Goal: Transaction & Acquisition: Purchase product/service

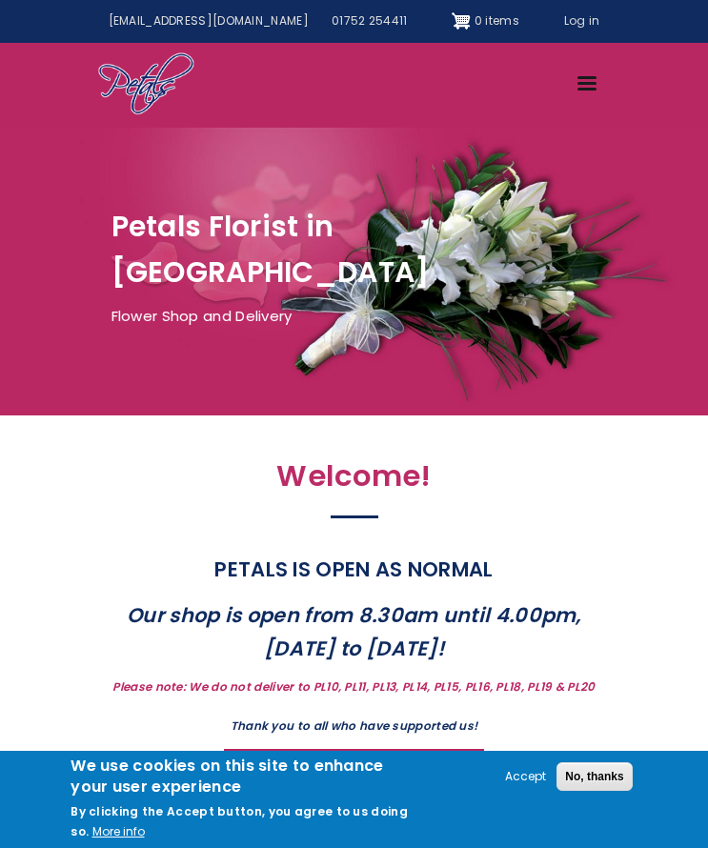
click at [585, 92] on link "Menu" at bounding box center [588, 85] width 47 height 33
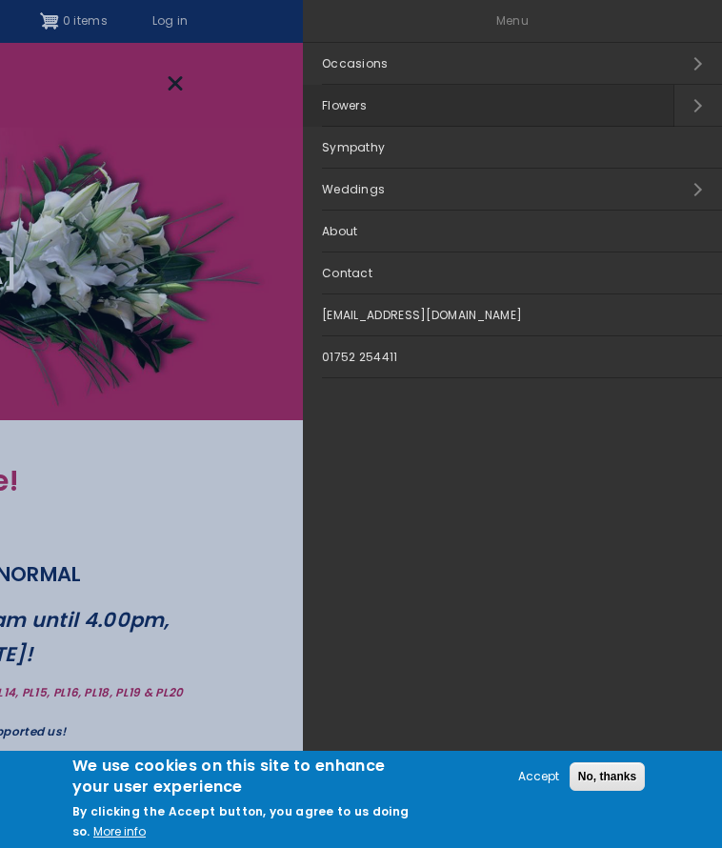
click at [456, 98] on link "Flowers" at bounding box center [488, 106] width 371 height 42
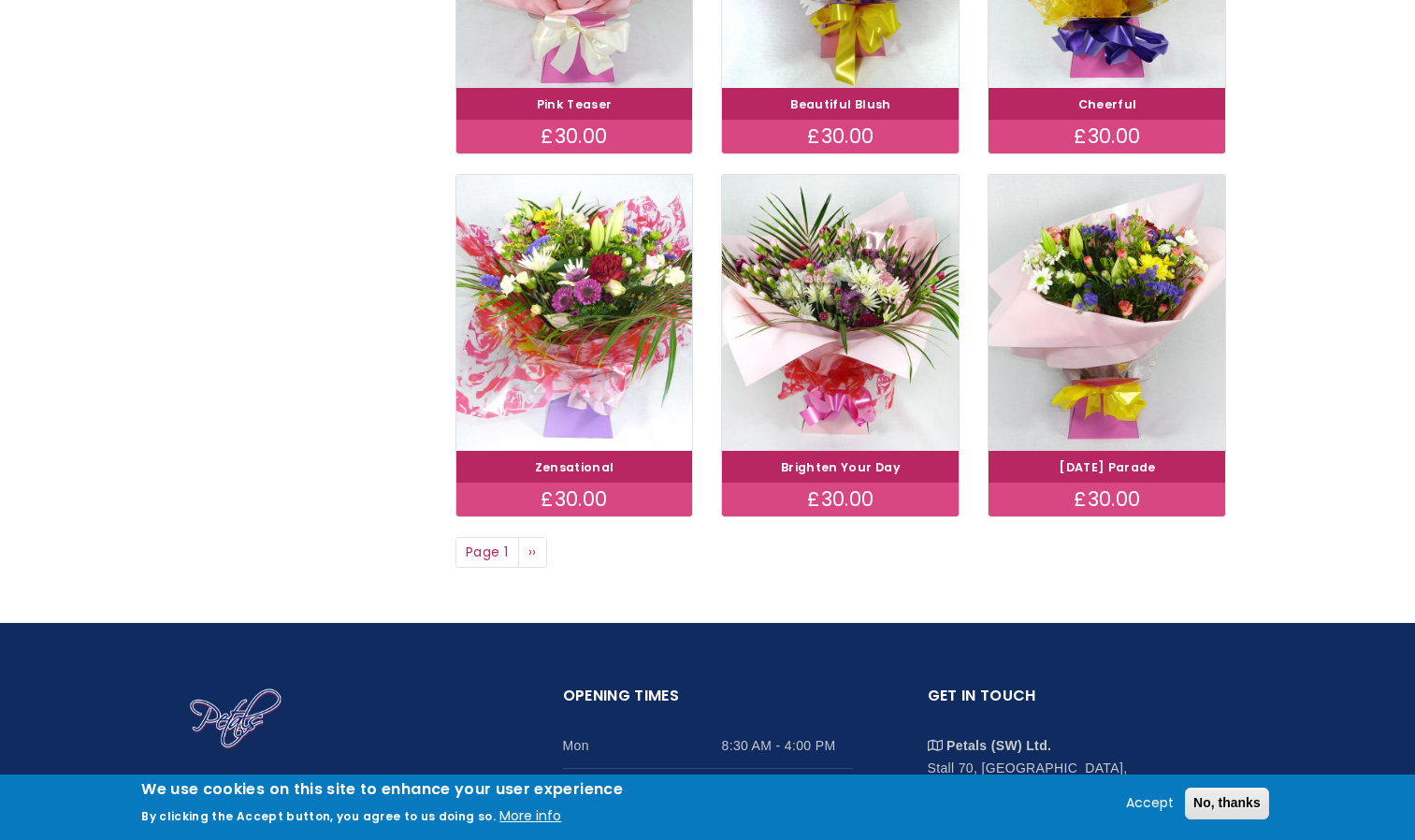
scroll to position [1309, 0]
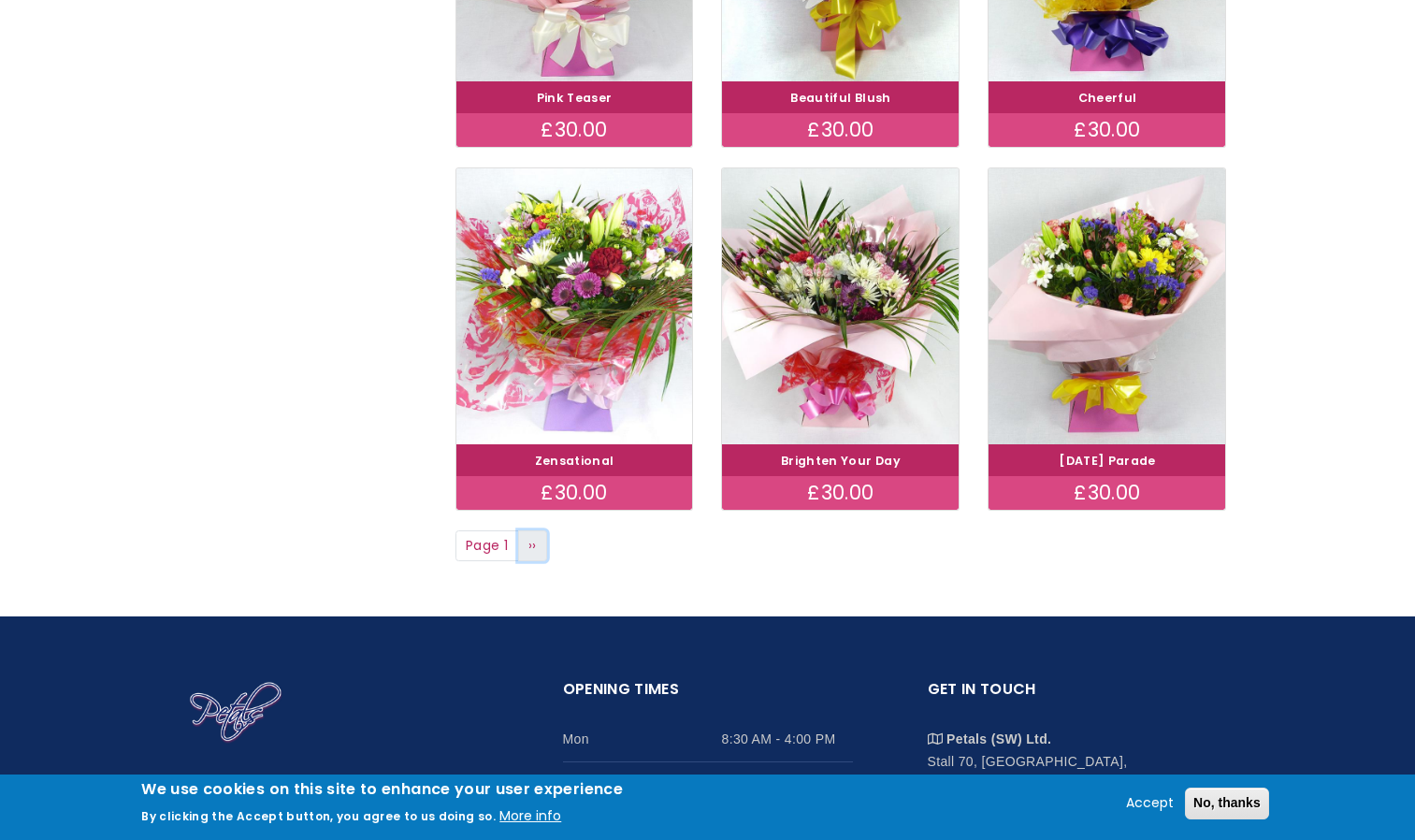
click at [536, 547] on span "››" at bounding box center [532, 545] width 9 height 19
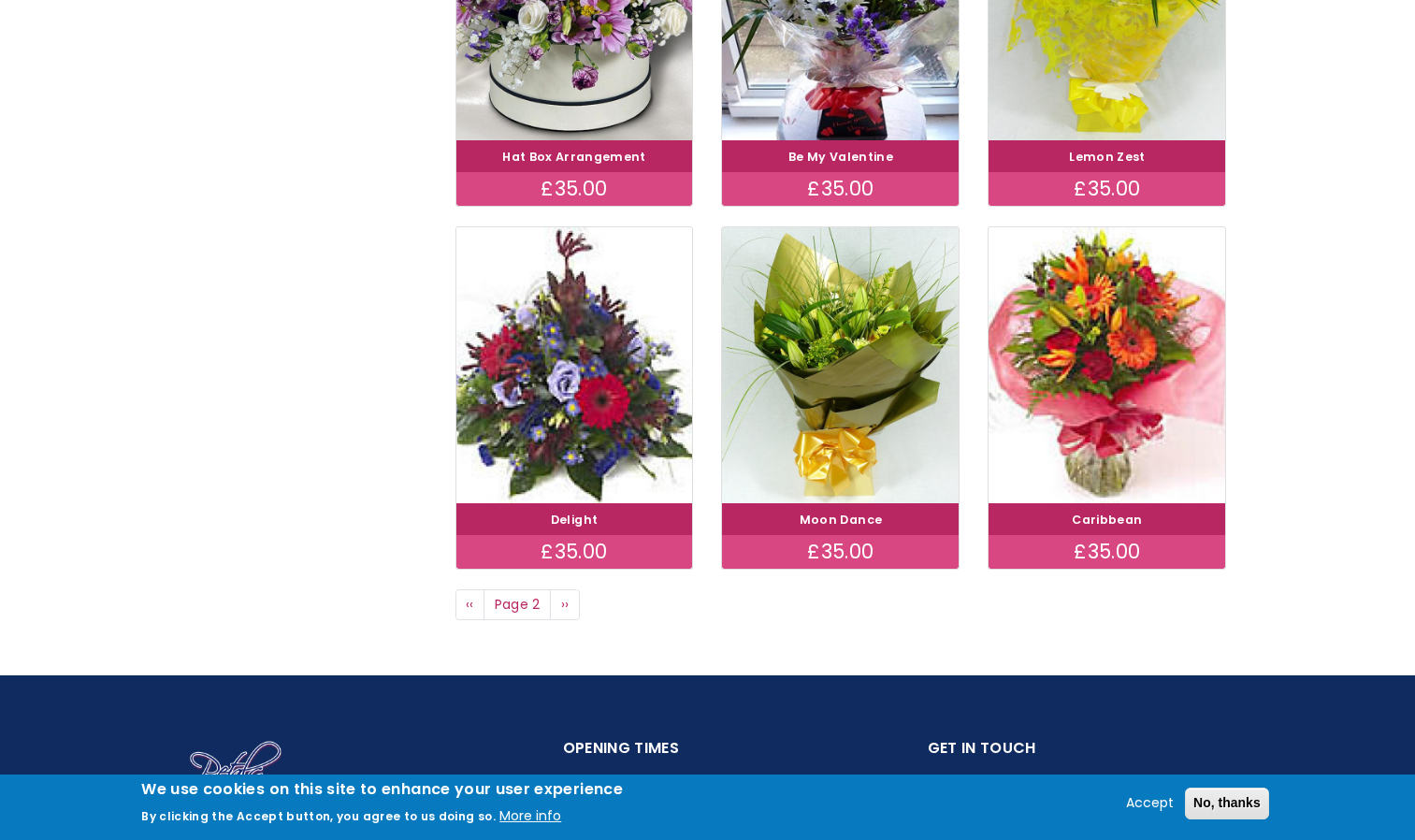
scroll to position [1479, 0]
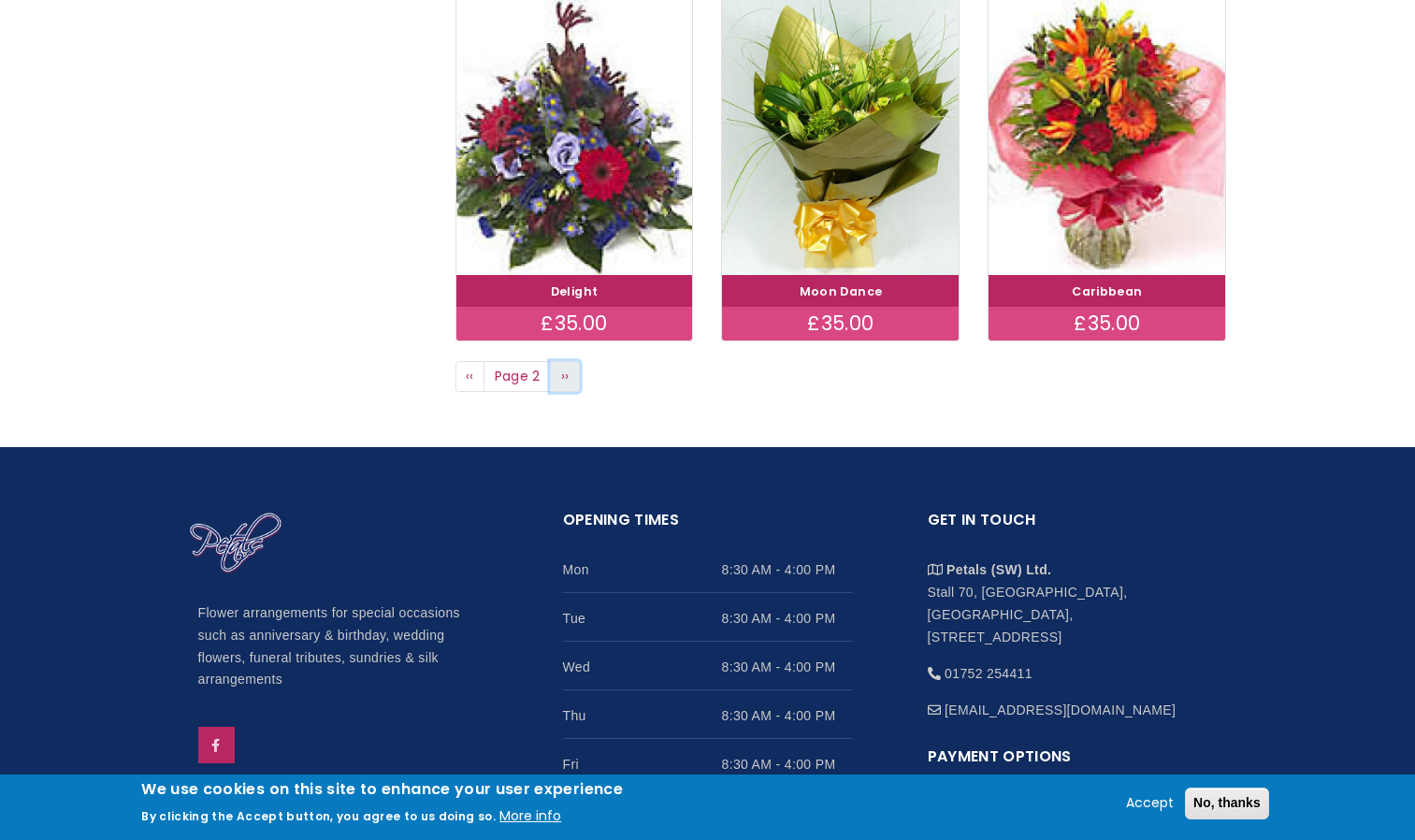
click at [562, 379] on span "››" at bounding box center [565, 376] width 9 height 19
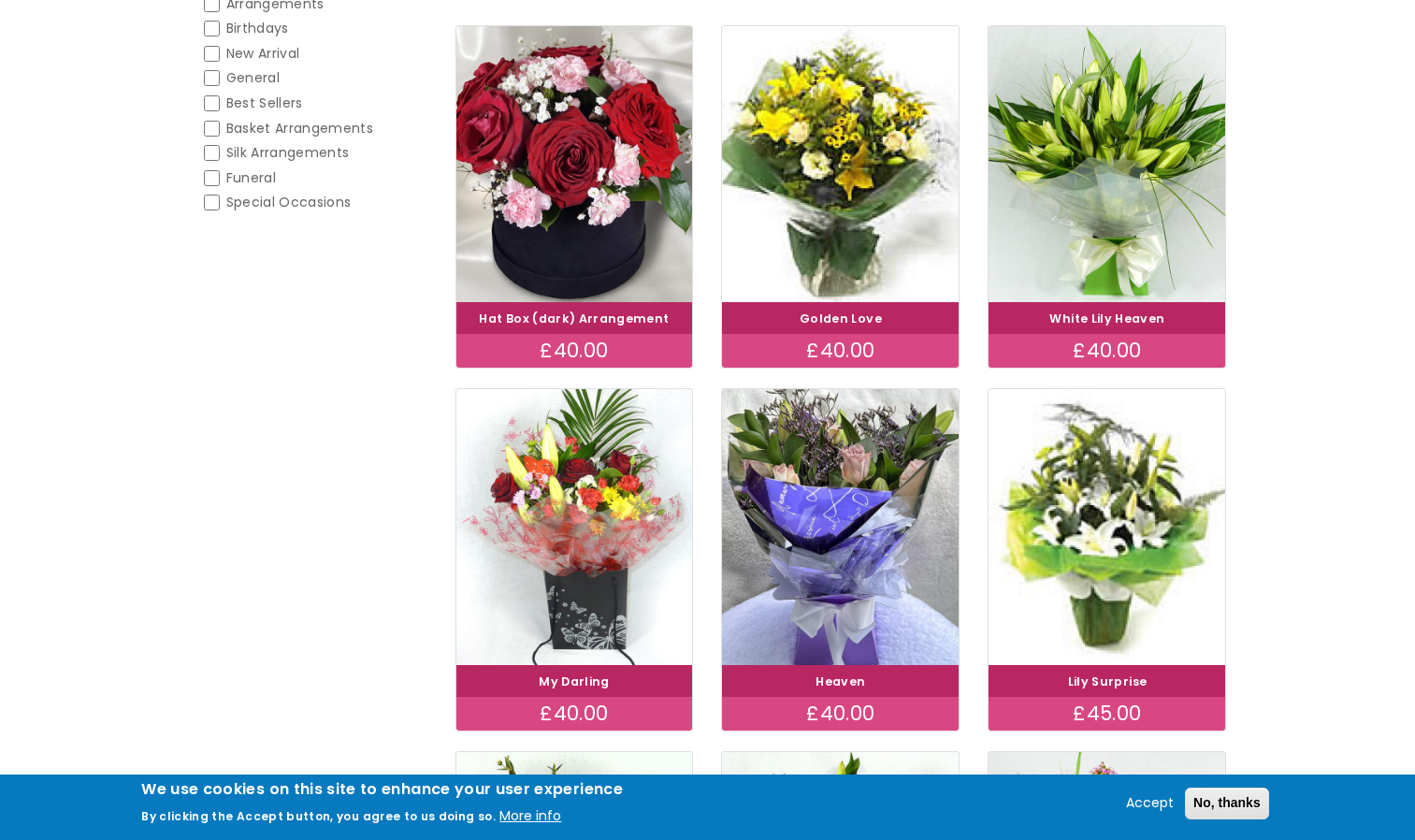
scroll to position [374, 0]
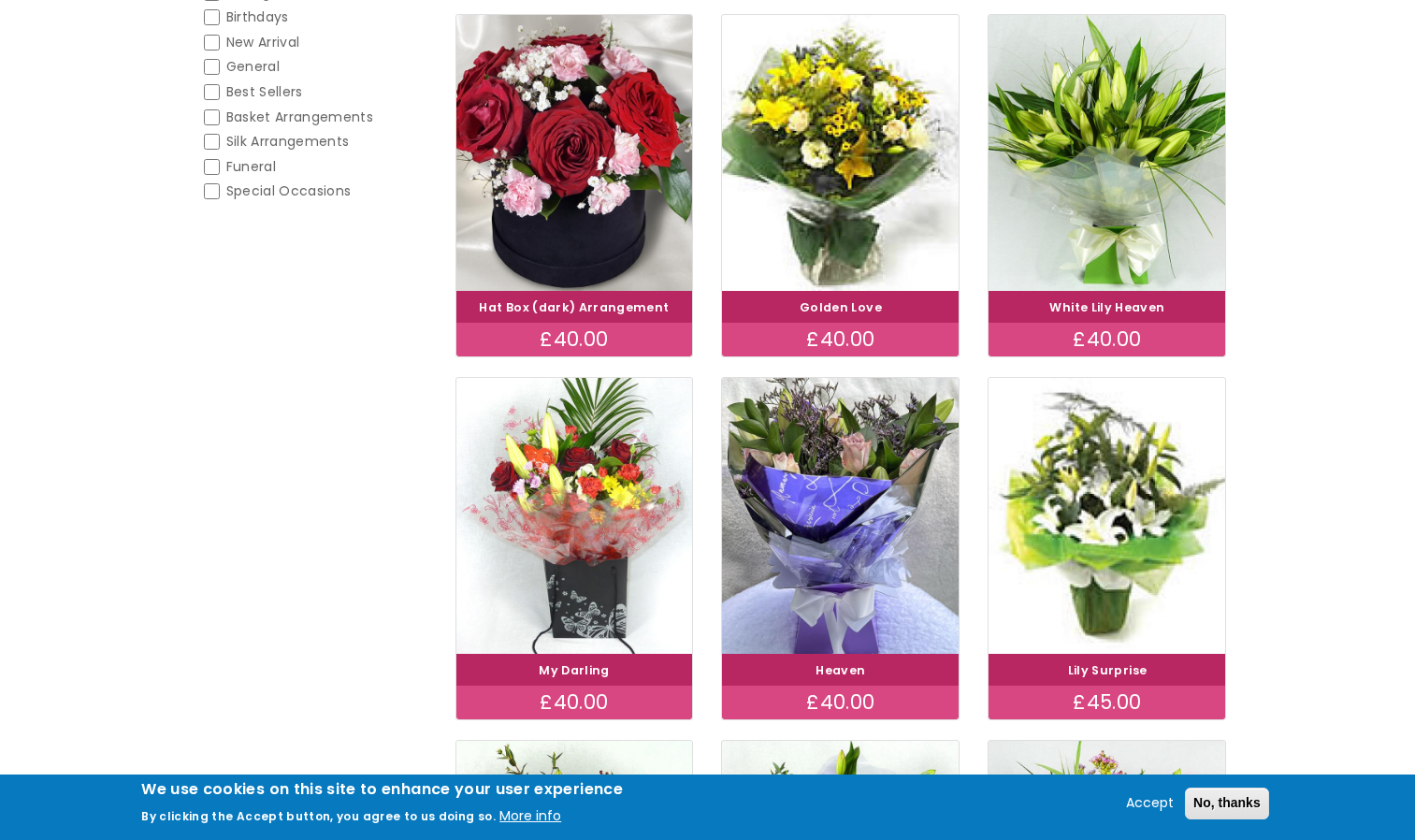
click at [1107, 292] on div "White Lily Heaven" at bounding box center [1106, 306] width 236 height 31
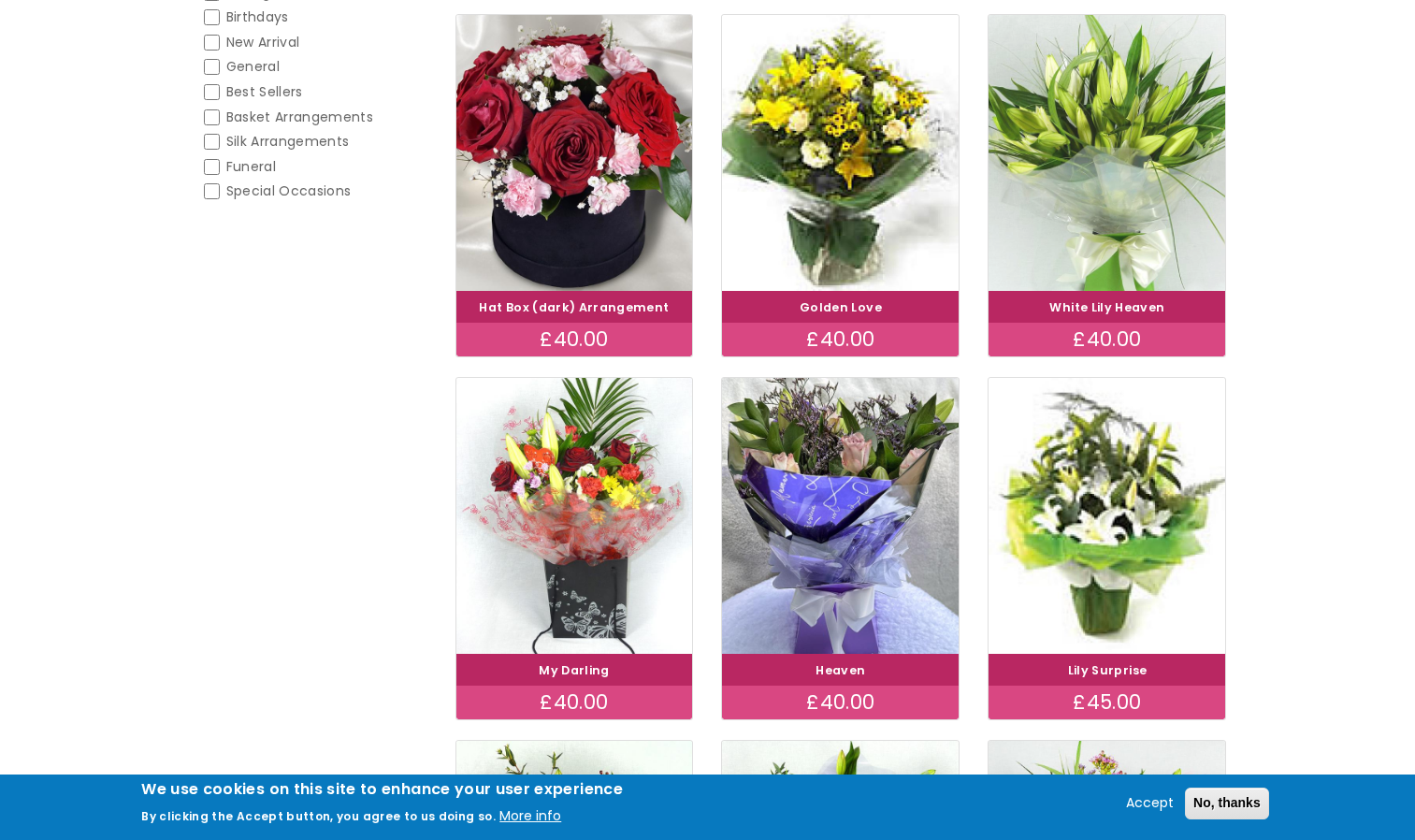
click at [1107, 248] on img at bounding box center [1107, 153] width 266 height 308
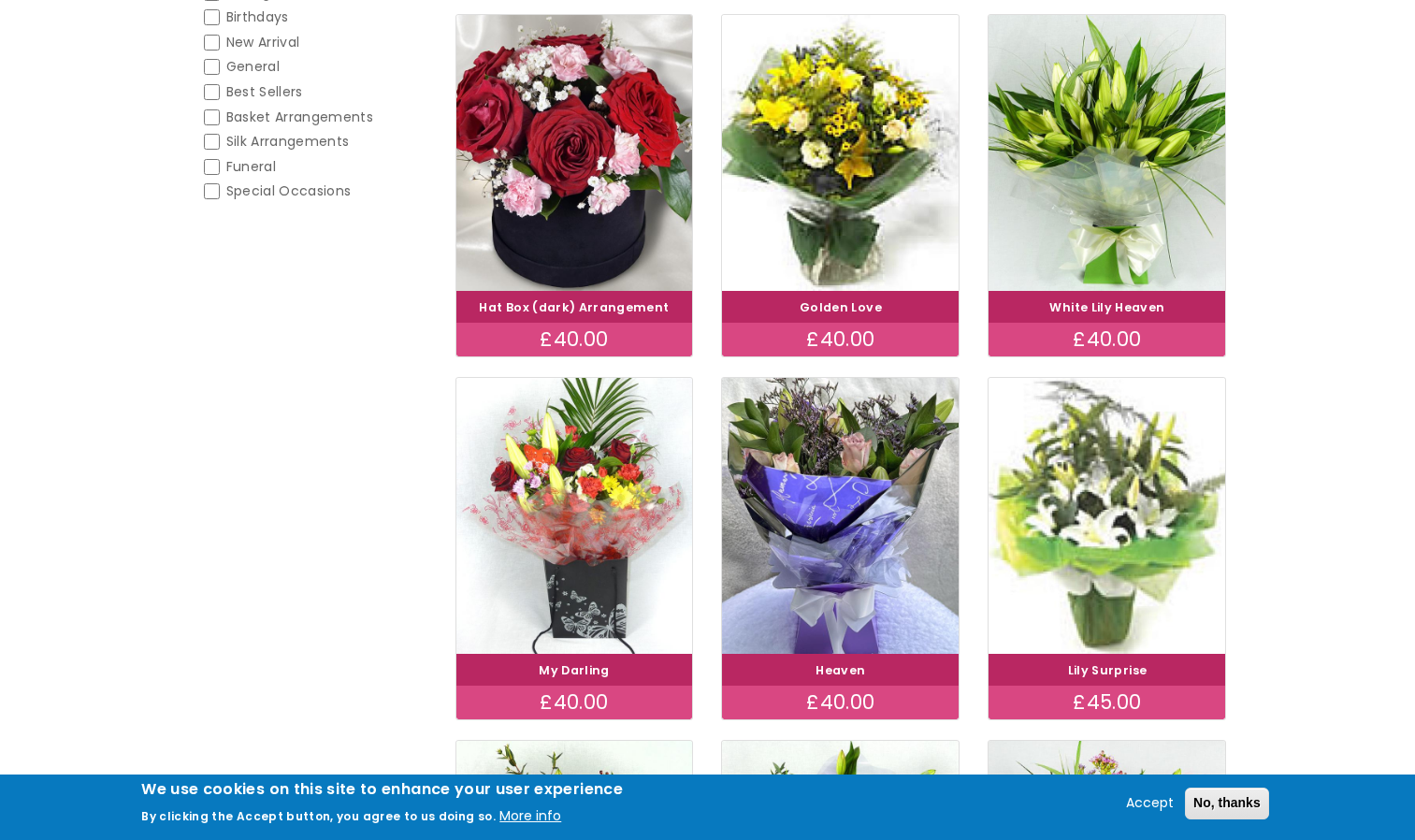
click at [1127, 596] on img at bounding box center [1107, 516] width 266 height 308
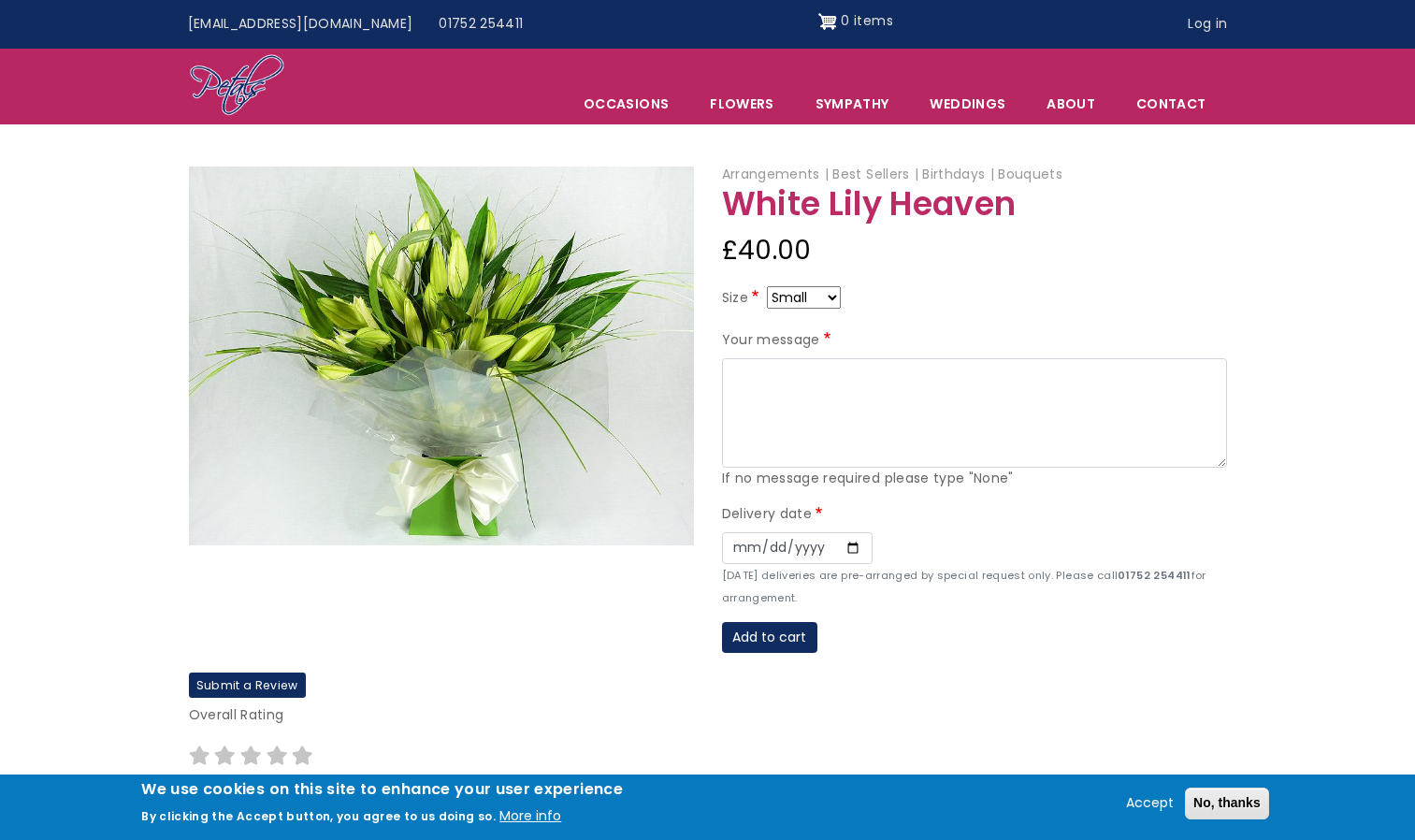
click at [826, 292] on select "Small Medium Large" at bounding box center [804, 297] width 74 height 23
select select "10"
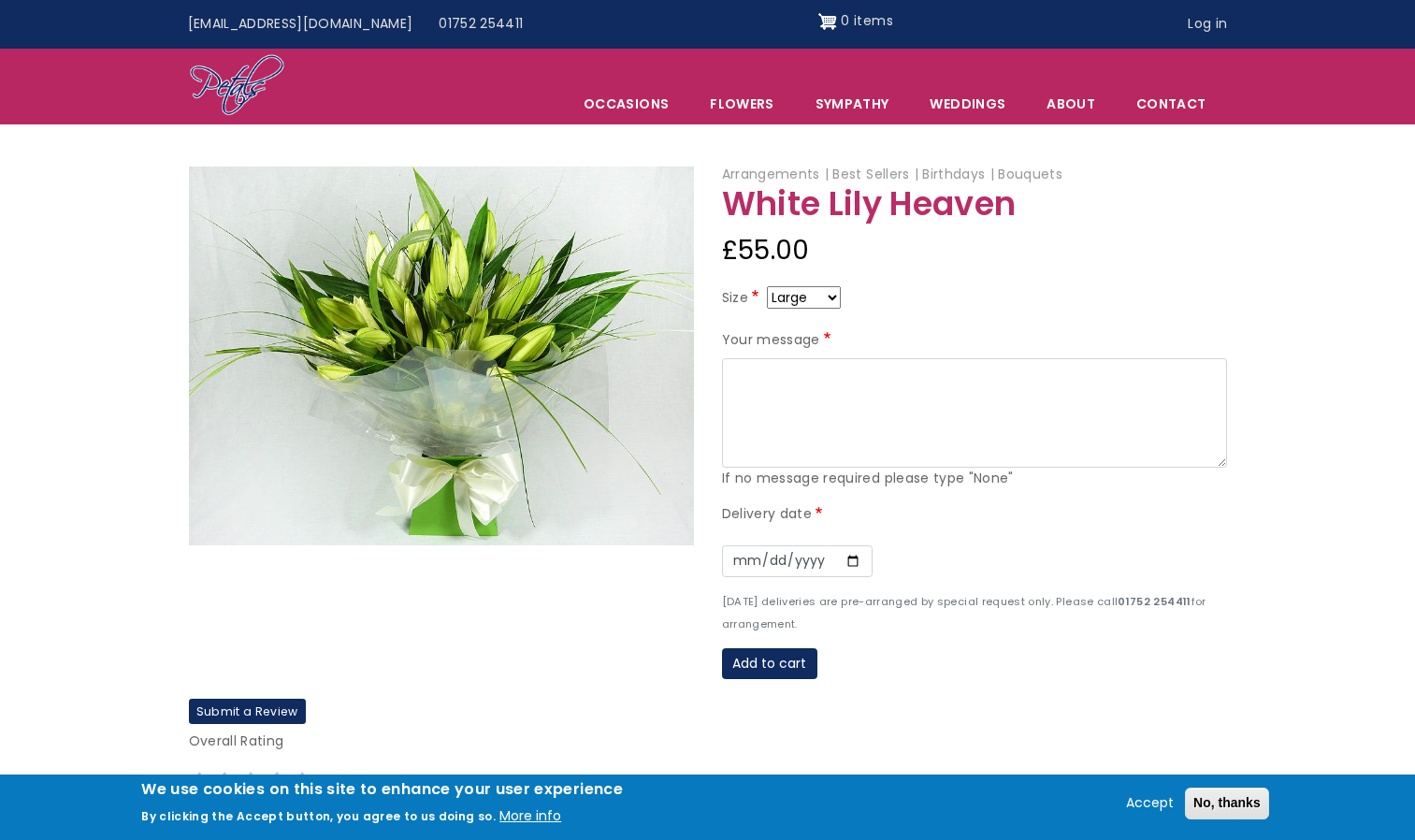
click at [816, 305] on select "Small Medium Large" at bounding box center [804, 297] width 74 height 23
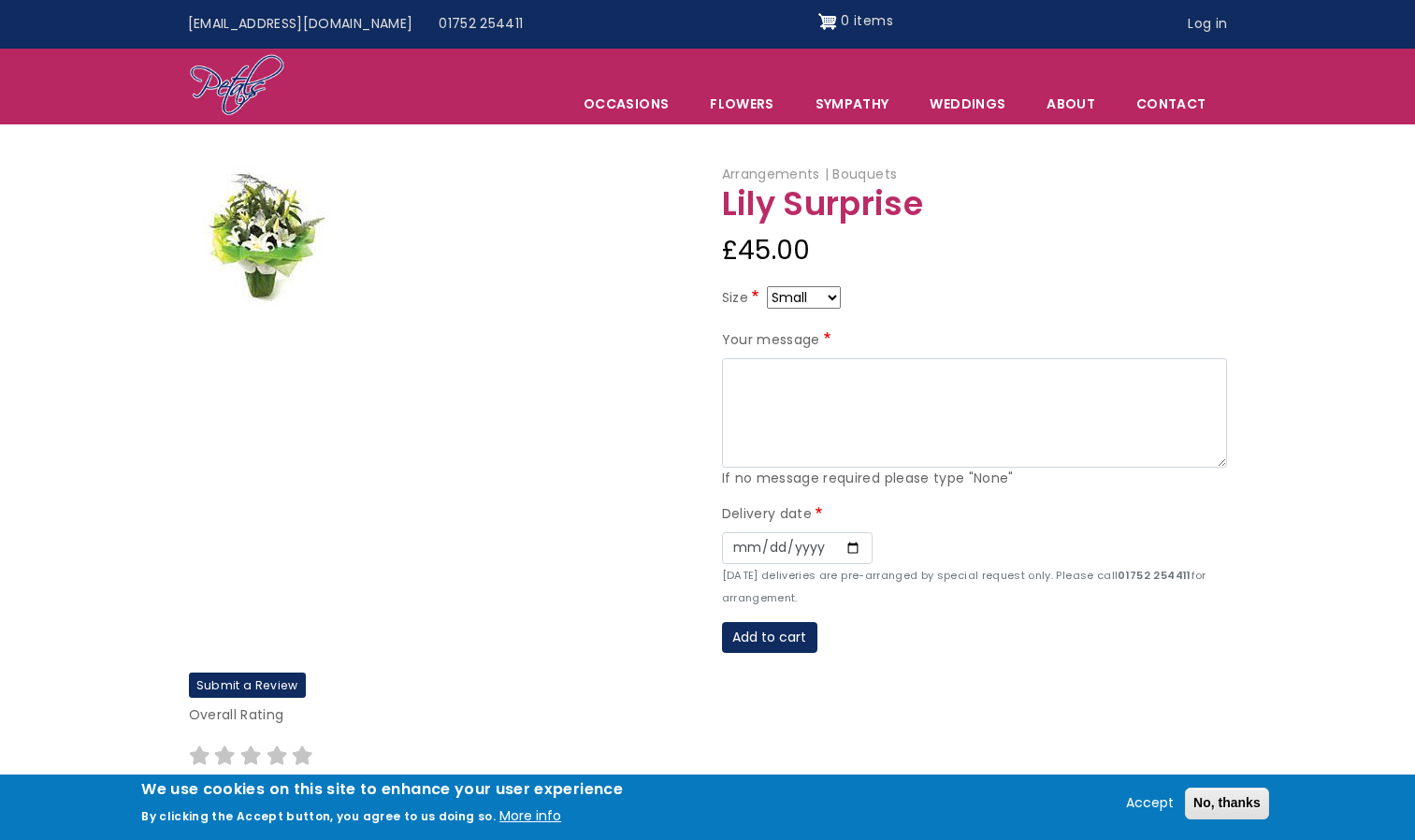
click at [818, 297] on select "Small Medium Large" at bounding box center [804, 297] width 74 height 23
select select "9"
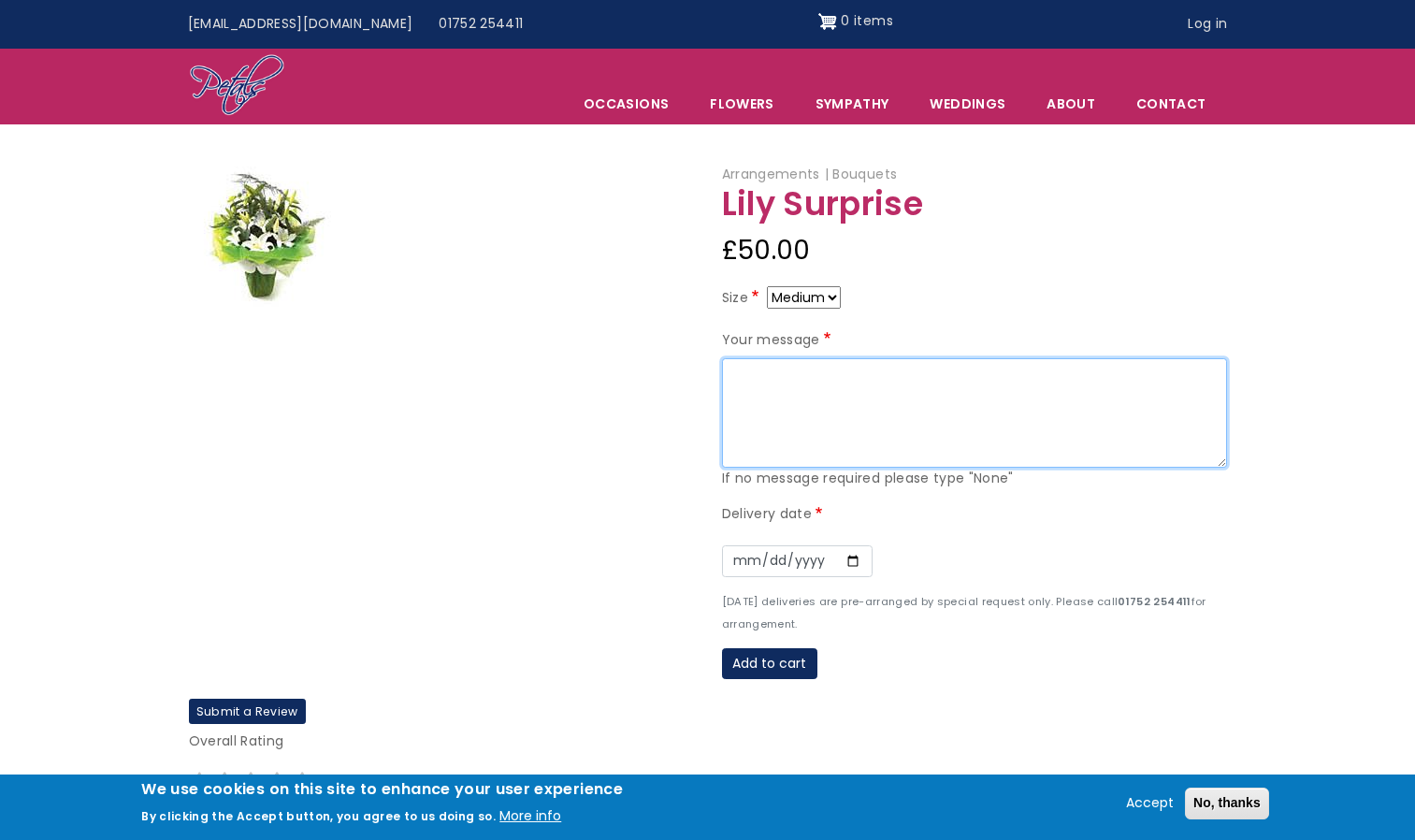
click at [857, 422] on textarea "Your message" at bounding box center [974, 413] width 505 height 110
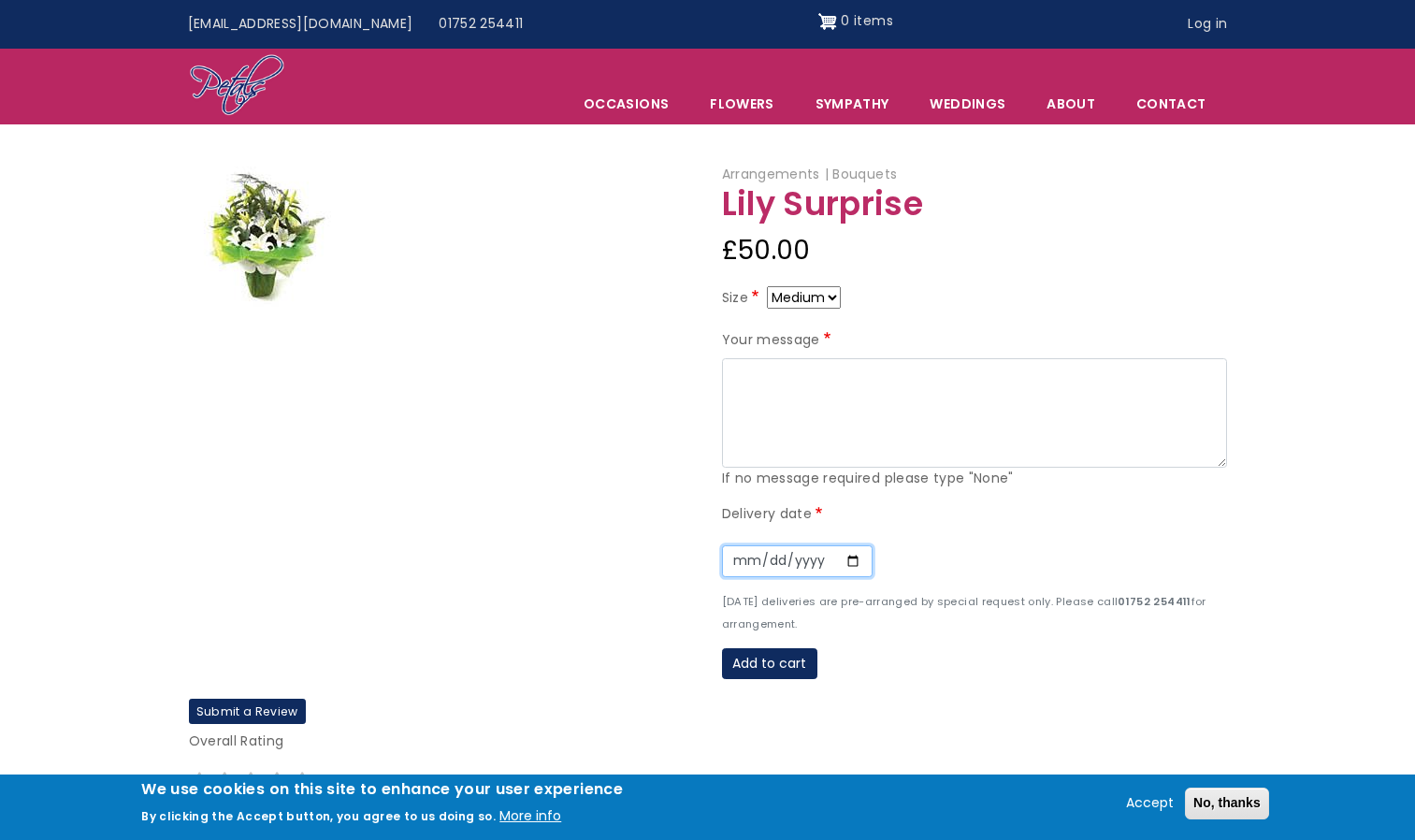
click at [856, 565] on input "Date" at bounding box center [797, 561] width 150 height 31
type input "2025-10-27"
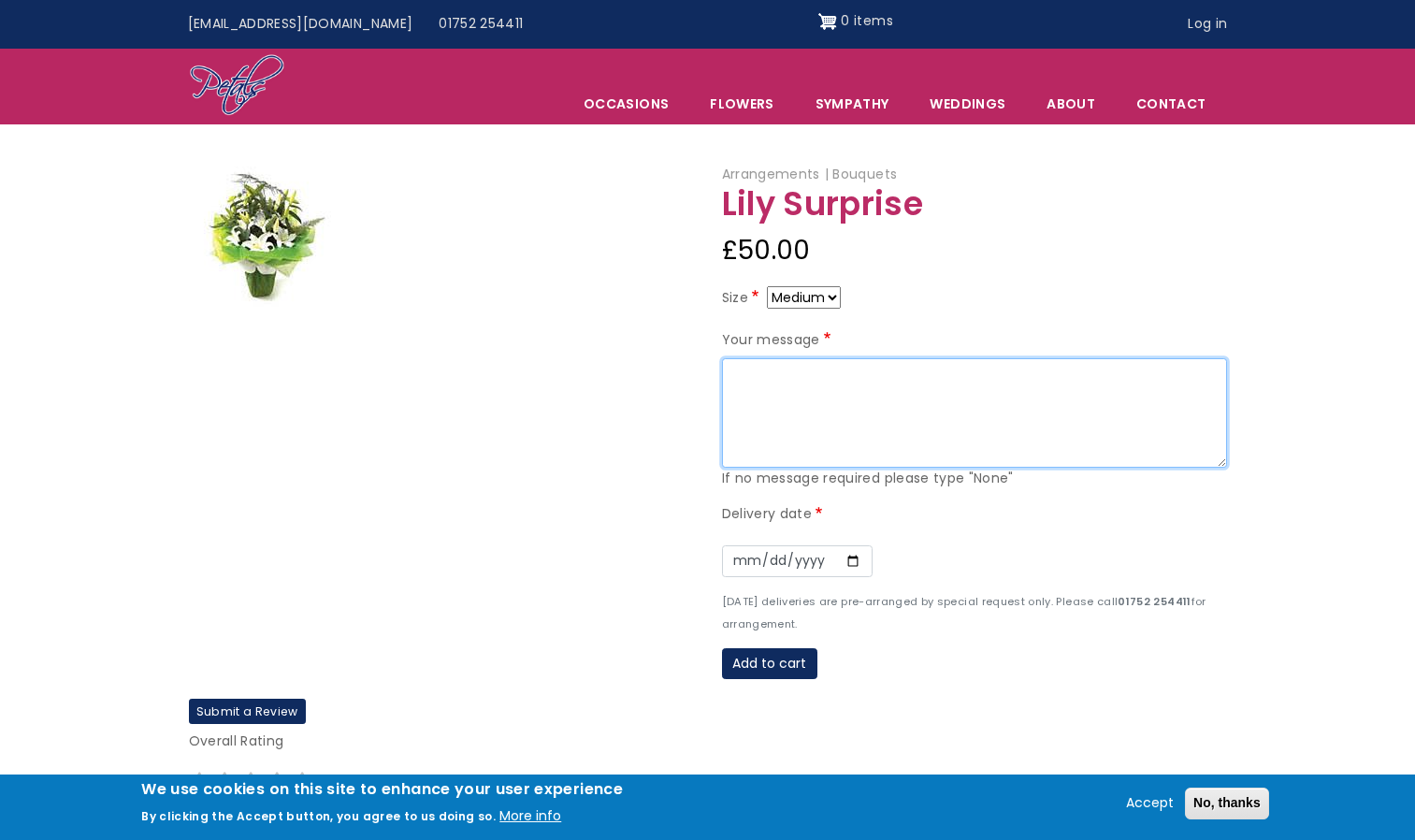
click at [800, 404] on textarea "Your message" at bounding box center [974, 413] width 505 height 110
click at [865, 416] on textarea "Your message" at bounding box center [974, 413] width 505 height 110
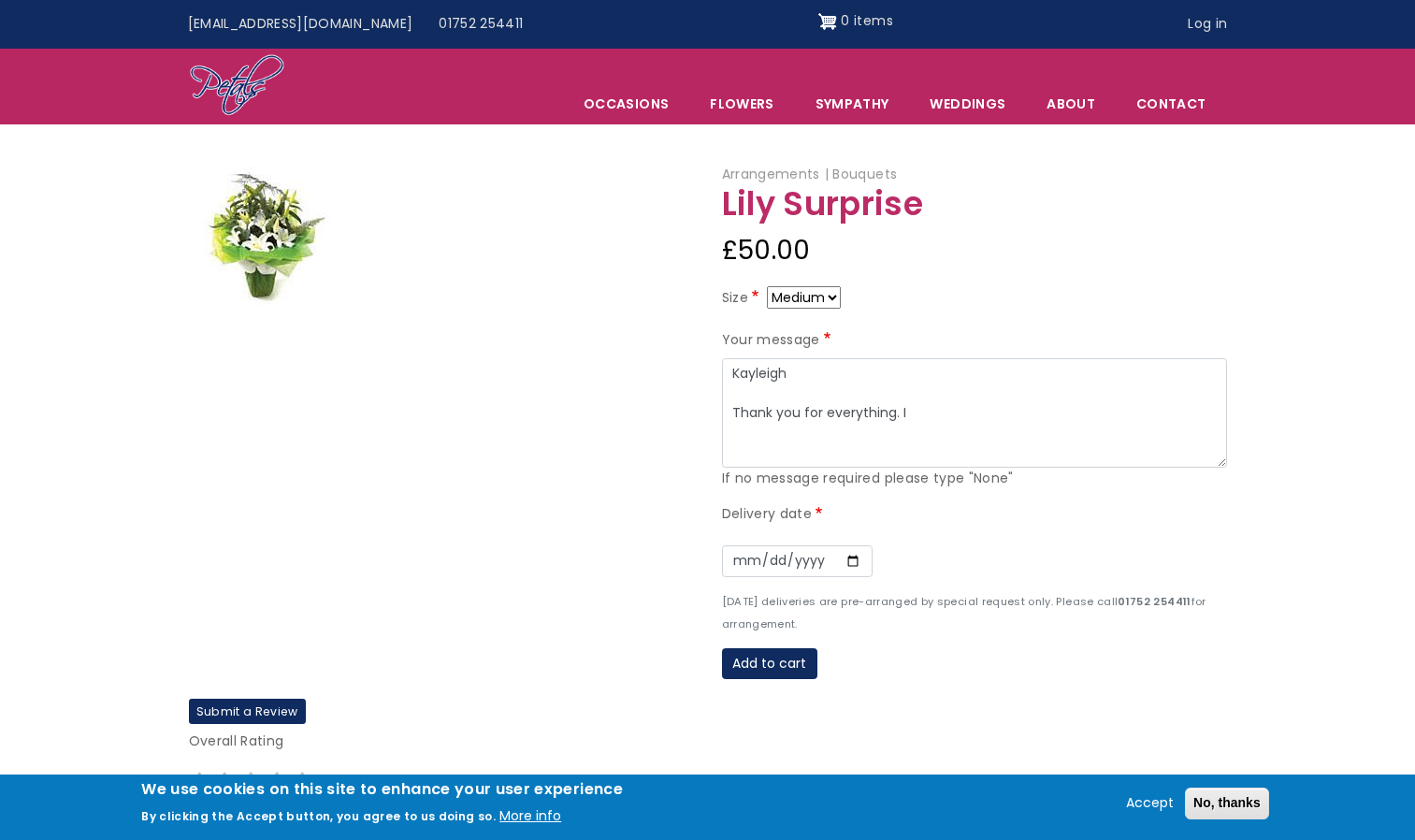
click at [829, 334] on label "Your message" at bounding box center [778, 340] width 113 height 23
click at [829, 358] on textarea "Kayleigh Thank you for everything. I" at bounding box center [974, 413] width 505 height 110
click at [1025, 438] on textarea "Kayleigh Thank you for everything. I" at bounding box center [974, 413] width 505 height 110
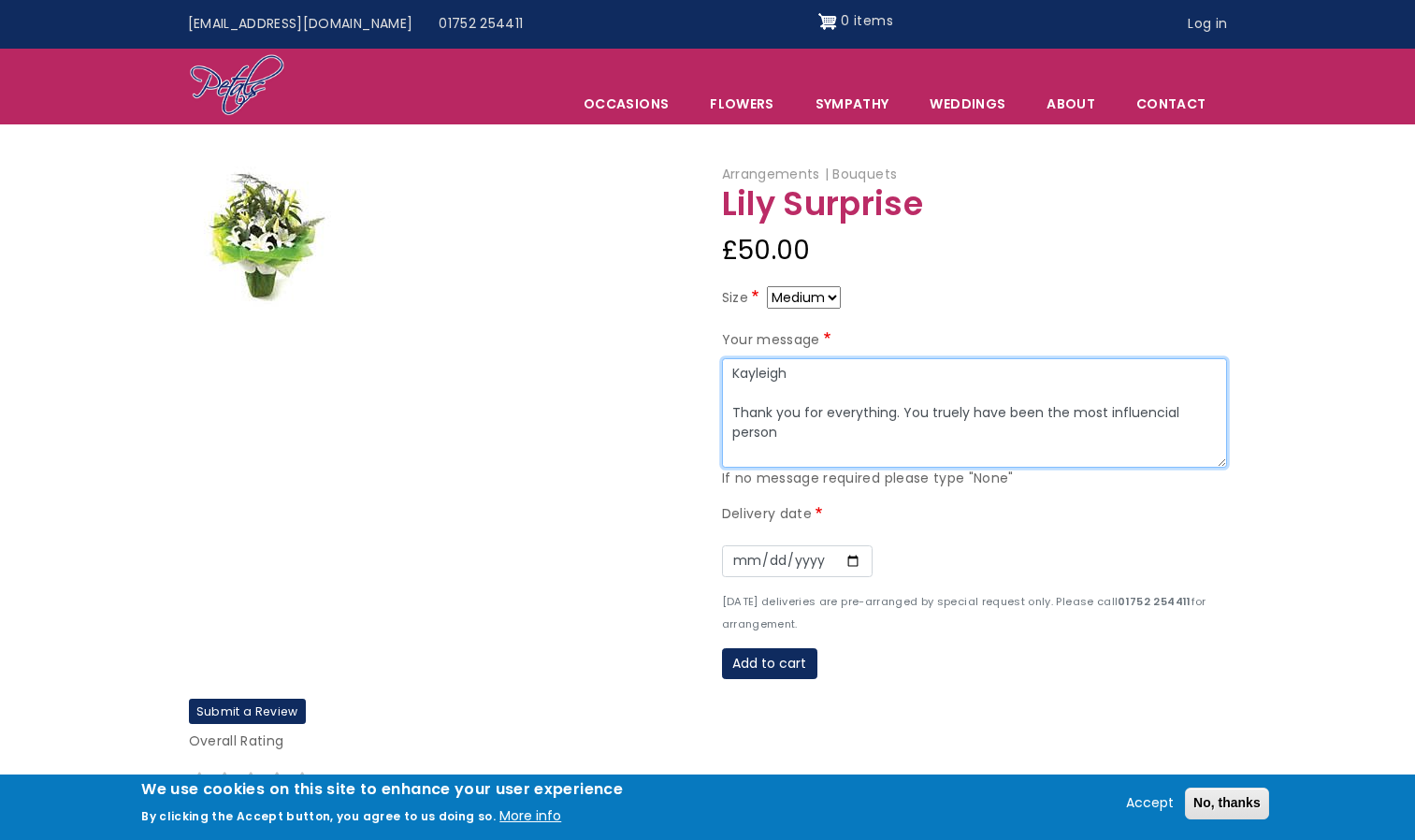
click at [1107, 410] on textarea "Kayleigh Thank you for everything. You truely have been the most influencial pe…" at bounding box center [974, 413] width 505 height 110
click at [1129, 412] on textarea "Kayleigh Thank you for everything. You truely have been the most influencial pe…" at bounding box center [974, 413] width 505 height 110
click at [1207, 412] on textarea "Kayleigh Thank you for everything. You truly have been the most influential per…" at bounding box center [974, 413] width 505 height 110
click at [983, 425] on textarea "Kayleigh Thank you for everything. You truly have been the most influential per…" at bounding box center [974, 413] width 505 height 110
click at [1213, 410] on textarea "Kayleigh Thank you for everything. You truly have been the most influential per…" at bounding box center [974, 413] width 505 height 110
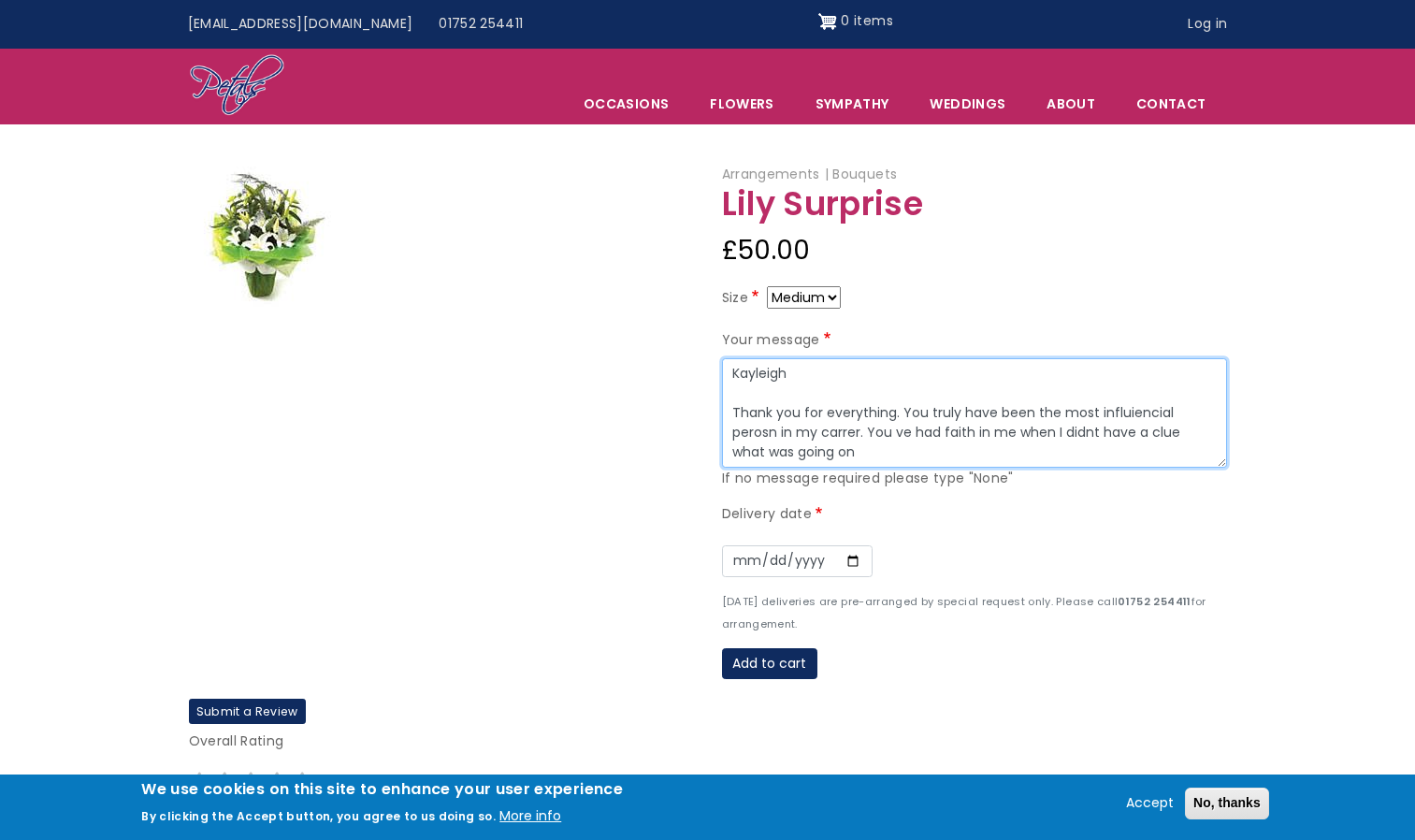
type textarea "Kayleigh Thank you for everything. You truly have been the most influiencial pe…"
drag, startPoint x: 827, startPoint y: 448, endPoint x: 668, endPoint y: 370, distance: 177.1
click at [668, 370] on div "Arrangements Bouquets Lily Surprise £50.00 Size Small Medium Large Your message…" at bounding box center [708, 431] width 1067 height 535
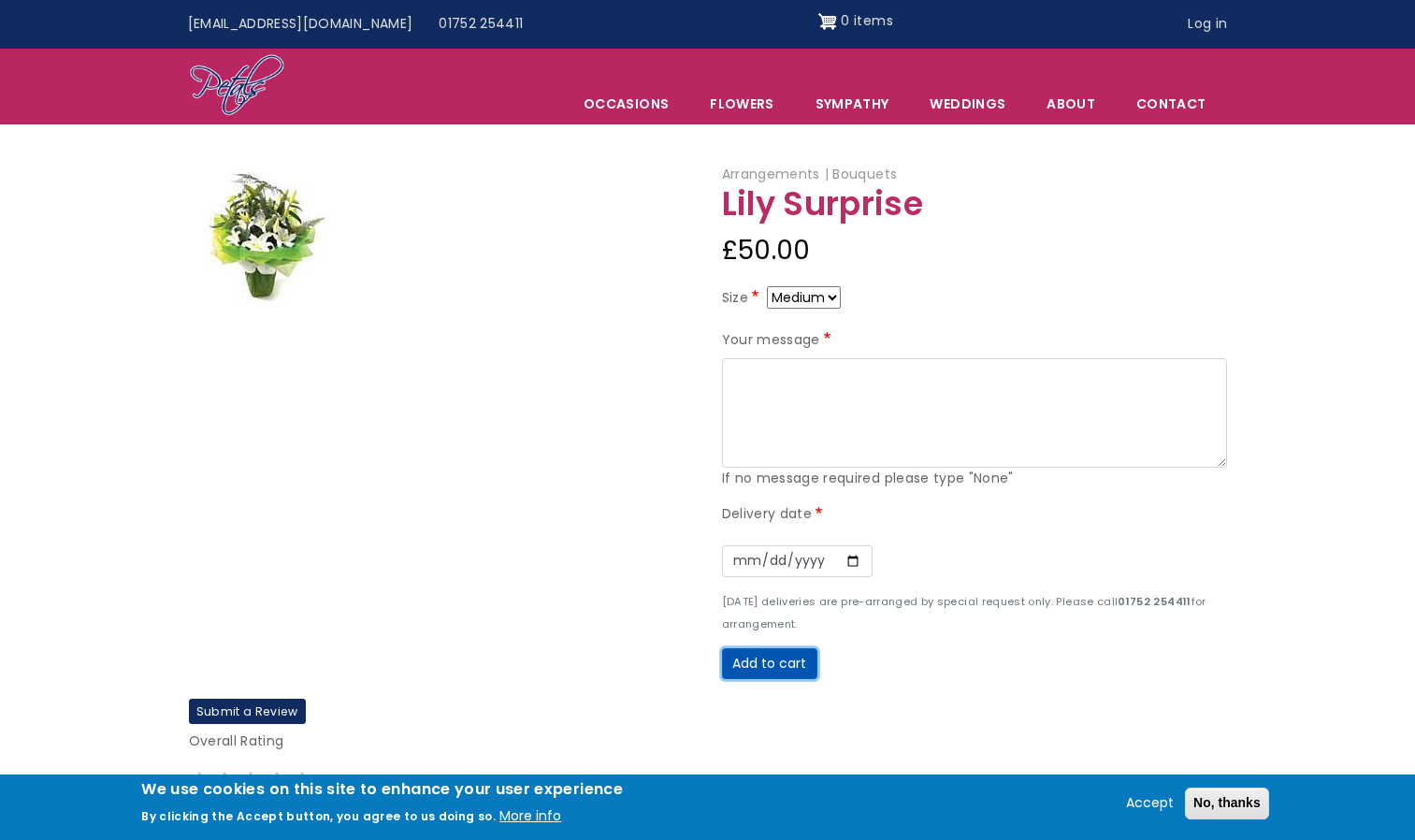
drag, startPoint x: 766, startPoint y: 666, endPoint x: 823, endPoint y: 680, distance: 58.7
click at [766, 666] on button "Add to cart" at bounding box center [769, 663] width 95 height 31
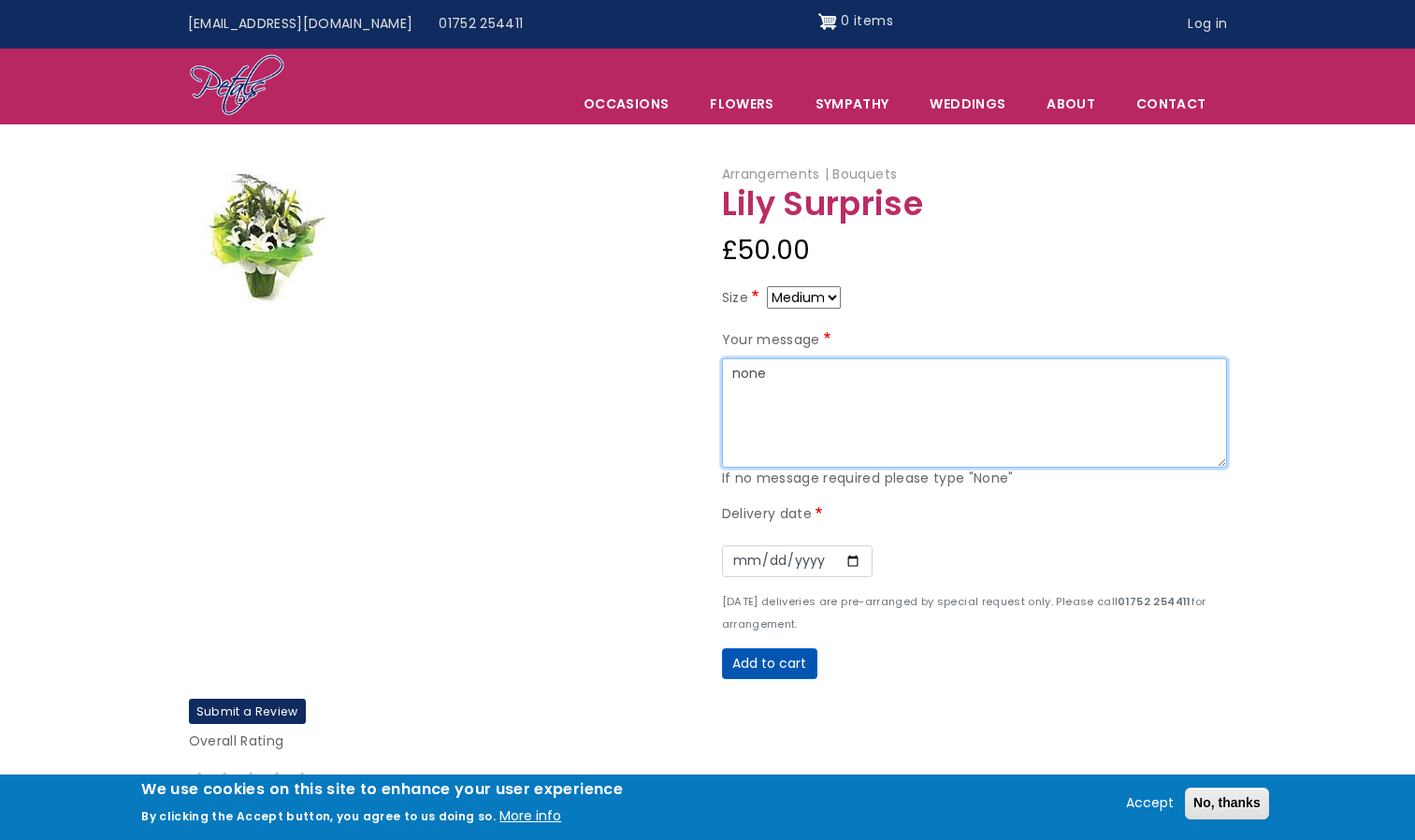
type textarea "none"
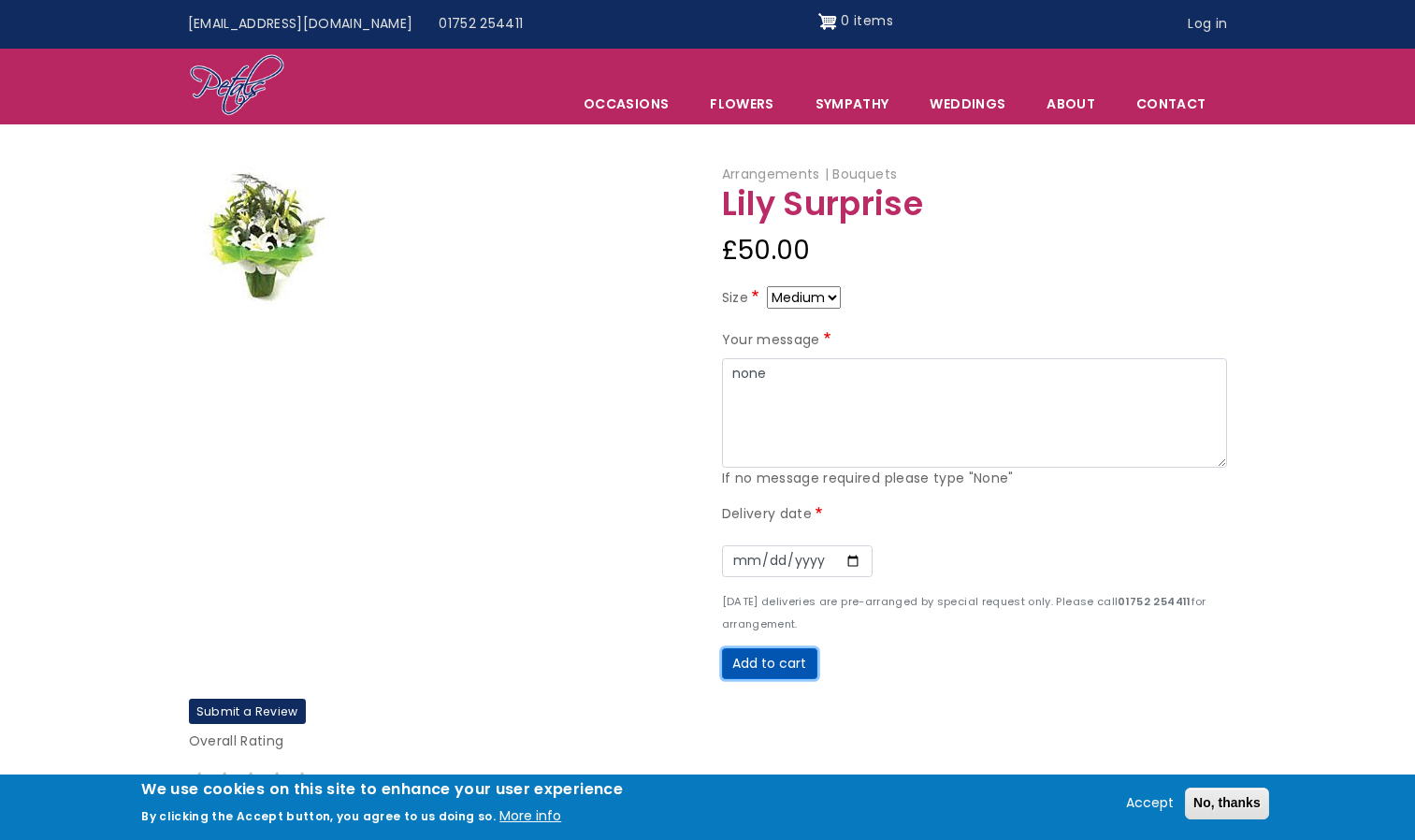
click at [788, 672] on button "Add to cart" at bounding box center [769, 663] width 95 height 31
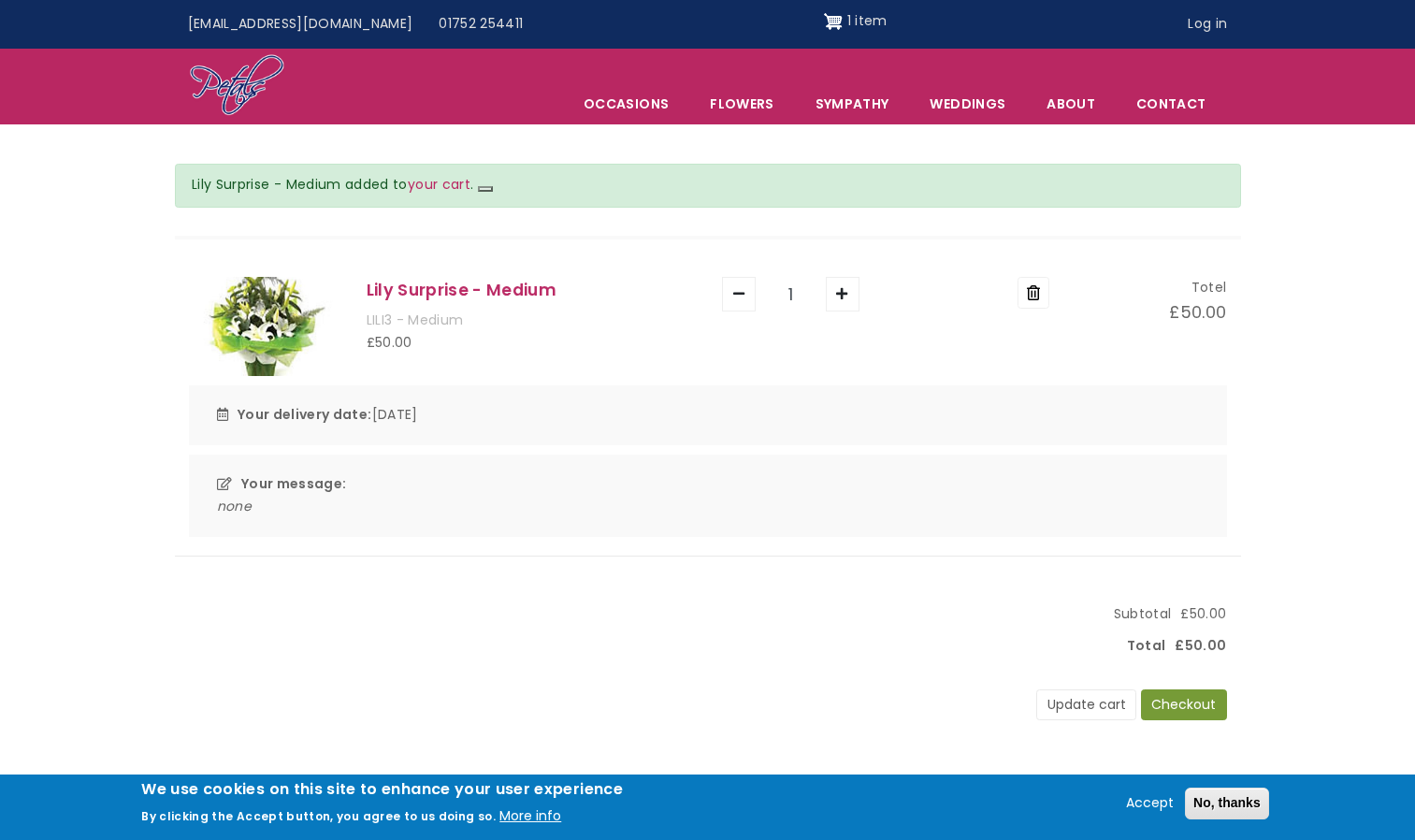
click at [219, 489] on div "Your message: none" at bounding box center [708, 496] width 1038 height 82
click at [261, 488] on strong "Your message:" at bounding box center [294, 483] width 106 height 19
click at [333, 484] on strong "Your message:" at bounding box center [294, 483] width 106 height 19
click at [408, 288] on h5 "Lily Surprise - Medium" at bounding box center [531, 289] width 328 height 26
click at [245, 329] on img at bounding box center [264, 327] width 149 height 100
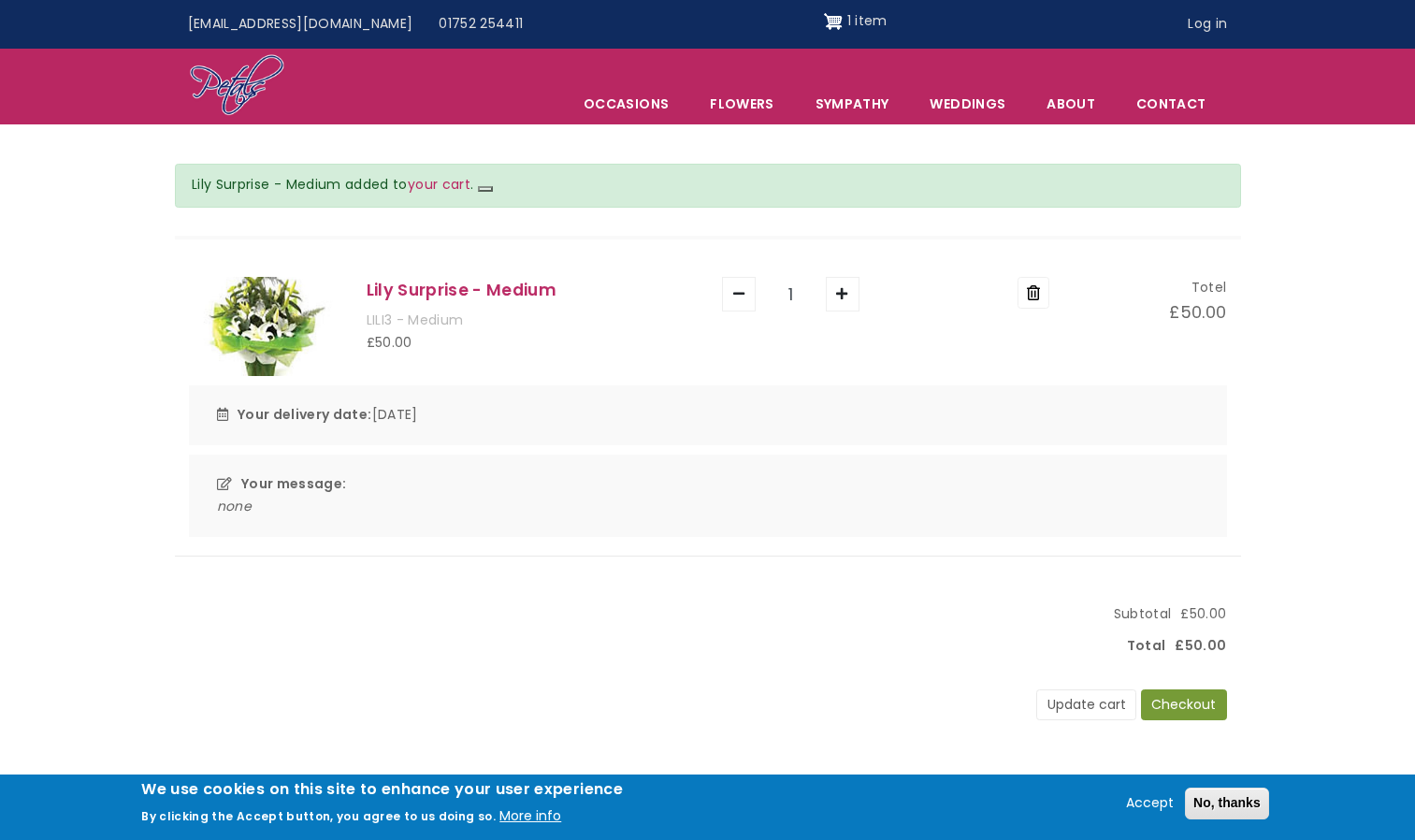
click at [550, 287] on h5 "Lily Surprise - Medium" at bounding box center [531, 289] width 328 height 26
click at [656, 375] on div "Lily Surprise - Medium LILI3 - Medium £50.00" at bounding box center [530, 327] width 355 height 100
click at [1208, 296] on div "Totel" at bounding box center [1152, 288] width 149 height 23
click at [895, 378] on div "Lily Surprise - Medium LILI3 - Medium £50.00 Quantity 1 Remove Totel £50.00 Tot…" at bounding box center [708, 412] width 1067 height 289
click at [228, 303] on img at bounding box center [264, 327] width 149 height 100
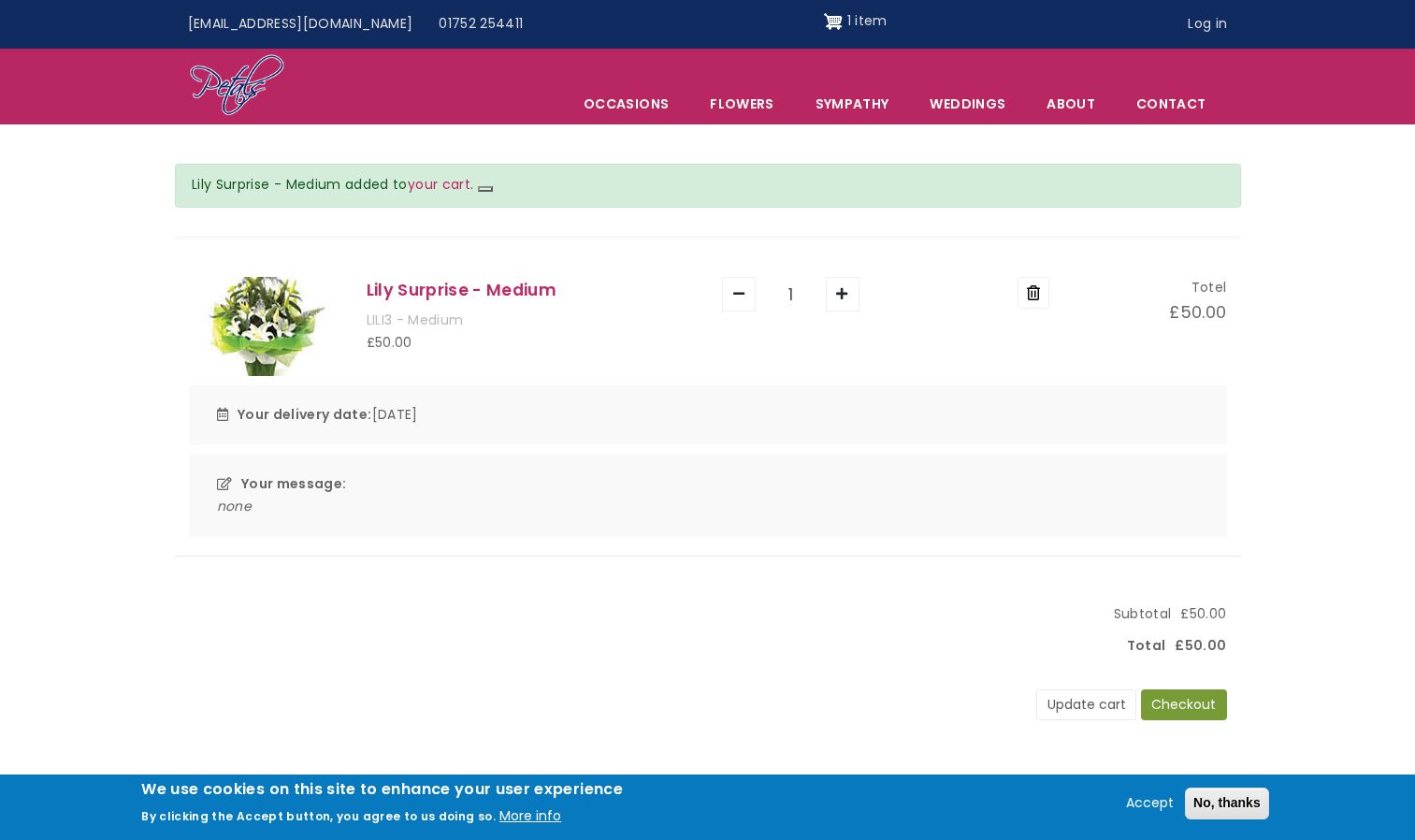
drag, startPoint x: 228, startPoint y: 303, endPoint x: 341, endPoint y: 285, distance: 114.4
click at [235, 303] on img at bounding box center [264, 327] width 149 height 100
click at [419, 277] on h5 "Lily Surprise - Medium" at bounding box center [531, 289] width 328 height 26
click at [451, 309] on div "LILI3 - Medium" at bounding box center [531, 320] width 328 height 23
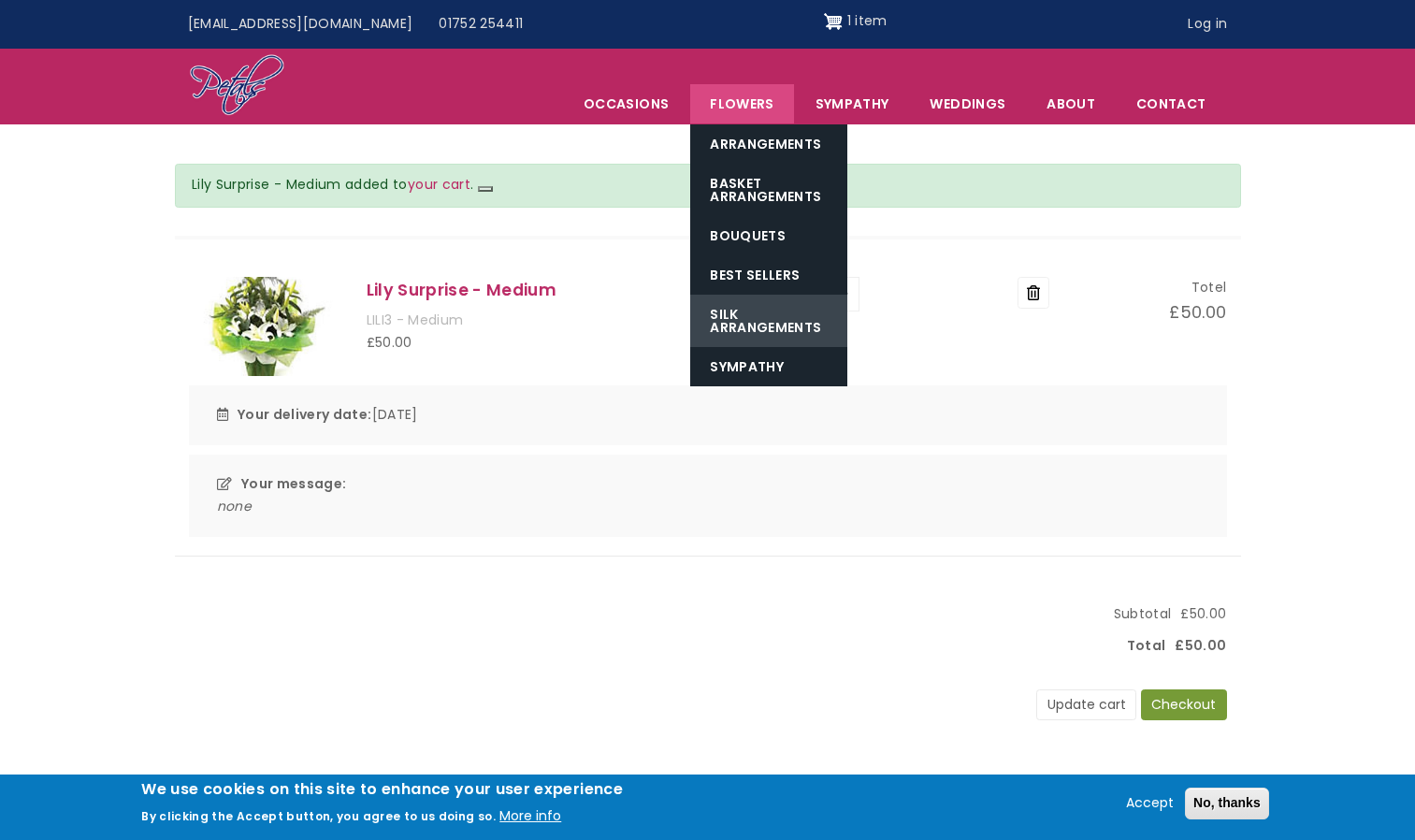
click at [761, 323] on link "Silk Arrangements" at bounding box center [768, 320] width 157 height 52
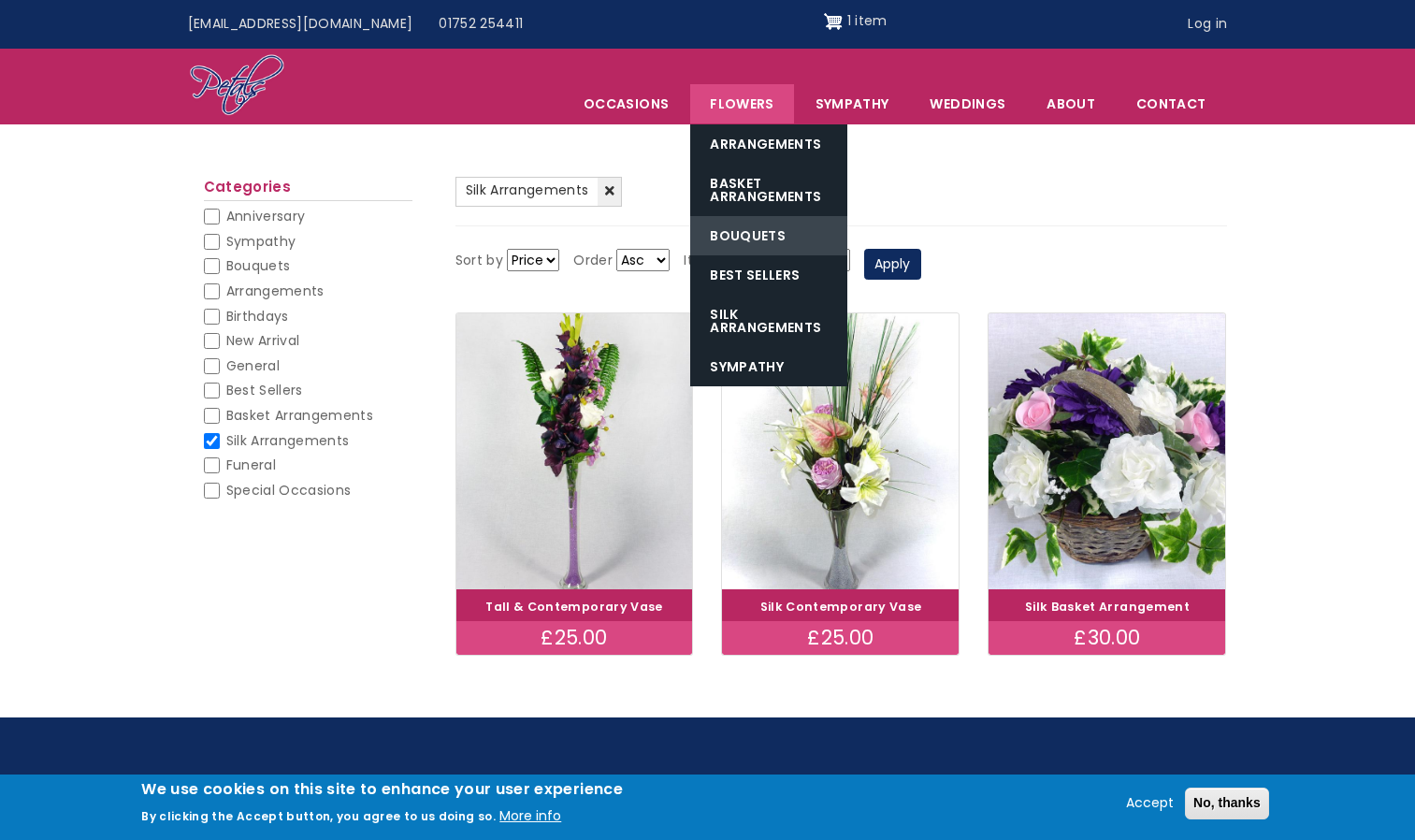
click at [751, 234] on link "Bouquets" at bounding box center [768, 236] width 157 height 39
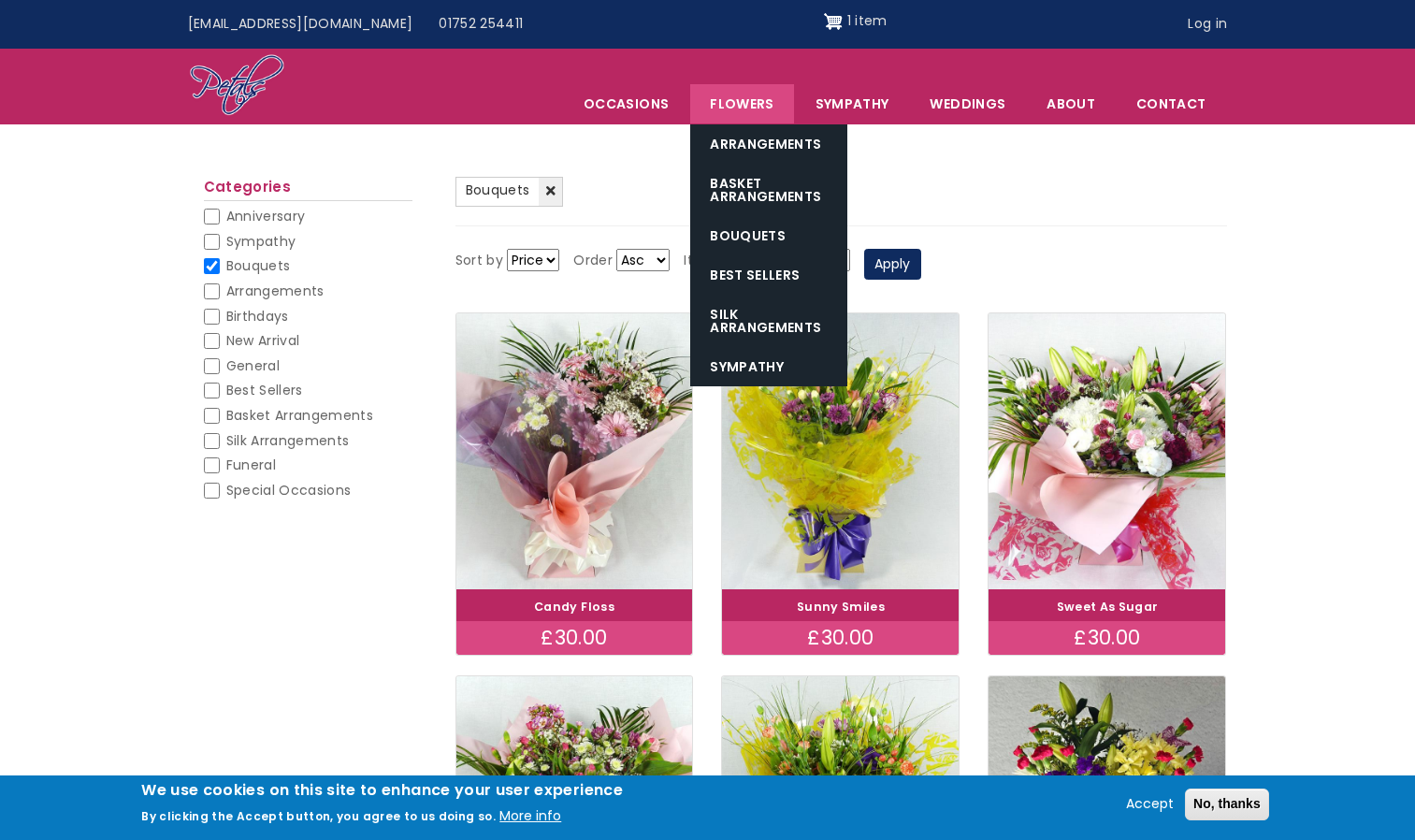
click at [746, 107] on link "Flowers" at bounding box center [741, 104] width 103 height 39
click at [748, 133] on link "Arrangements" at bounding box center [768, 144] width 157 height 39
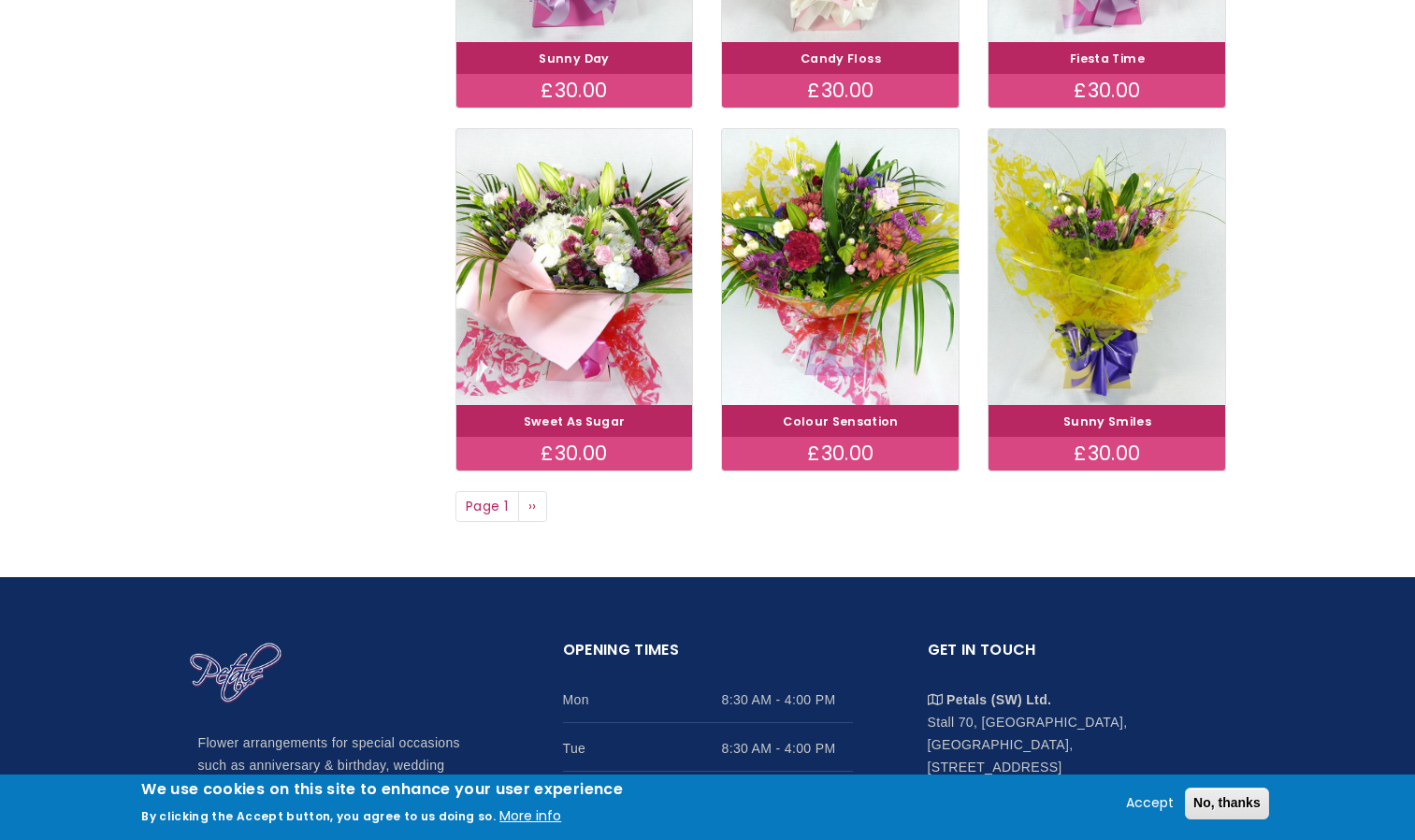
scroll to position [1403, 0]
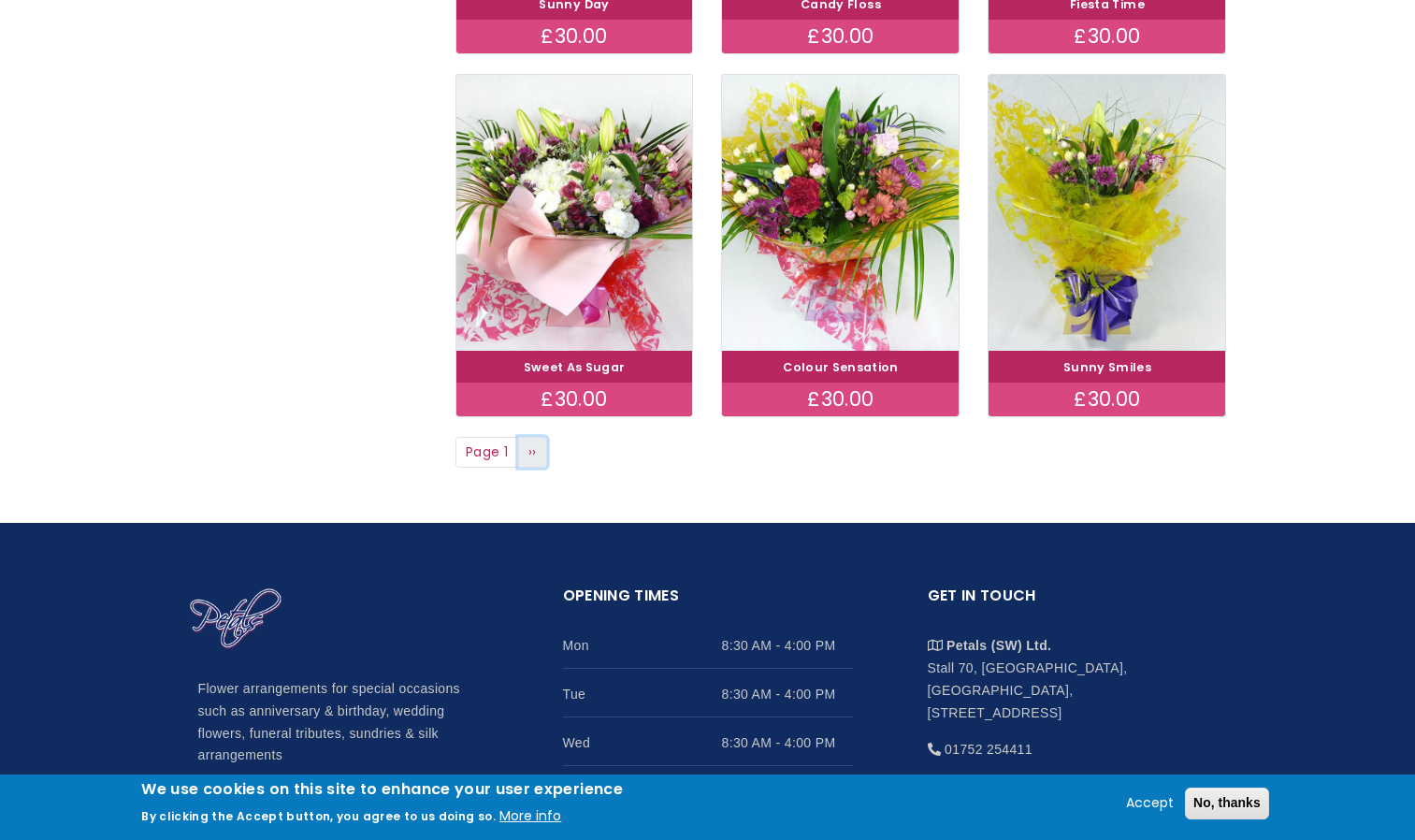
click at [537, 451] on span "››" at bounding box center [532, 451] width 9 height 19
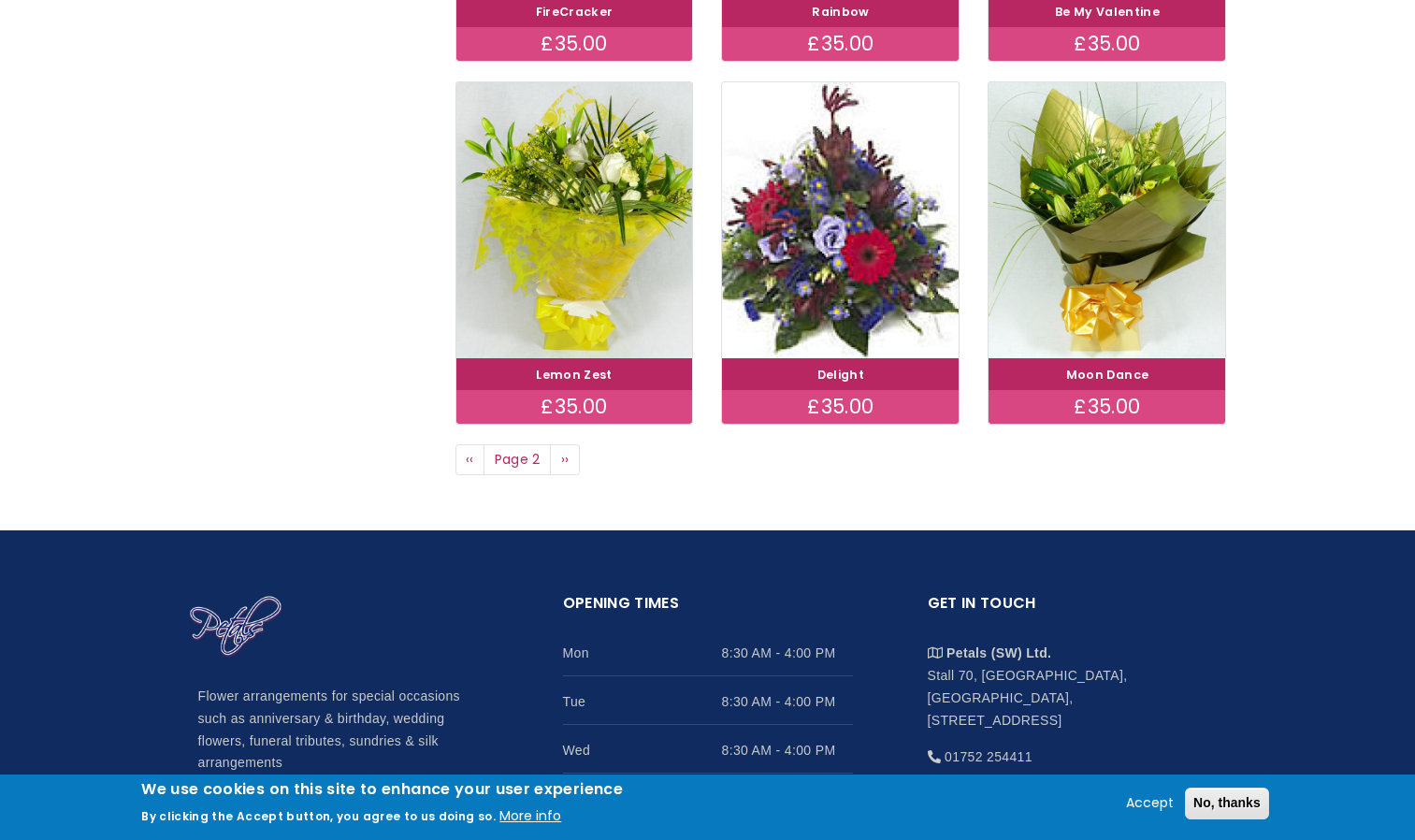
scroll to position [1403, 0]
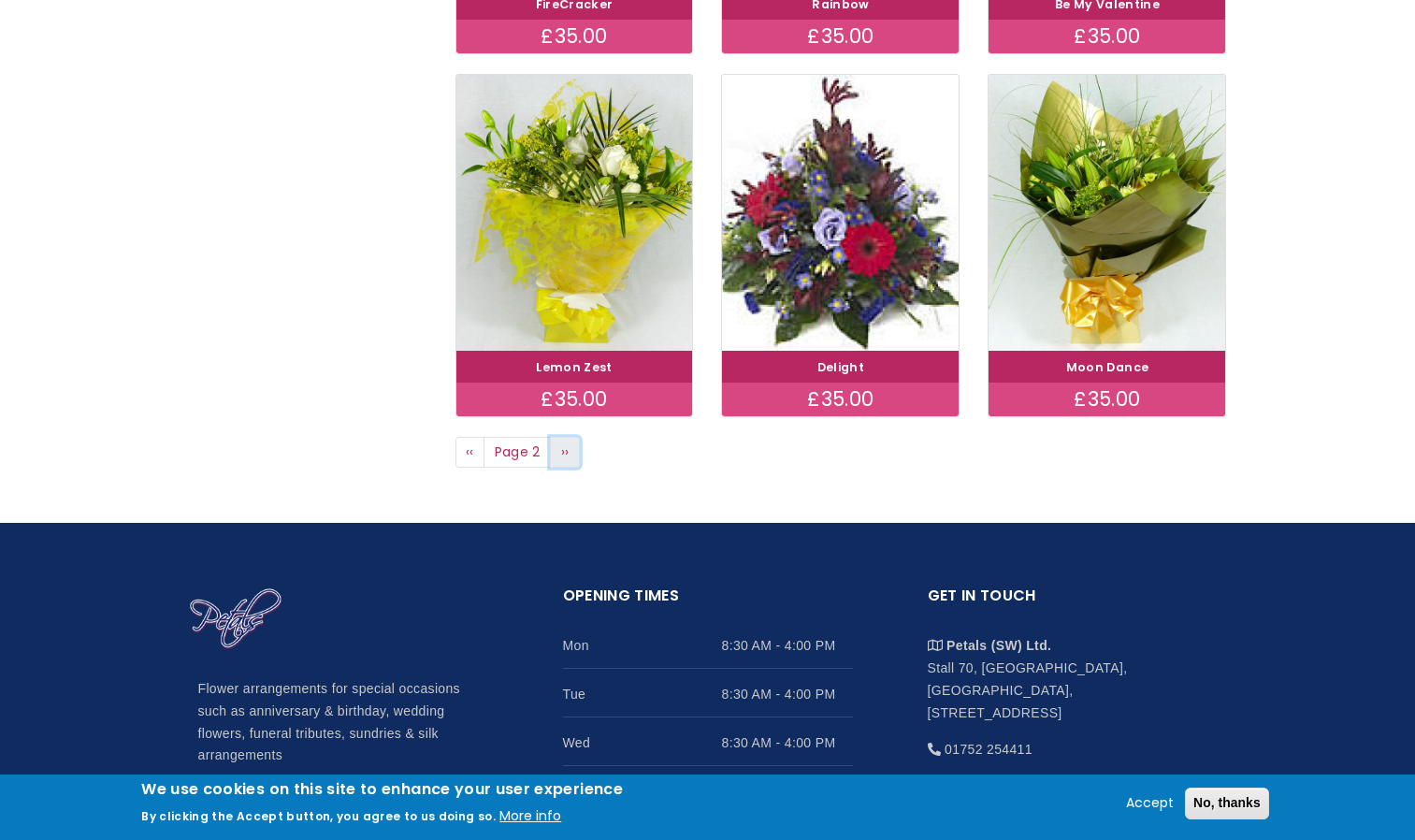
click at [560, 456] on link "Next page ››" at bounding box center [564, 452] width 29 height 31
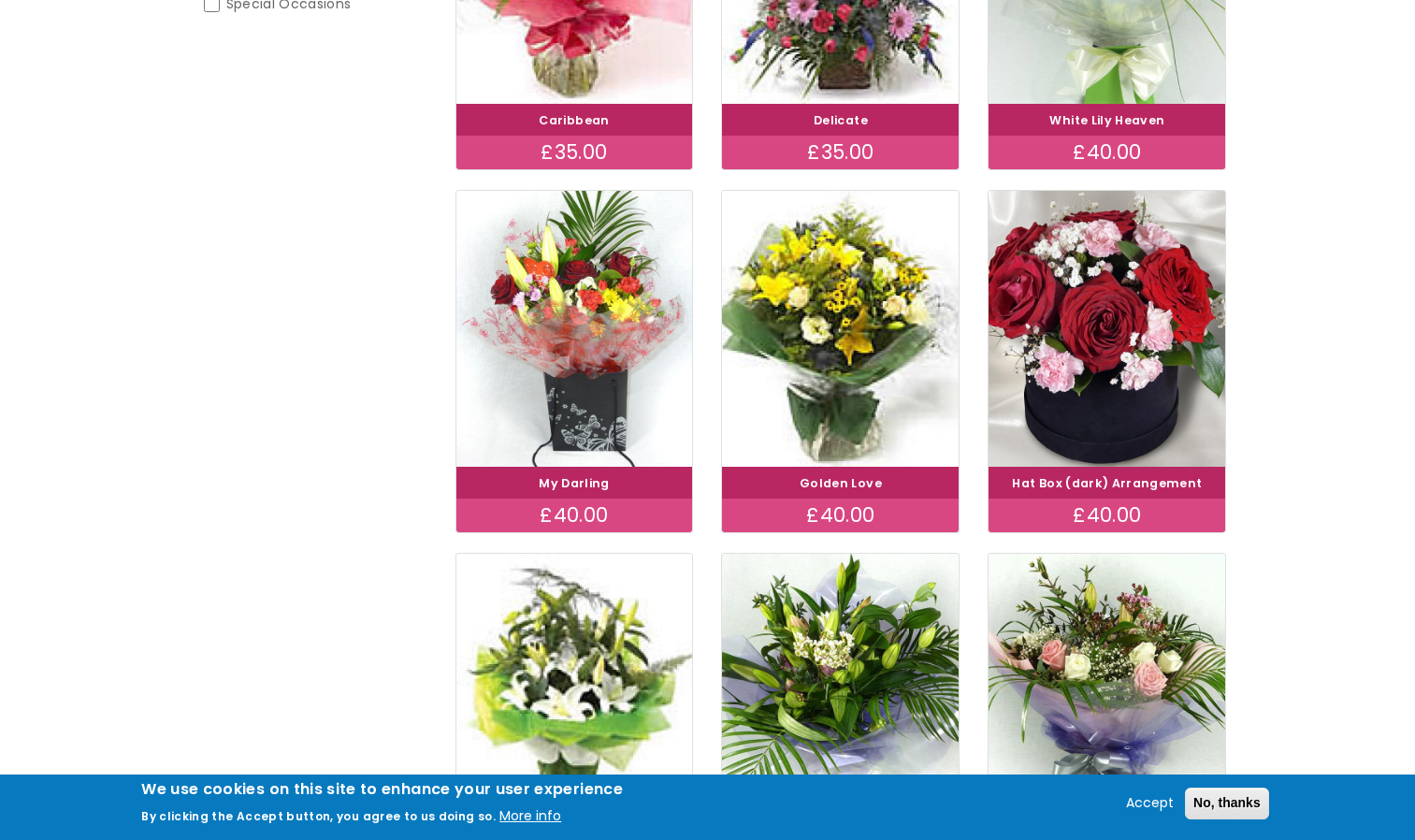
scroll to position [842, 0]
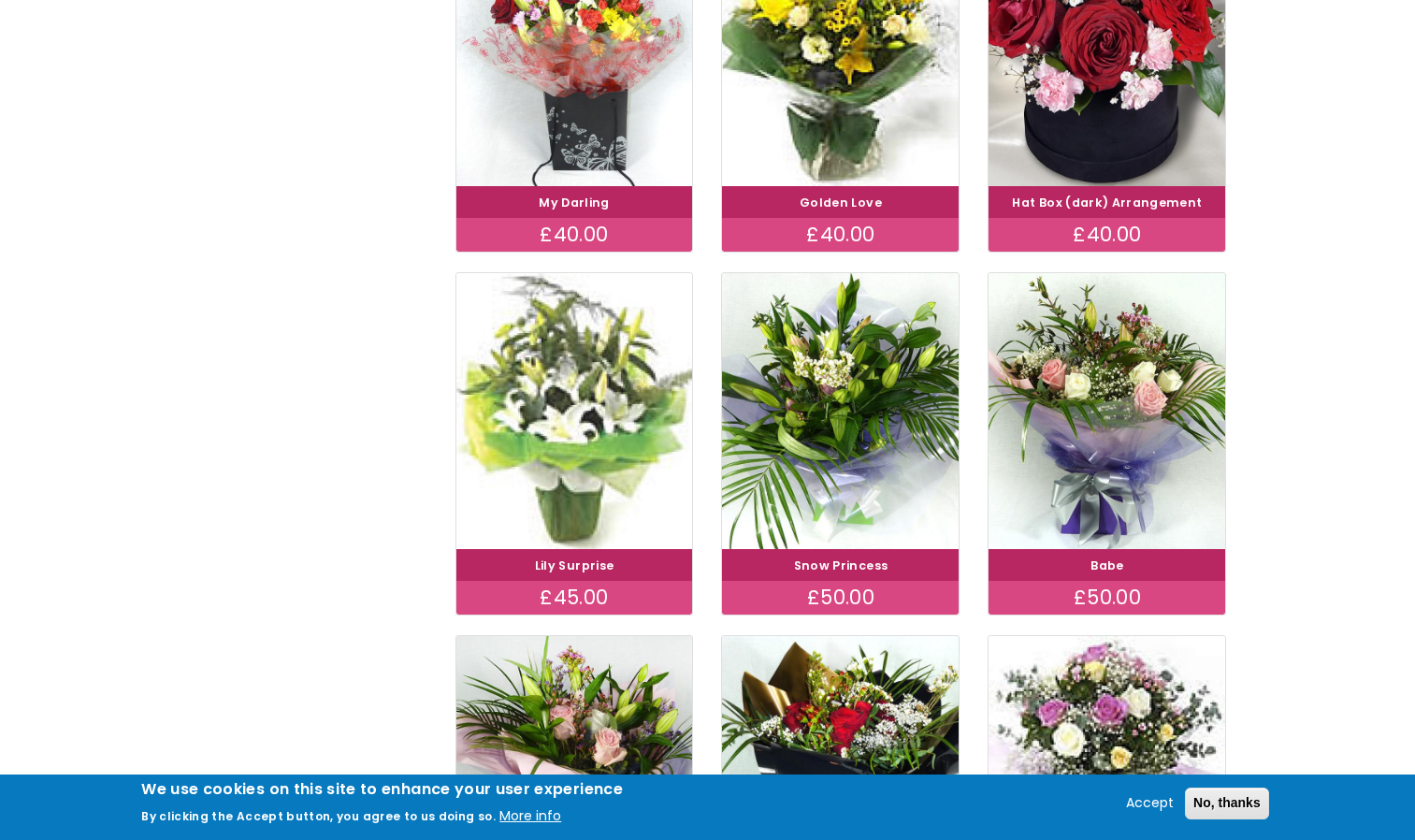
click at [610, 472] on img at bounding box center [574, 411] width 266 height 308
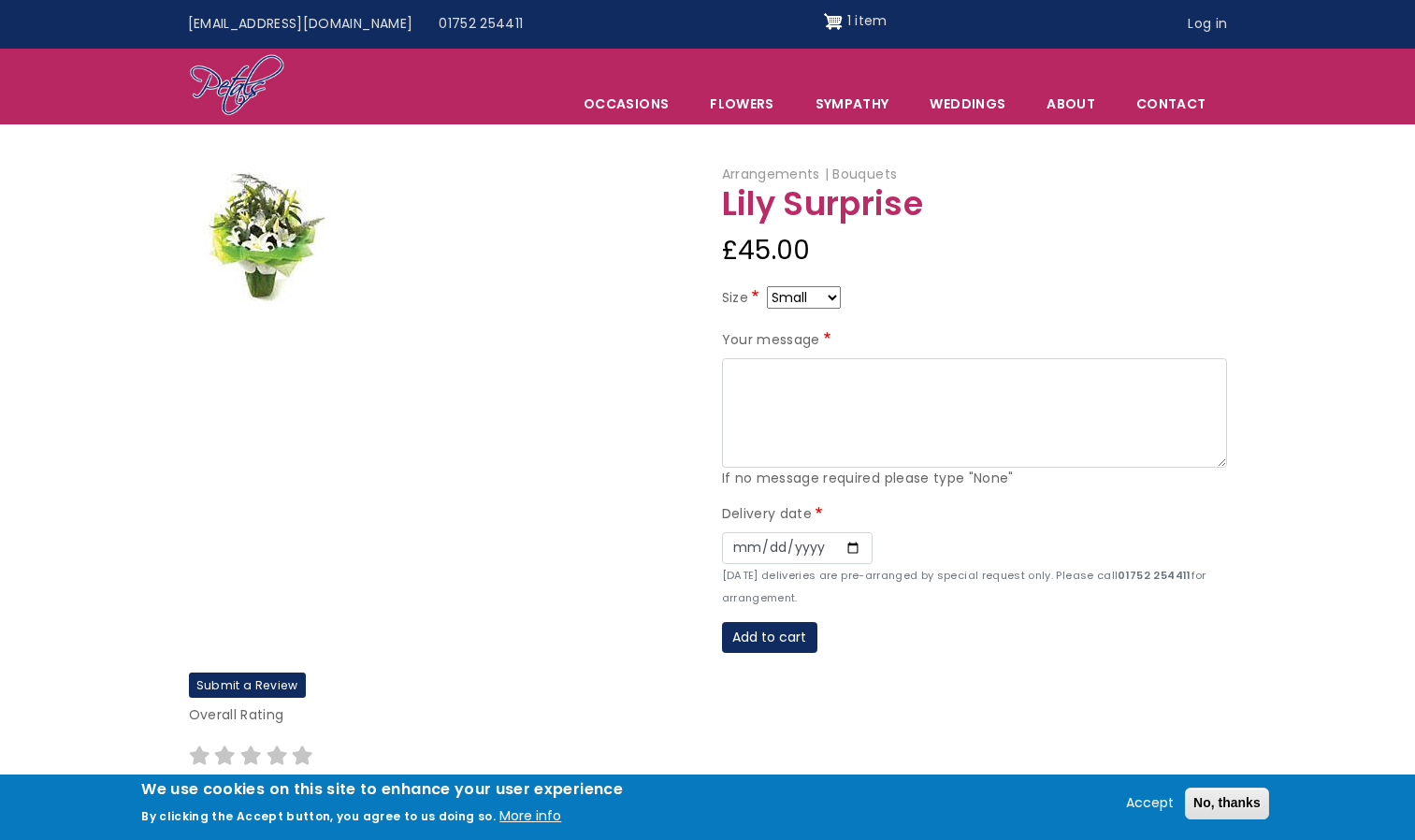
click at [821, 294] on select "Small Medium Large" at bounding box center [804, 297] width 74 height 23
select select "9"
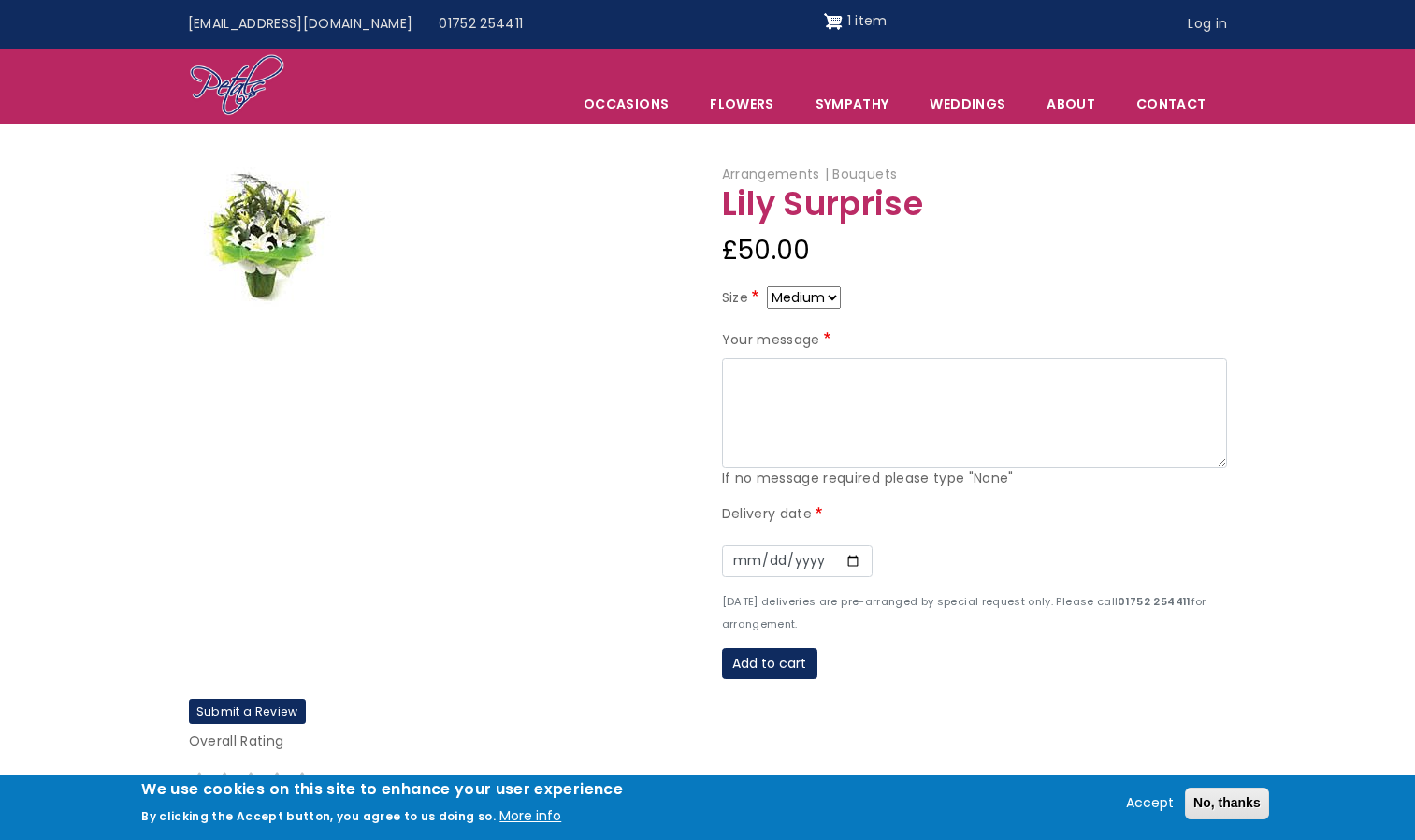
click at [842, 396] on textarea "Your message" at bounding box center [974, 413] width 505 height 110
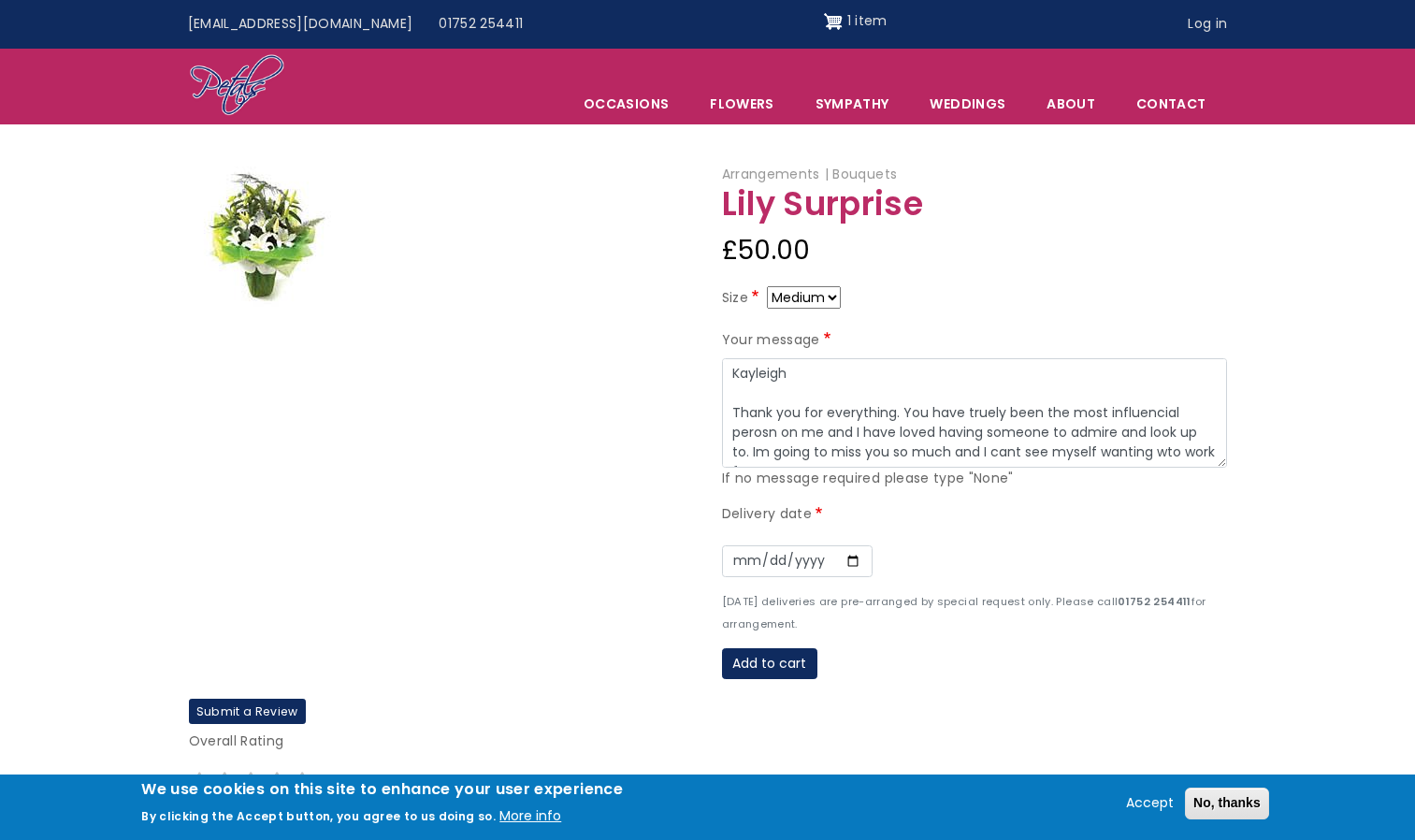
scroll to position [15, 0]
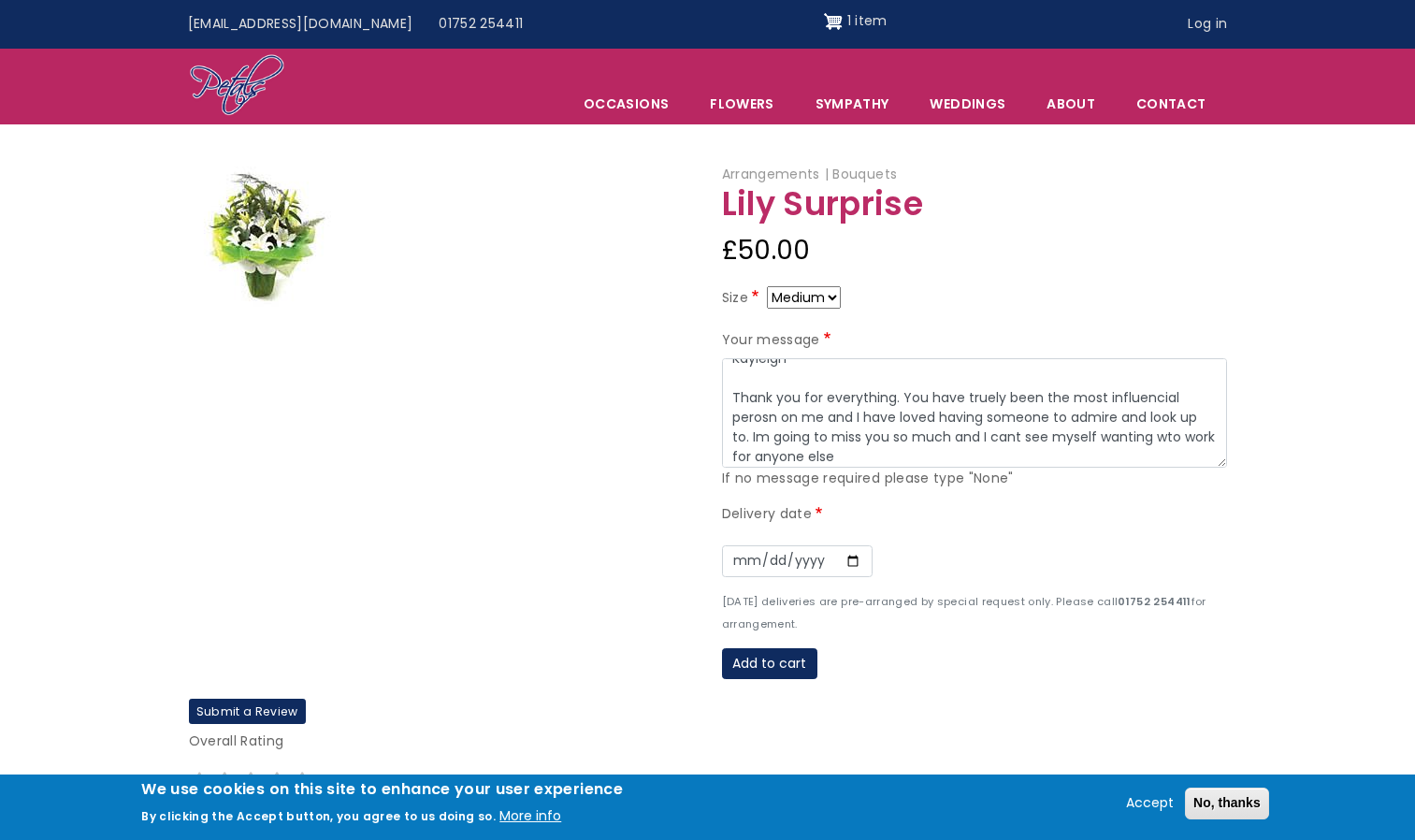
drag, startPoint x: 1190, startPoint y: 445, endPoint x: 982, endPoint y: 441, distance: 208.0
click at [982, 441] on textarea "Kayleigh Thank you for everything. You have truely been the most influencial pe…" at bounding box center [974, 413] width 505 height 110
click at [996, 390] on textarea "Kayleigh Thank you for everything. You have truely been the most influencial pe…" at bounding box center [974, 413] width 505 height 110
click at [987, 392] on textarea "Kayleigh Thank you for everything. You have truely been the most influencial pe…" at bounding box center [974, 413] width 505 height 110
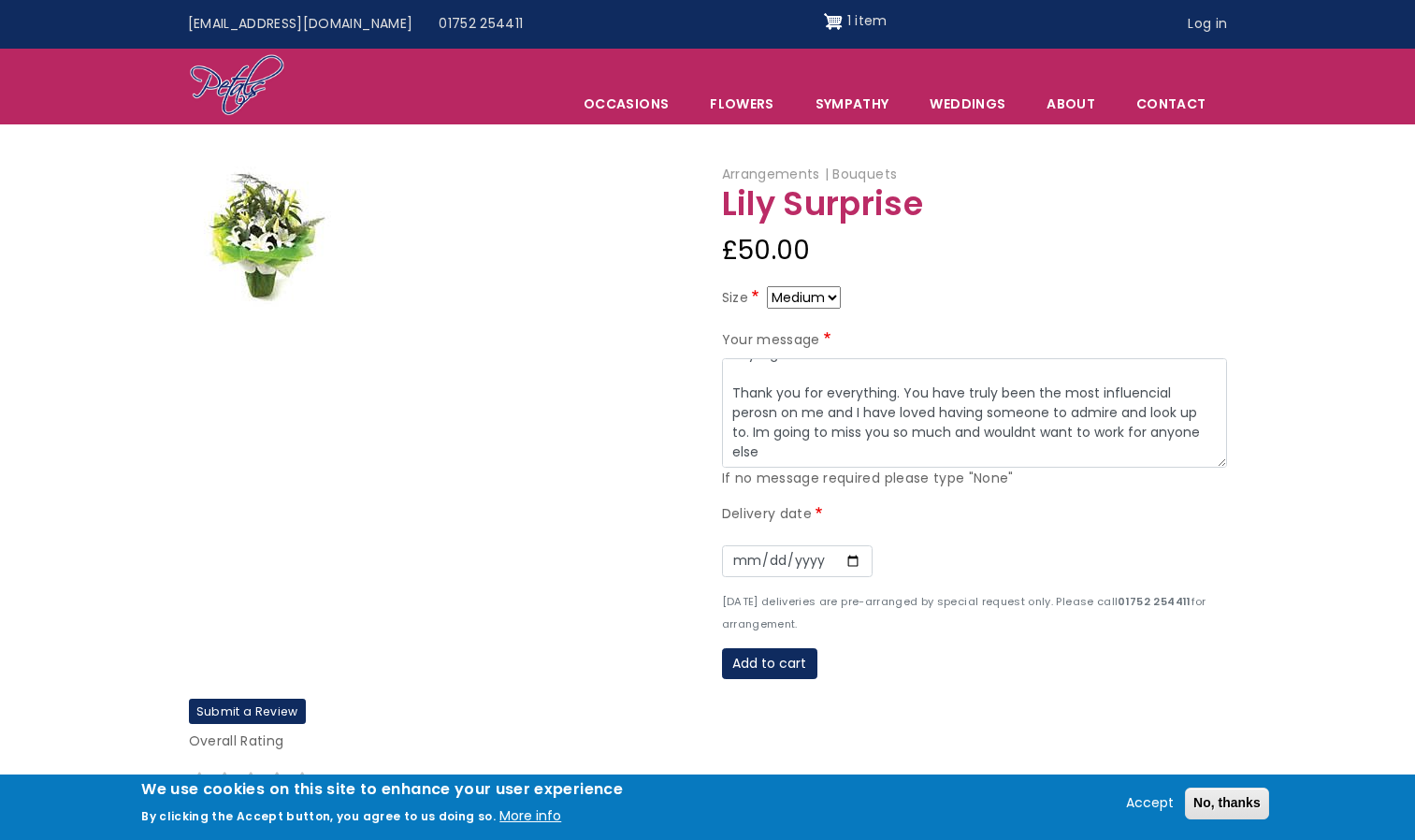
click at [1141, 399] on textarea "Kayleigh Thank you for everything. You have truly been the most influencial per…" at bounding box center [974, 413] width 505 height 110
click at [825, 409] on textarea "Kayleigh Thank you for everything. You have truly been the most influential per…" at bounding box center [974, 413] width 505 height 110
click at [1148, 455] on textarea "Kayleigh Thank you for everything. You have truly been the most influential per…" at bounding box center [974, 413] width 505 height 110
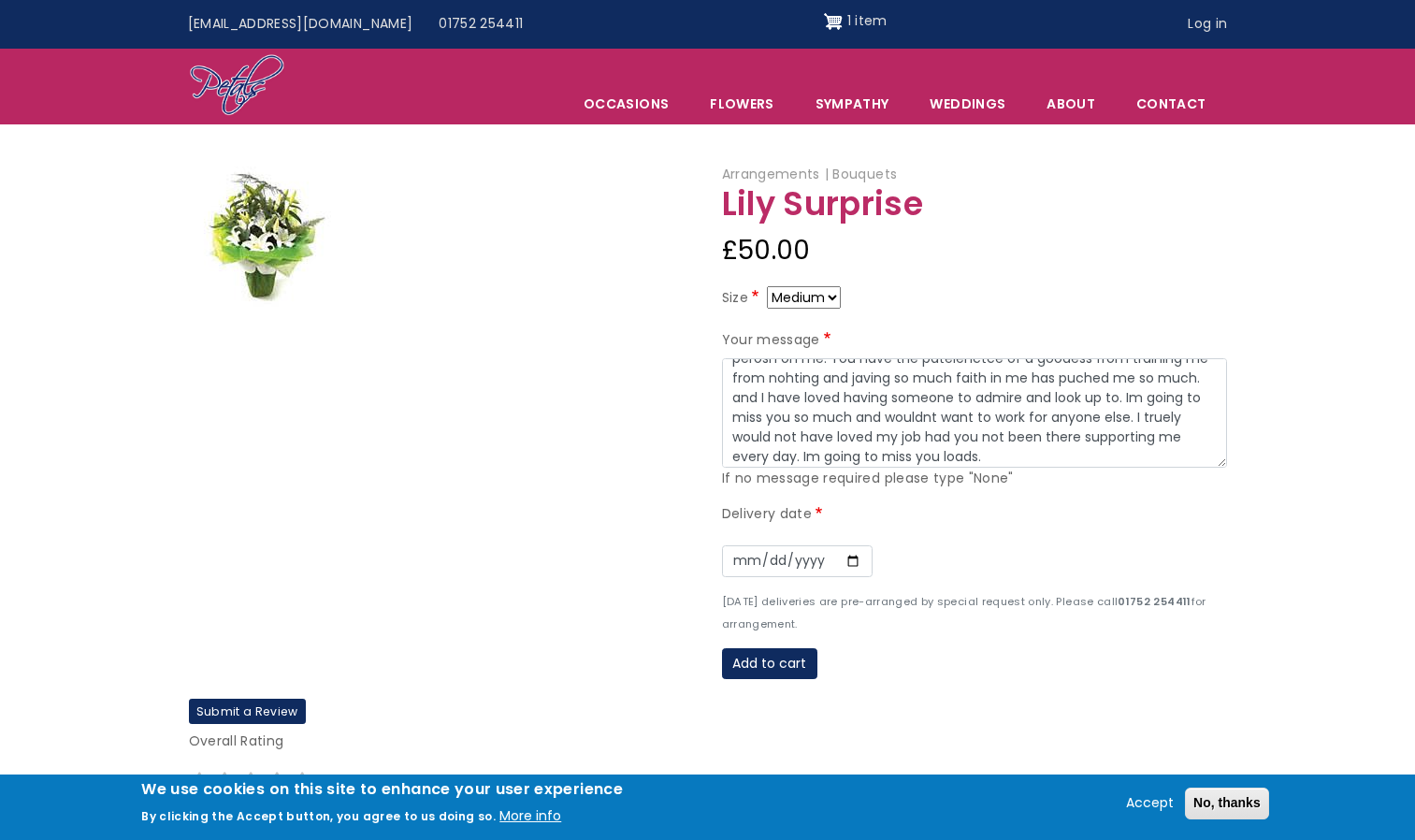
scroll to position [0, 0]
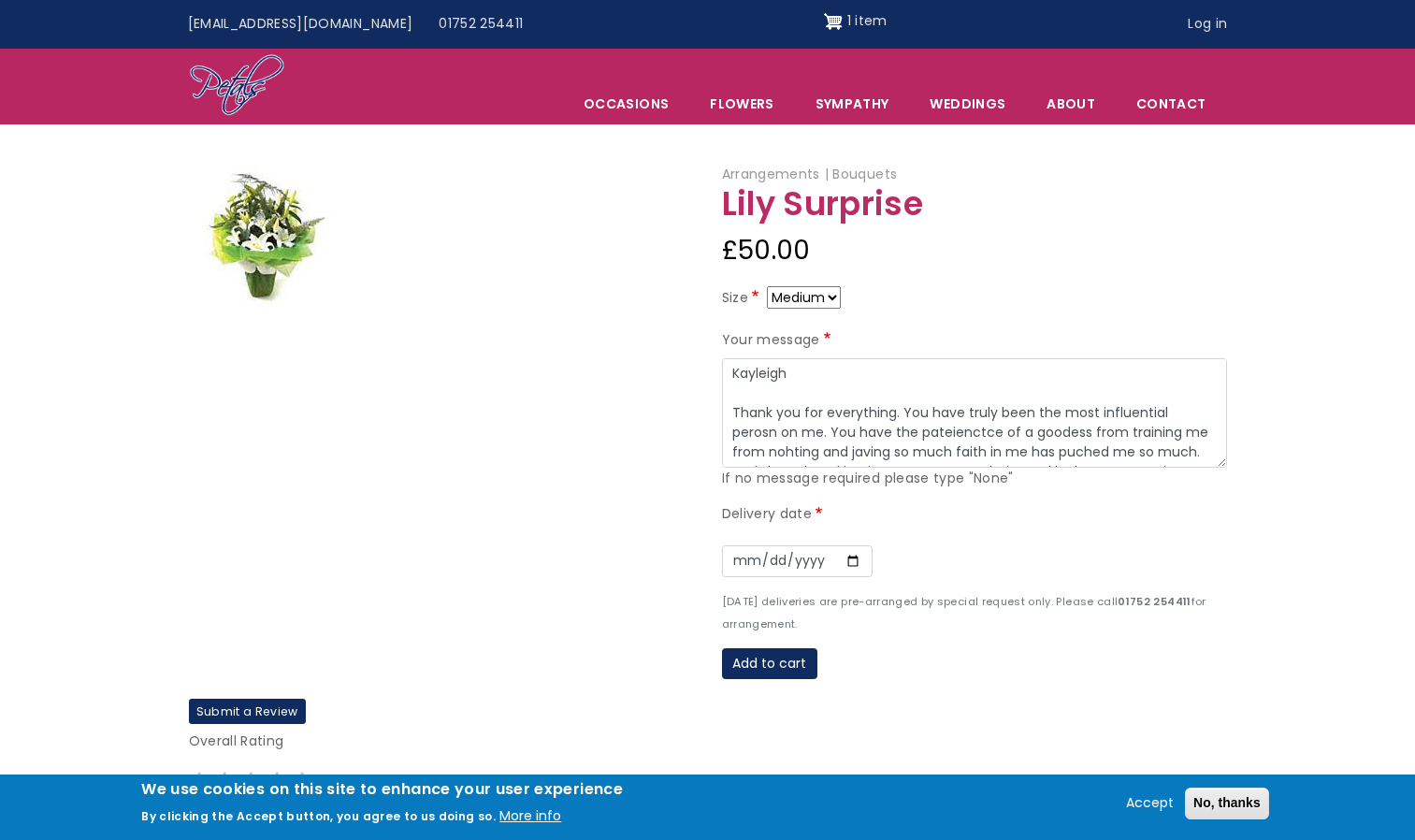
click at [957, 436] on textarea "Kayleigh Thank you for everything. You have truly been the most influential per…" at bounding box center [974, 413] width 505 height 110
click at [1044, 432] on textarea "Kayleigh Thank you for everything. You have truly been the most influential per…" at bounding box center [974, 413] width 505 height 110
drag, startPoint x: 1082, startPoint y: 458, endPoint x: 987, endPoint y: 411, distance: 106.0
click at [987, 411] on textarea "Kayleigh Thank you for everything. You have truly been the most influential per…" at bounding box center [974, 413] width 505 height 110
drag, startPoint x: 1087, startPoint y: 450, endPoint x: 1067, endPoint y: 456, distance: 20.9
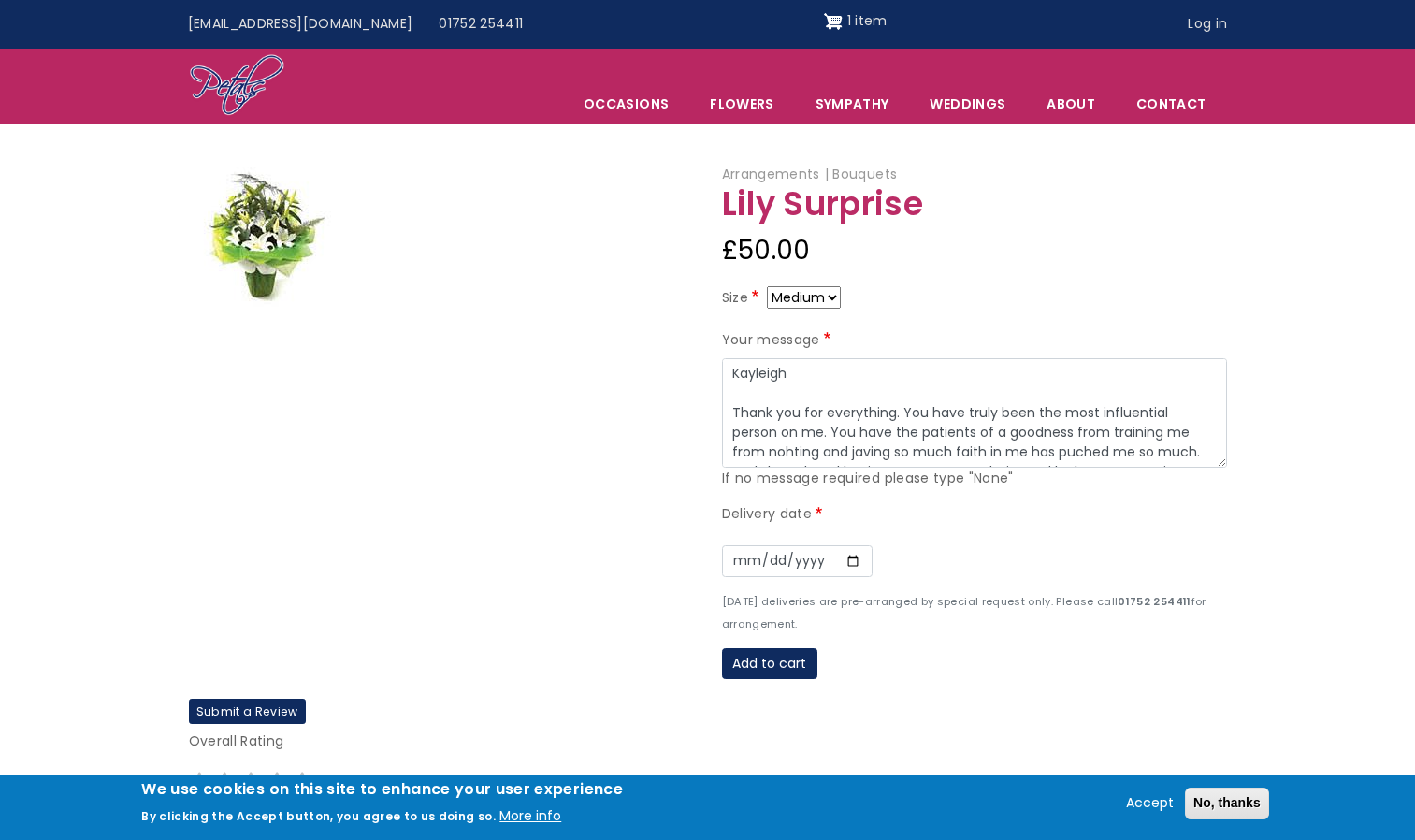
click at [1059, 457] on textarea "Kayleigh Thank you for everything. You have truly been the most influential per…" at bounding box center [974, 413] width 505 height 110
drag, startPoint x: 1103, startPoint y: 450, endPoint x: 1167, endPoint y: 479, distance: 70.3
click at [1104, 454] on textarea "Kayleigh Thank you for everything. You have truly been the most influential per…" at bounding box center [974, 413] width 505 height 110
drag, startPoint x: 871, startPoint y: 450, endPoint x: 856, endPoint y: 446, distance: 15.5
click at [856, 445] on textarea "Kayleigh Thank you for everything. You have truly been the most influential per…" at bounding box center [974, 413] width 505 height 110
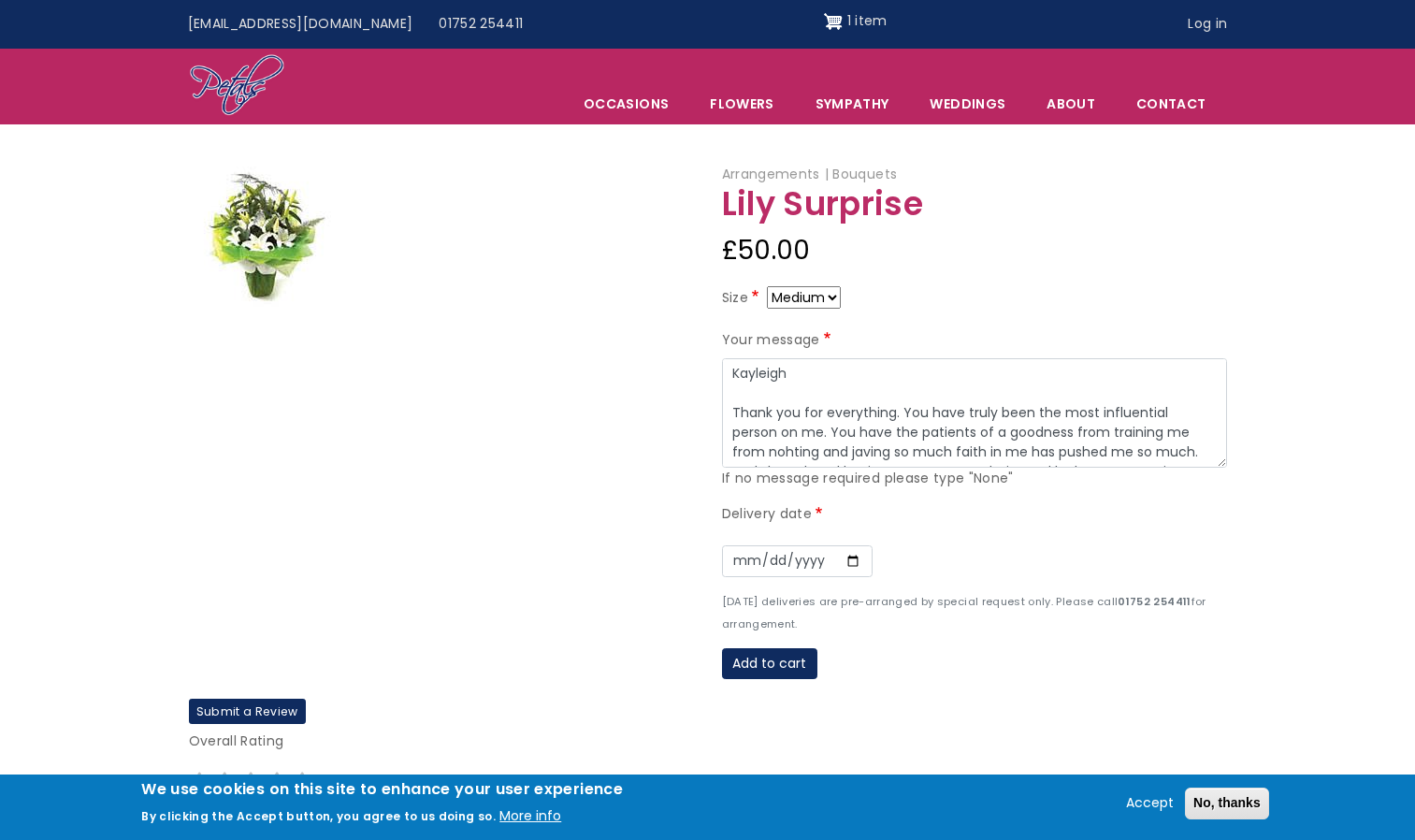
click at [858, 460] on textarea "Kayleigh Thank you for everything. You have truly been the most influential per…" at bounding box center [974, 413] width 505 height 110
click at [860, 447] on textarea "Kayleigh Thank you for everything. You have truly been the most influential per…" at bounding box center [974, 413] width 505 height 110
click at [856, 449] on textarea "Kayleigh Thank you for everything. You have truly been the most influential per…" at bounding box center [974, 413] width 505 height 110
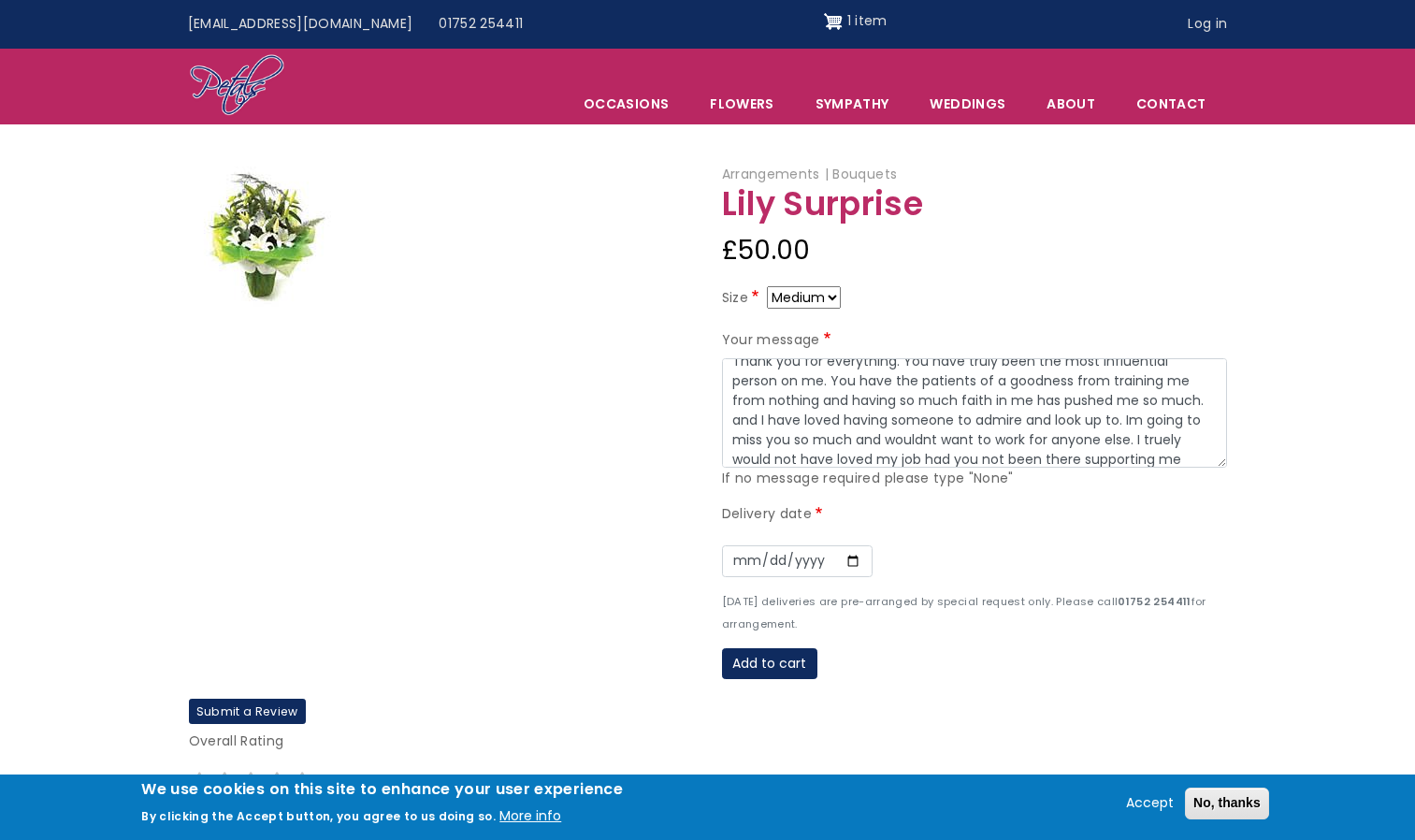
scroll to position [79, 0]
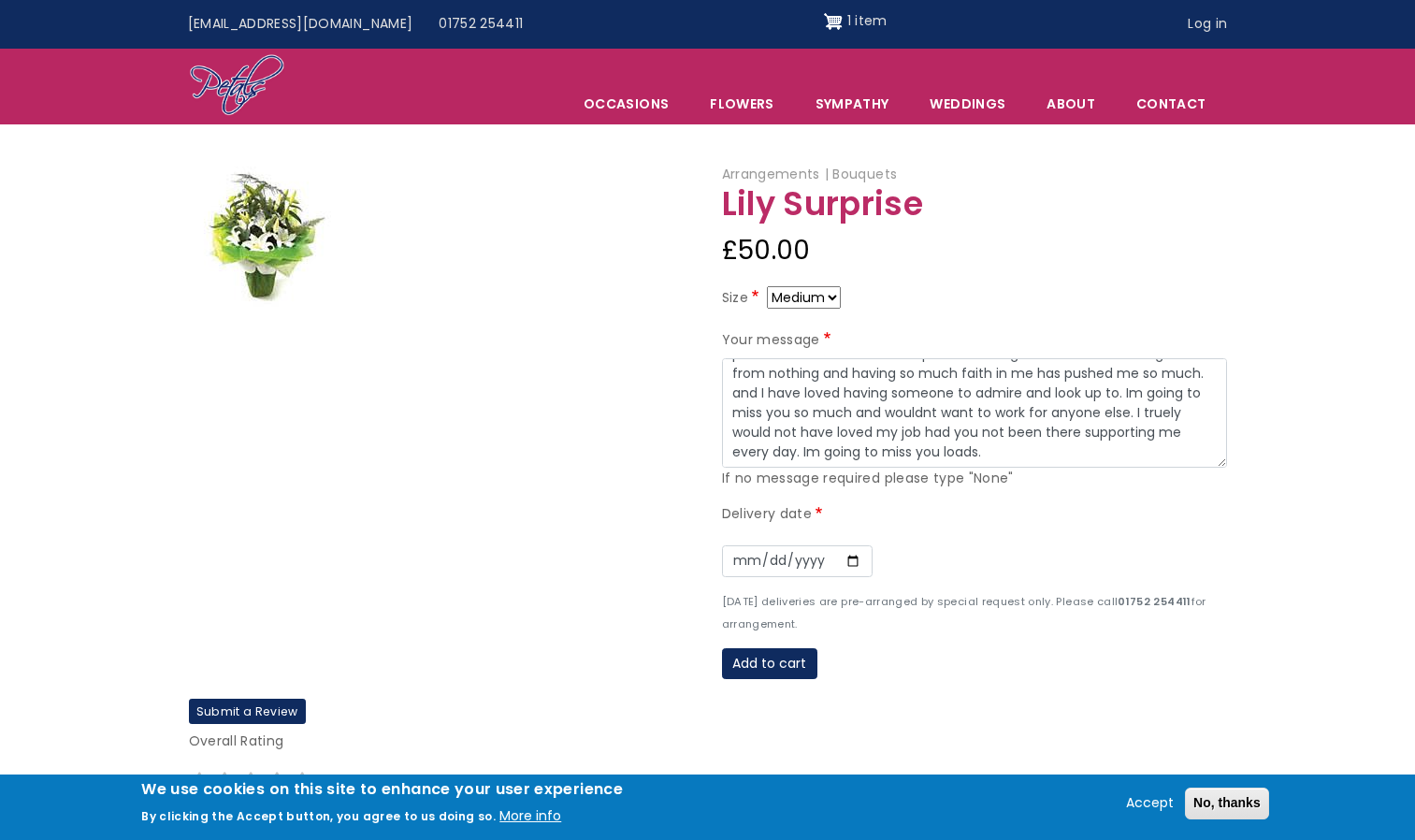
click at [908, 415] on textarea "Kayleigh Thank you for everything. You have truly been the most influential per…" at bounding box center [974, 413] width 505 height 110
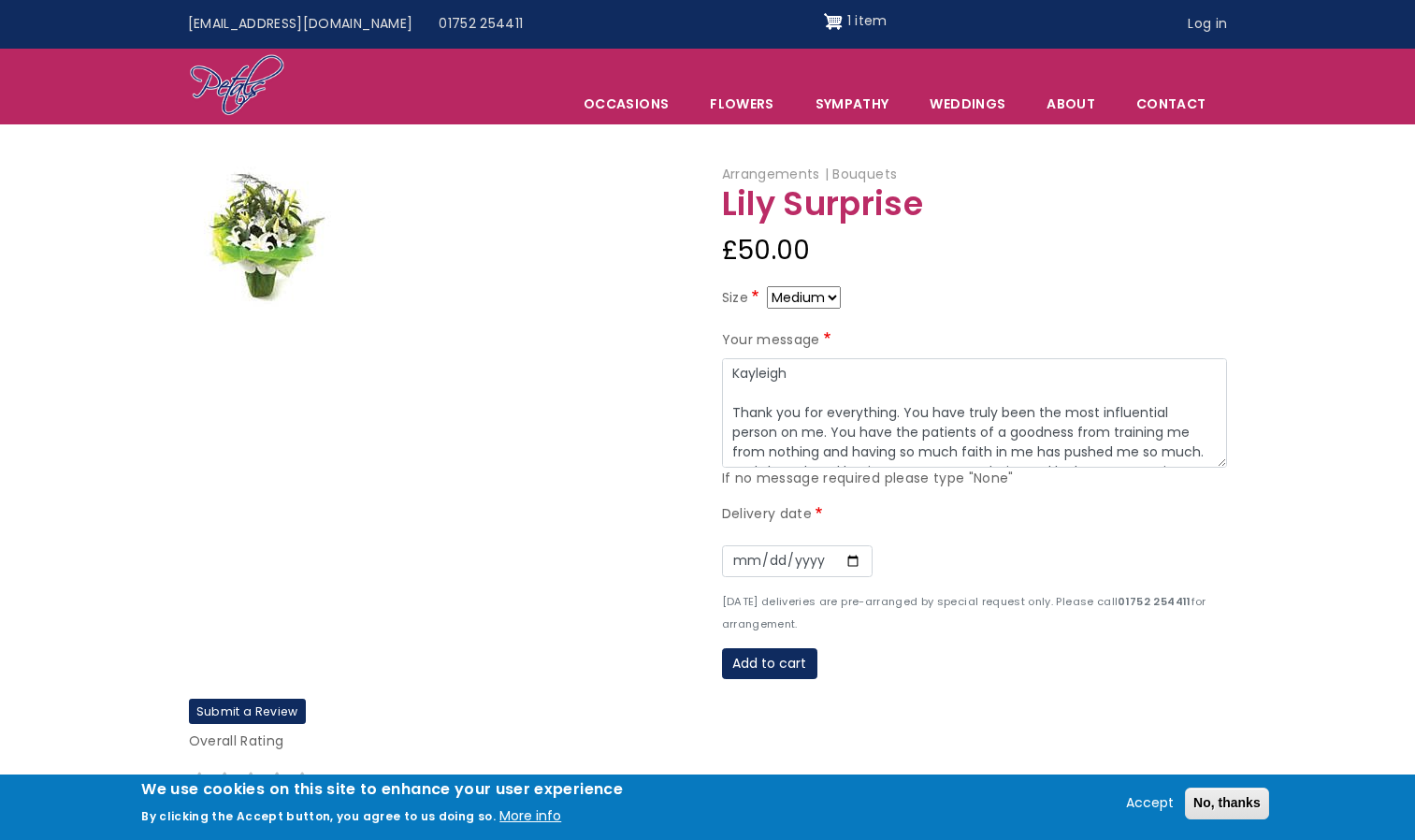
drag, startPoint x: 983, startPoint y: 454, endPoint x: 578, endPoint y: 279, distance: 441.2
click at [578, 279] on div "Arrangements Bouquets Lily Surprise £50.00 Size Small Medium Large Your message…" at bounding box center [708, 431] width 1067 height 535
type textarea "Kayleigh Thank you for everything. You have truly been the most influential per…"
click at [918, 386] on textarea "Kayleigh Thank you for everything. You have truly been the most influential per…" at bounding box center [974, 413] width 505 height 110
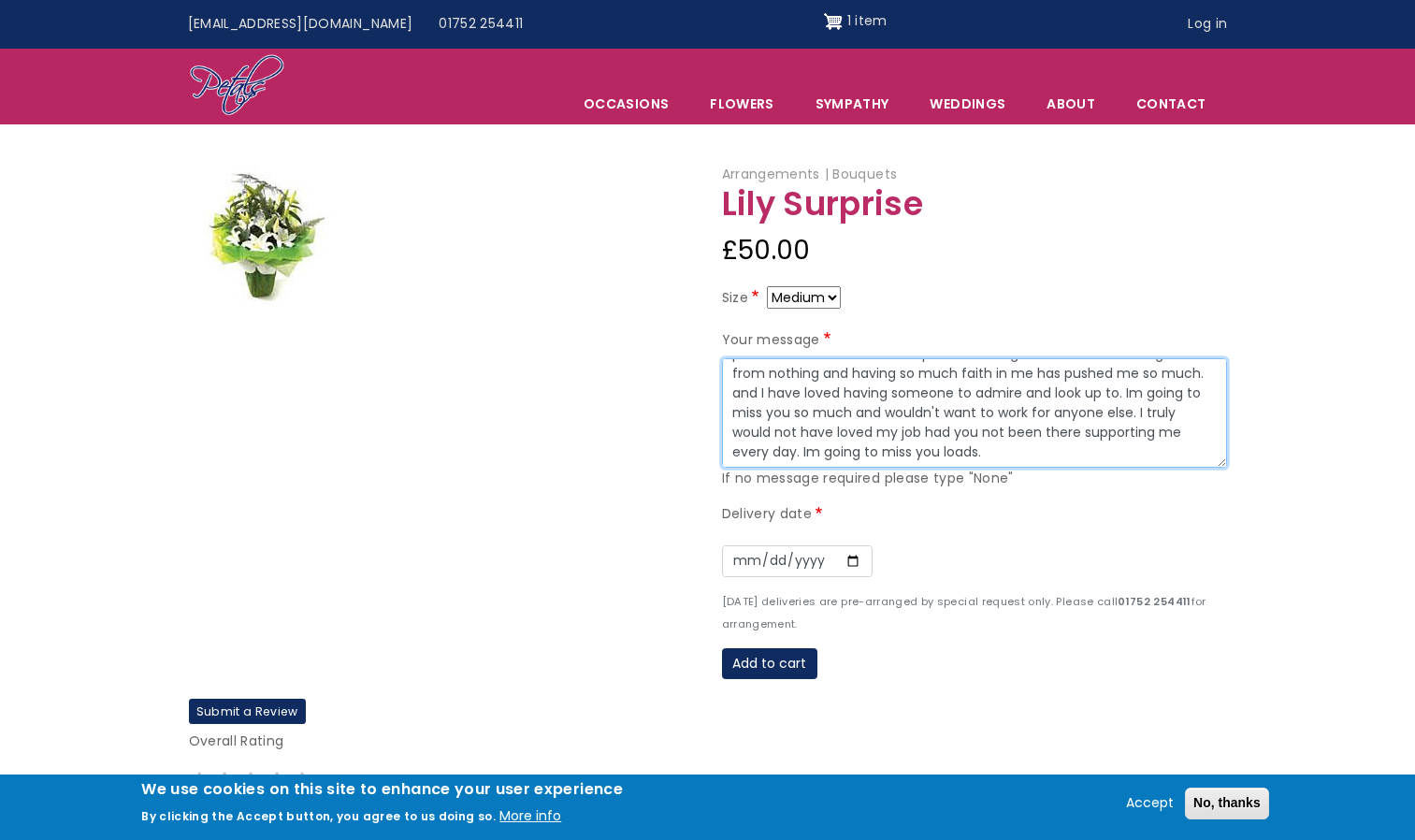
drag, startPoint x: 732, startPoint y: 370, endPoint x: 1580, endPoint y: 781, distance: 942.4
click at [1414, 781] on html "Menu Occasions Open submenu Flowers Open submenu Sympathy Weddings Open submenu…" at bounding box center [708, 737] width 1415 height 1475
click at [505, 457] on div at bounding box center [441, 433] width 533 height 532
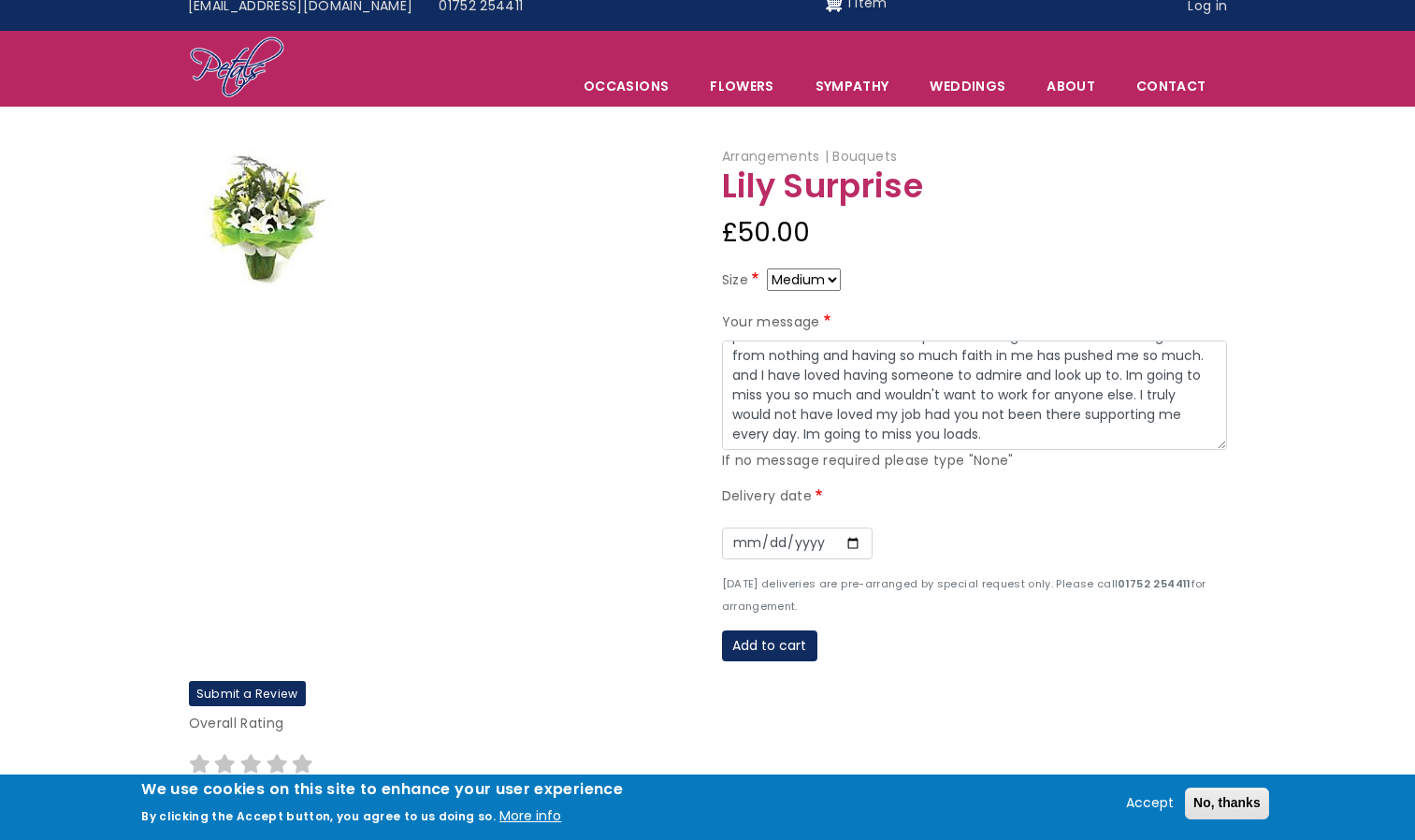
scroll to position [0, 0]
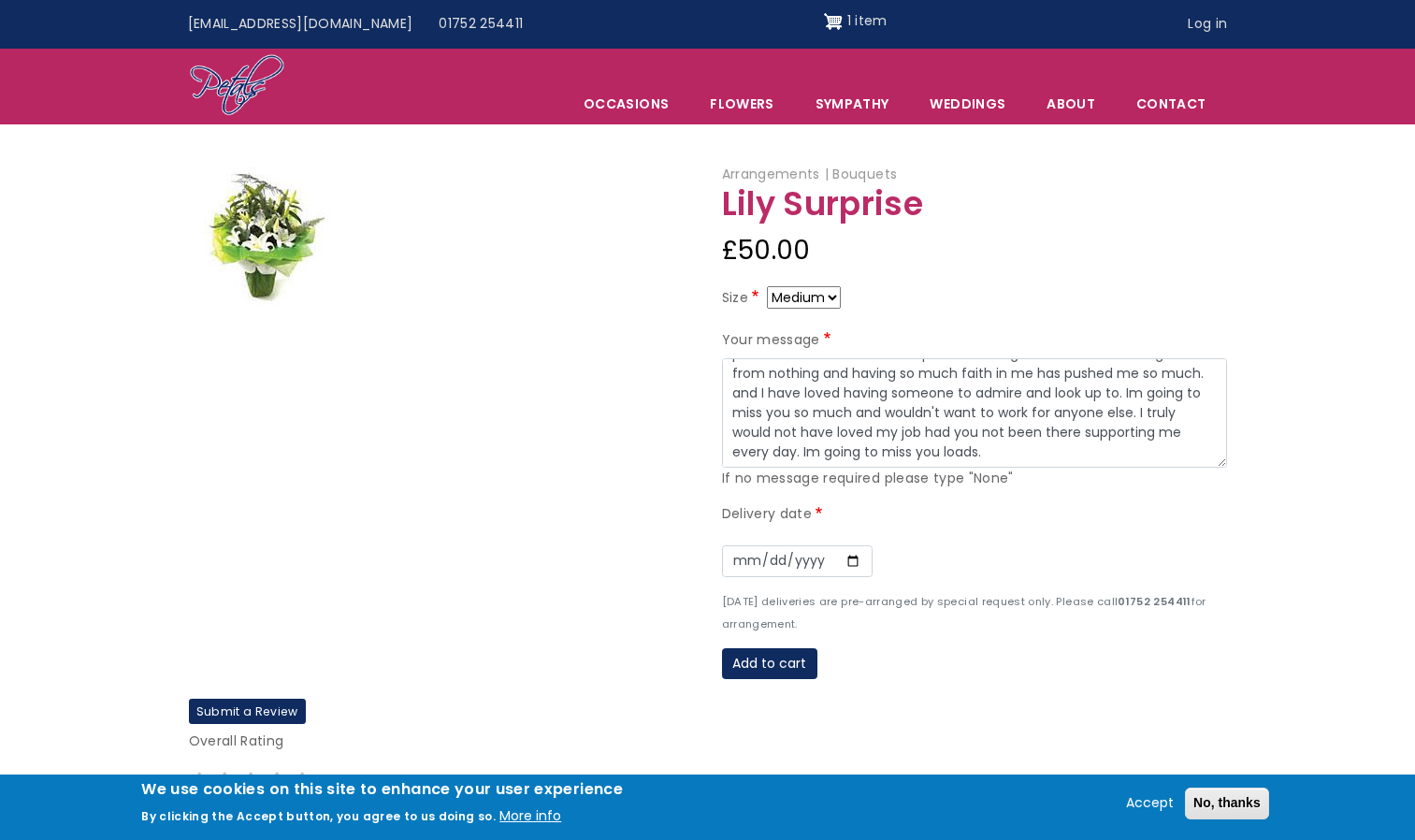
click at [1298, 479] on article "Arrangements Bouquets Lily Surprise £50.00 Size Small Medium Large Your message…" at bounding box center [708, 508] width 1415 height 690
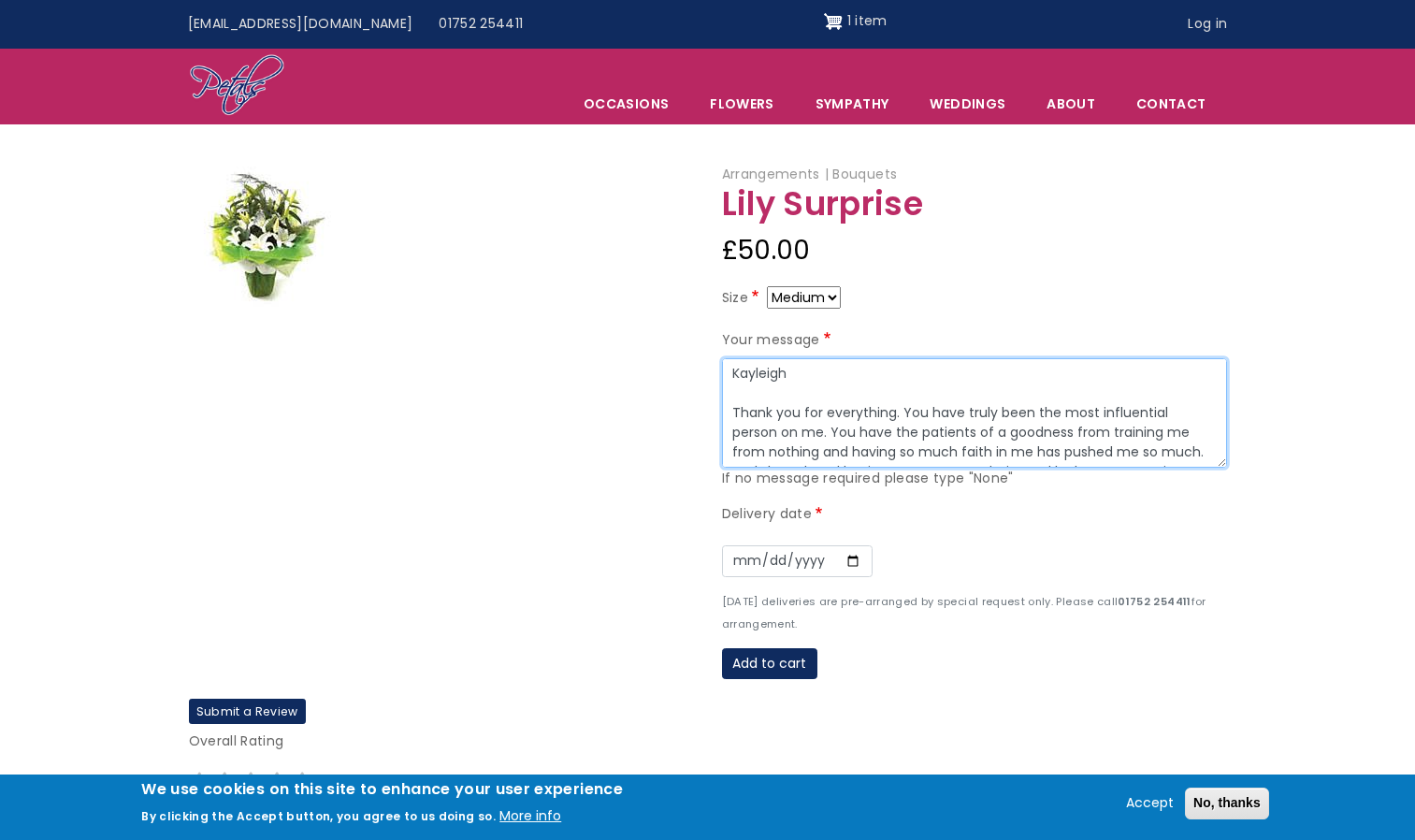
drag, startPoint x: 998, startPoint y: 449, endPoint x: 617, endPoint y: 260, distance: 425.3
click at [617, 260] on div "Arrangements Bouquets Lily Surprise £50.00 Size Small Medium Large Your message…" at bounding box center [708, 431] width 1067 height 535
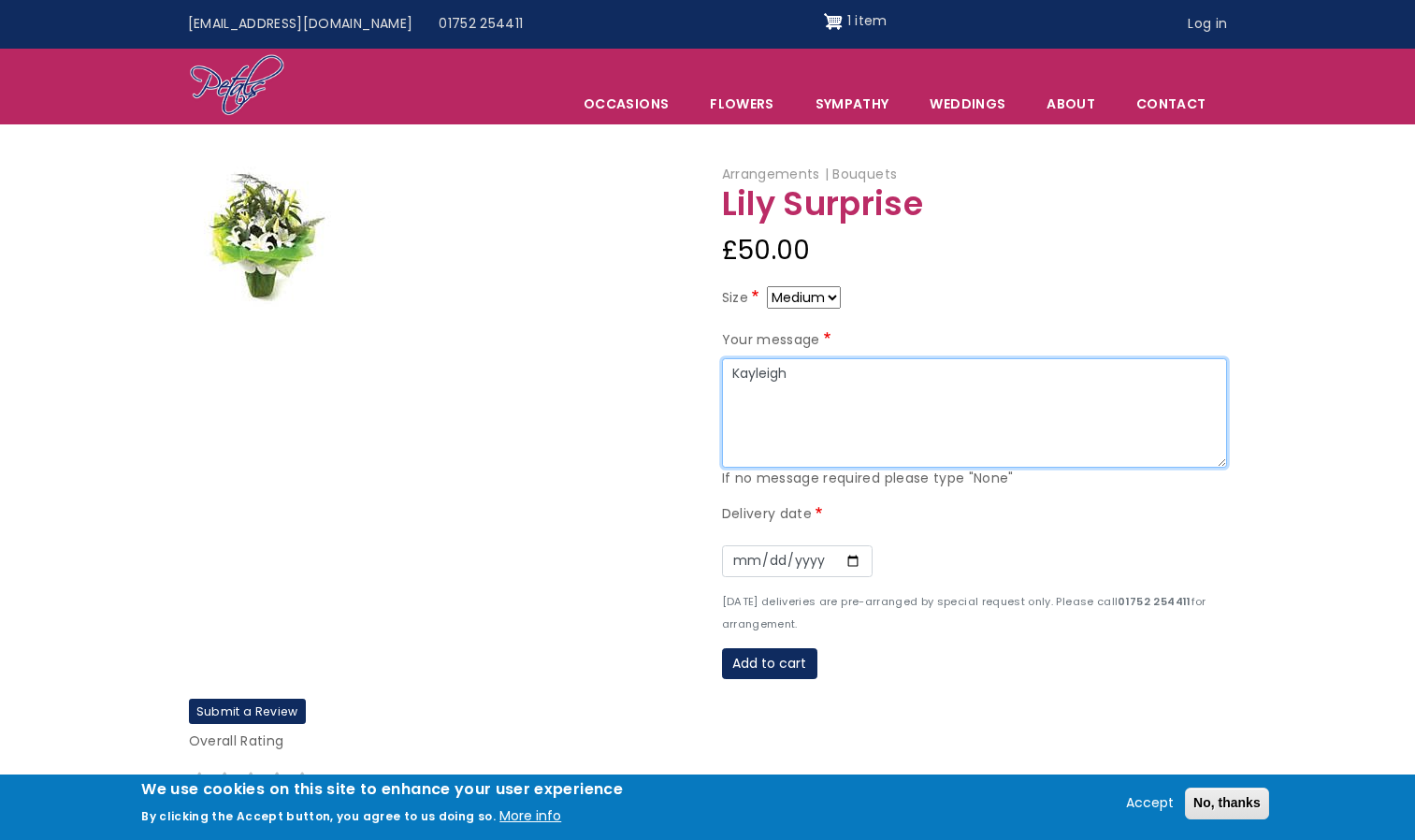
paste textarea "Thank you for everything. You’ve truly been the most influential person in my j…"
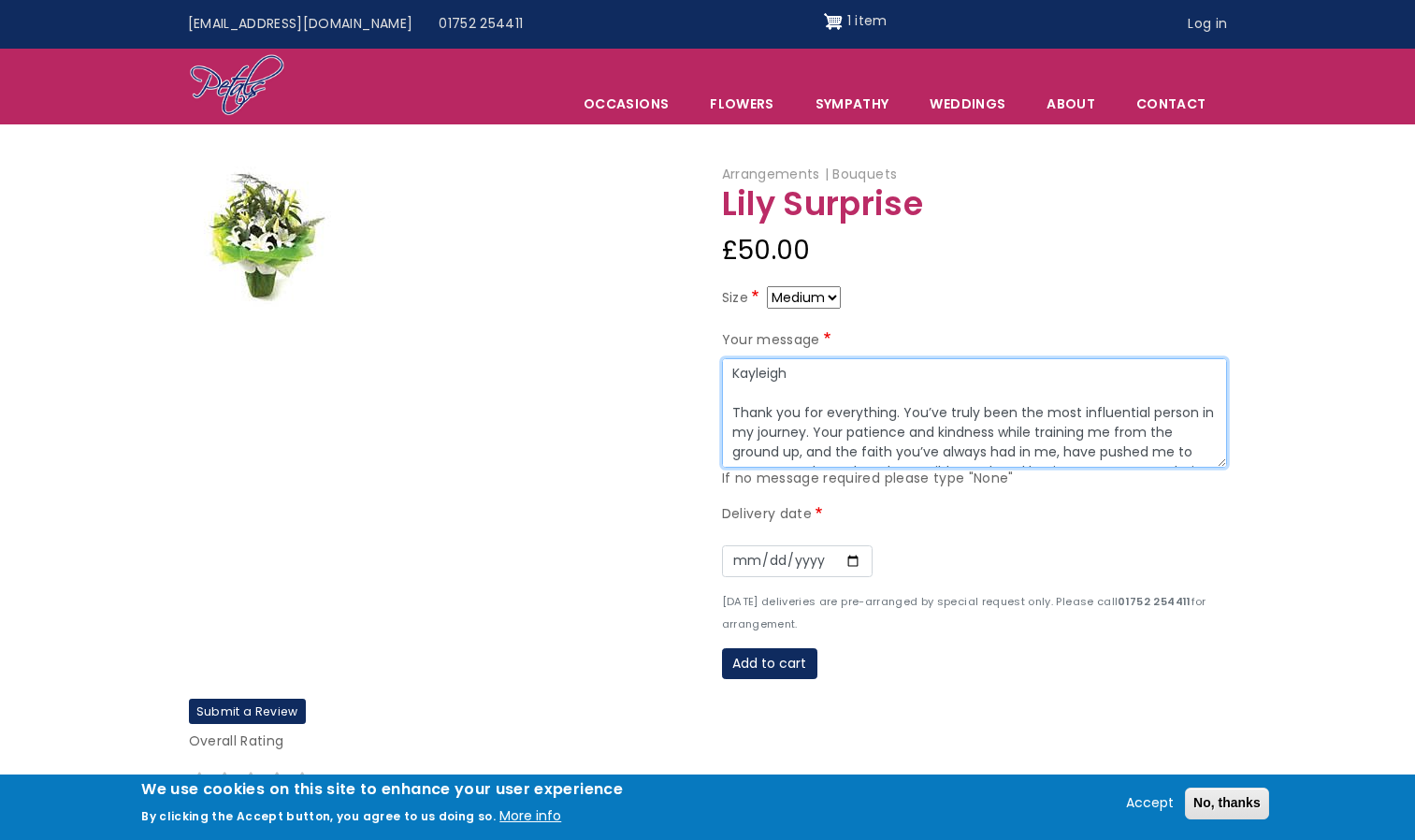
scroll to position [93, 0]
click at [1097, 359] on textarea "Kayleigh Thank you for everything. You’ve truly been the most influential perso…" at bounding box center [974, 413] width 505 height 110
click at [1166, 404] on textarea "Kayleigh Thank you for everything. You’ve truly been the most influential perso…" at bounding box center [974, 413] width 505 height 110
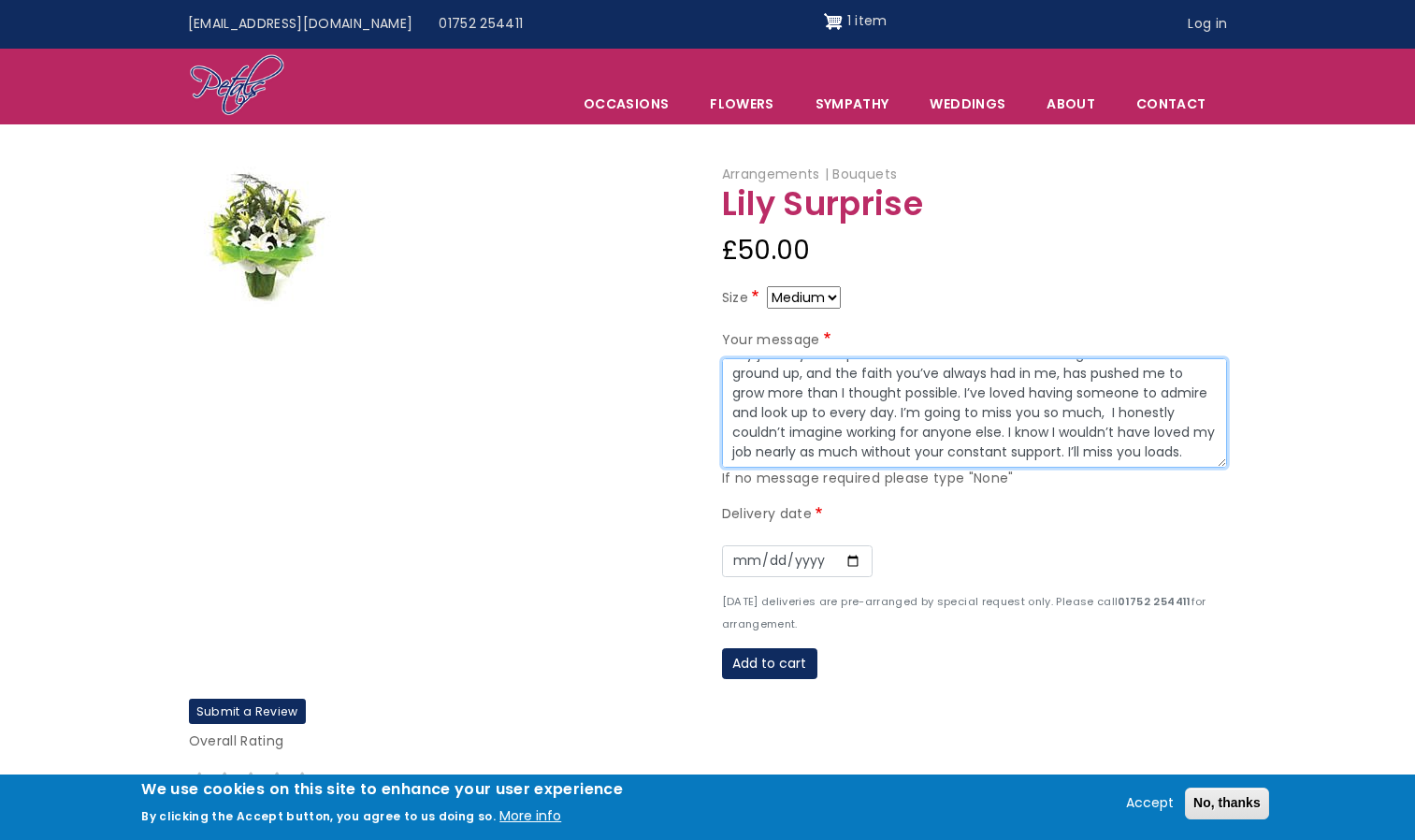
click at [847, 427] on textarea "Kayleigh Thank you for everything. You’ve truly been the most influential perso…" at bounding box center [974, 413] width 505 height 110
click at [932, 450] on textarea "Kayleigh Thank you for everything. You’ve truly been the most influential perso…" at bounding box center [974, 413] width 505 height 110
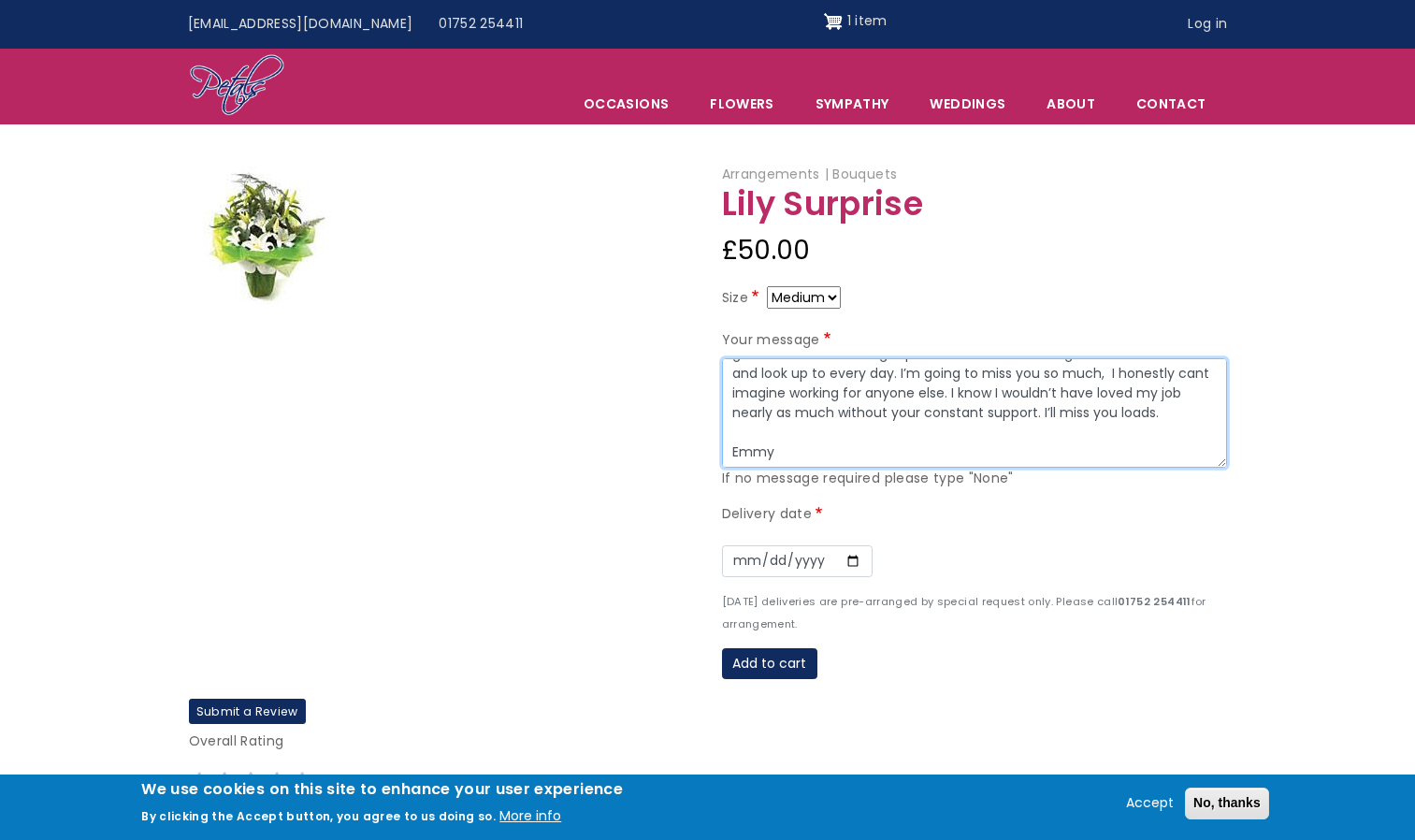
scroll to position [137, 0]
type textarea "Kayleigh Thank you for everything. You’ve truly been the most influential perso…"
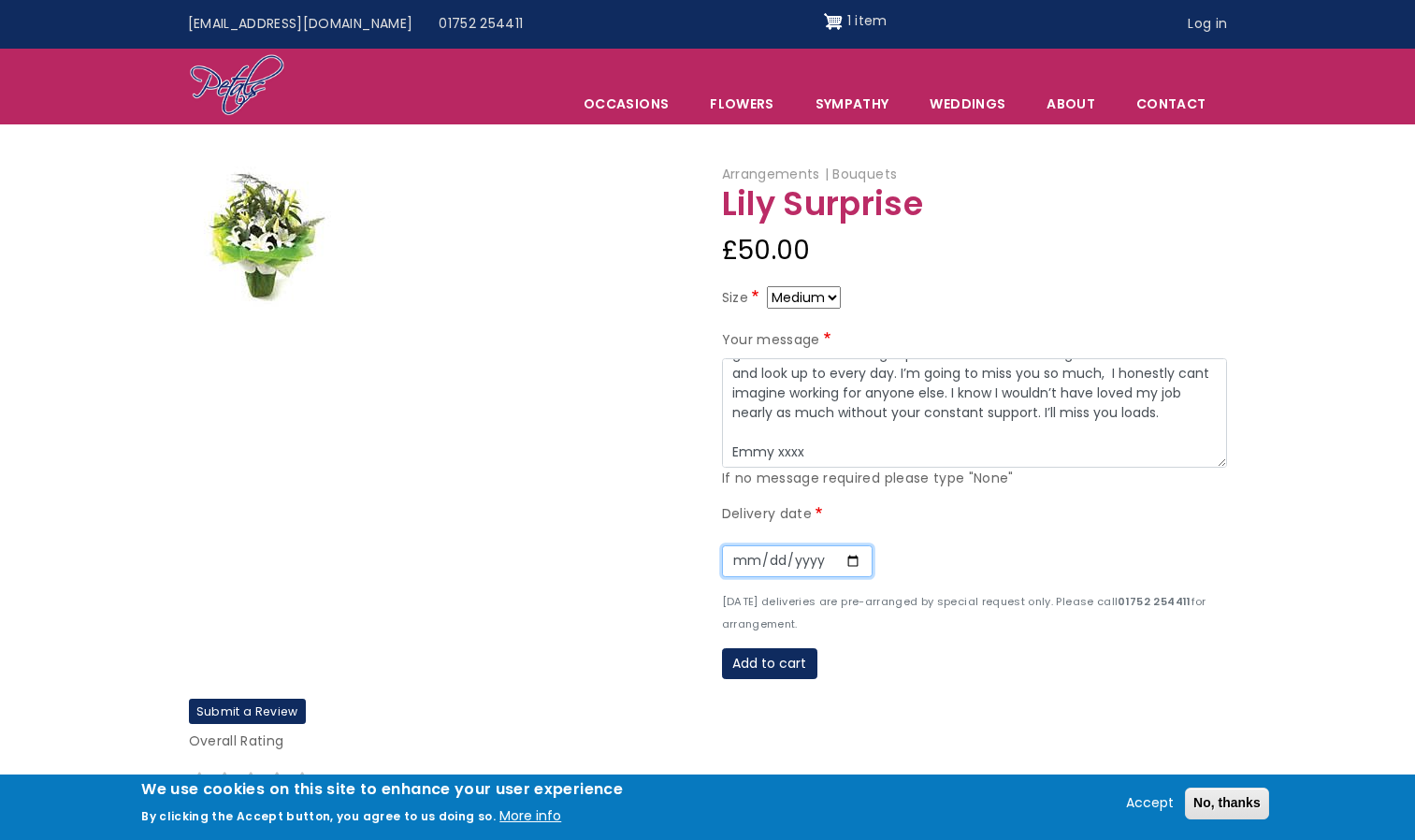
click at [854, 559] on input "Date" at bounding box center [797, 561] width 150 height 31
type input "2025-10-27"
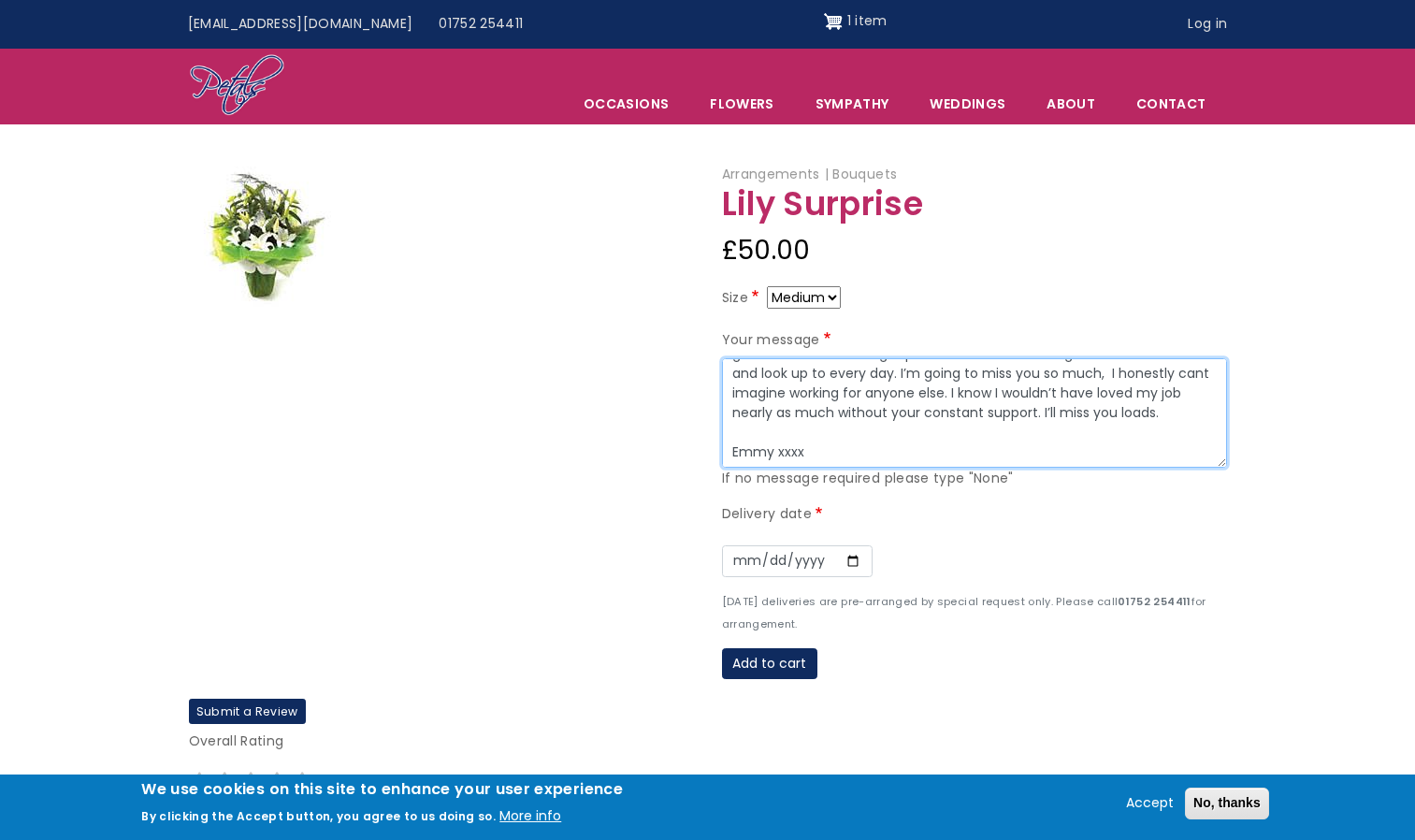
click at [818, 412] on textarea "Kayleigh Thank you for everything. You’ve truly been the most influential perso…" at bounding box center [974, 413] width 505 height 110
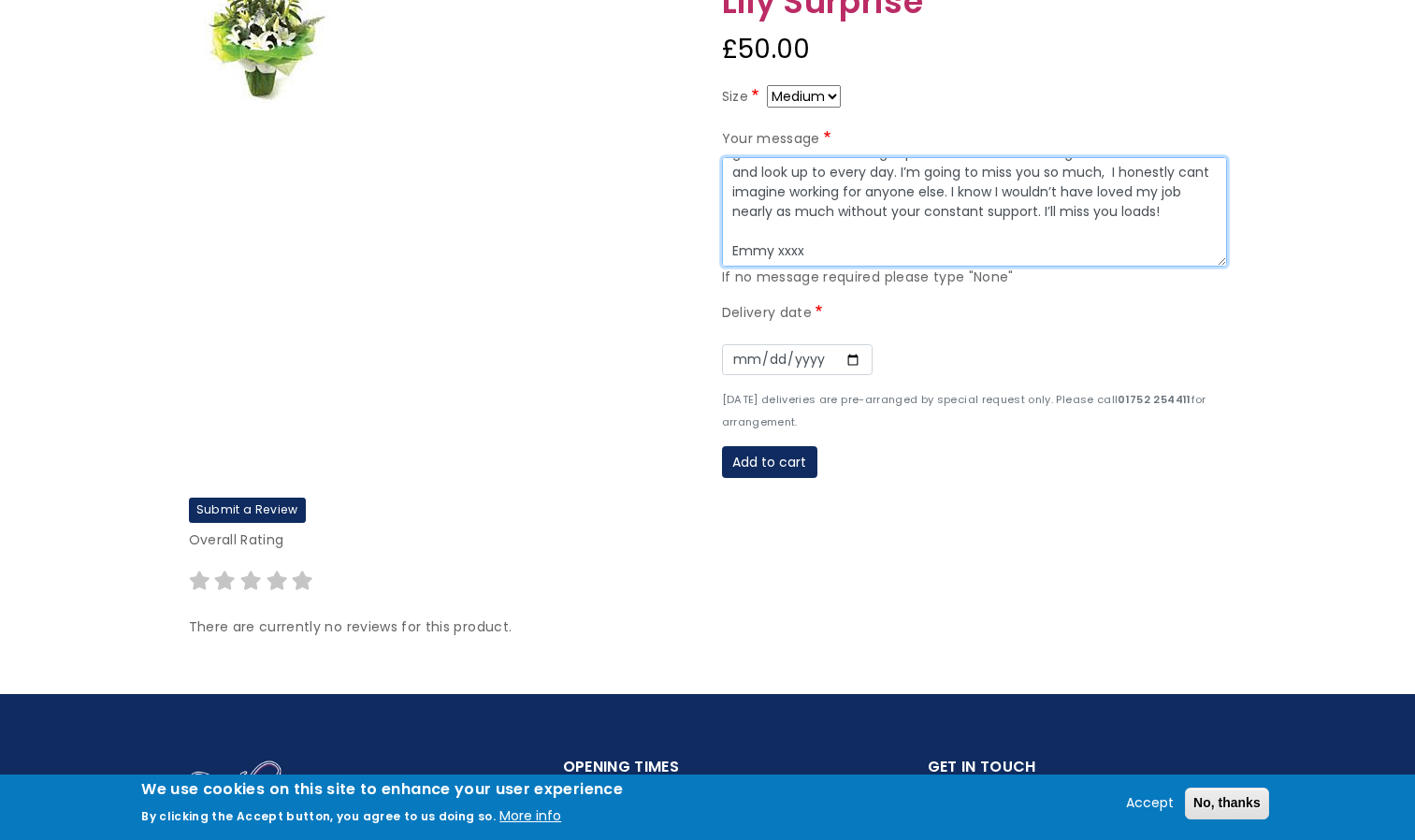
scroll to position [281, 0]
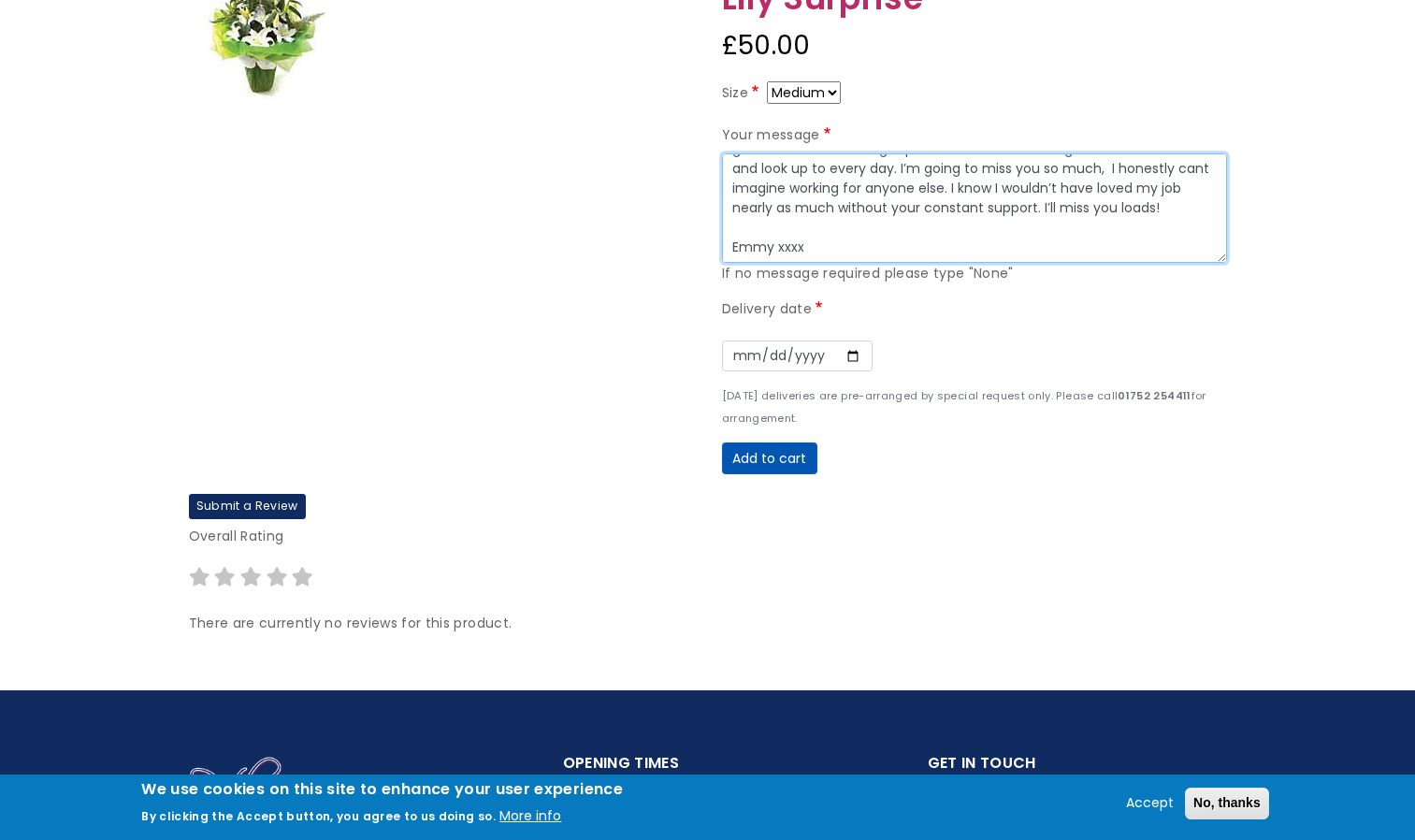
type textarea "Kayleigh Thank you for everything. You’ve truly been the most influential perso…"
click at [802, 454] on button "Add to cart" at bounding box center [769, 458] width 95 height 31
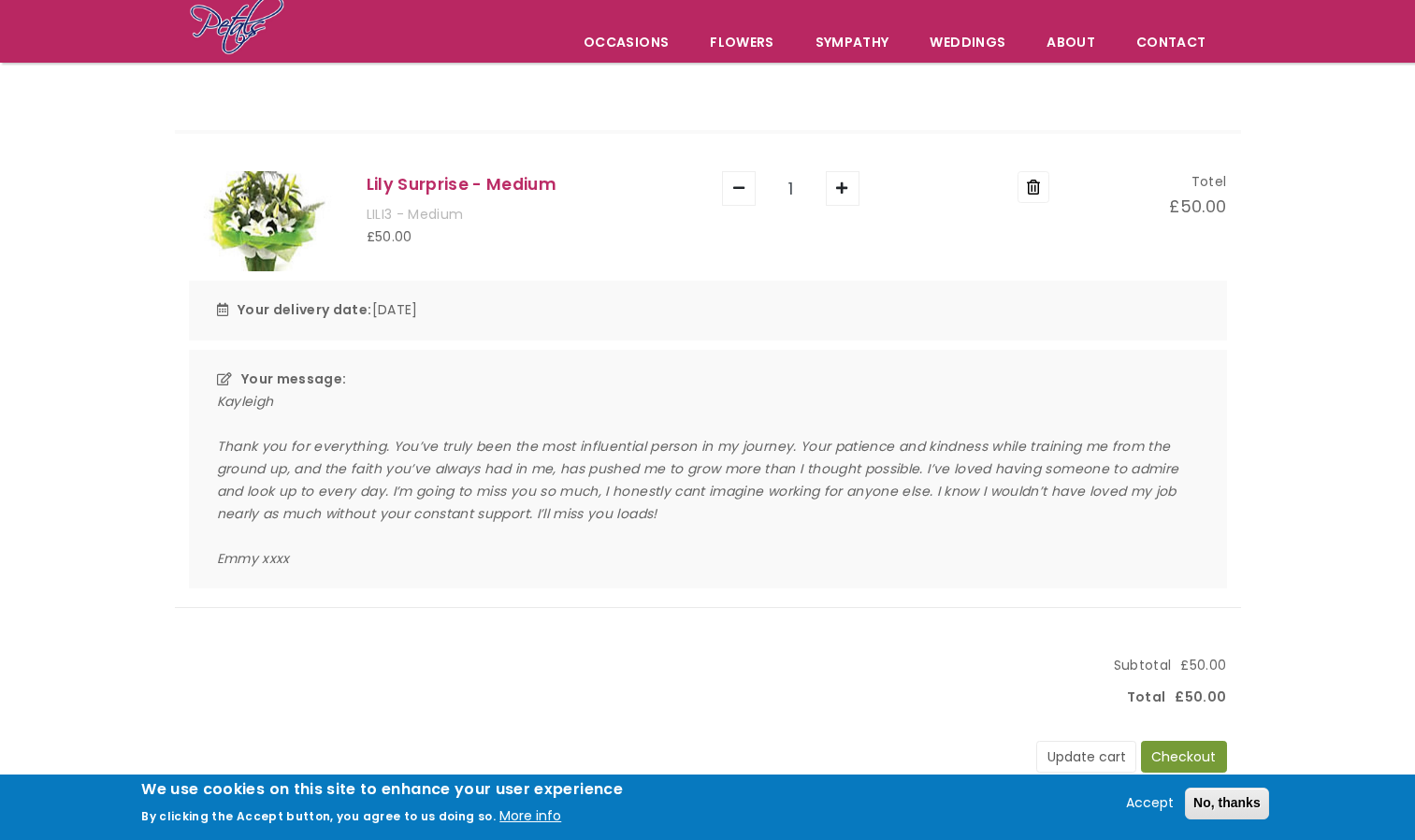
scroll to position [374, 0]
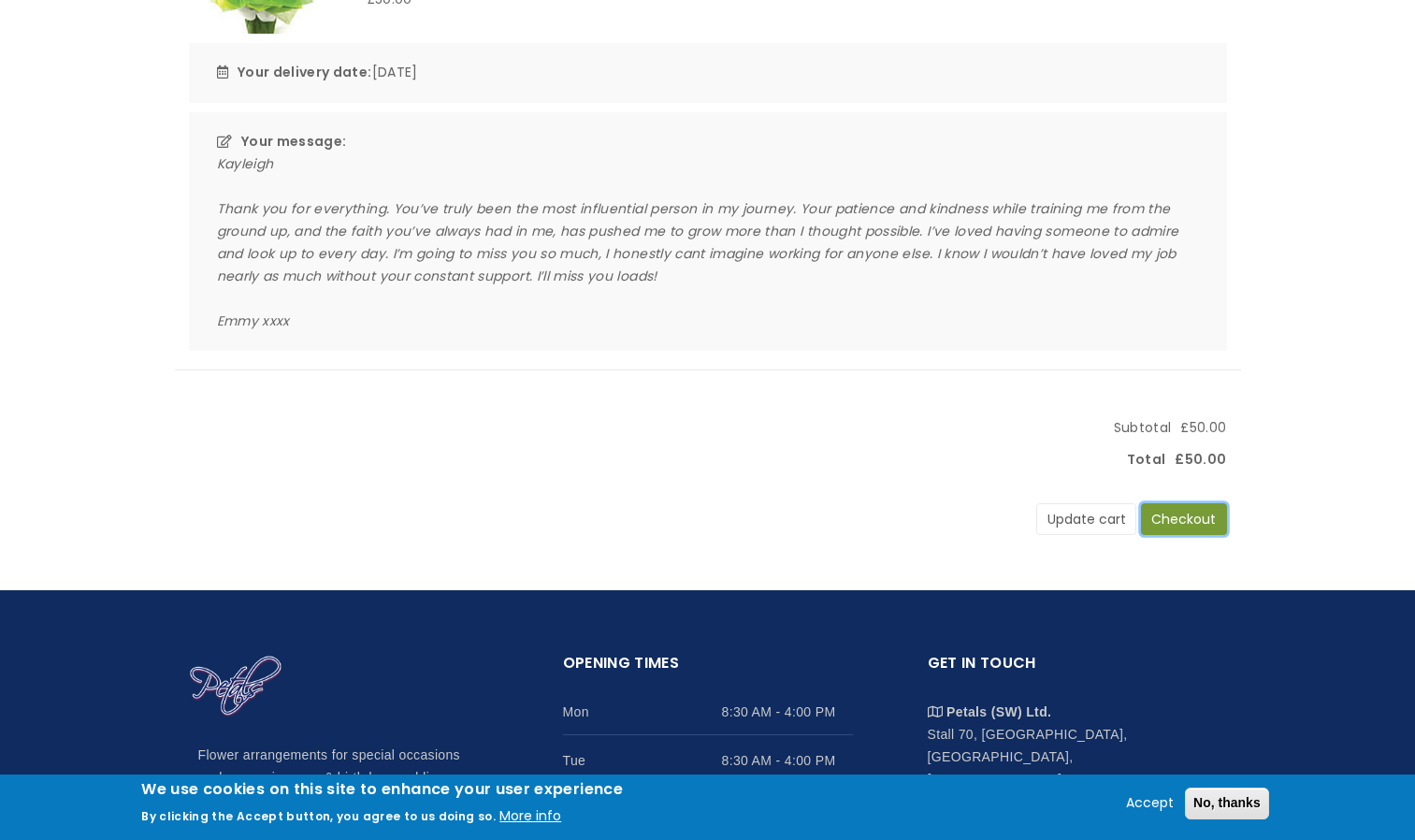
click at [1204, 517] on button "Checkout" at bounding box center [1184, 519] width 86 height 31
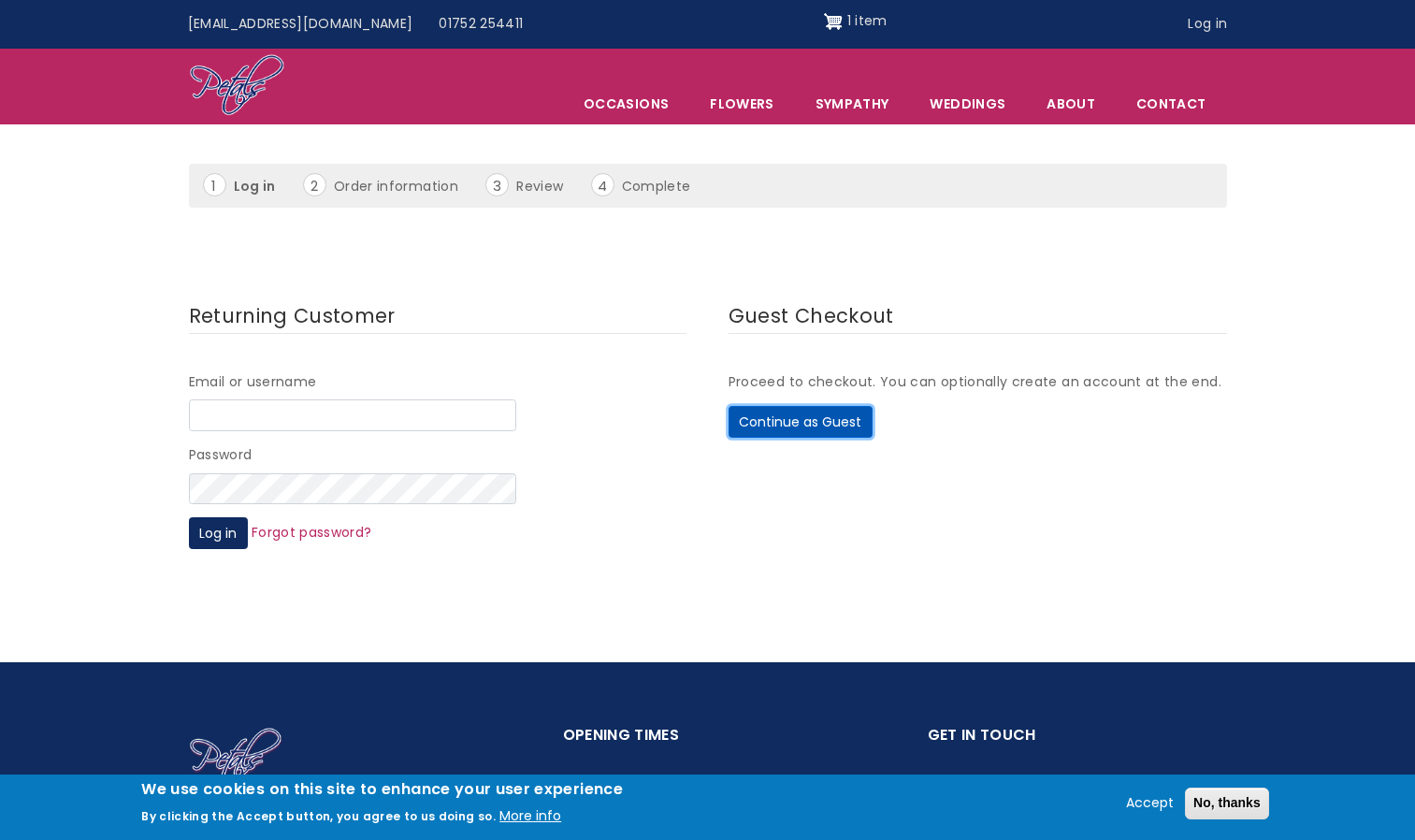
click at [834, 421] on button "Continue as Guest" at bounding box center [800, 422] width 144 height 31
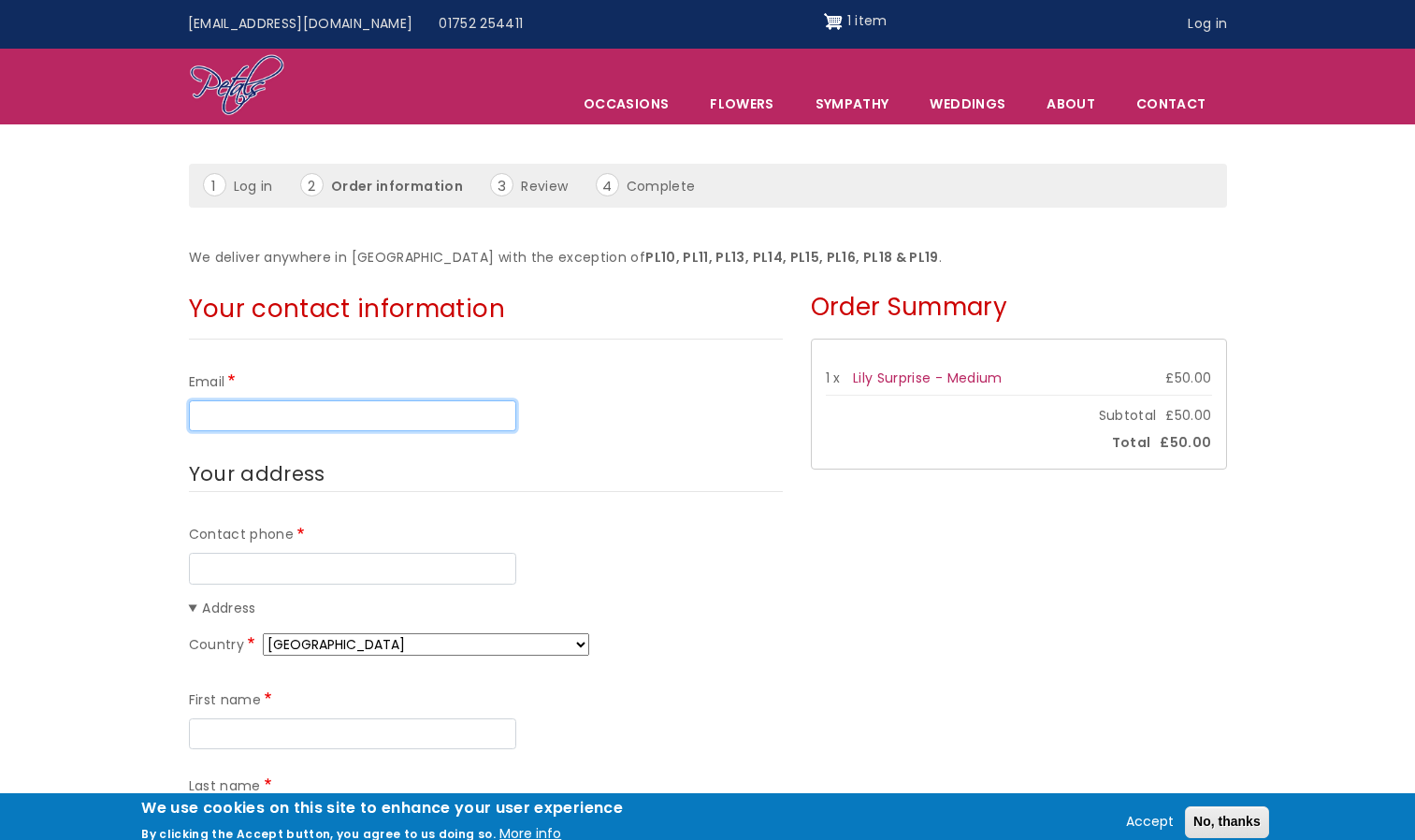
click at [333, 426] on input "Email" at bounding box center [353, 416] width 328 height 31
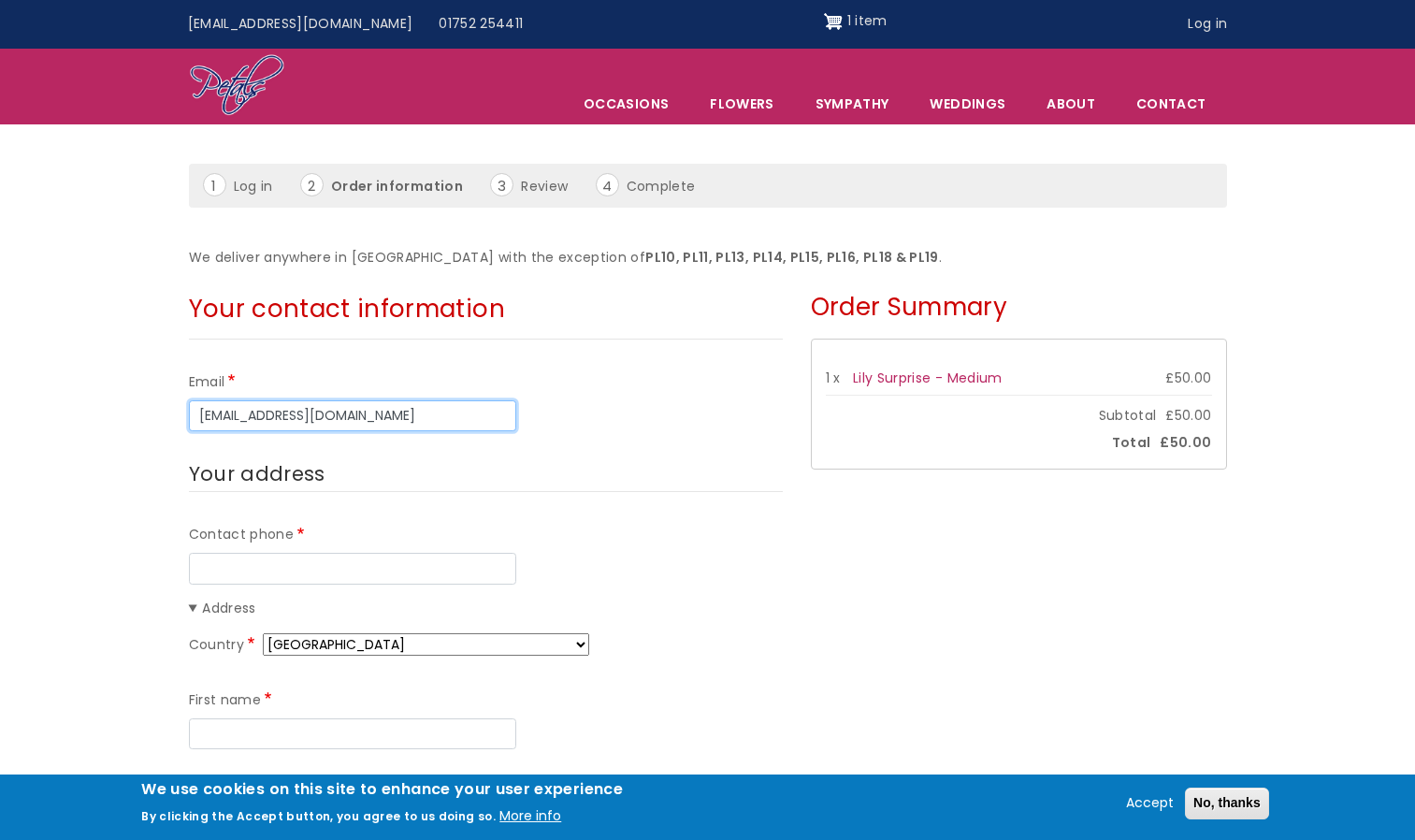
type input "[EMAIL_ADDRESS][DOMAIN_NAME]"
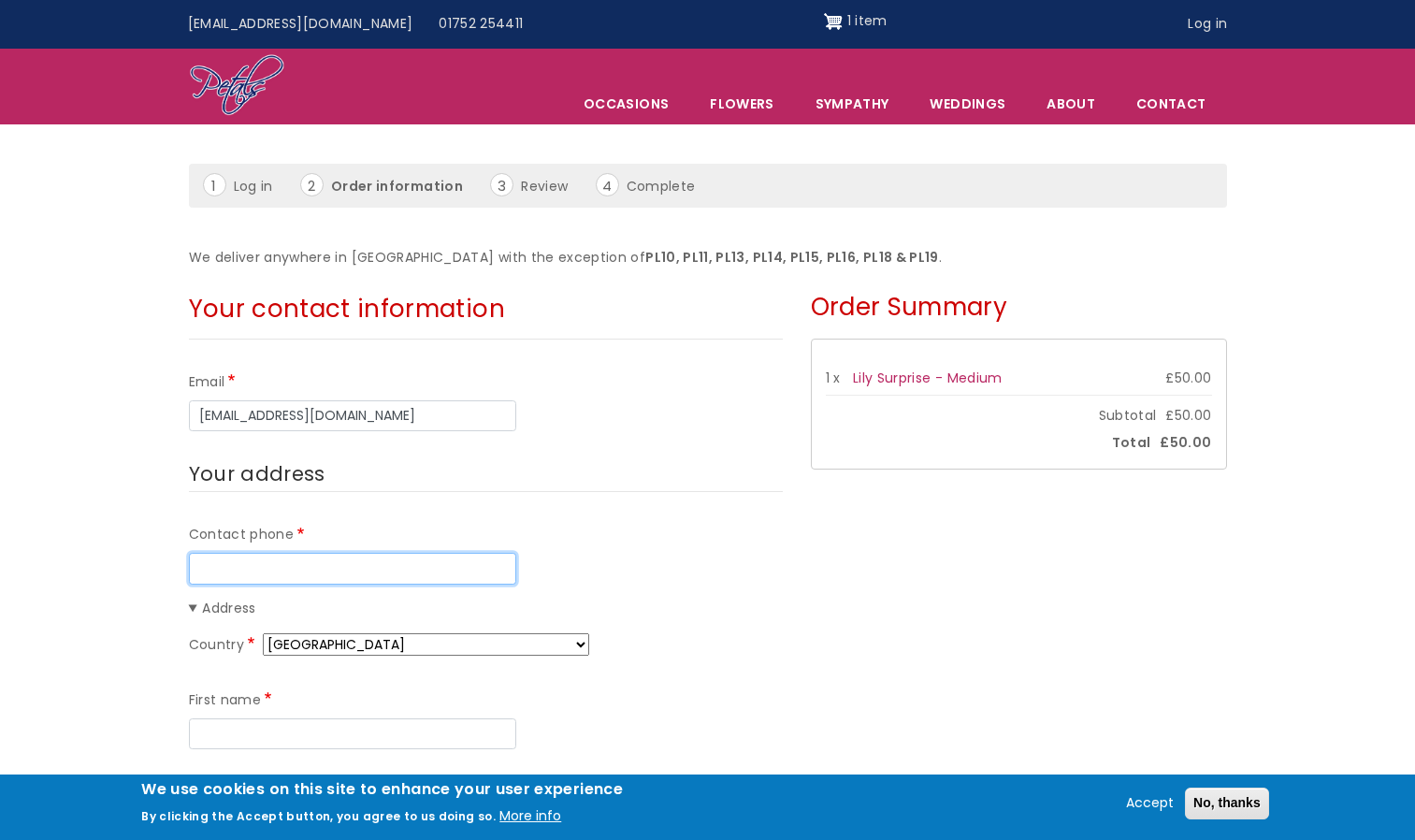
click at [355, 575] on input "Contact phone" at bounding box center [353, 568] width 328 height 31
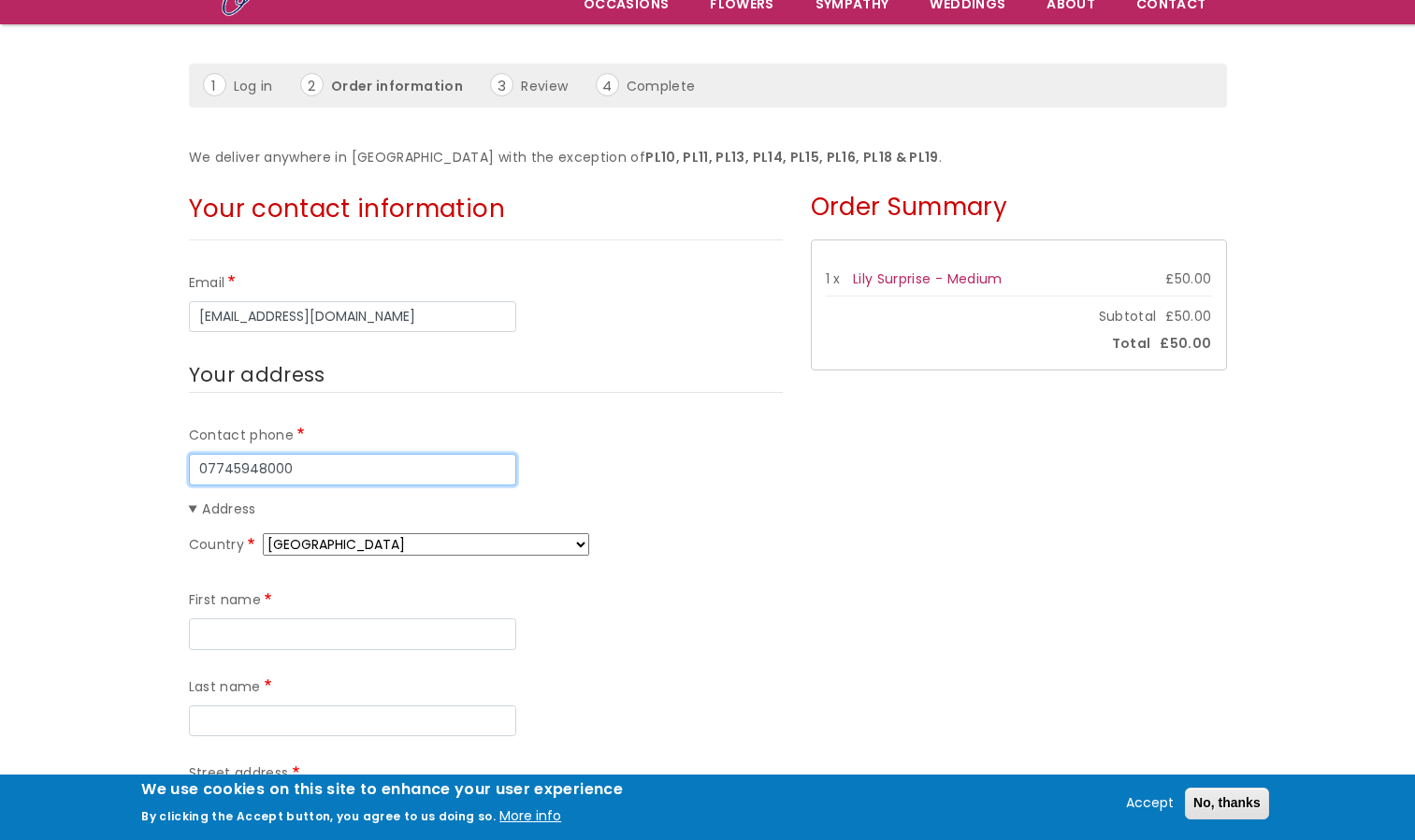
scroll to position [187, 0]
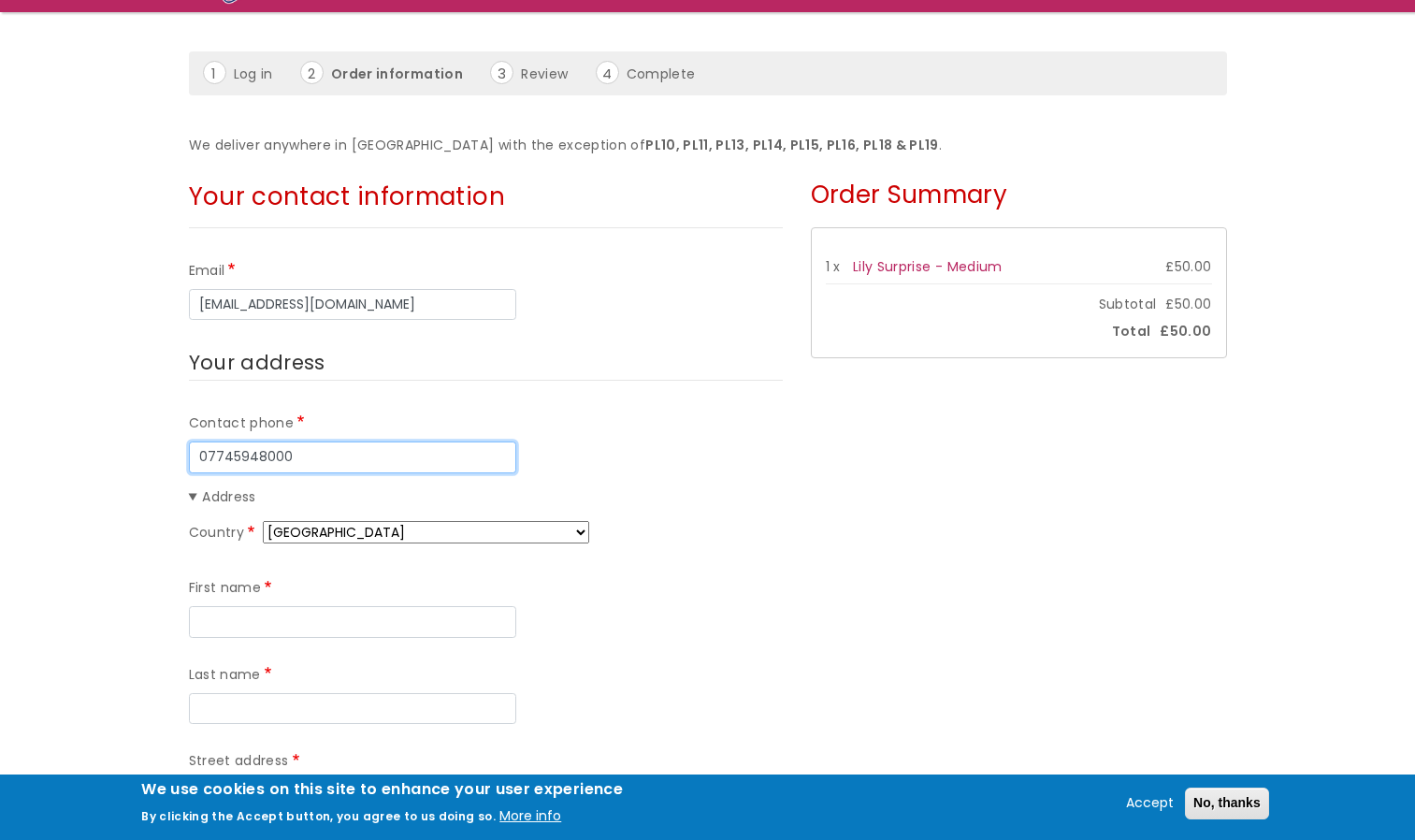
type input "07745948000"
click at [319, 617] on input "First name" at bounding box center [353, 622] width 328 height 31
type input "Emmy"
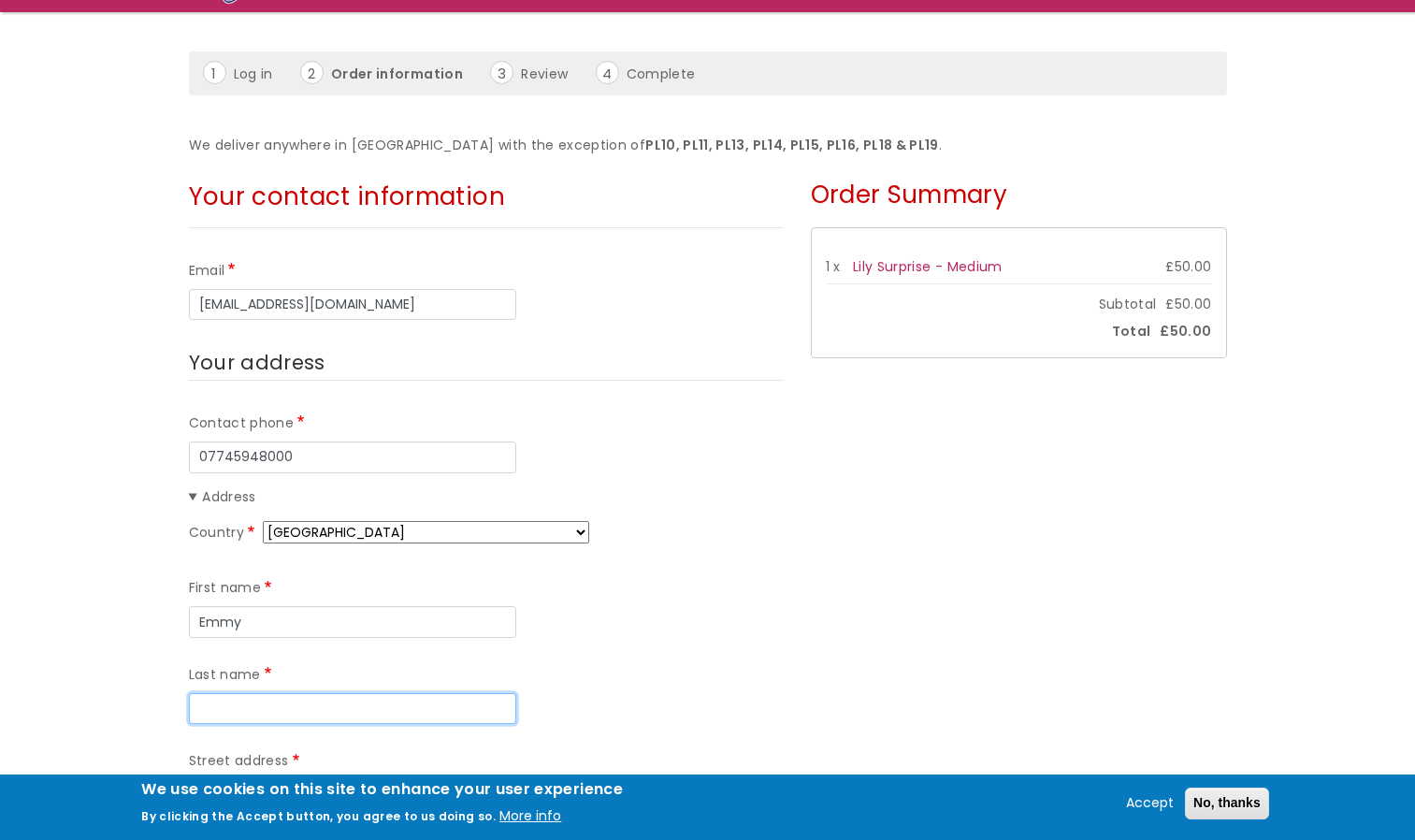
click at [515, 693] on input "Last name" at bounding box center [353, 709] width 328 height 31
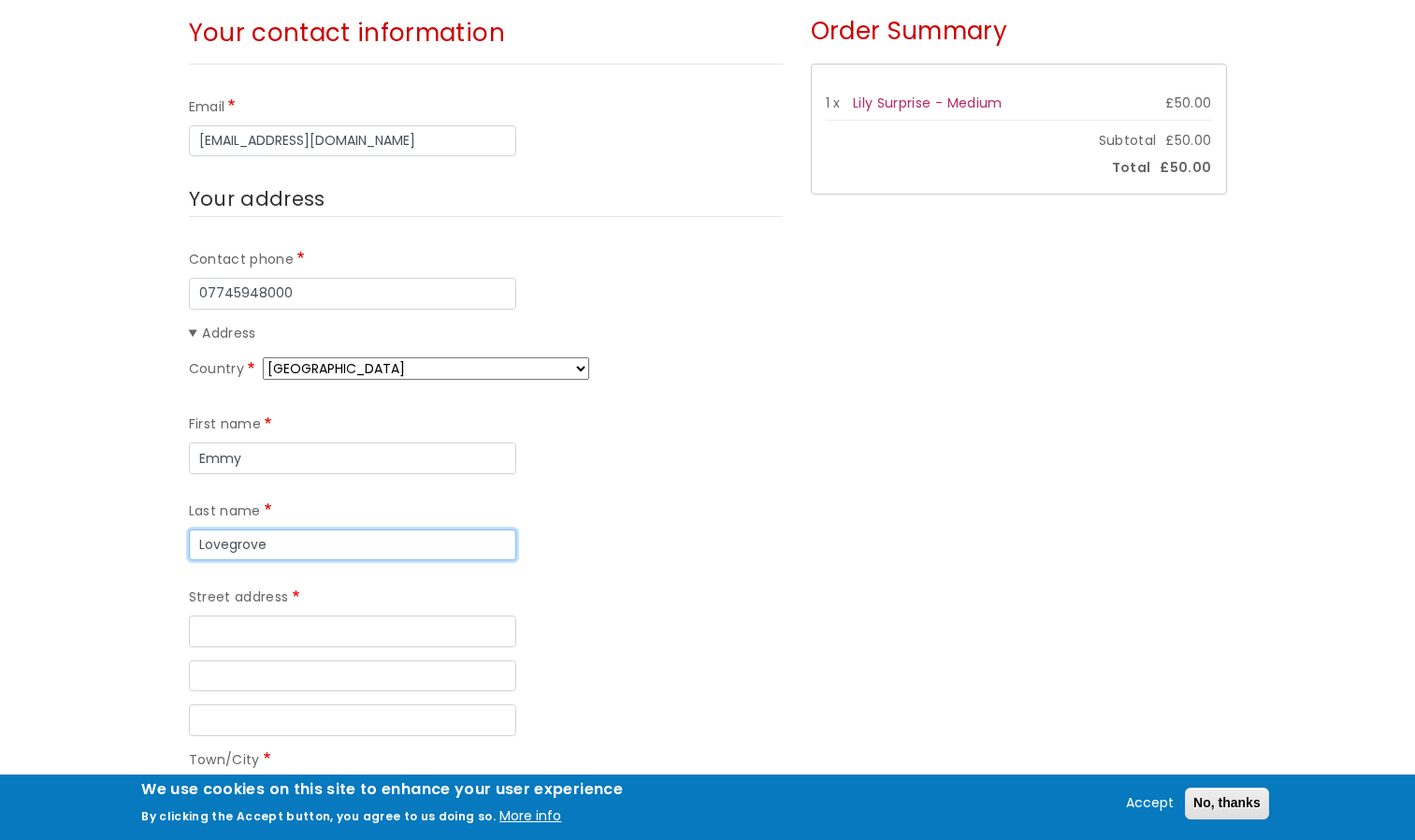
scroll to position [374, 0]
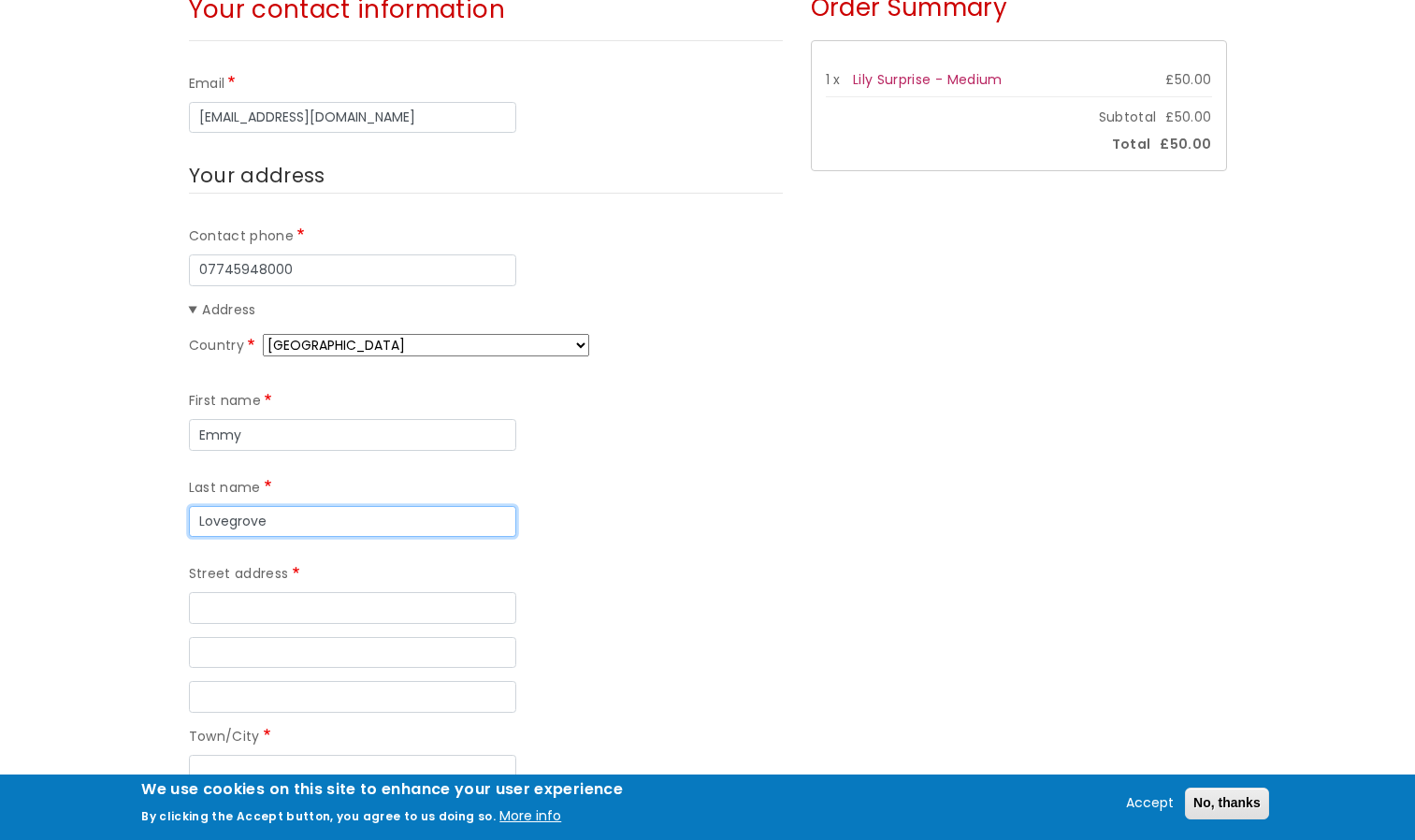
type input "Lovegrove"
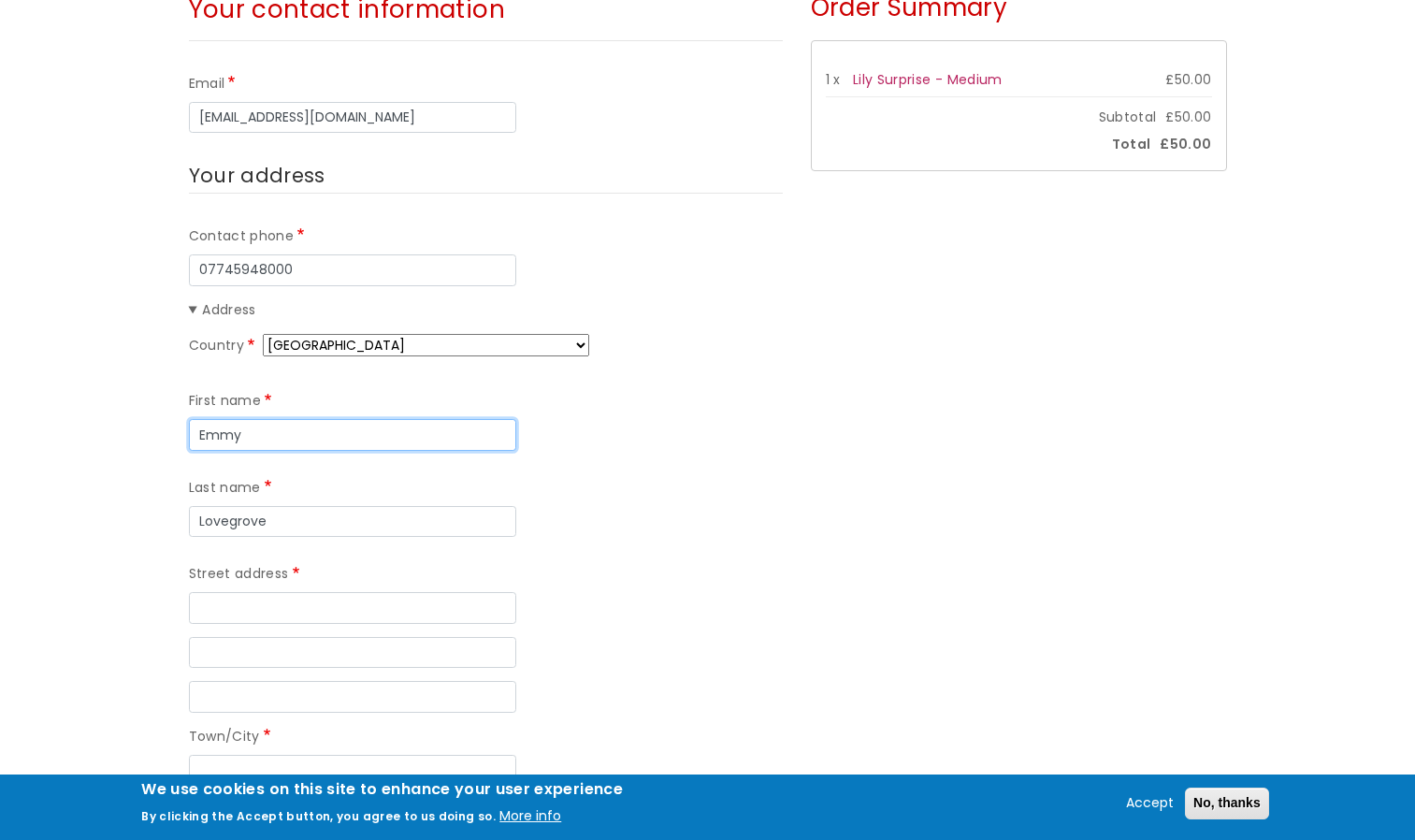
drag, startPoint x: 351, startPoint y: 448, endPoint x: 82, endPoint y: 451, distance: 269.0
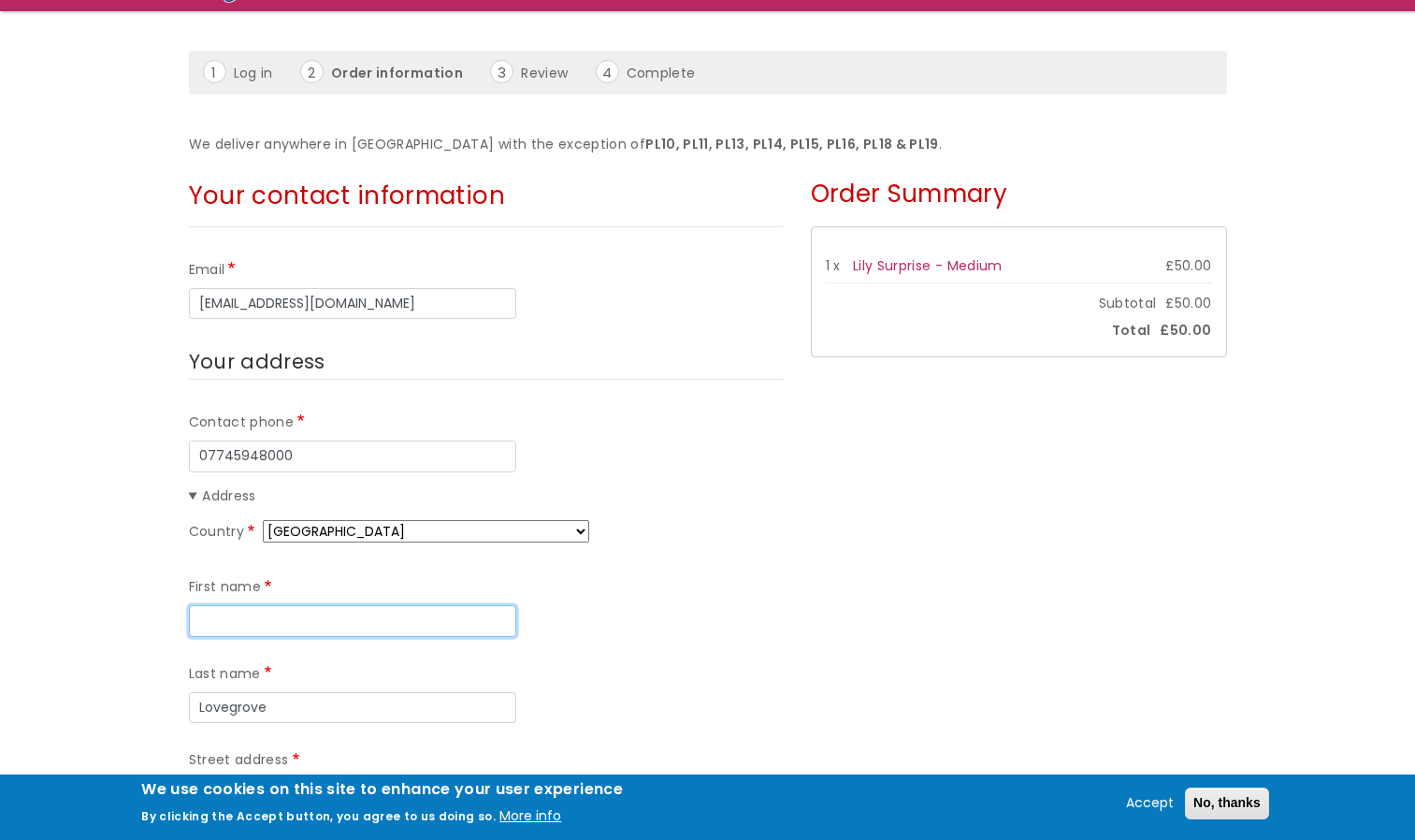
scroll to position [187, 0]
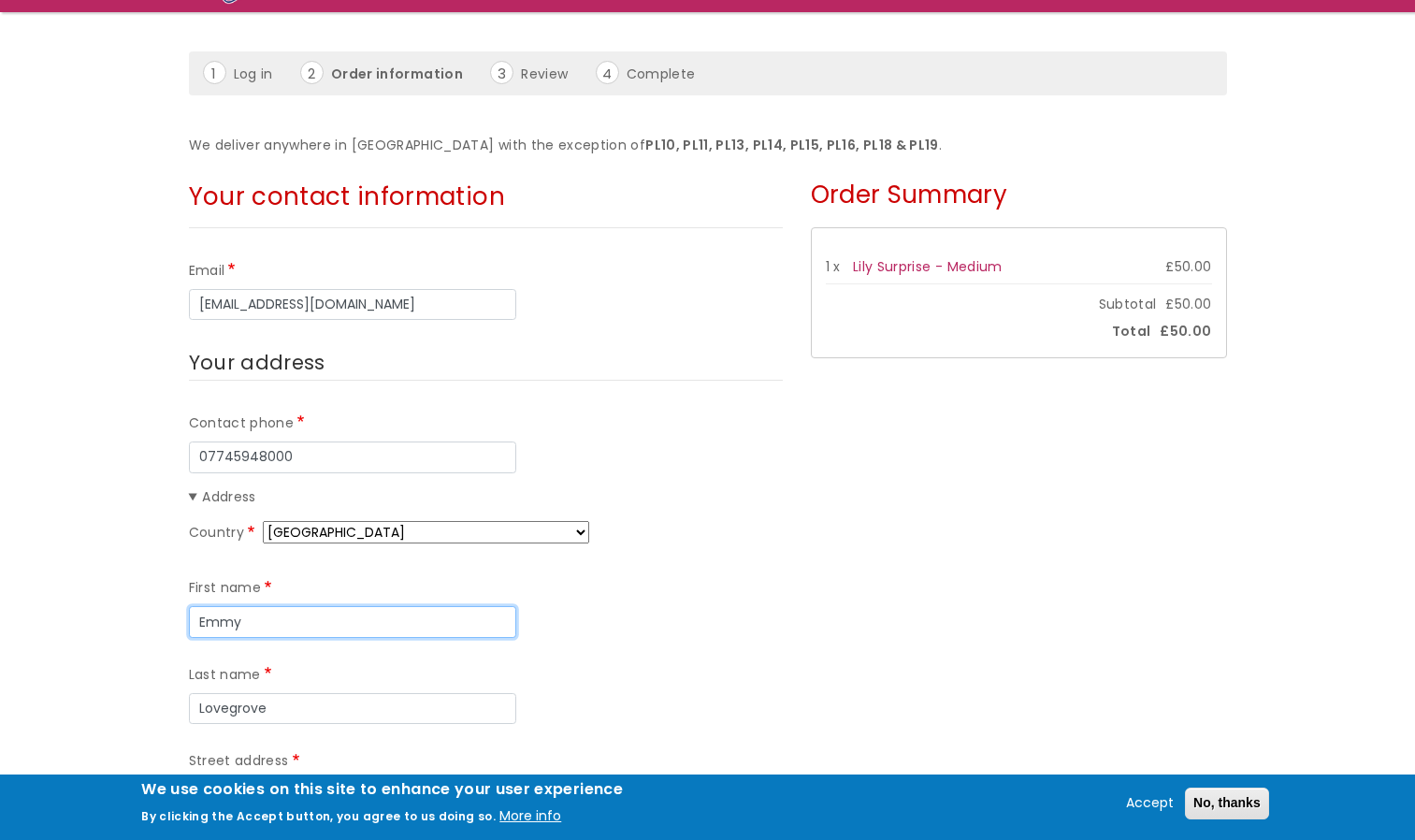
type input "Emmy"
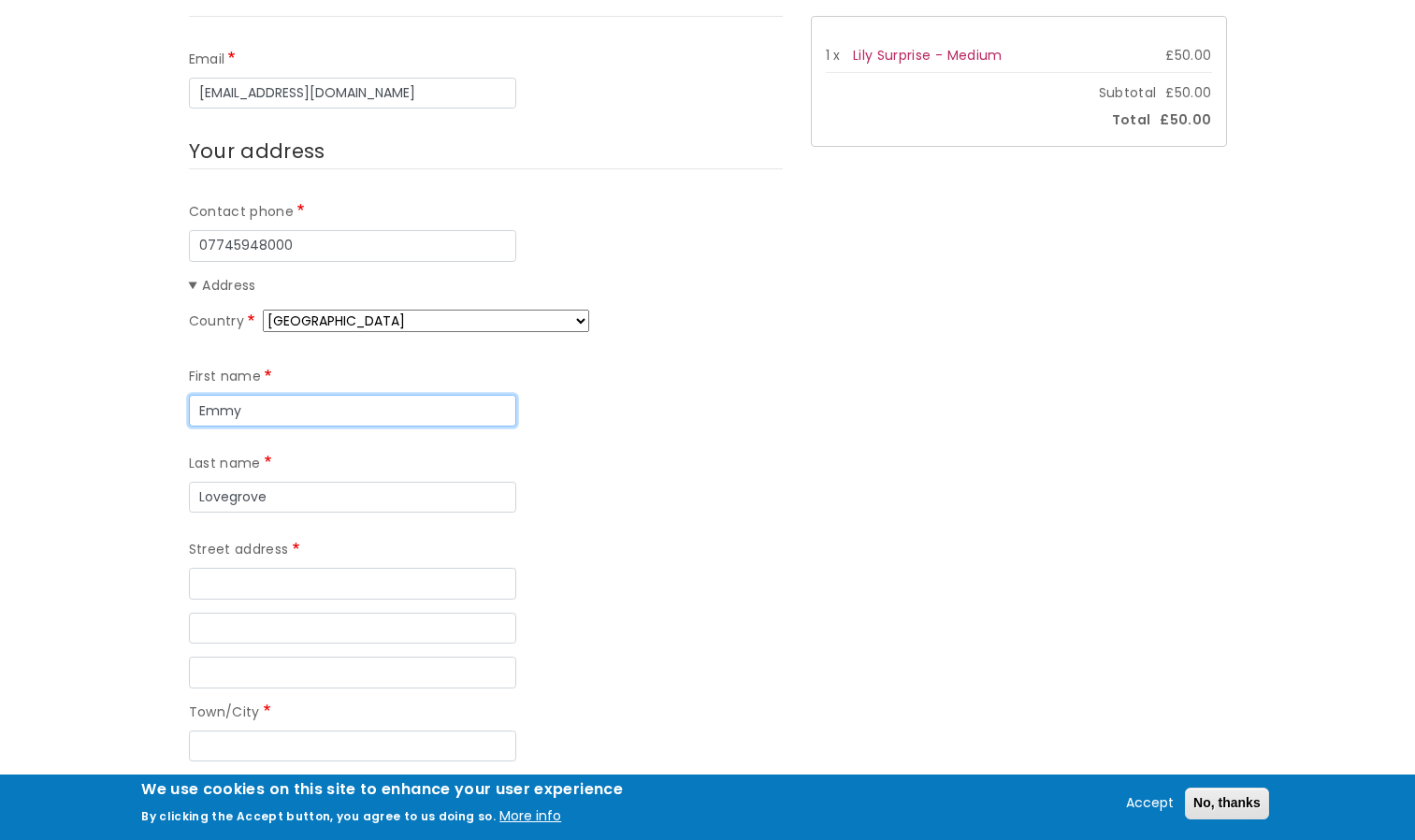
scroll to position [655, 0]
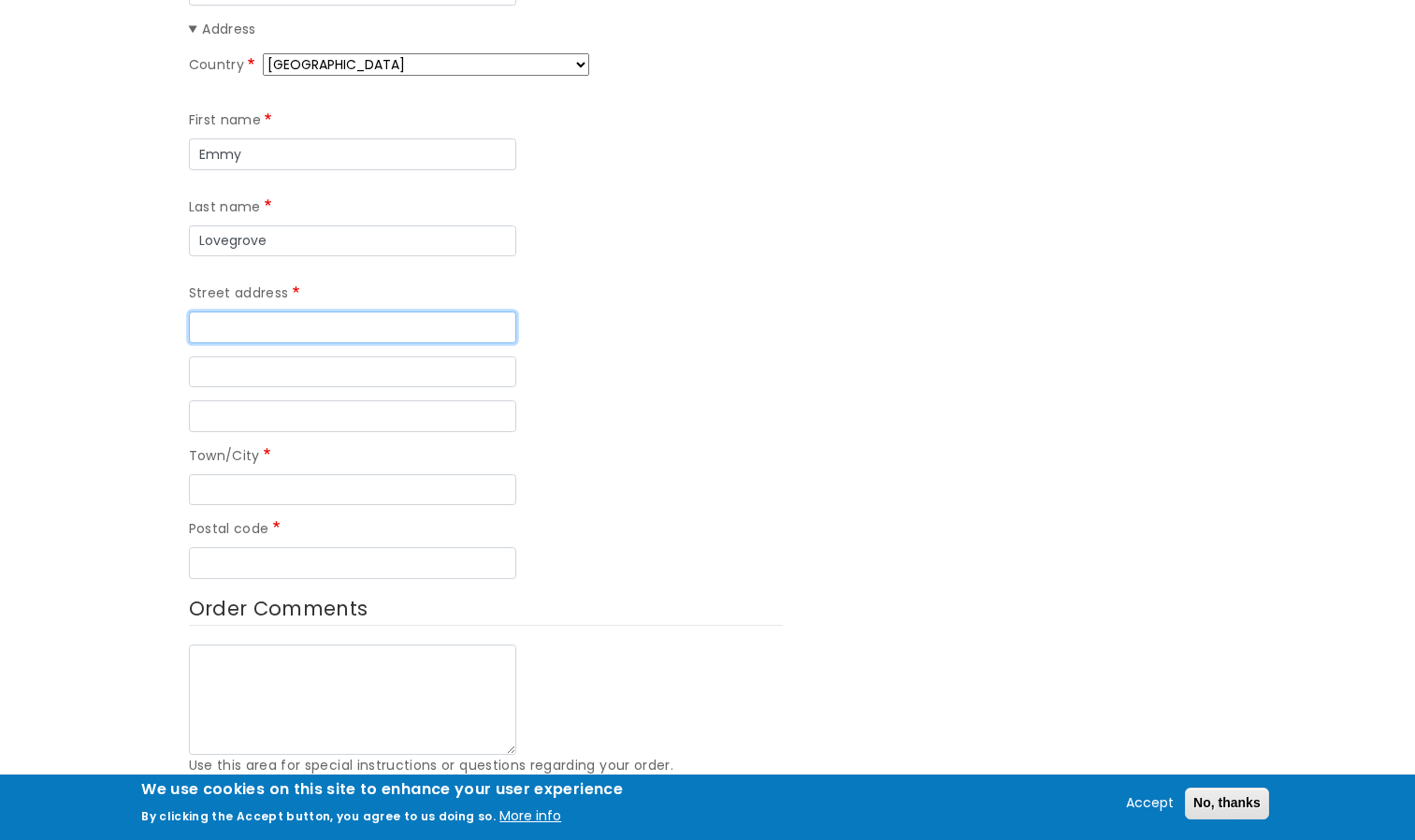
click at [298, 311] on input "Street address" at bounding box center [353, 327] width 328 height 31
type input "[STREET_ADDRESS]"
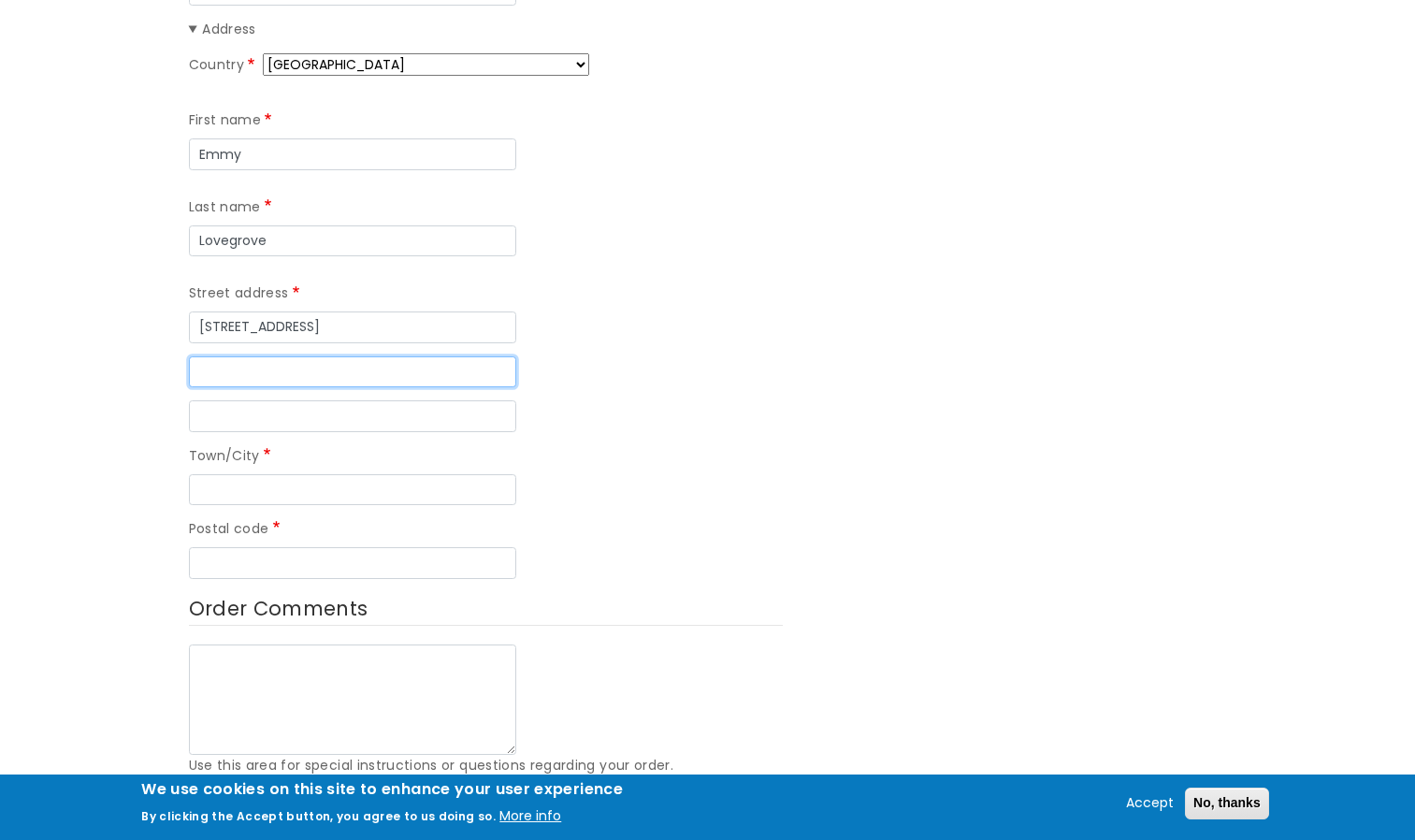
click at [275, 356] on input "Street address line 2" at bounding box center [353, 372] width 328 height 31
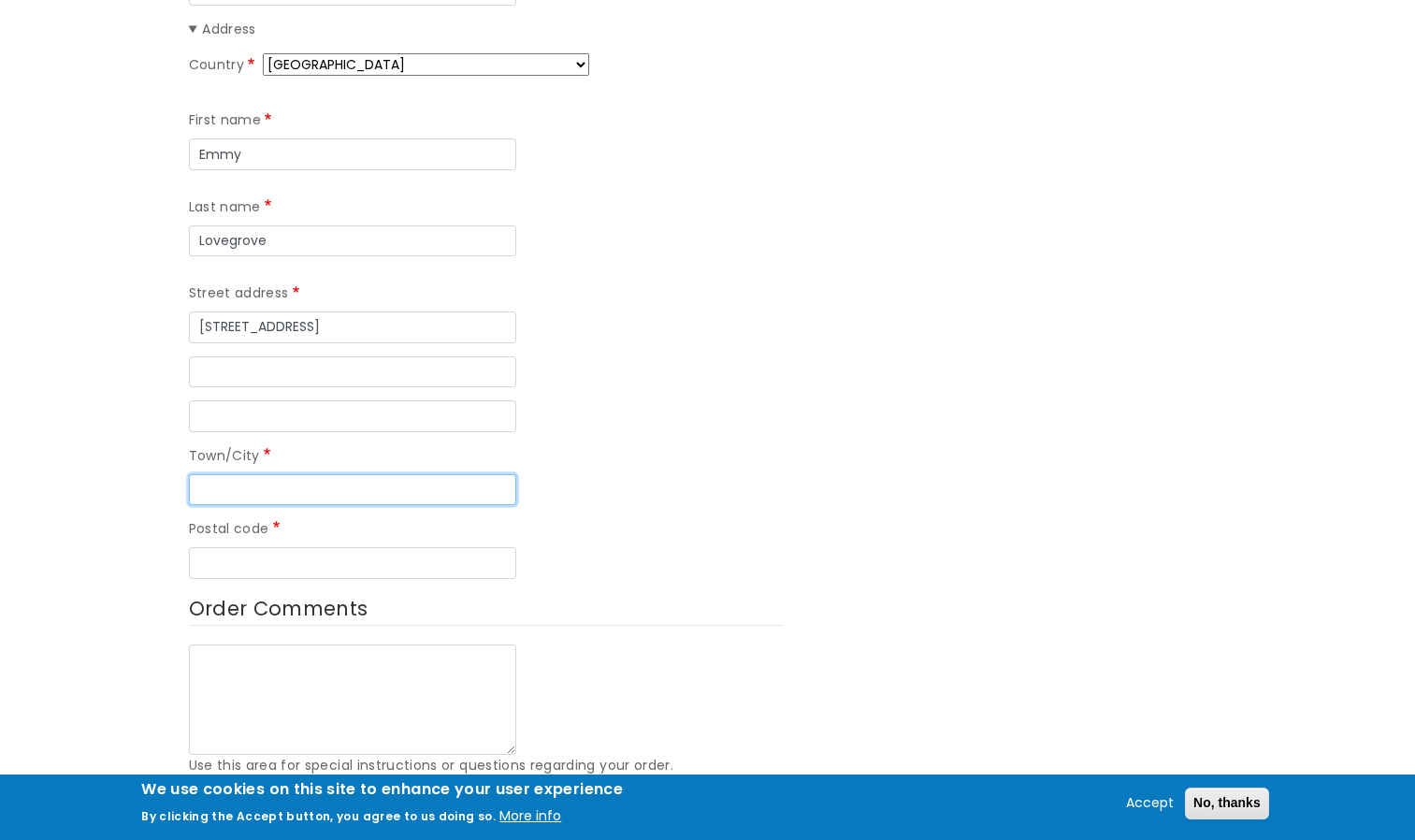
click at [278, 474] on input "Town/City" at bounding box center [353, 490] width 328 height 31
type input "St Austell"
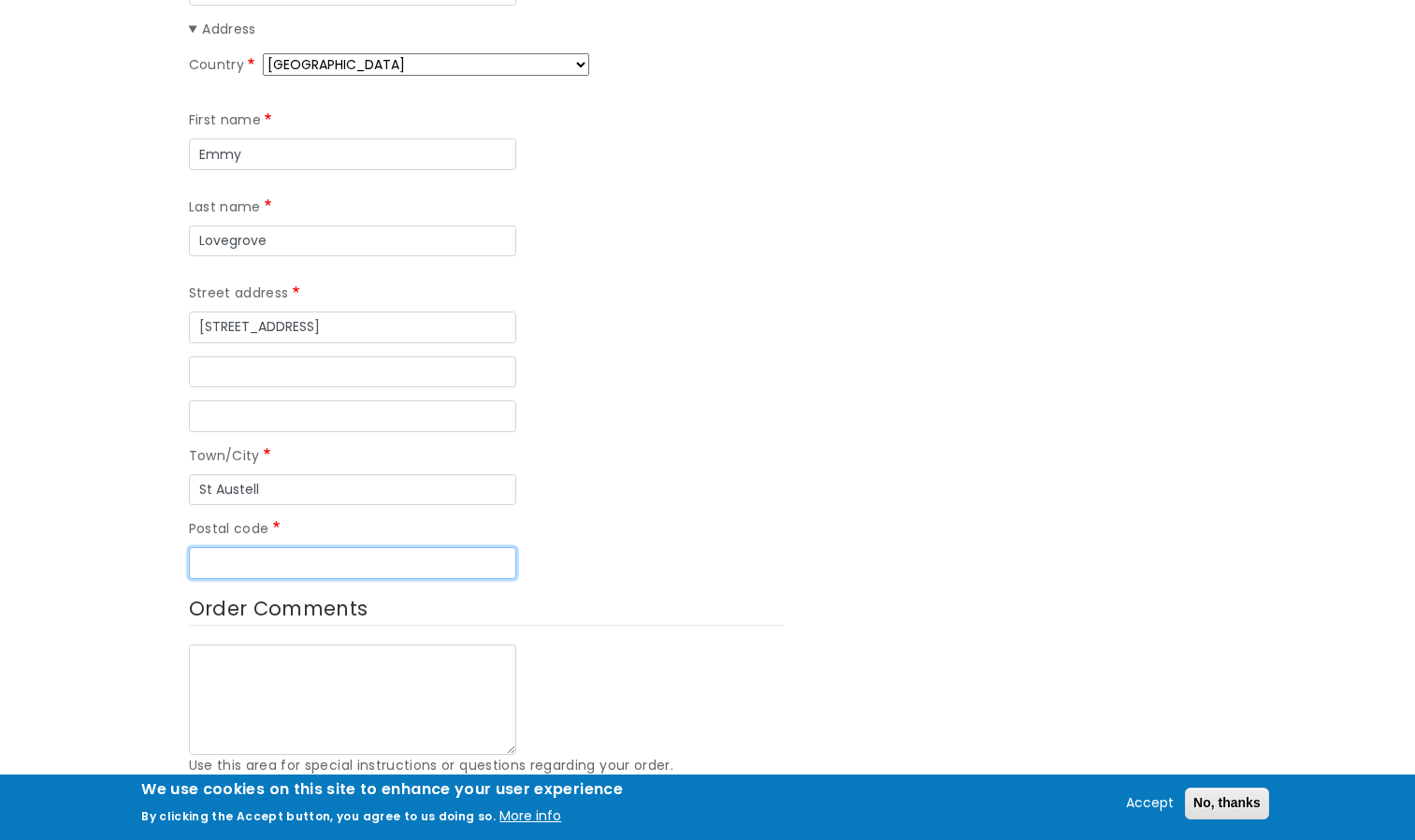
click at [286, 548] on input "Postal code" at bounding box center [353, 563] width 328 height 31
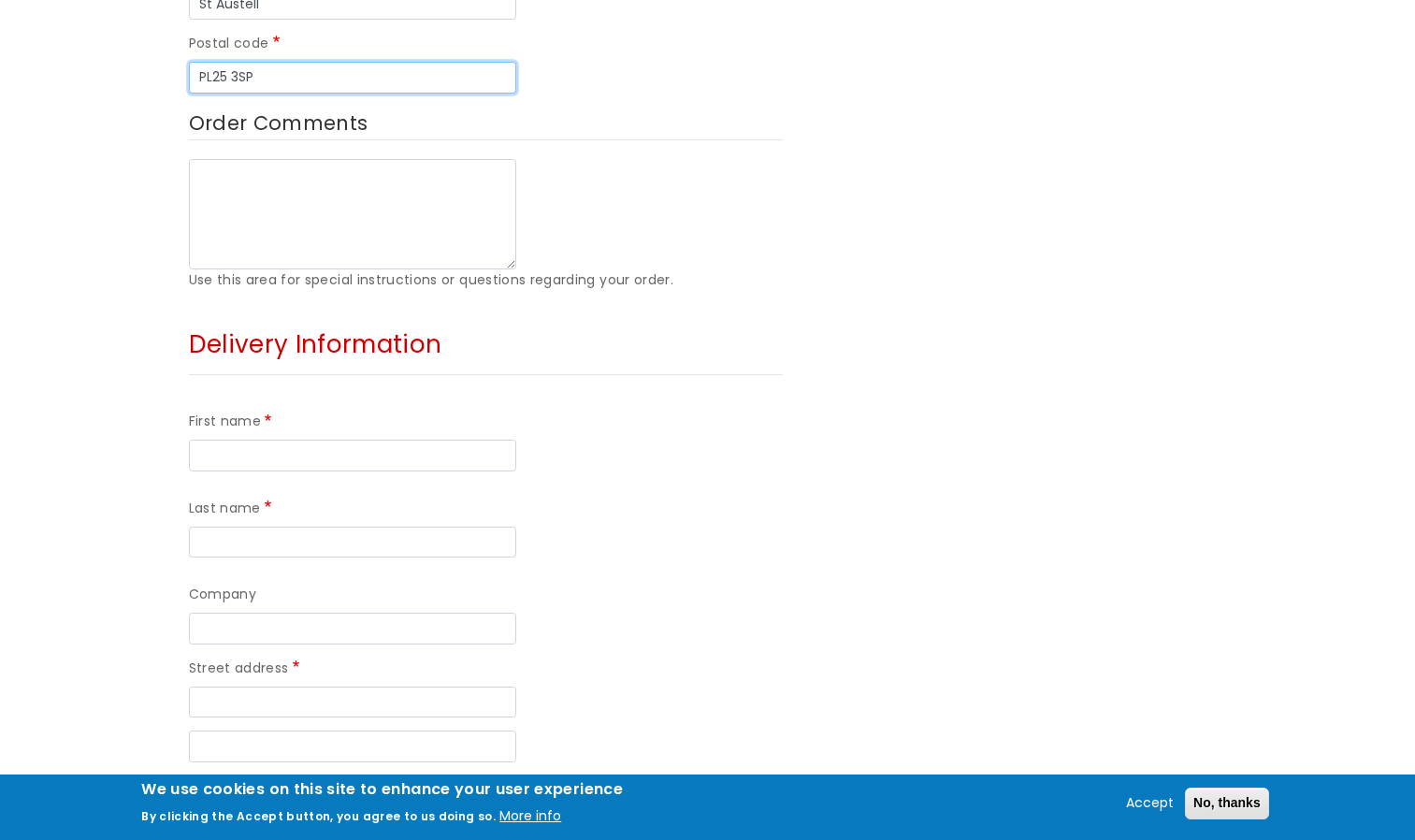
scroll to position [1216, 0]
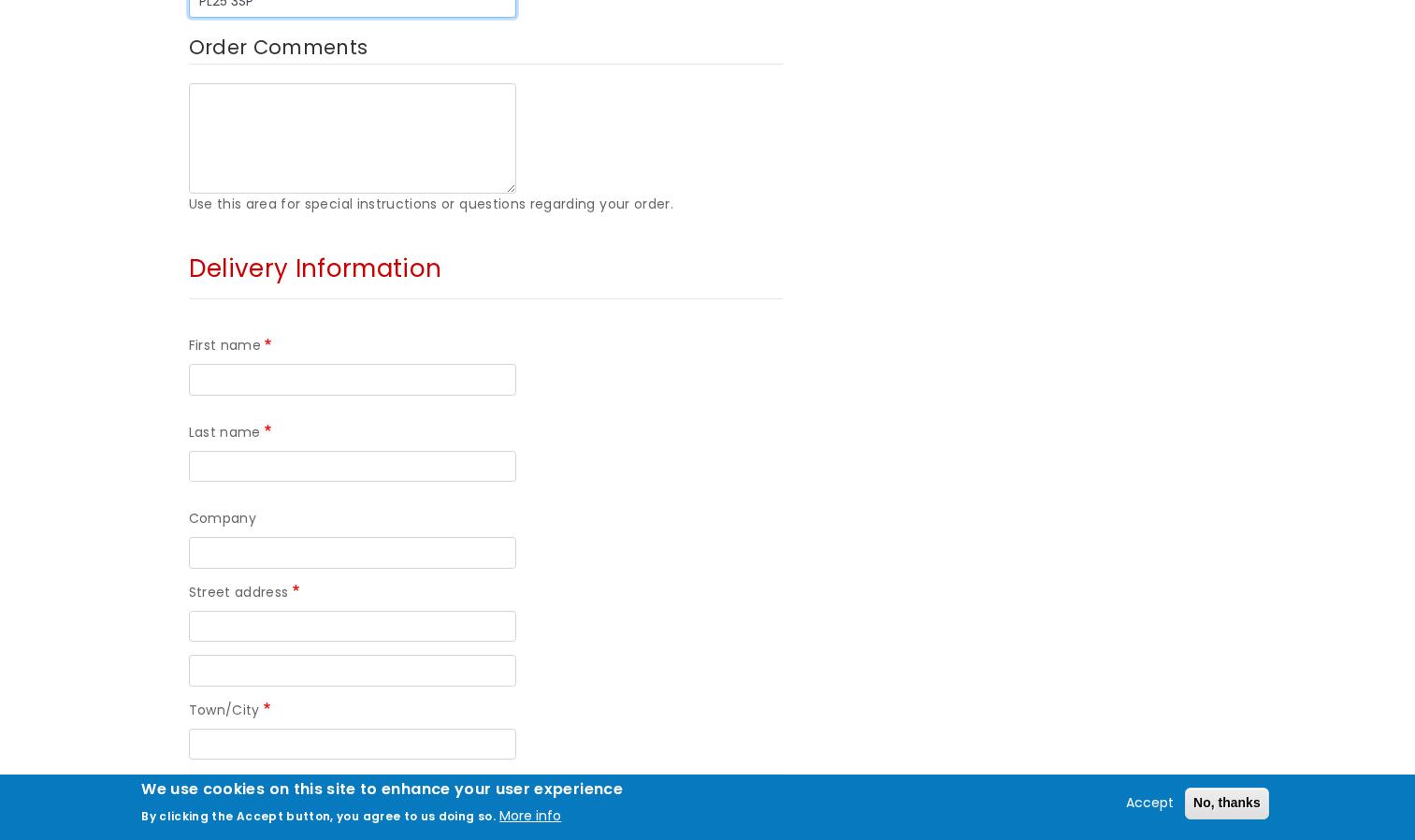
type input "PL25 3SP"
click at [276, 364] on input "First name" at bounding box center [353, 380] width 328 height 31
type input "Kayleigh"
click at [464, 450] on input "Last name" at bounding box center [353, 466] width 328 height 31
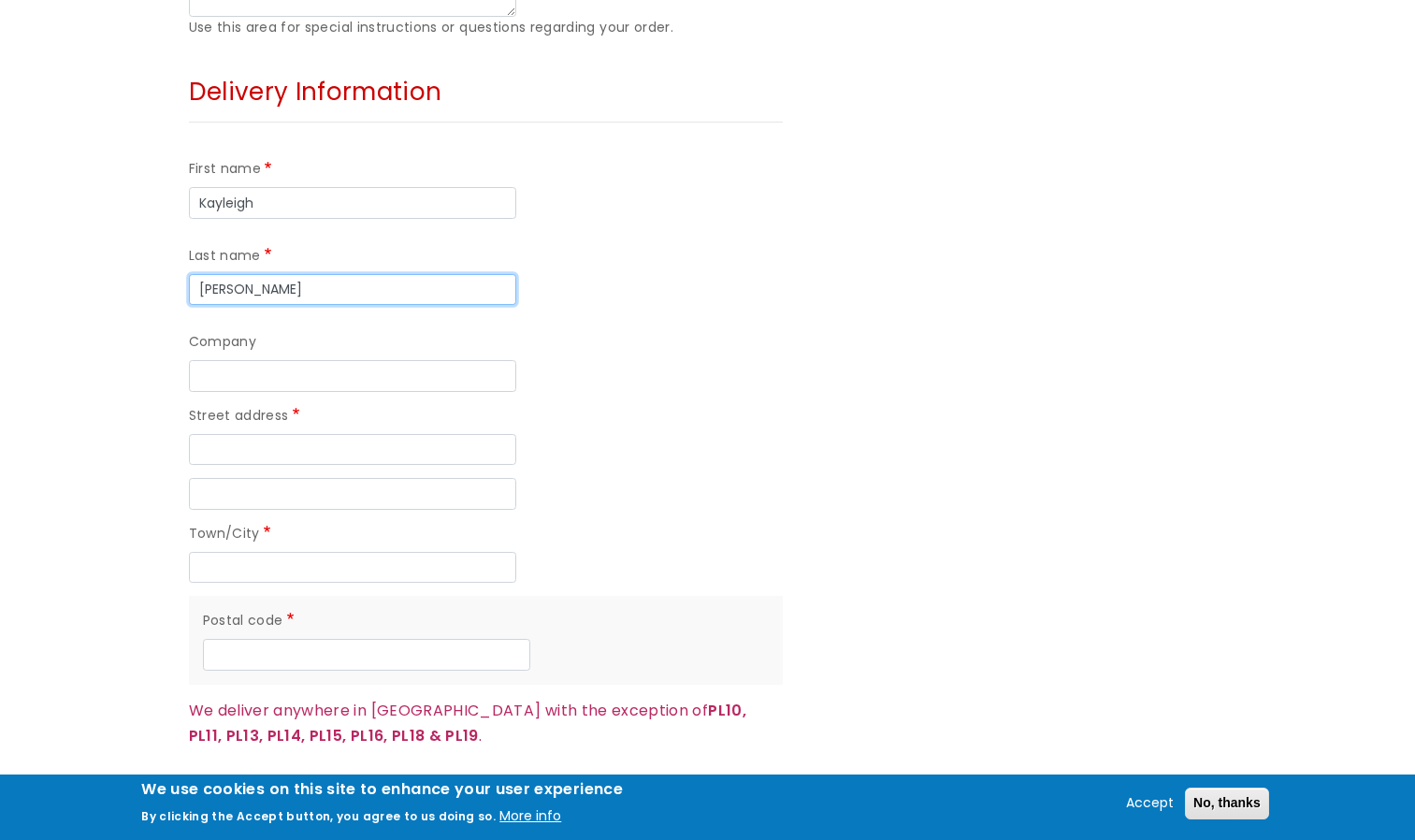
scroll to position [1403, 0]
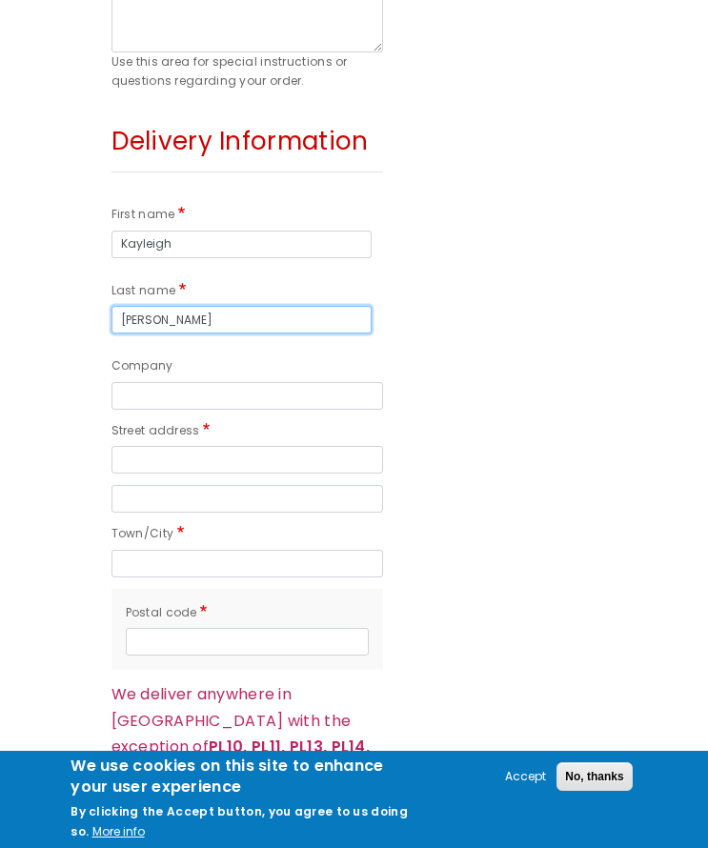
type input "[PERSON_NAME]"
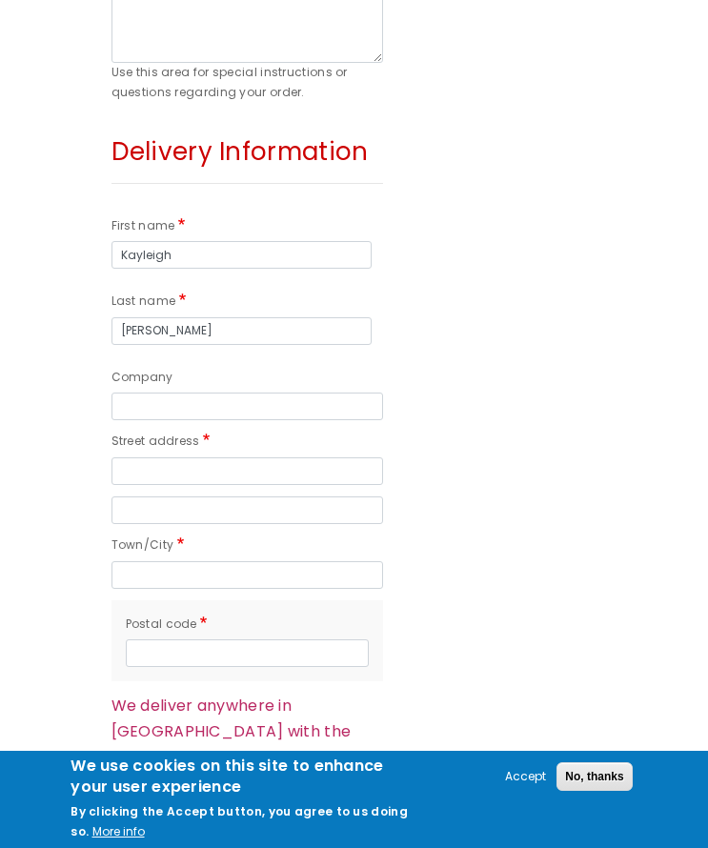
scroll to position [1432, 0]
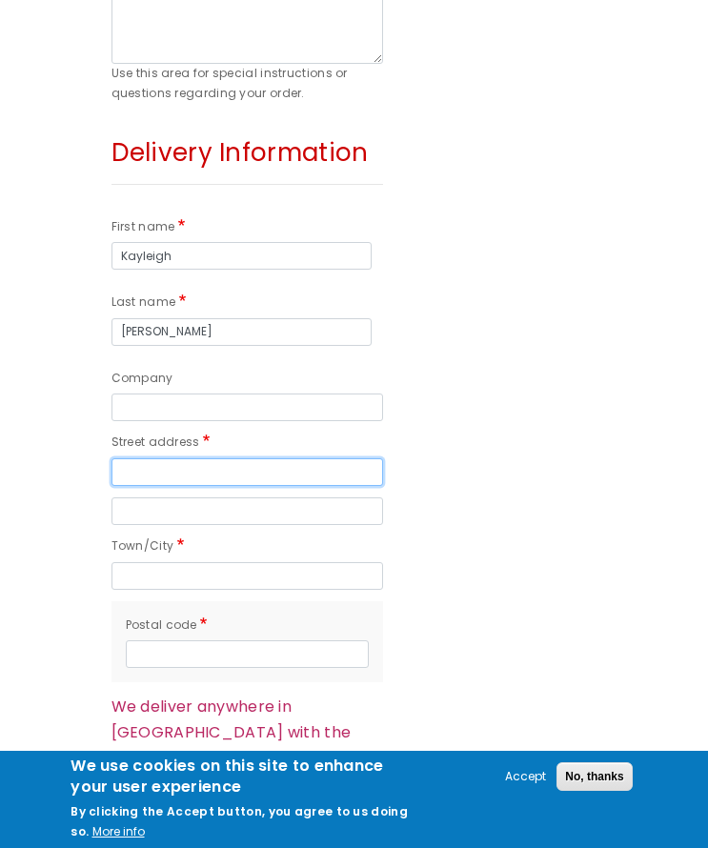
click at [202, 466] on input "Street address" at bounding box center [248, 472] width 272 height 28
paste input "9A Higher Compton Road,"
type input "[STREET_ADDRESS][PERSON_NAME]"
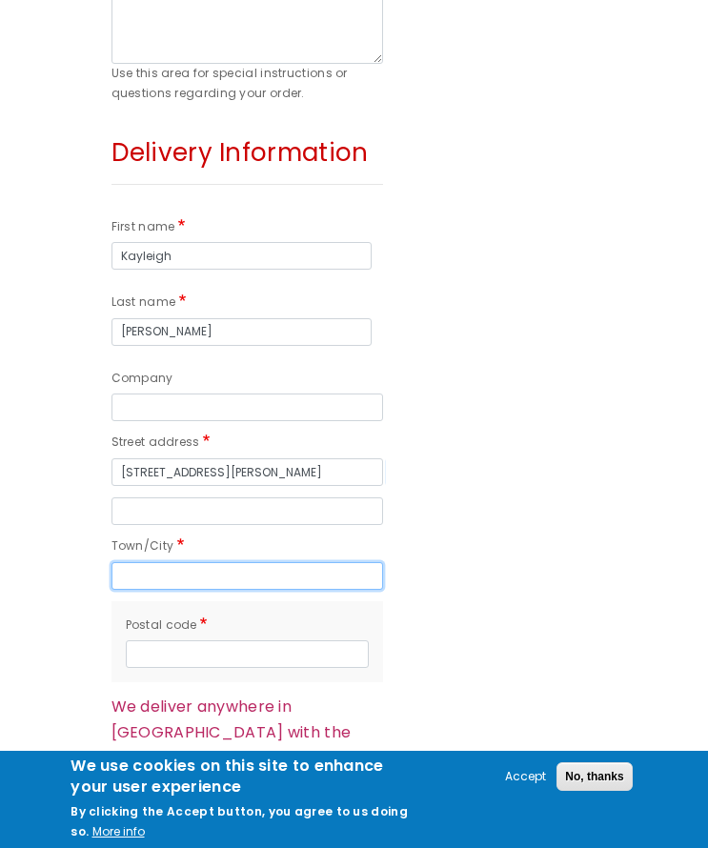
click at [274, 580] on input "Town/City" at bounding box center [248, 576] width 272 height 28
type input "[GEOGRAPHIC_DATA]"
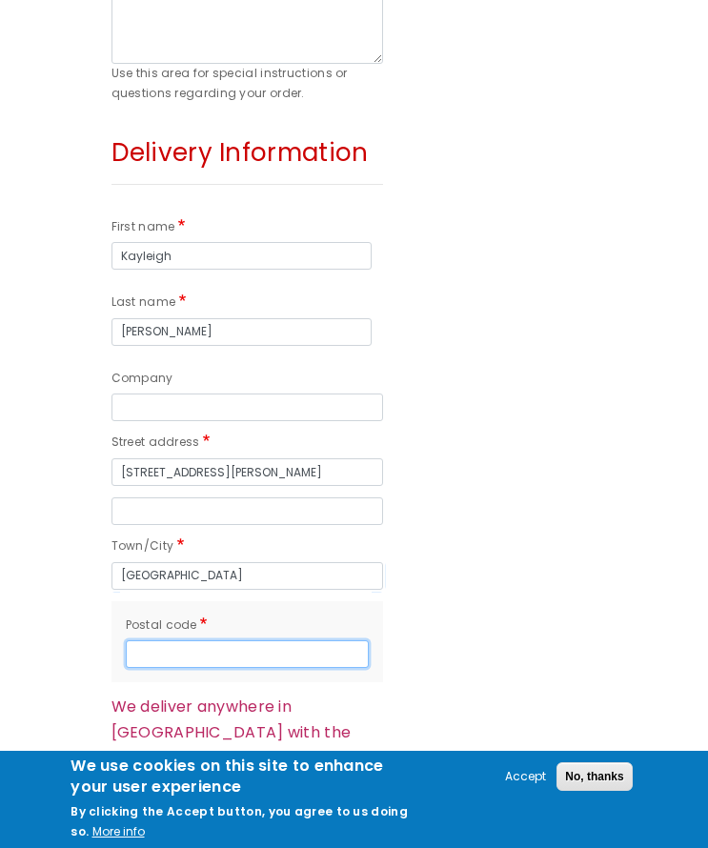
click at [261, 654] on input "Postal code" at bounding box center [247, 654] width 243 height 28
paste input "PL3 5HZ"
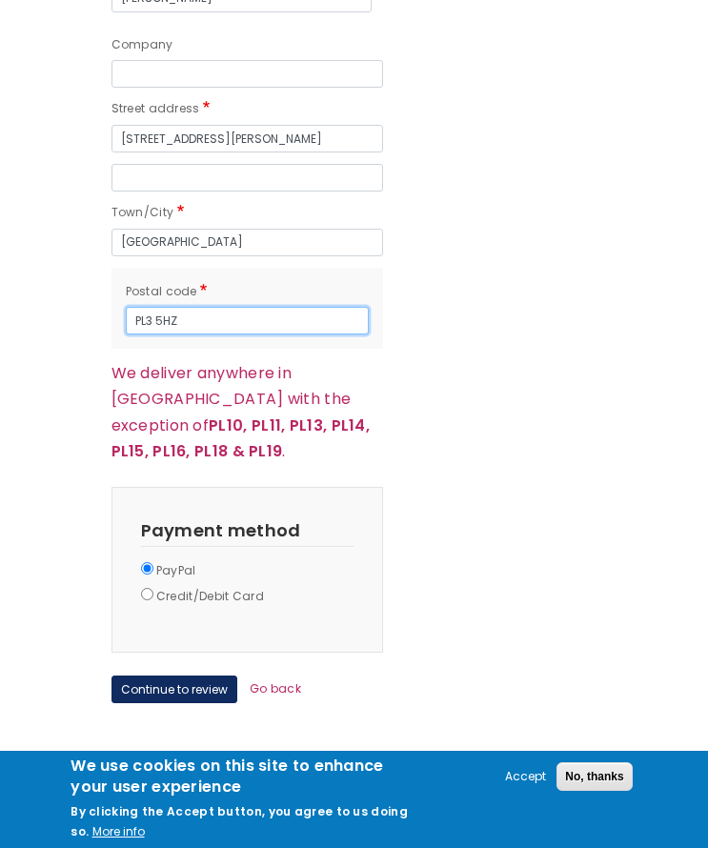
scroll to position [1814, 0]
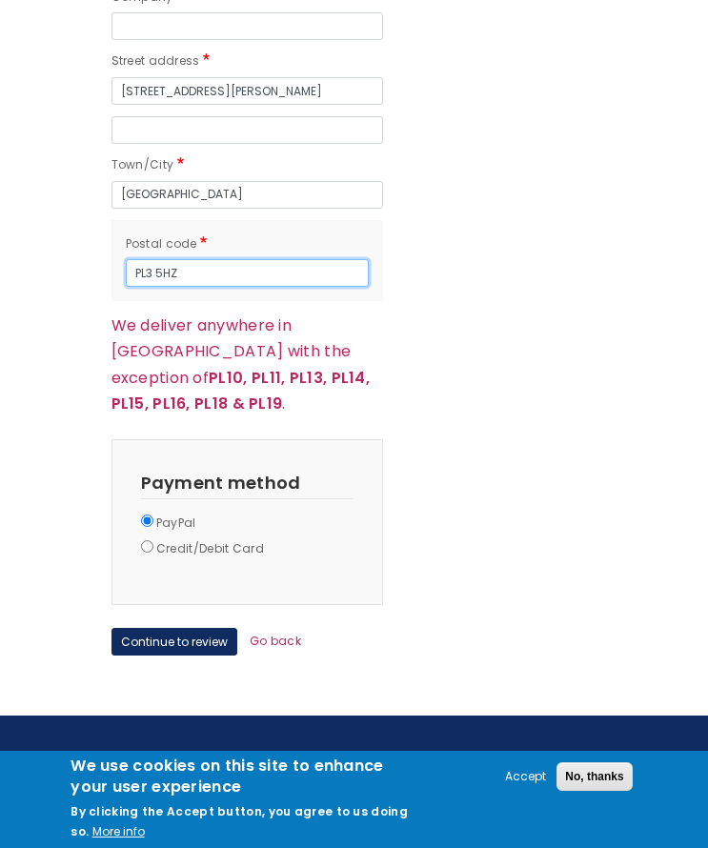
type input "PL3 5HZ"
click at [150, 540] on input "Credit/Debit Card" at bounding box center [147, 546] width 12 height 12
radio input "true"
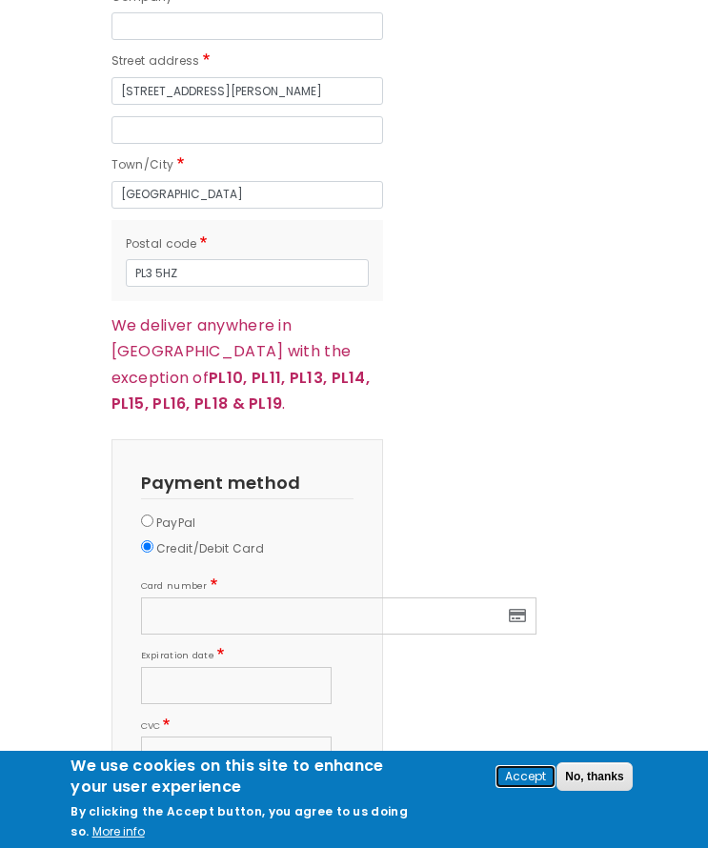
click at [532, 779] on button "Accept" at bounding box center [526, 777] width 56 height 20
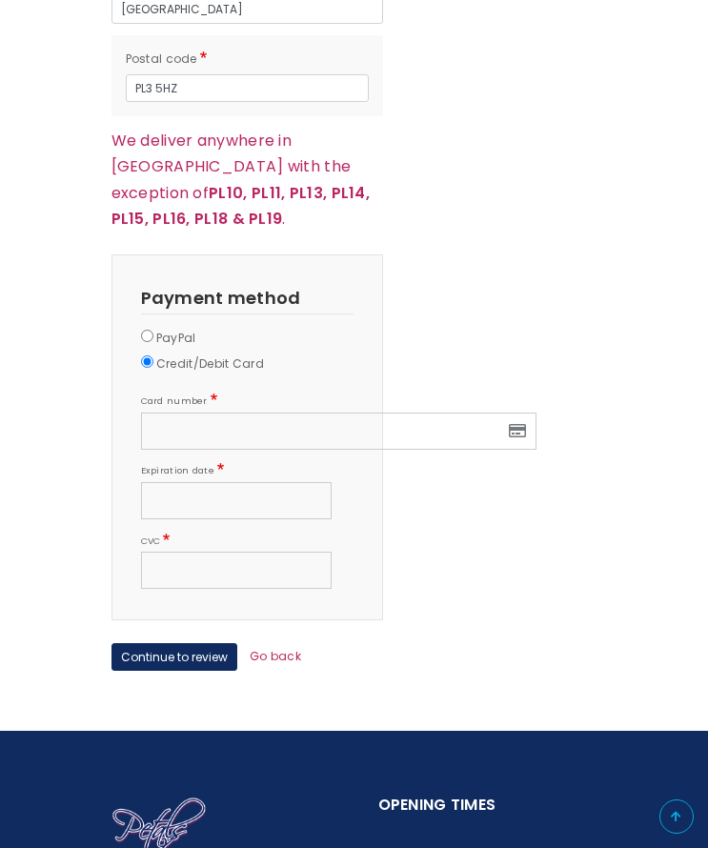
scroll to position [2100, 0]
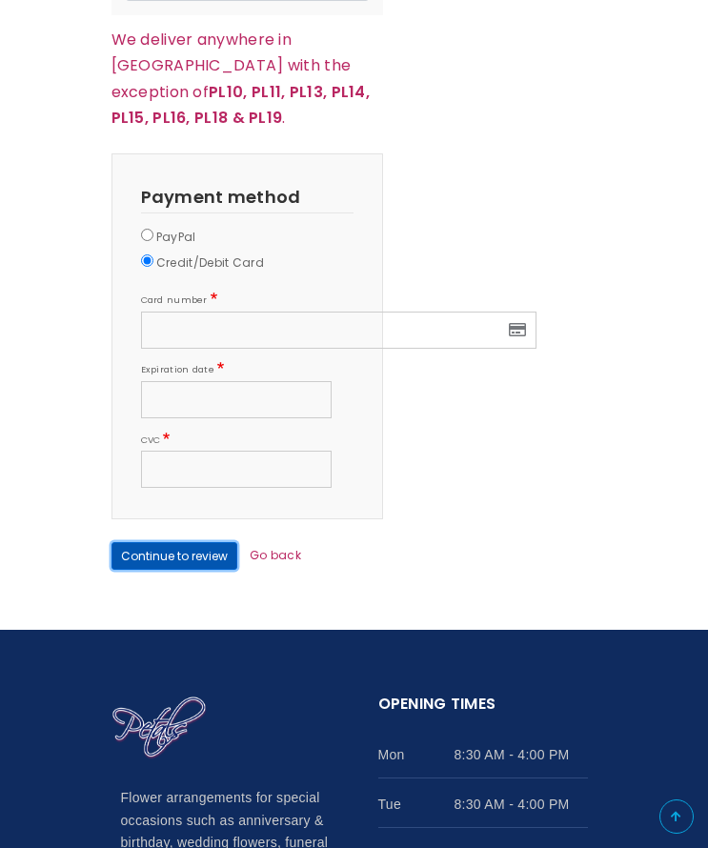
click at [168, 542] on button "Continue to review" at bounding box center [175, 556] width 126 height 28
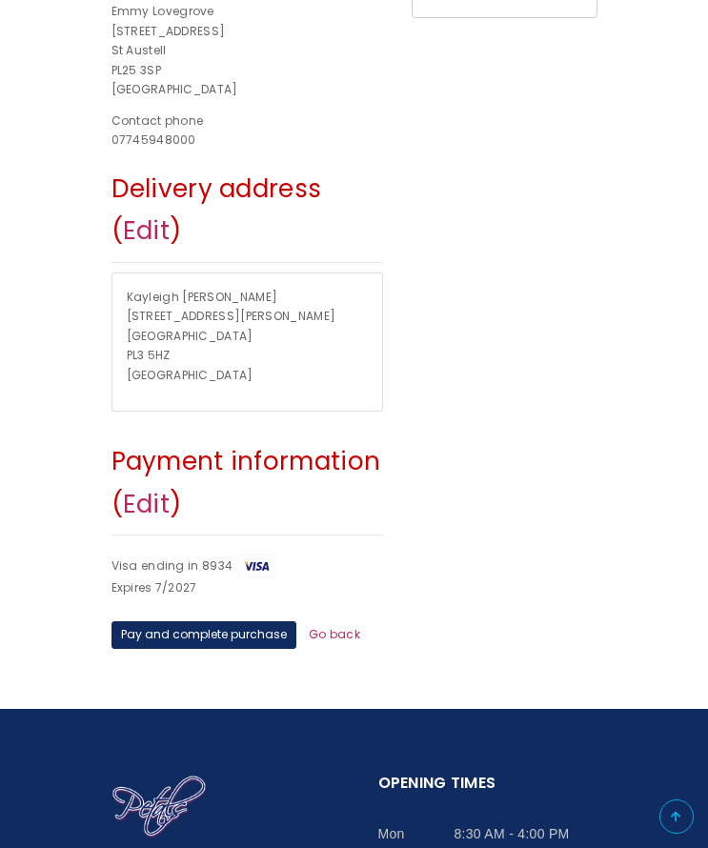
scroll to position [667, 0]
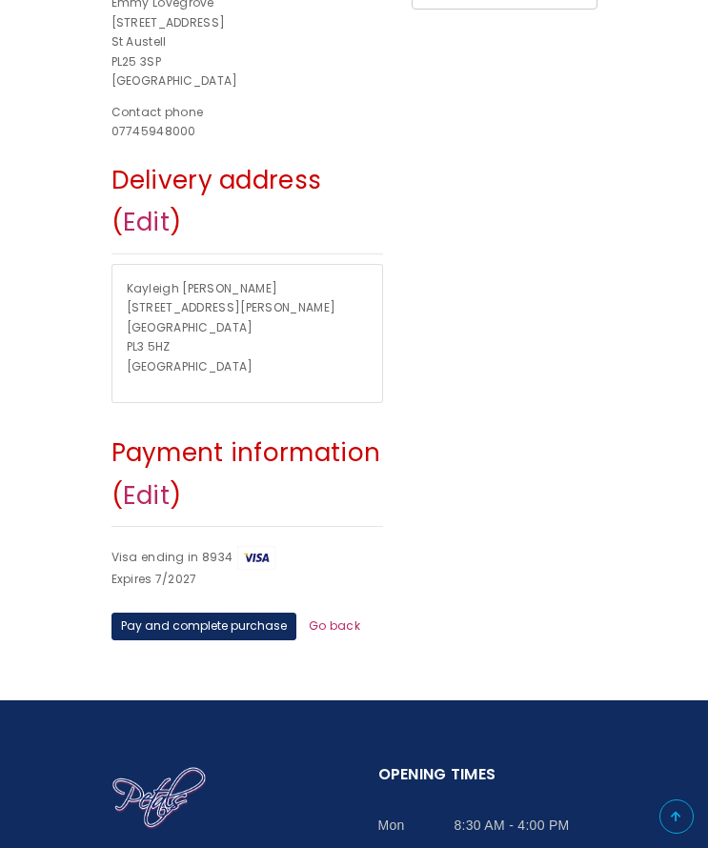
click at [234, 362] on p "[PERSON_NAME] [STREET_ADDRESS][PERSON_NAME]" at bounding box center [247, 328] width 241 height 98
click at [135, 218] on link "Edit" at bounding box center [146, 222] width 47 height 34
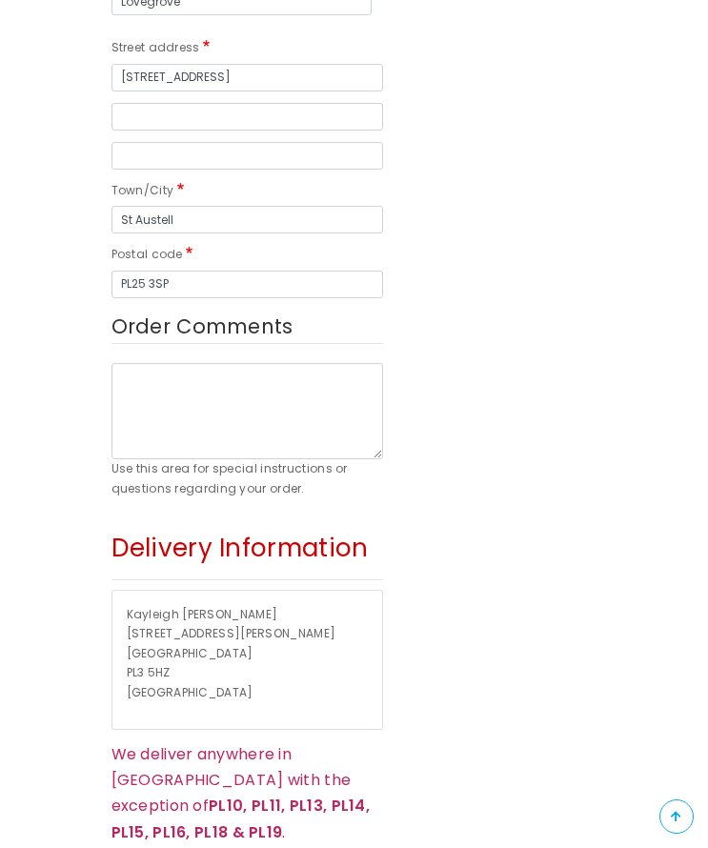
scroll to position [1048, 0]
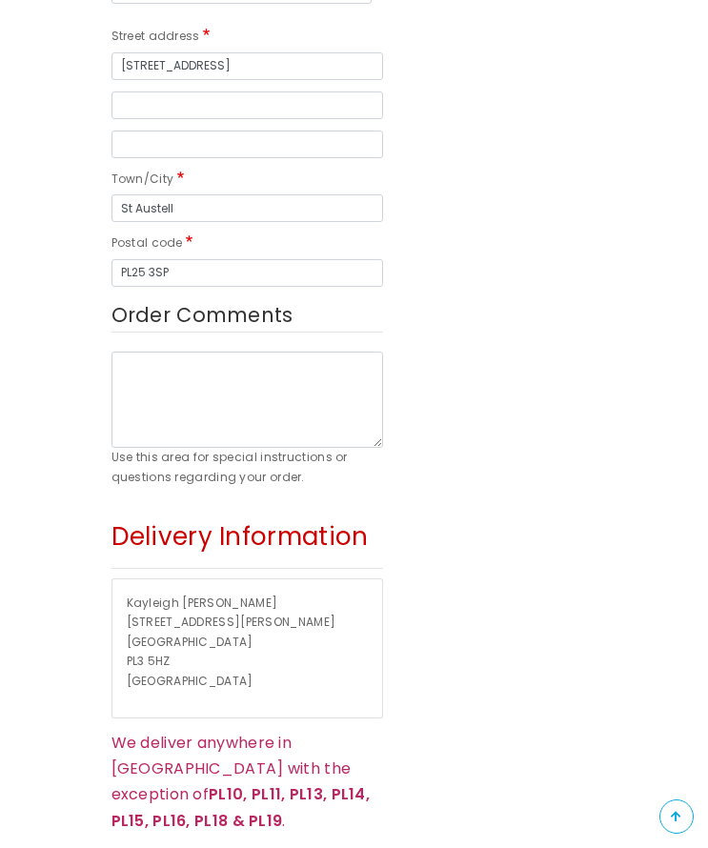
click at [129, 619] on span "[STREET_ADDRESS][PERSON_NAME]" at bounding box center [232, 622] width 210 height 16
click at [185, 659] on p "[PERSON_NAME] [STREET_ADDRESS][PERSON_NAME]" at bounding box center [247, 643] width 241 height 98
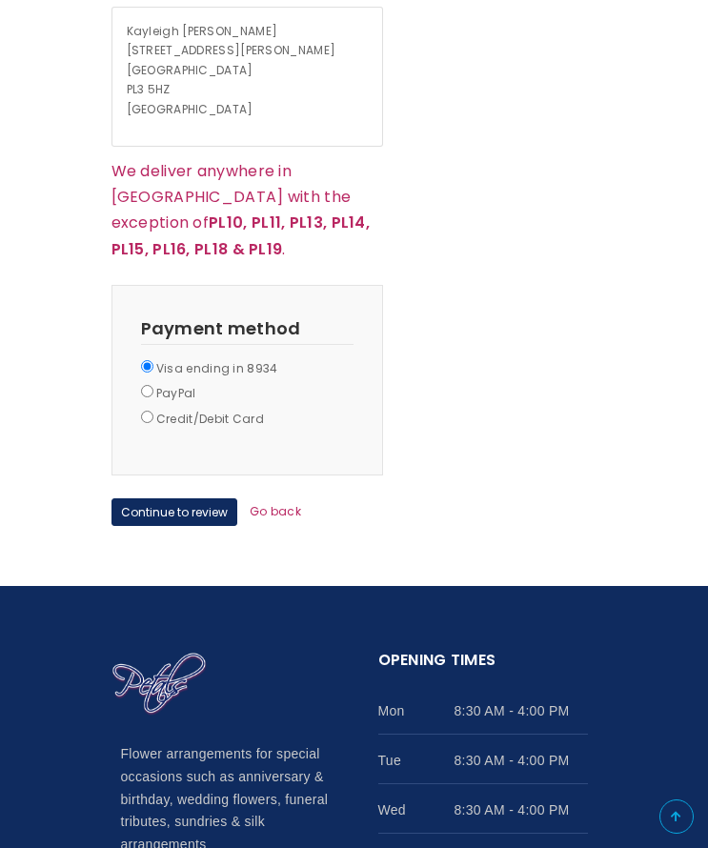
click at [272, 410] on fieldset "Payment Information Payment method Visa ending in 8934 PayPal Credit/Debit Card" at bounding box center [248, 380] width 272 height 191
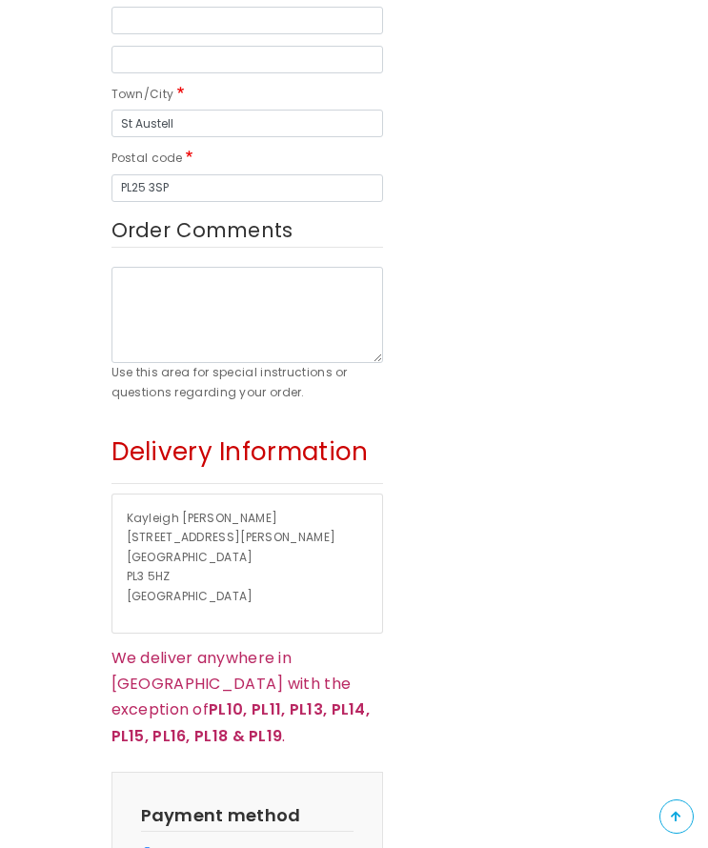
scroll to position [1239, 0]
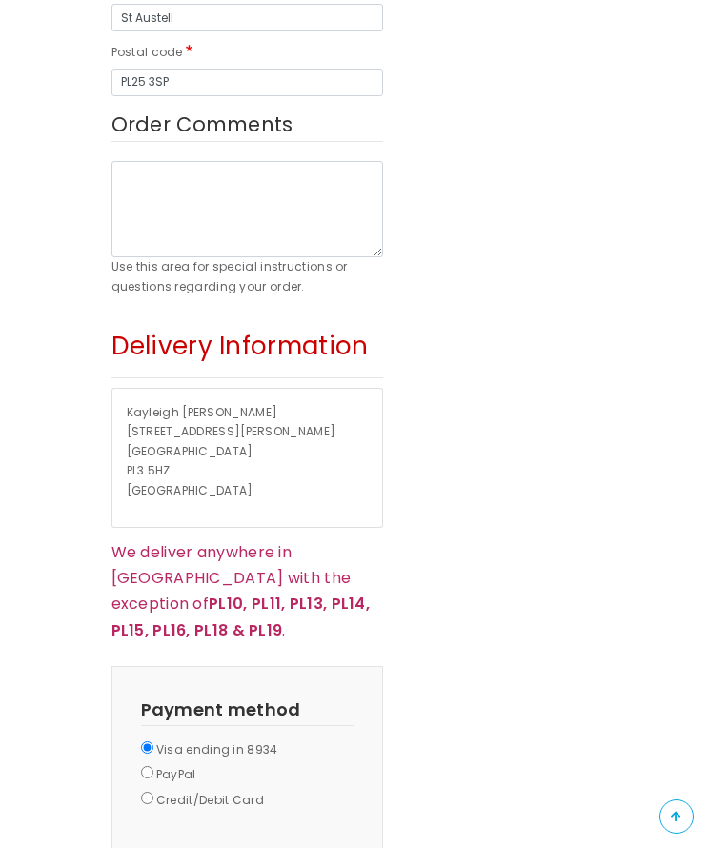
click at [337, 498] on p "[PERSON_NAME] [STREET_ADDRESS][PERSON_NAME]" at bounding box center [247, 452] width 241 height 98
click at [170, 471] on span "PL3 5HZ" at bounding box center [149, 470] width 44 height 16
drag, startPoint x: 170, startPoint y: 469, endPoint x: 165, endPoint y: 433, distance: 36.5
click at [169, 464] on span "PL3 5HZ" at bounding box center [149, 470] width 44 height 16
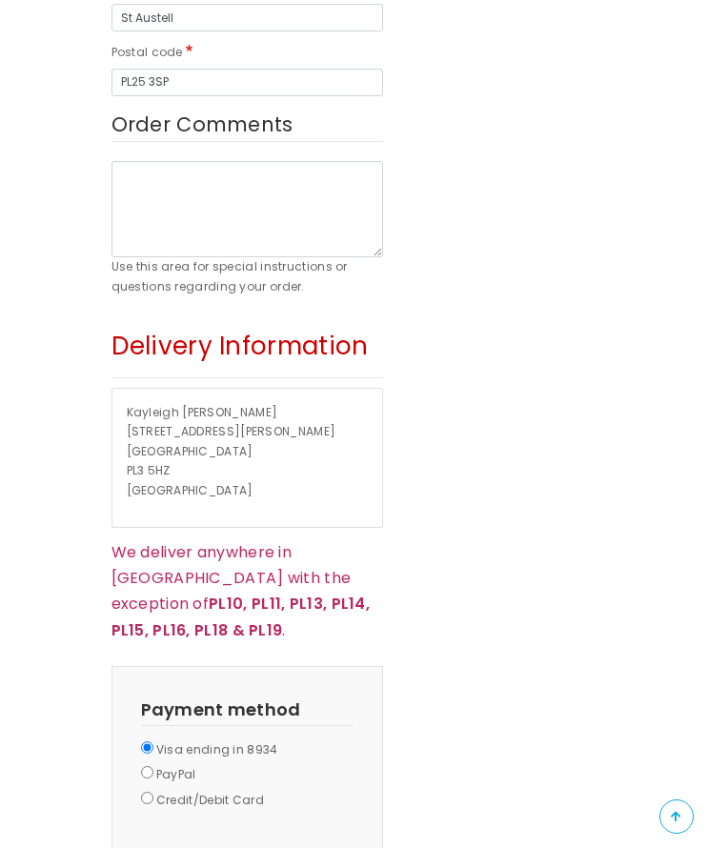
click at [164, 423] on span "[STREET_ADDRESS][PERSON_NAME]" at bounding box center [232, 431] width 210 height 16
click at [122, 422] on div "[PERSON_NAME] [STREET_ADDRESS][PERSON_NAME]" at bounding box center [247, 458] width 270 height 138
click at [135, 421] on p "[PERSON_NAME] [STREET_ADDRESS][PERSON_NAME]" at bounding box center [247, 452] width 241 height 98
drag, startPoint x: 135, startPoint y: 421, endPoint x: 137, endPoint y: 431, distance: 9.7
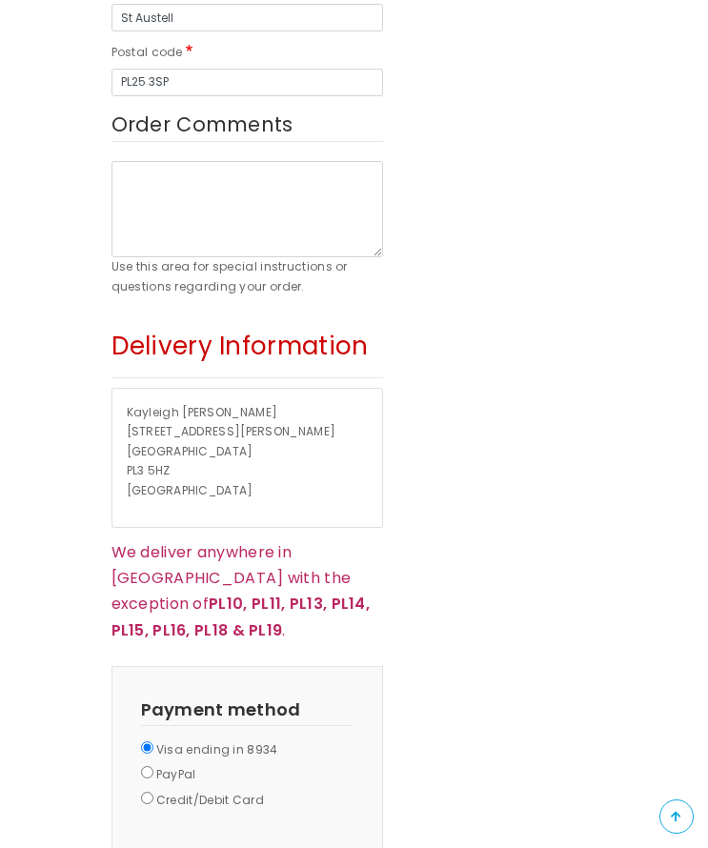
click at [137, 431] on span "[STREET_ADDRESS][PERSON_NAME]" at bounding box center [232, 431] width 210 height 16
click at [134, 431] on span "[STREET_ADDRESS][PERSON_NAME]" at bounding box center [232, 431] width 210 height 16
click at [128, 429] on span "[STREET_ADDRESS][PERSON_NAME]" at bounding box center [232, 431] width 210 height 16
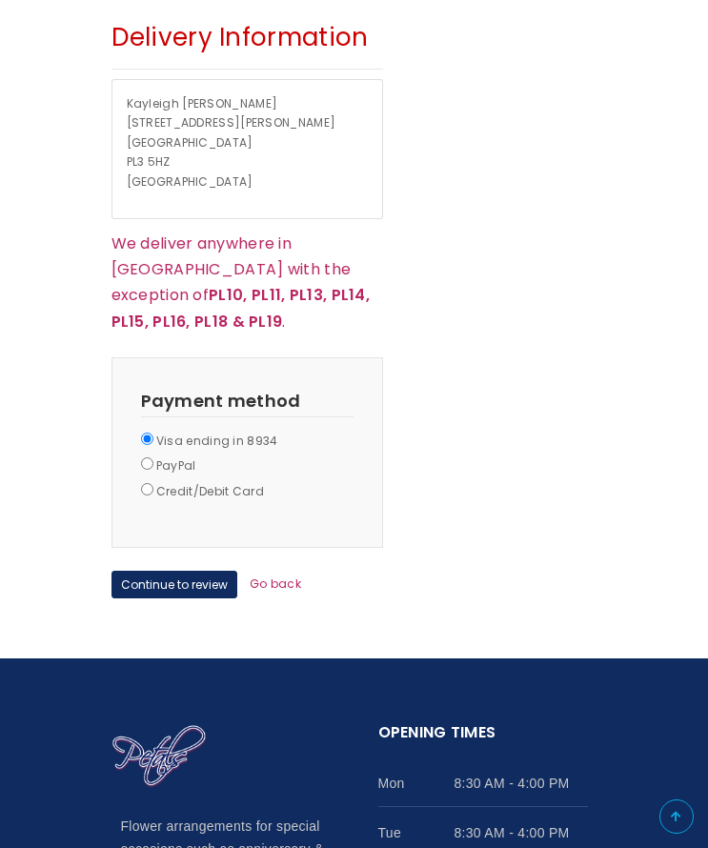
scroll to position [1525, 0]
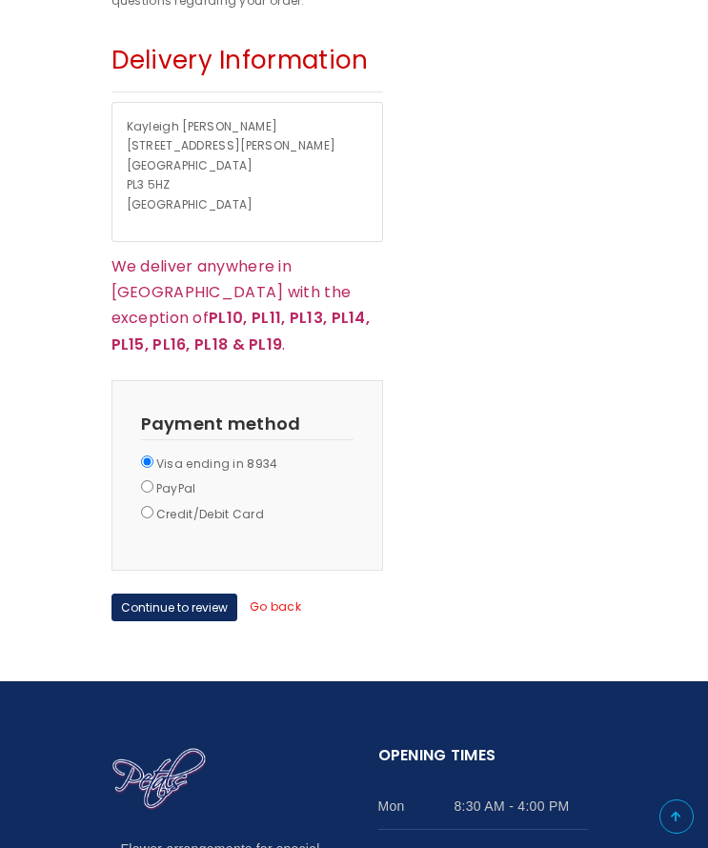
click at [288, 599] on link "Go back" at bounding box center [275, 607] width 51 height 16
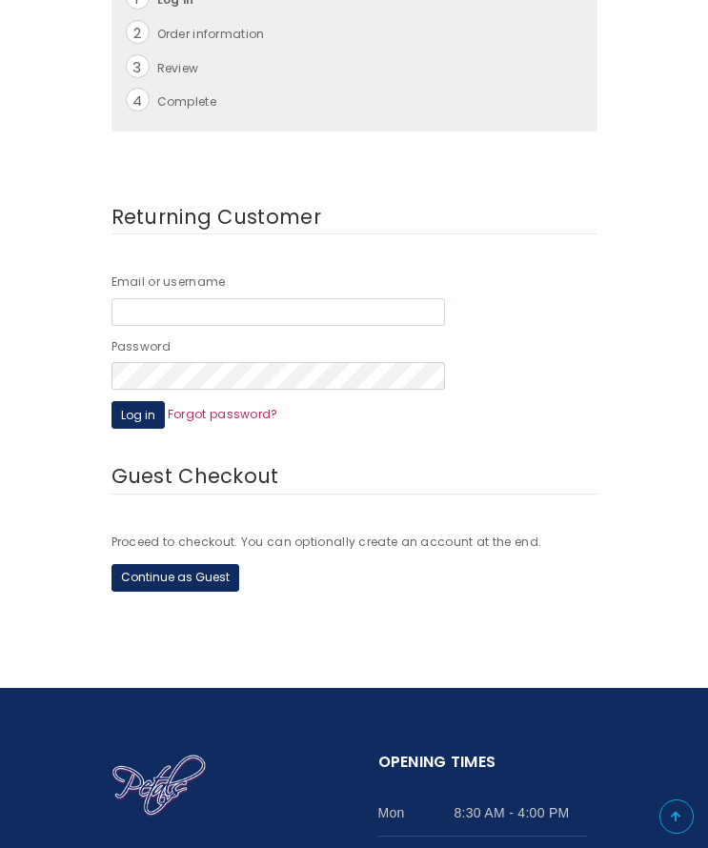
scroll to position [286, 0]
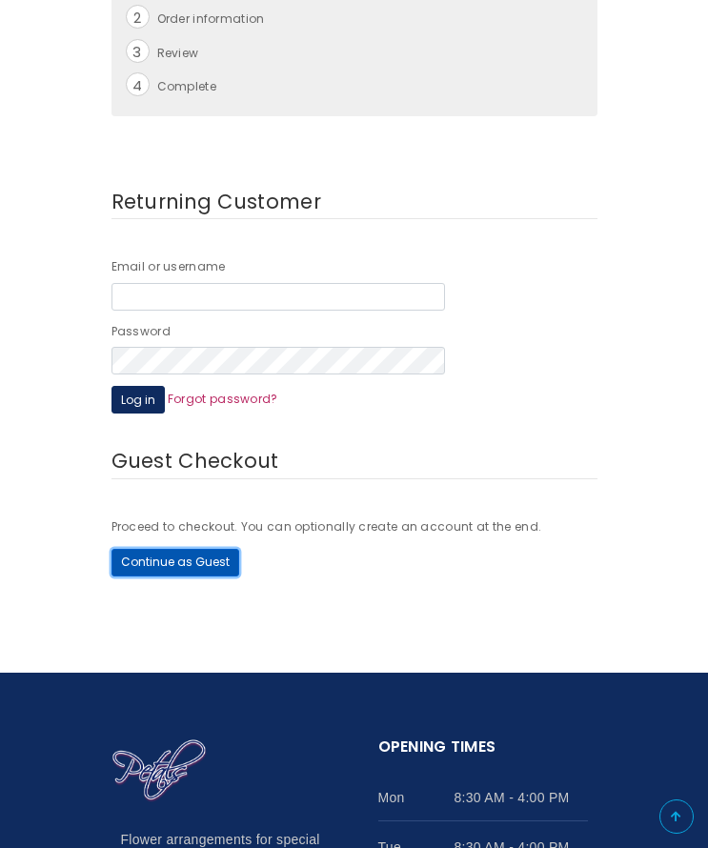
click at [169, 556] on button "Continue as Guest" at bounding box center [176, 563] width 128 height 28
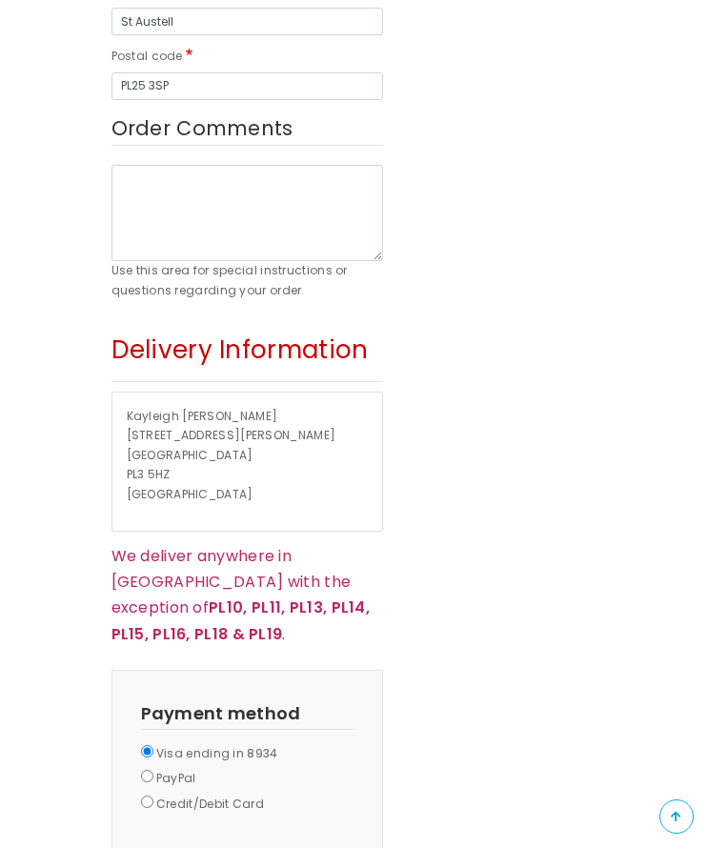
scroll to position [1239, 0]
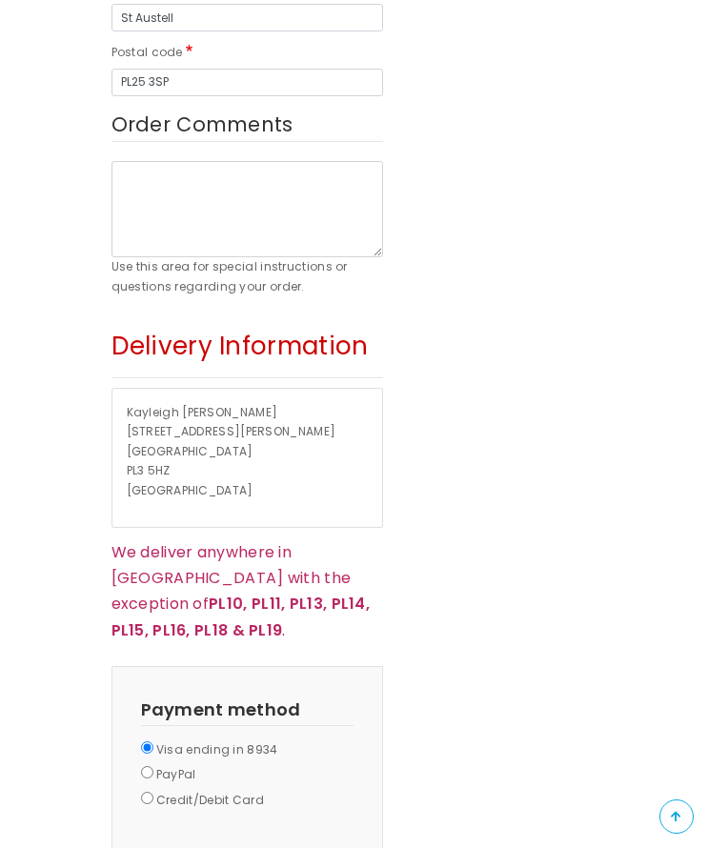
click at [254, 498] on p "[PERSON_NAME] [STREET_ADDRESS][PERSON_NAME]" at bounding box center [247, 452] width 241 height 98
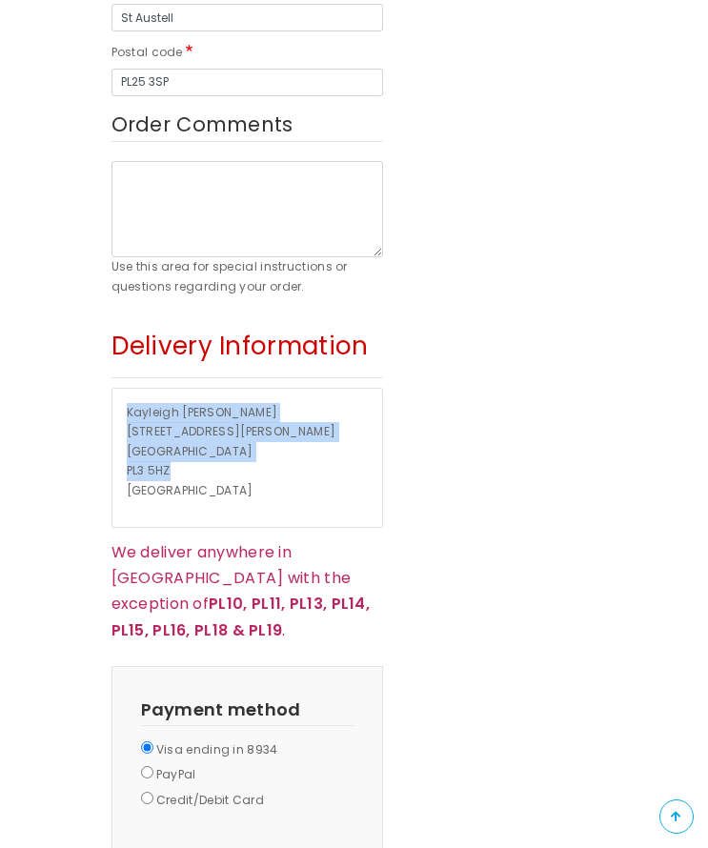
drag, startPoint x: 178, startPoint y: 475, endPoint x: 112, endPoint y: 392, distance: 105.8
click at [112, 392] on div "Kayleigh Whitman 9A Higher Compton Road Plymouth PL3 5HZ United Kingdom" at bounding box center [247, 458] width 270 height 138
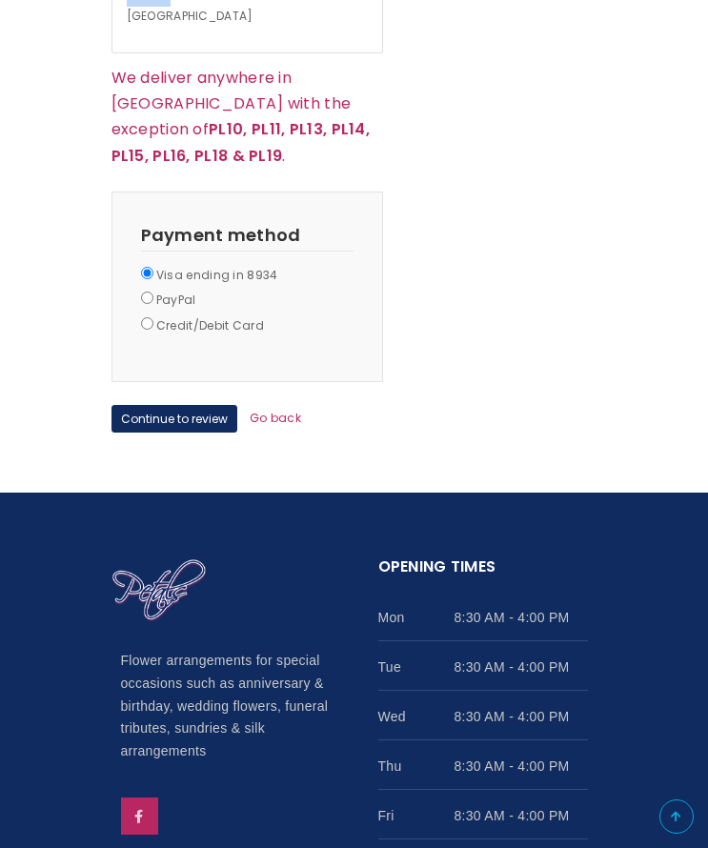
scroll to position [1716, 0]
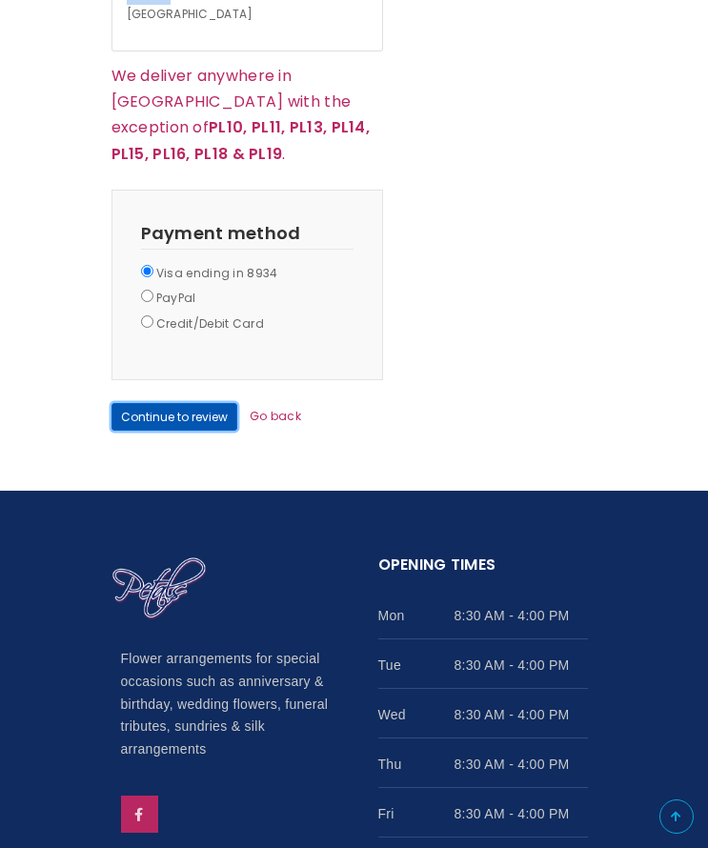
click at [202, 403] on button "Continue to review" at bounding box center [175, 417] width 126 height 28
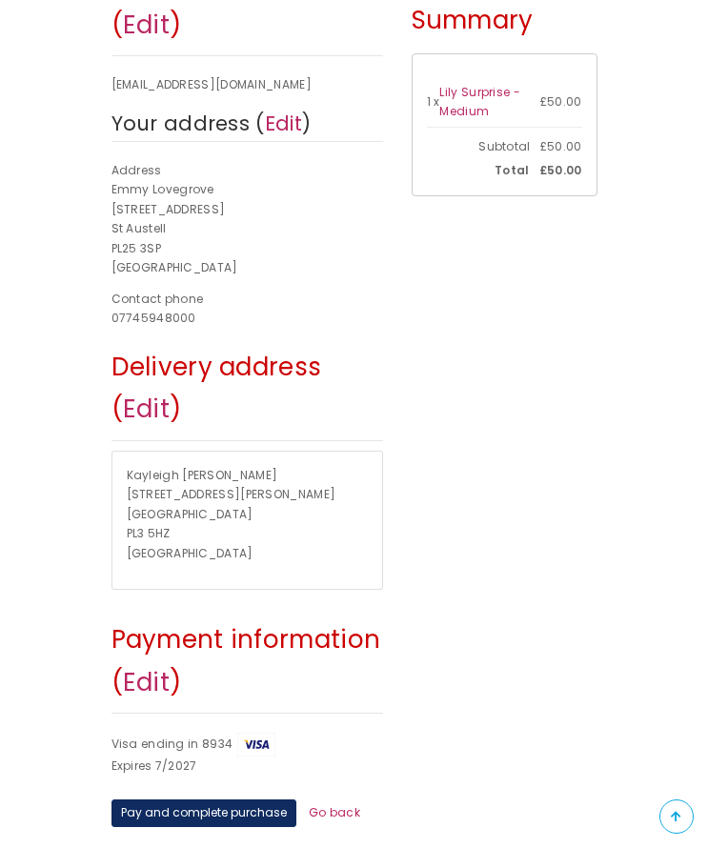
scroll to position [477, 0]
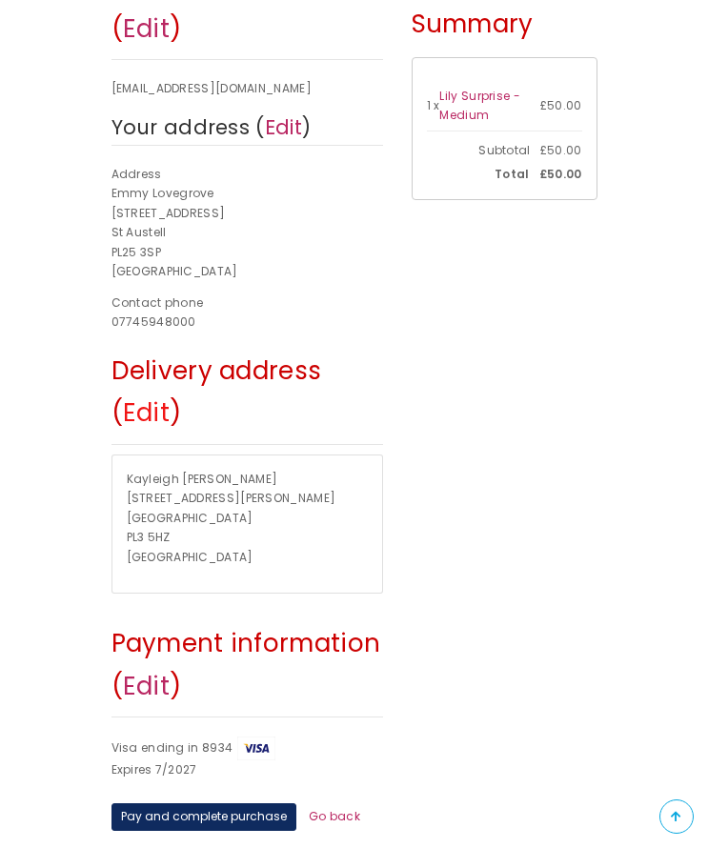
click at [149, 410] on link "Edit" at bounding box center [146, 413] width 47 height 34
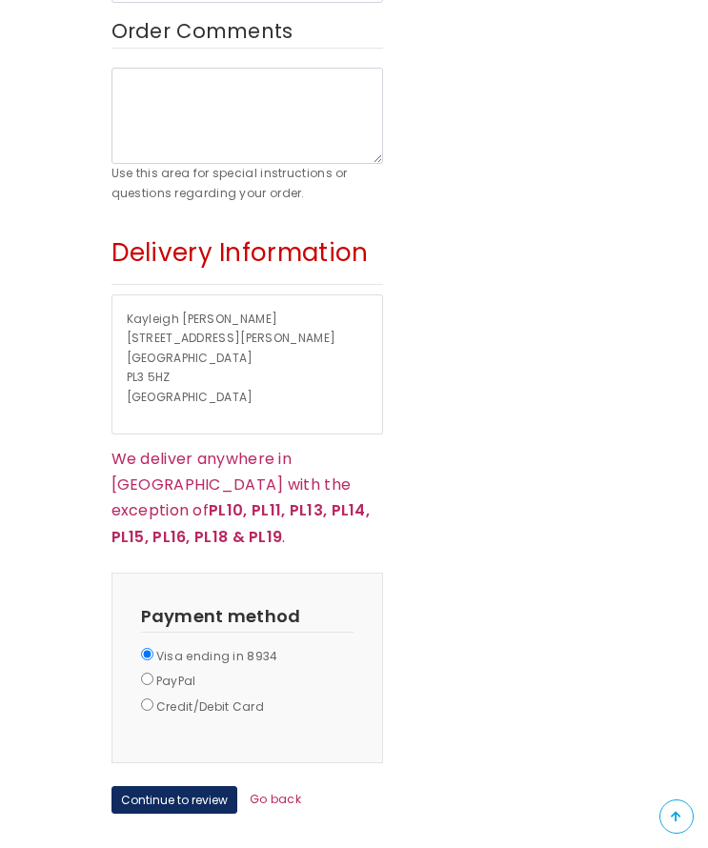
scroll to position [1334, 0]
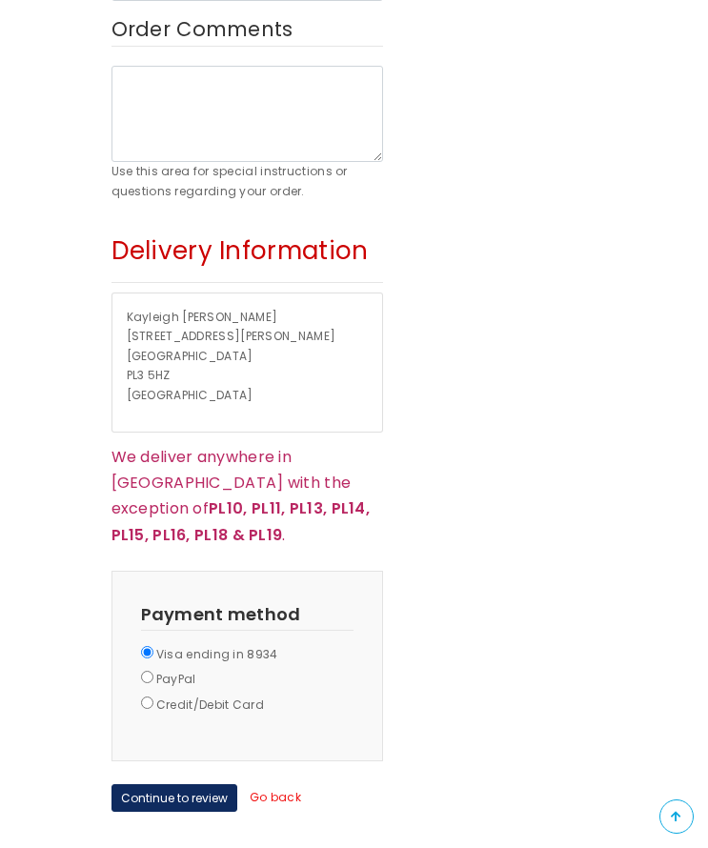
click at [283, 789] on link "Go back" at bounding box center [275, 797] width 51 height 16
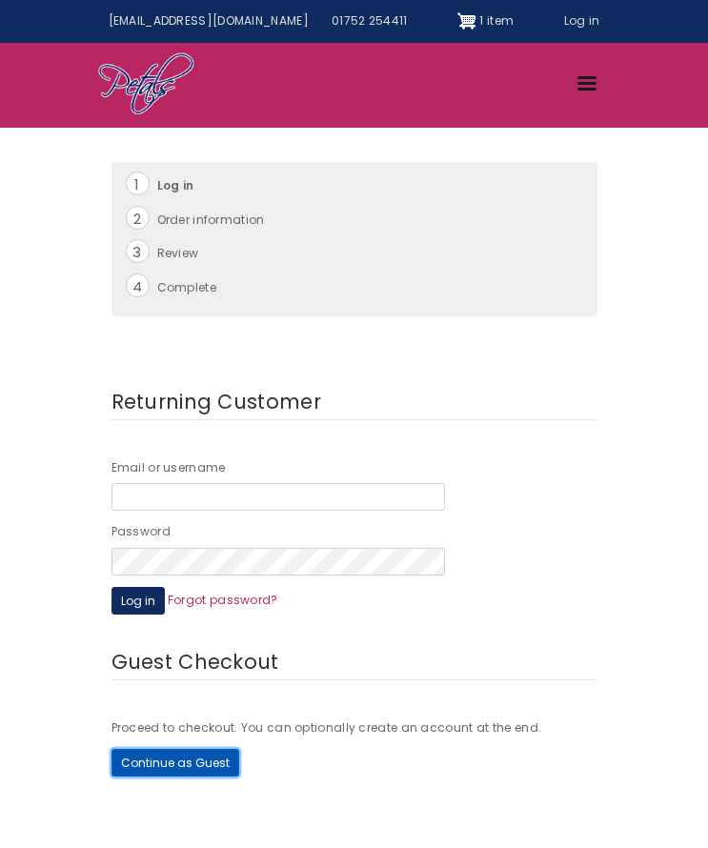
click at [175, 767] on button "Continue as Guest" at bounding box center [176, 763] width 128 height 28
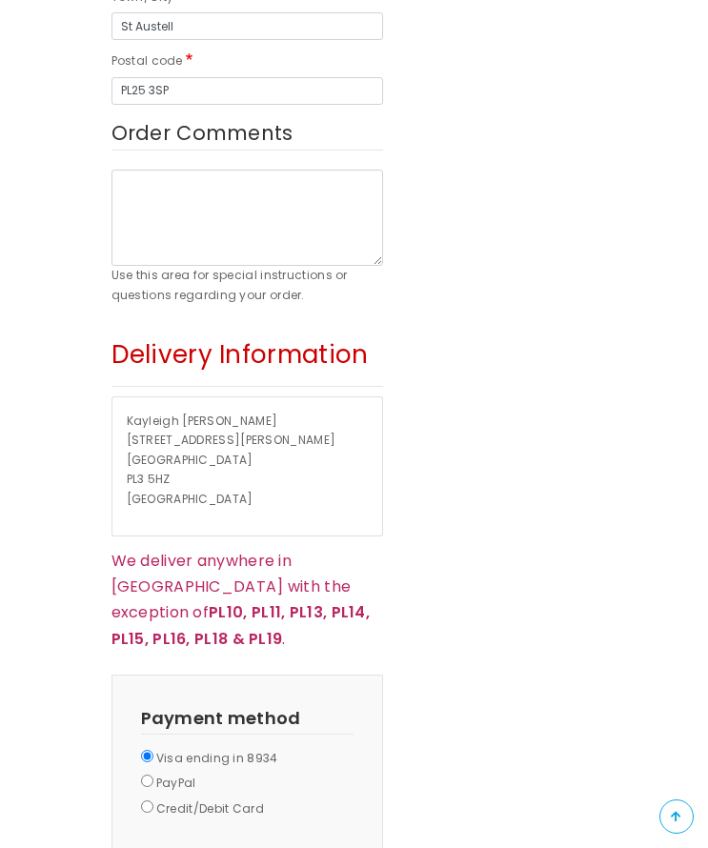
scroll to position [1430, 0]
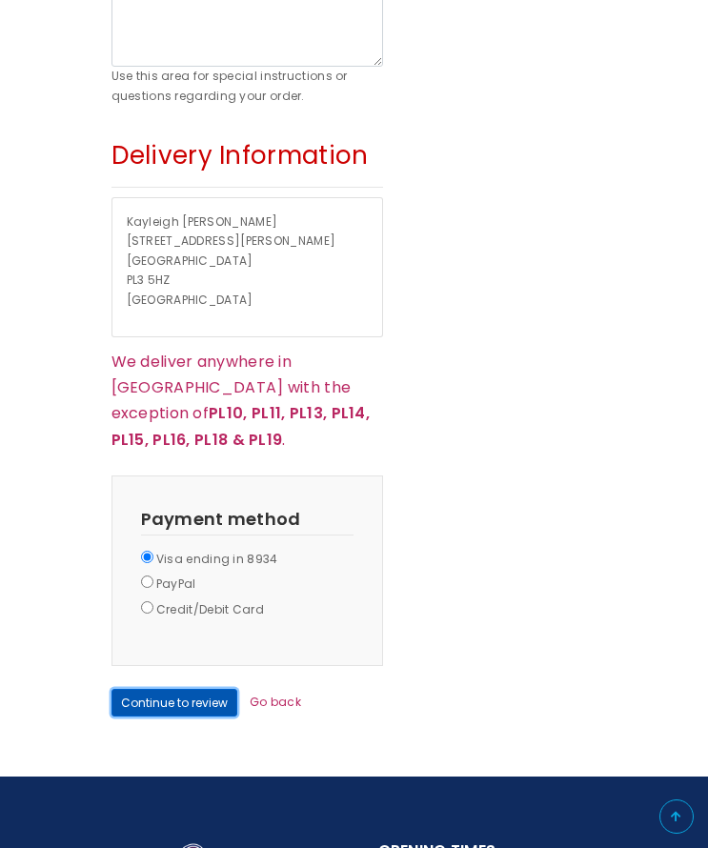
click at [196, 689] on button "Continue to review" at bounding box center [175, 703] width 126 height 28
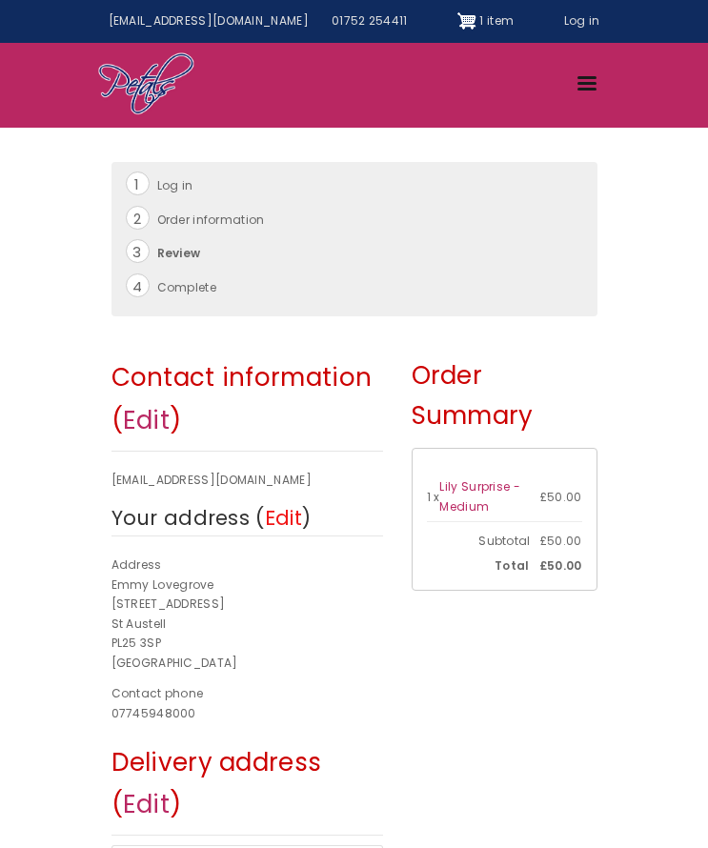
click at [282, 519] on link "Edit" at bounding box center [283, 518] width 37 height 28
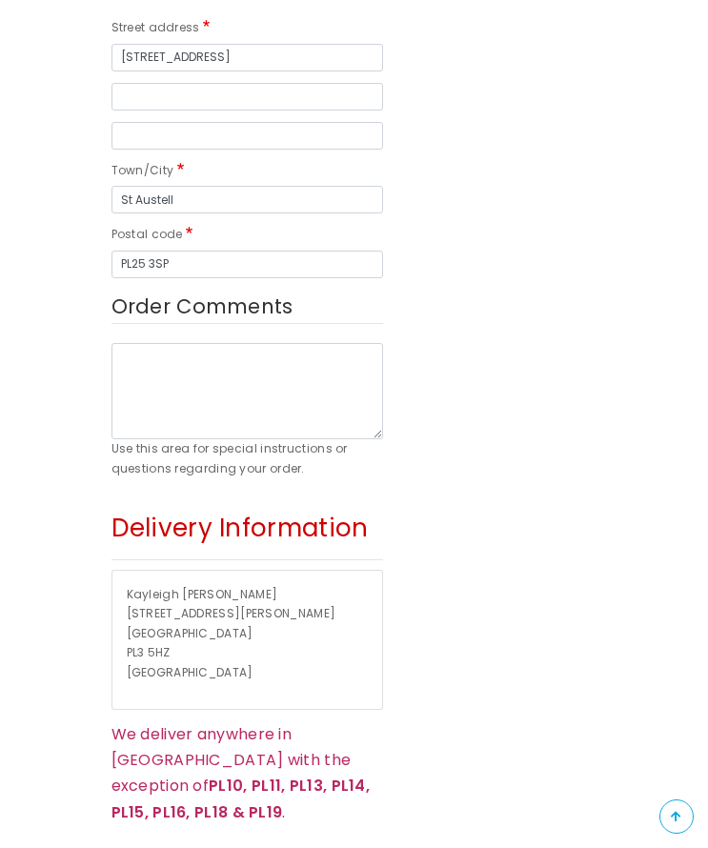
scroll to position [1334, 0]
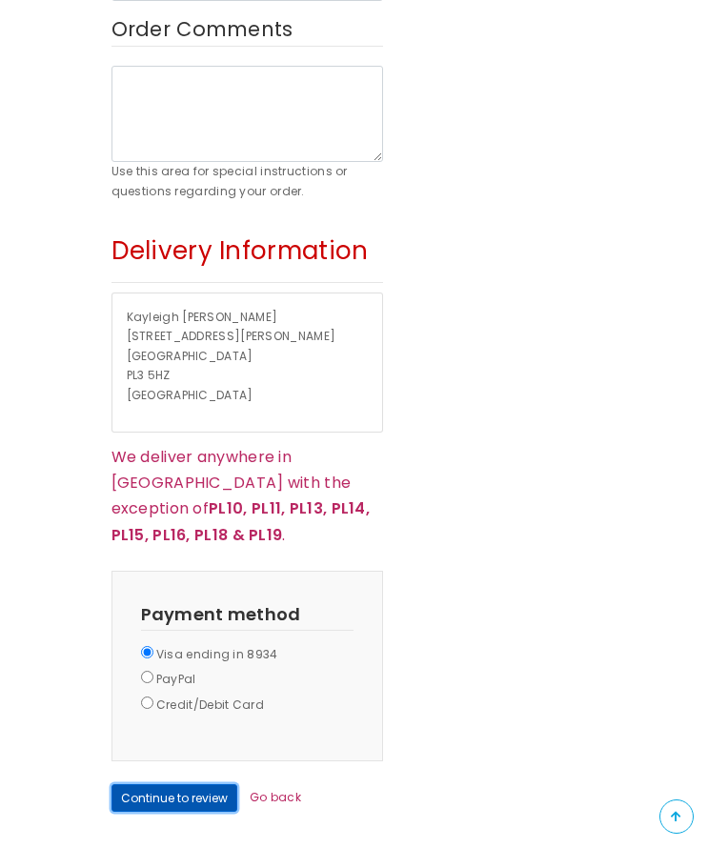
click at [212, 784] on button "Continue to review" at bounding box center [175, 798] width 126 height 28
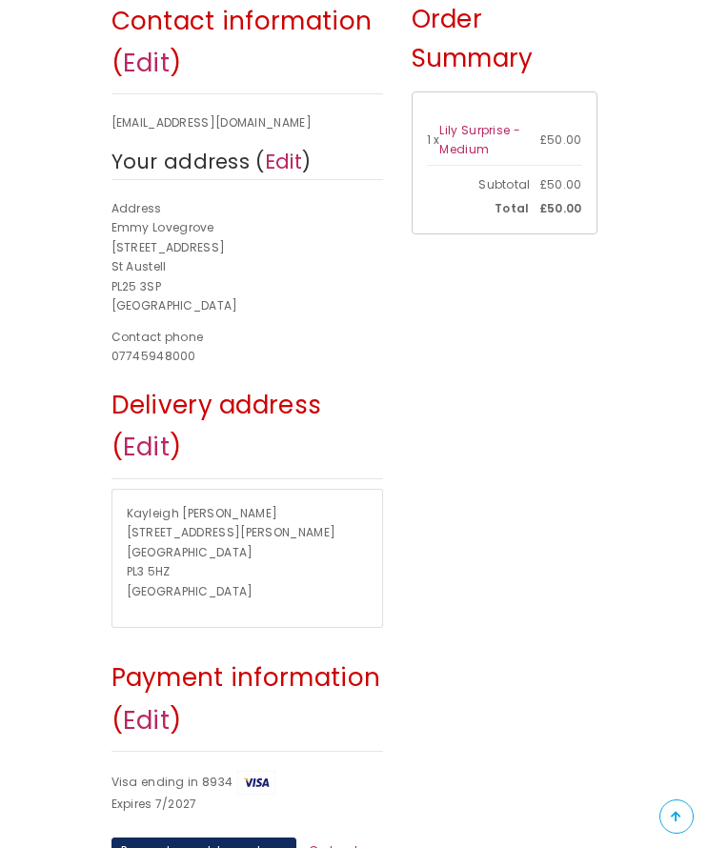
scroll to position [477, 0]
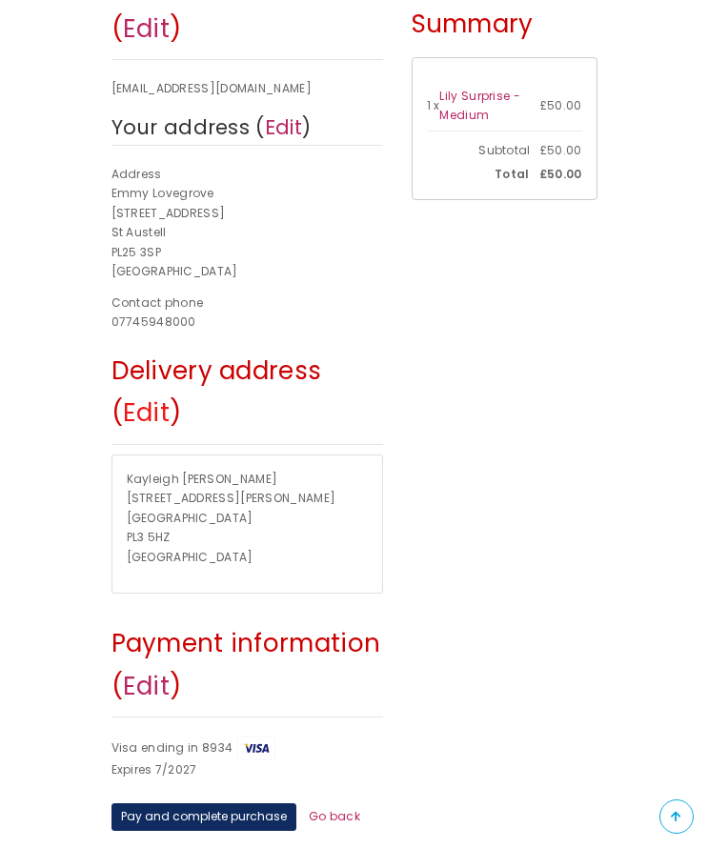
click at [131, 420] on link "Edit" at bounding box center [146, 413] width 47 height 34
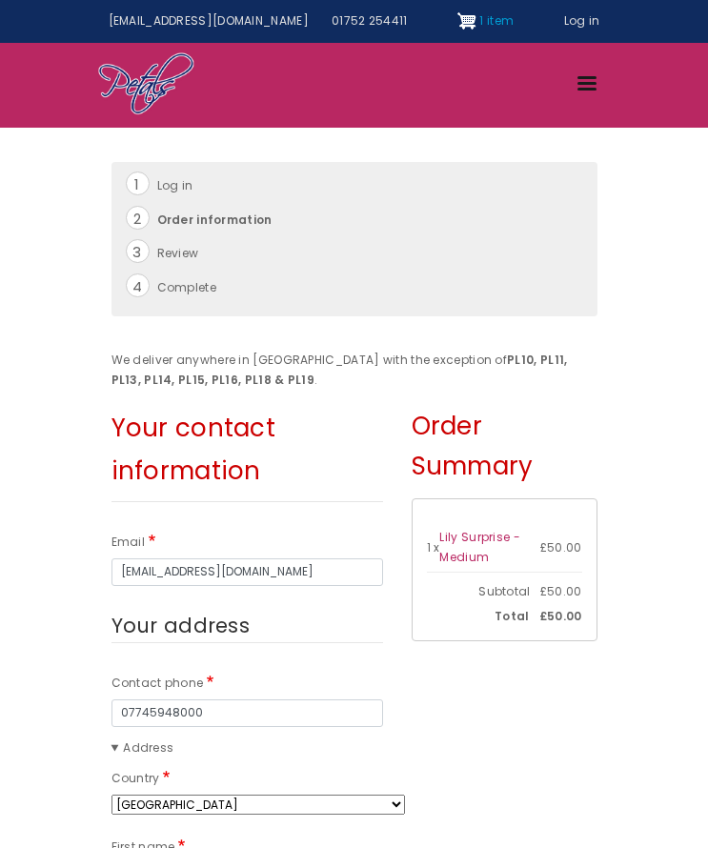
click at [479, 18] on span "1 item" at bounding box center [496, 20] width 34 height 16
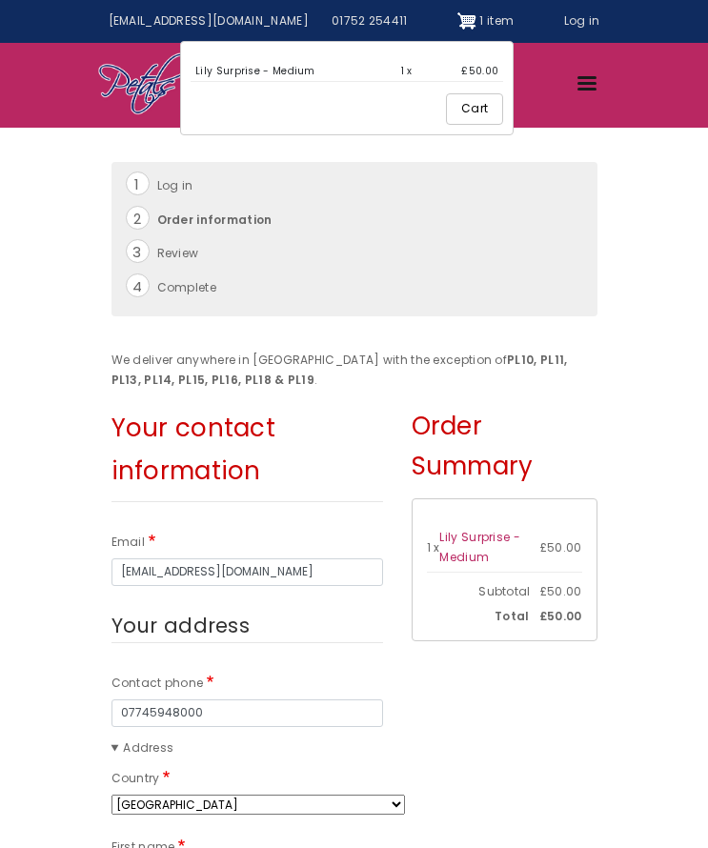
click at [446, 106] on link "Cart" at bounding box center [474, 108] width 57 height 31
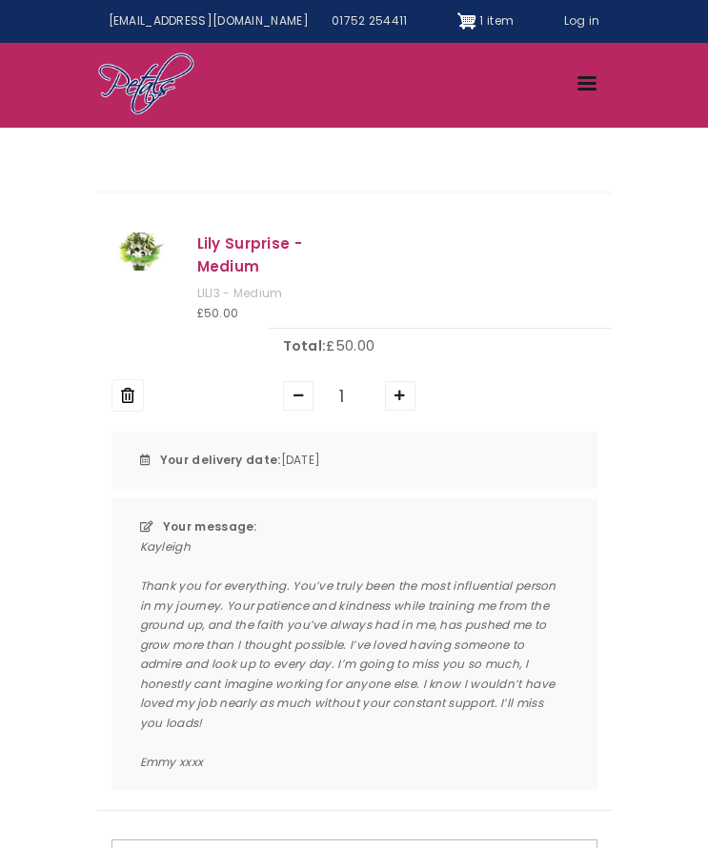
click at [197, 761] on div "Kayleigh Thank you for everything. You’ve truly been the most influential perso…" at bounding box center [354, 655] width 429 height 234
drag, startPoint x: 208, startPoint y: 762, endPoint x: 112, endPoint y: 545, distance: 237.7
click at [112, 545] on div "Your message: Kayleigh Thank you for everything. You’ve truly been the most inf…" at bounding box center [355, 644] width 486 height 293
copy div "Kayleigh Thank you for everything. You’ve truly been the most influential perso…"
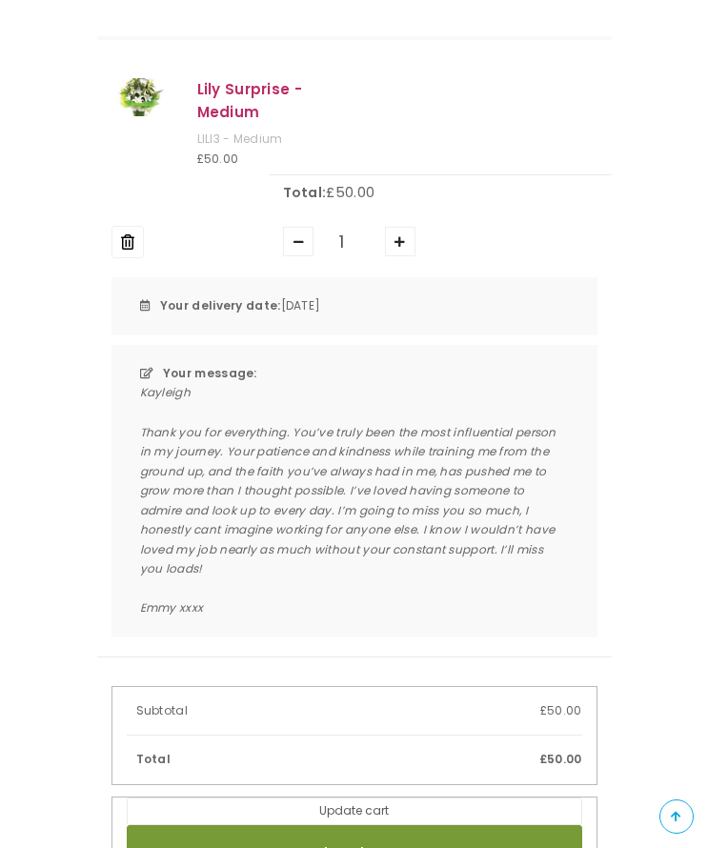
scroll to position [286, 0]
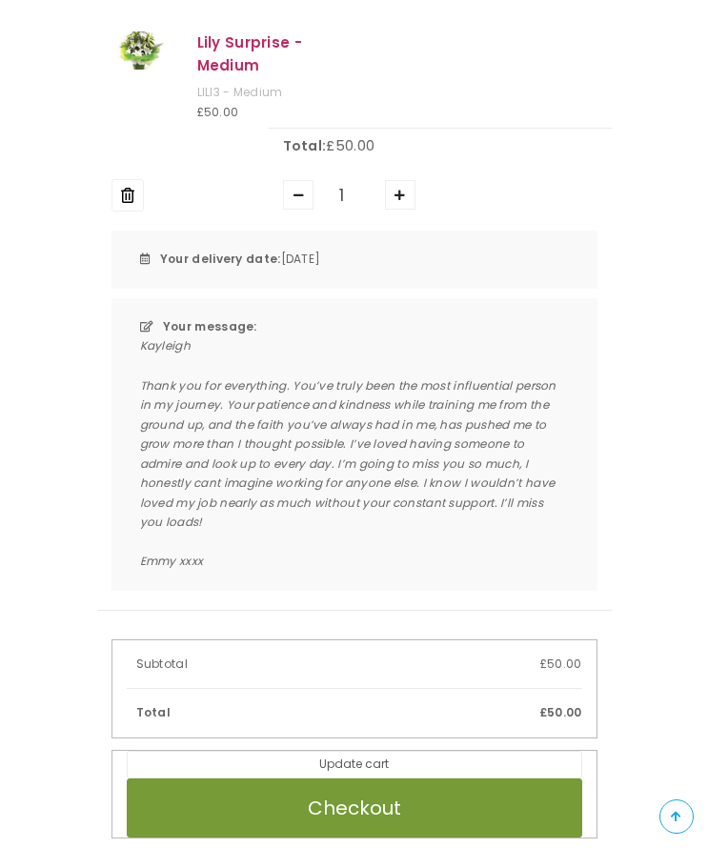
copy div "Kayleigh Thank you for everything. You’ve truly been the most influential perso…"
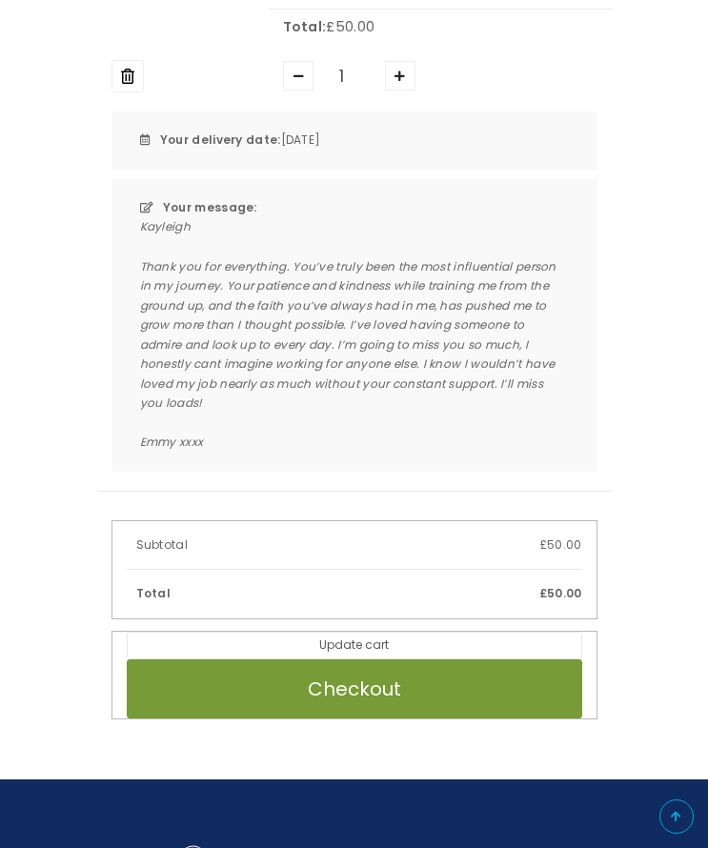
scroll to position [667, 0]
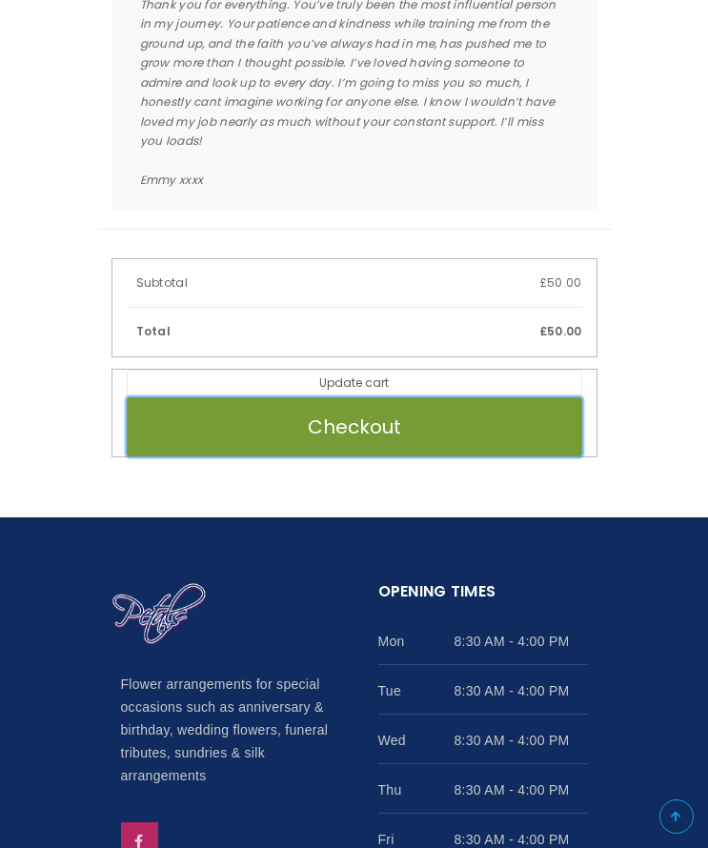
click at [374, 435] on button "Checkout" at bounding box center [355, 426] width 456 height 59
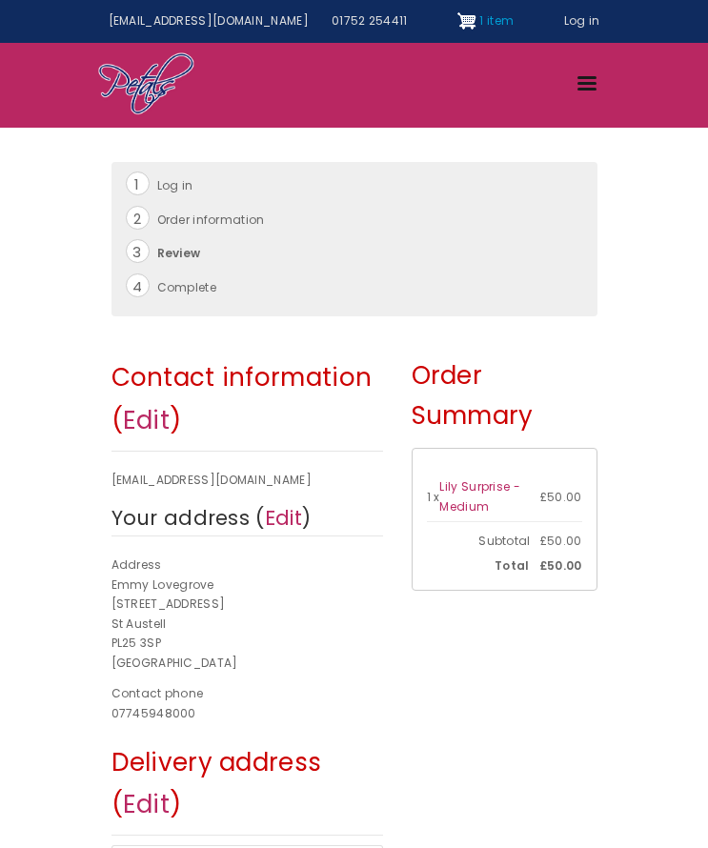
click at [479, 25] on span "1 item" at bounding box center [496, 20] width 34 height 16
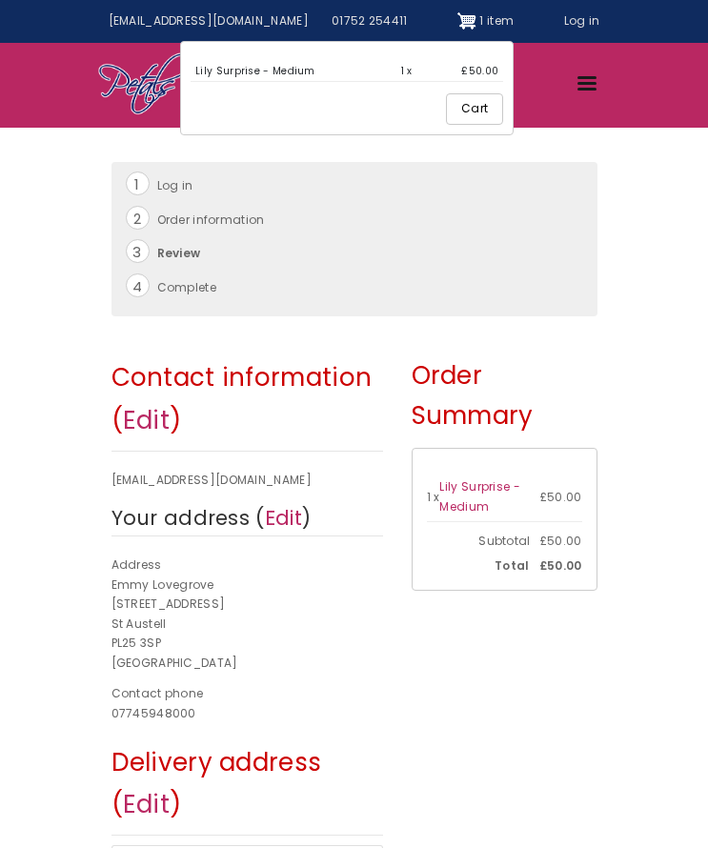
click at [446, 112] on link "Cart" at bounding box center [474, 108] width 57 height 31
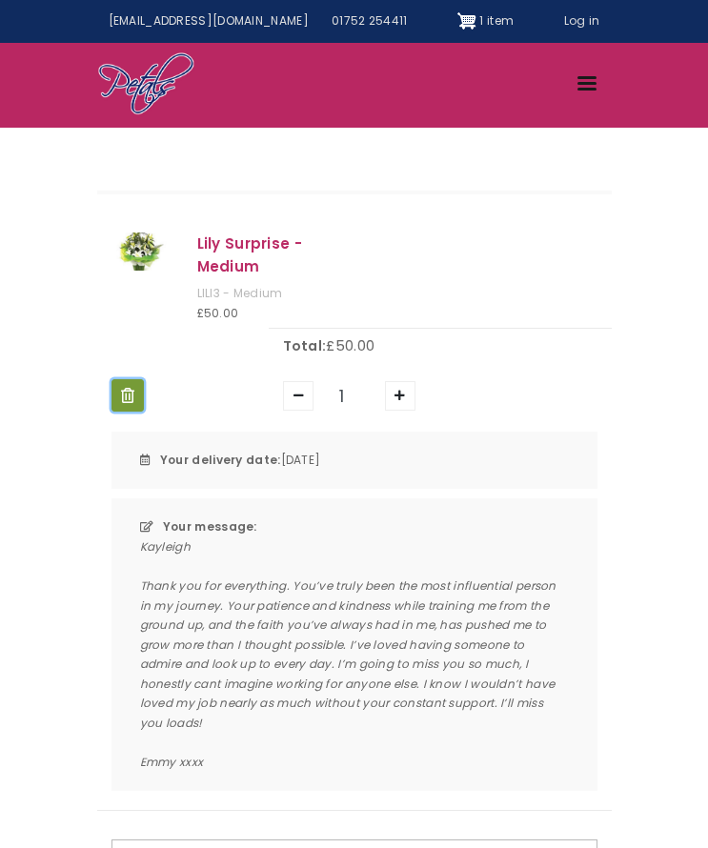
click at [125, 400] on button "Remove" at bounding box center [128, 395] width 32 height 32
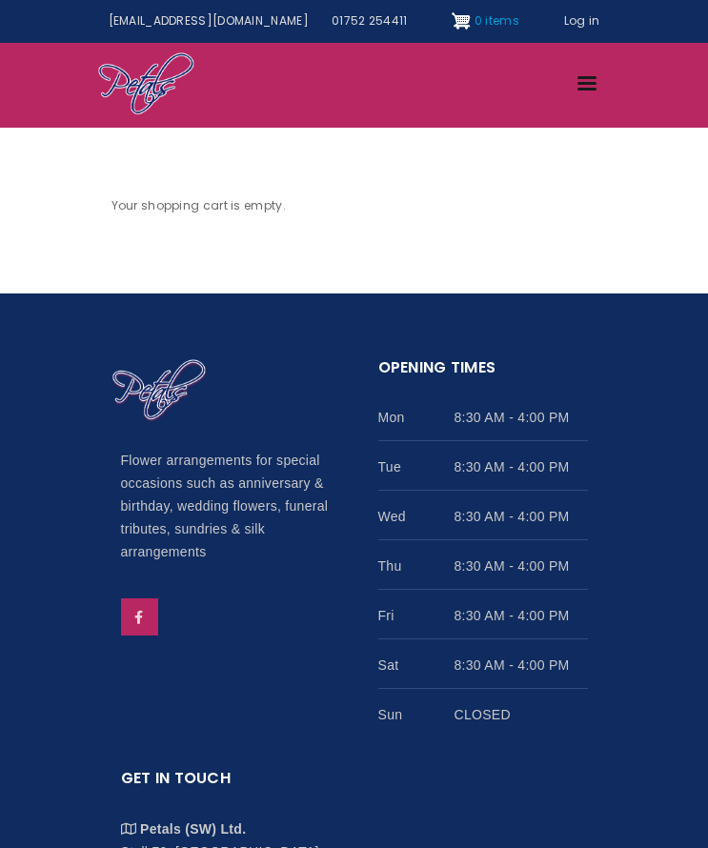
click at [452, 17] on span "Site header" at bounding box center [463, 19] width 22 height 16
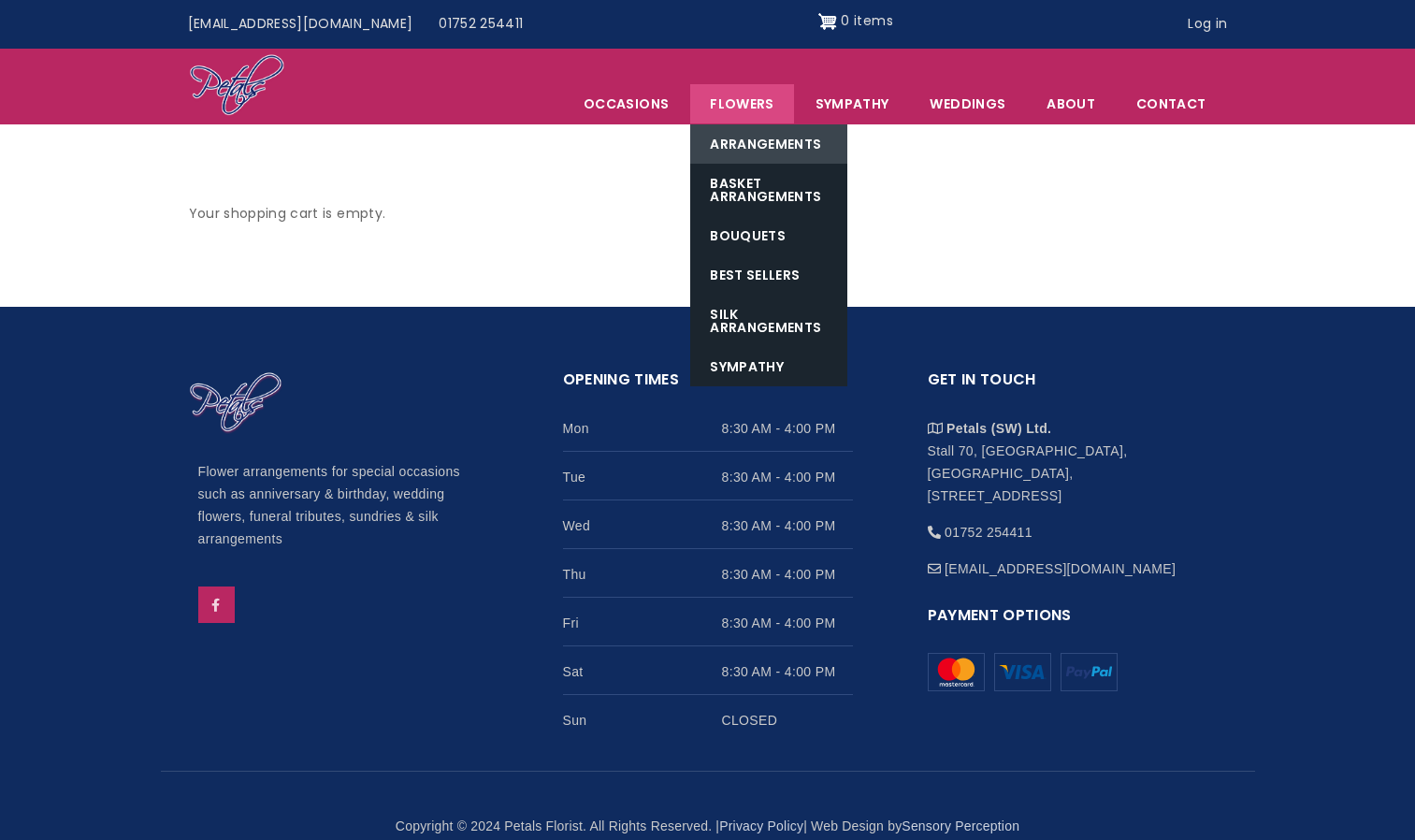
click at [694, 144] on link "Arrangements" at bounding box center [768, 144] width 157 height 39
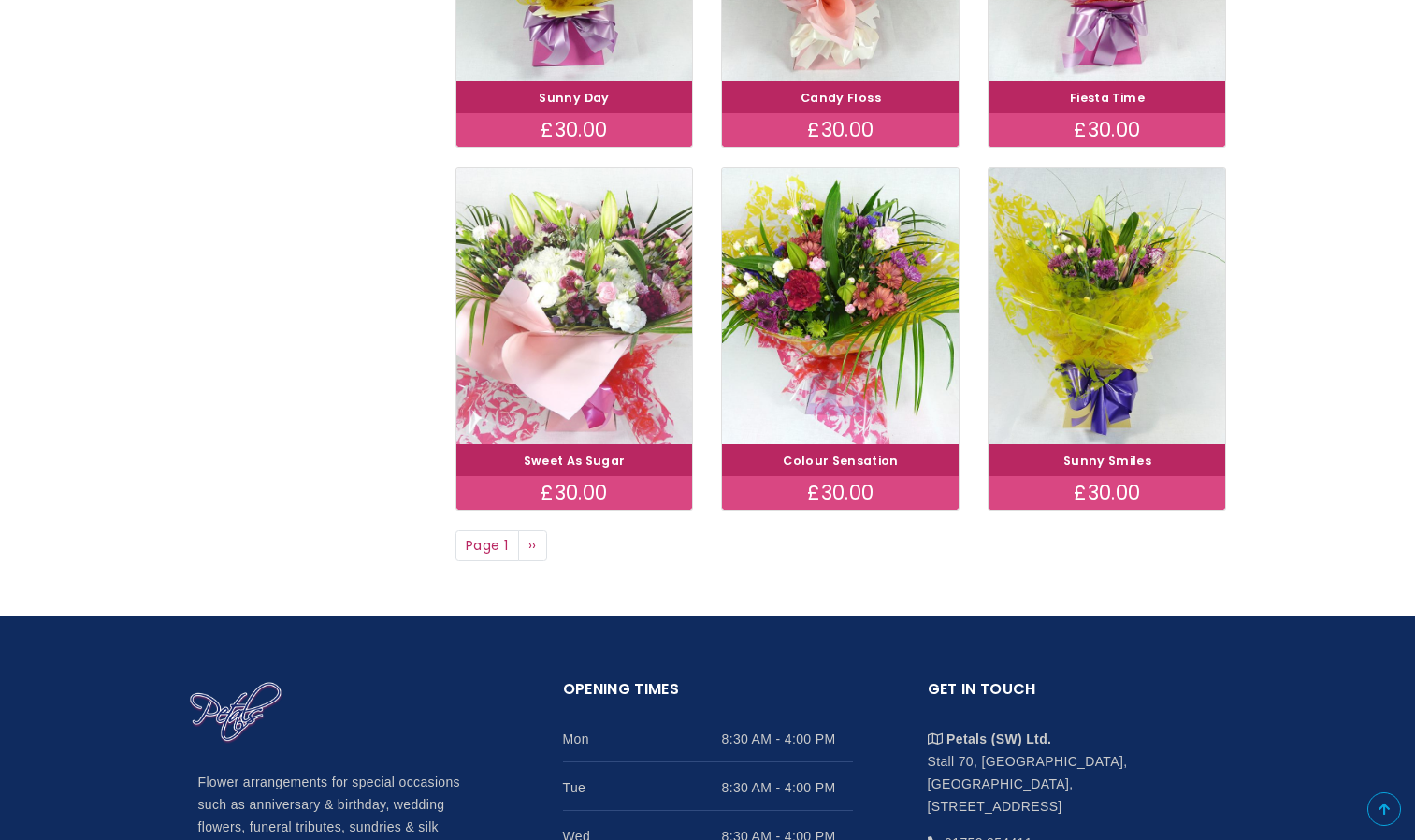
scroll to position [1403, 0]
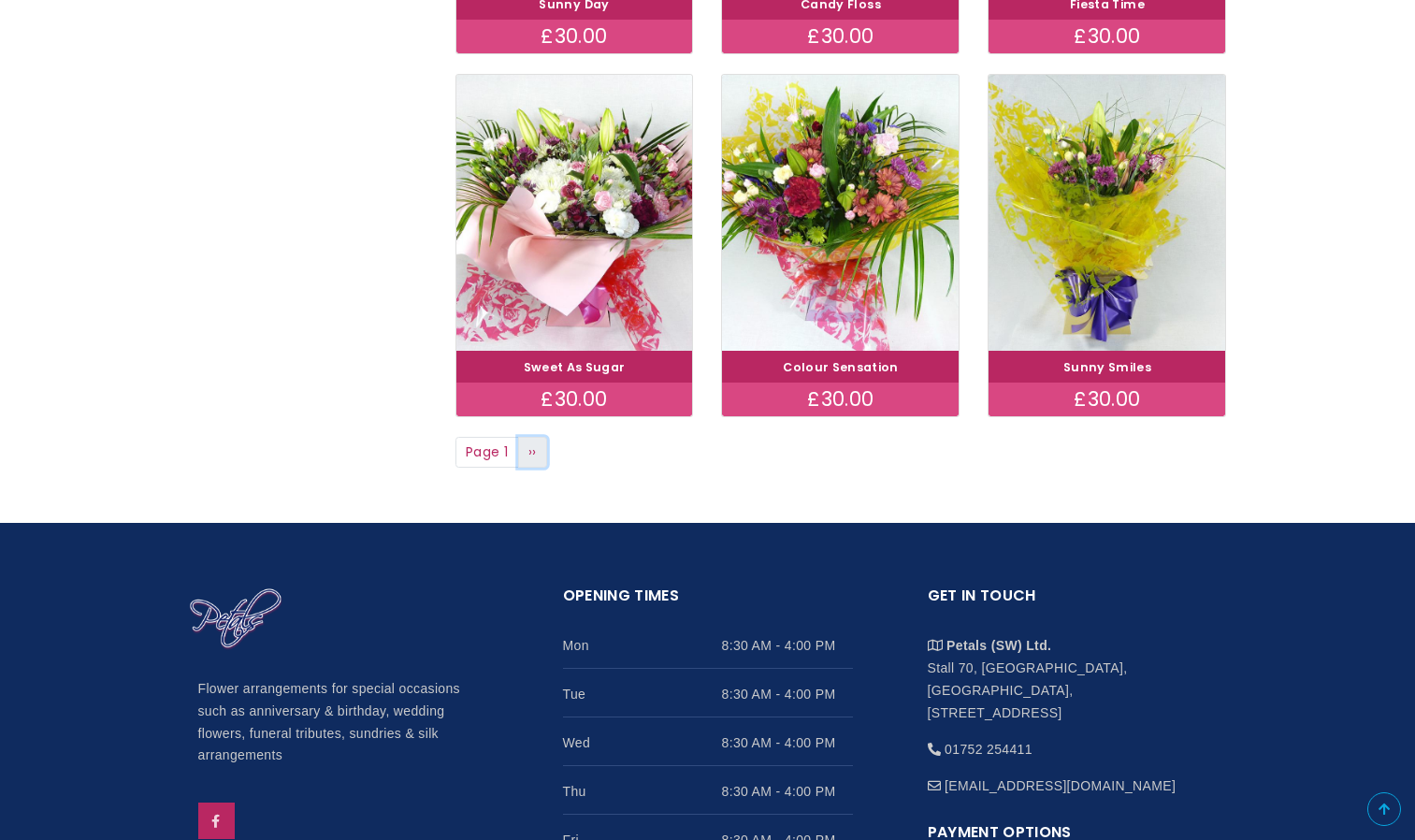
click at [525, 450] on link "Next page ››" at bounding box center [533, 452] width 29 height 31
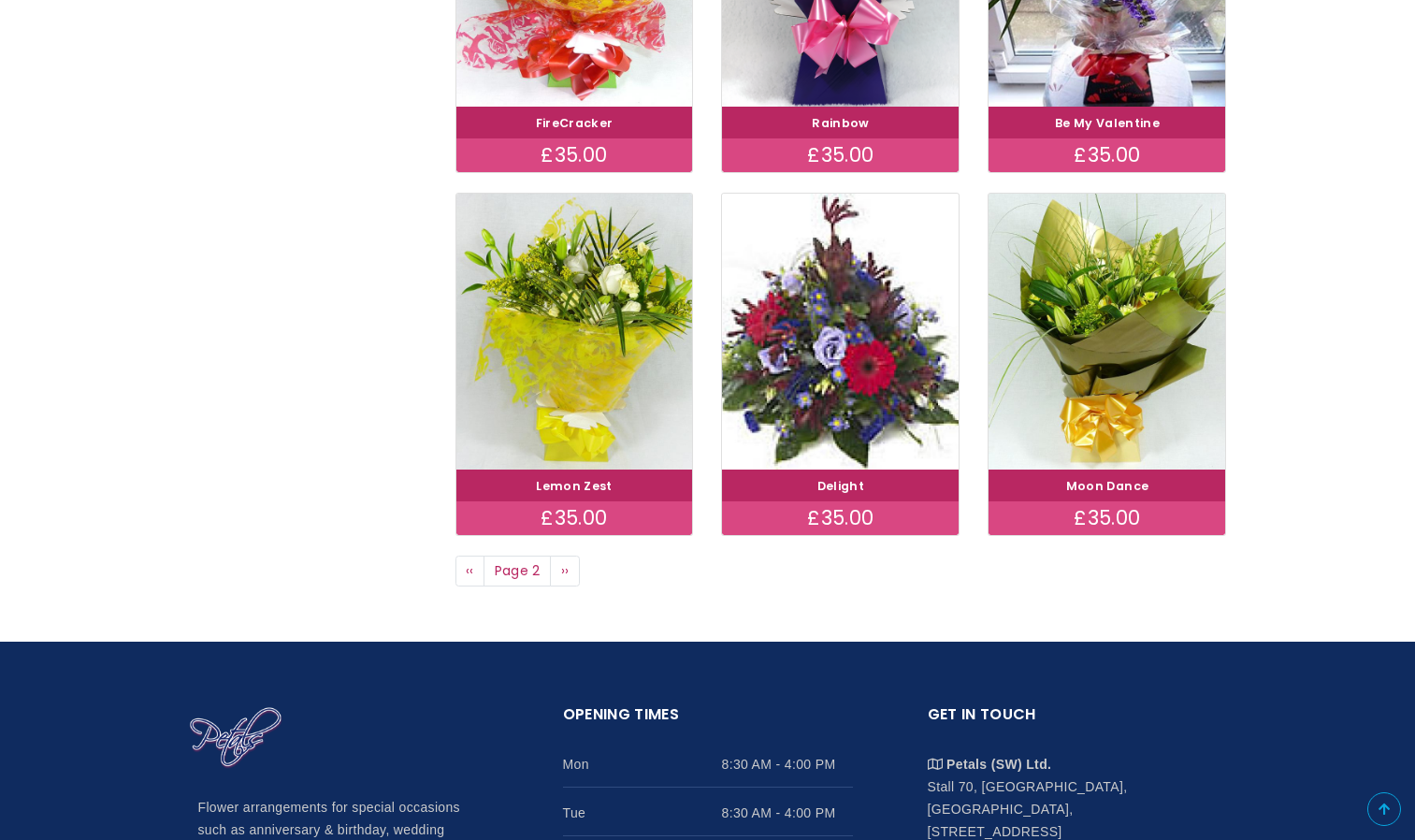
scroll to position [1309, 0]
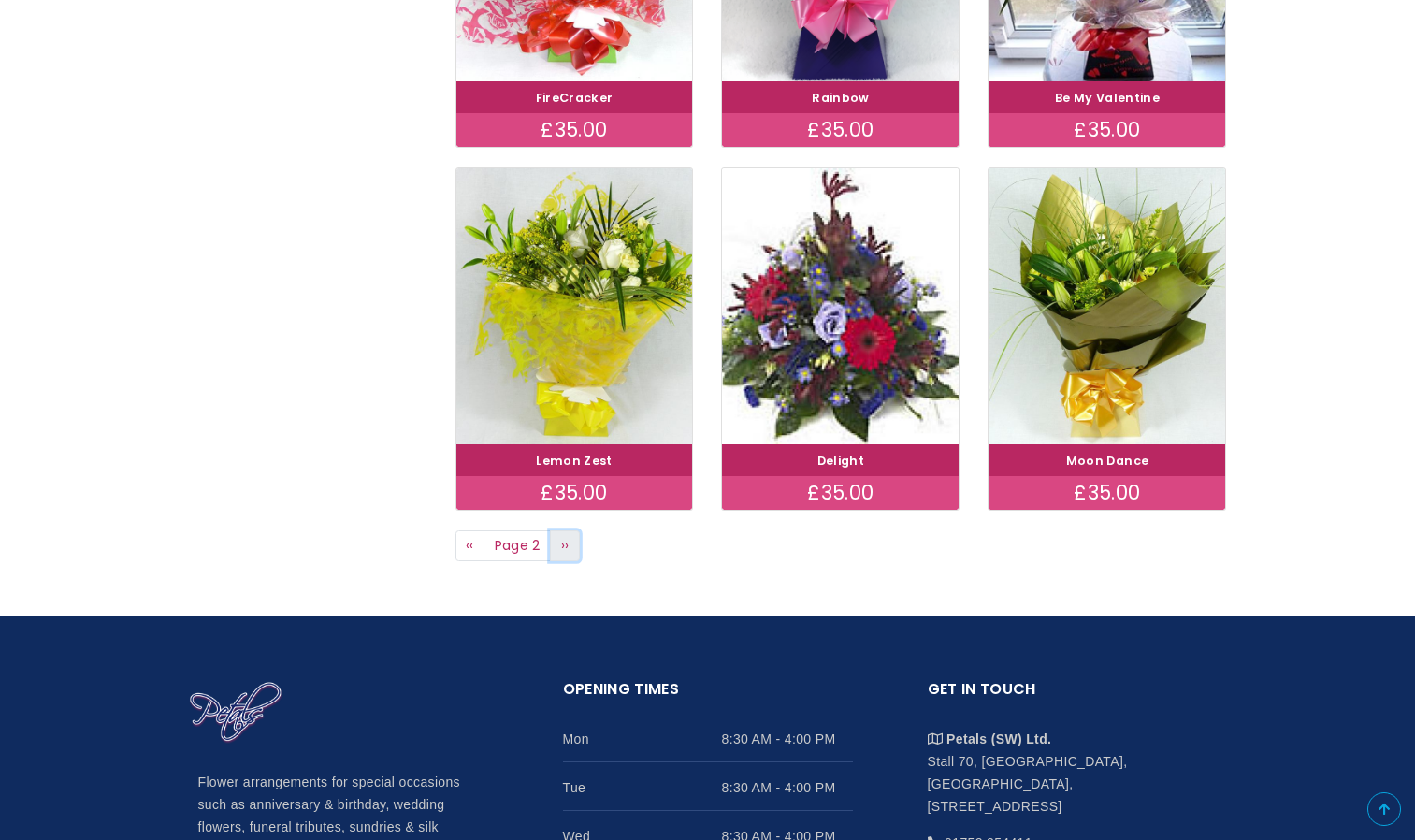
click at [568, 547] on span "››" at bounding box center [565, 545] width 9 height 19
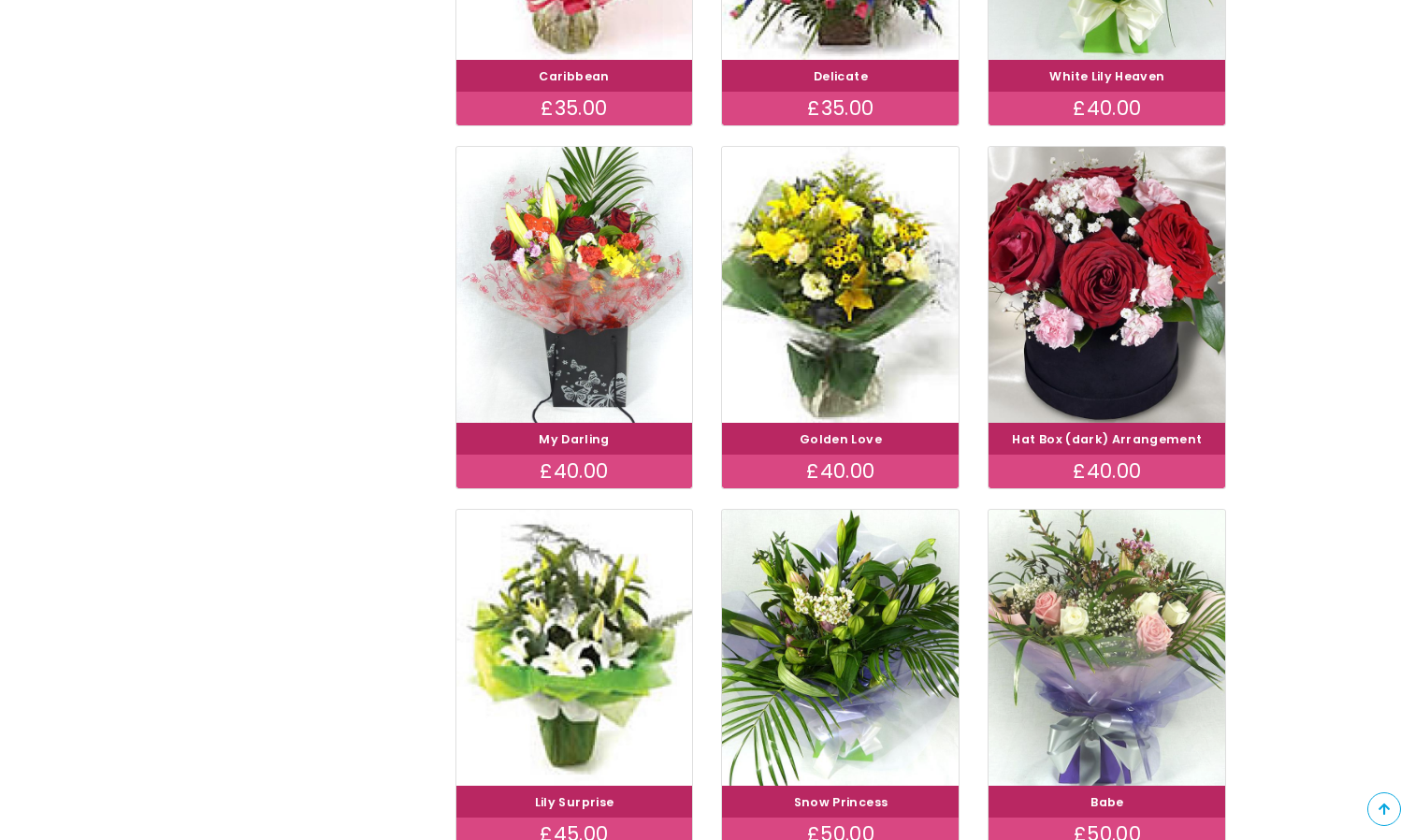
scroll to position [748, 0]
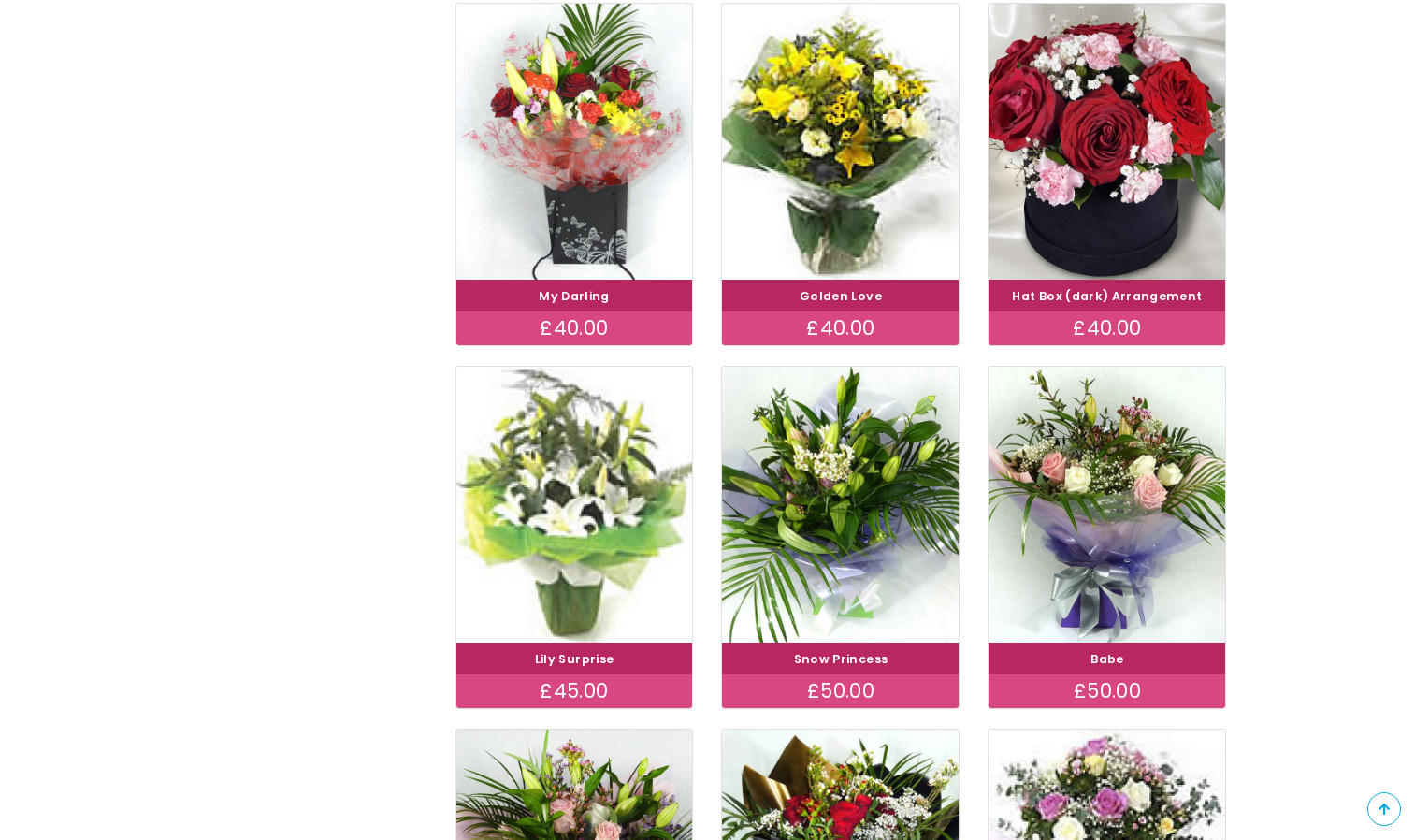
click at [608, 528] on img at bounding box center [574, 504] width 266 height 308
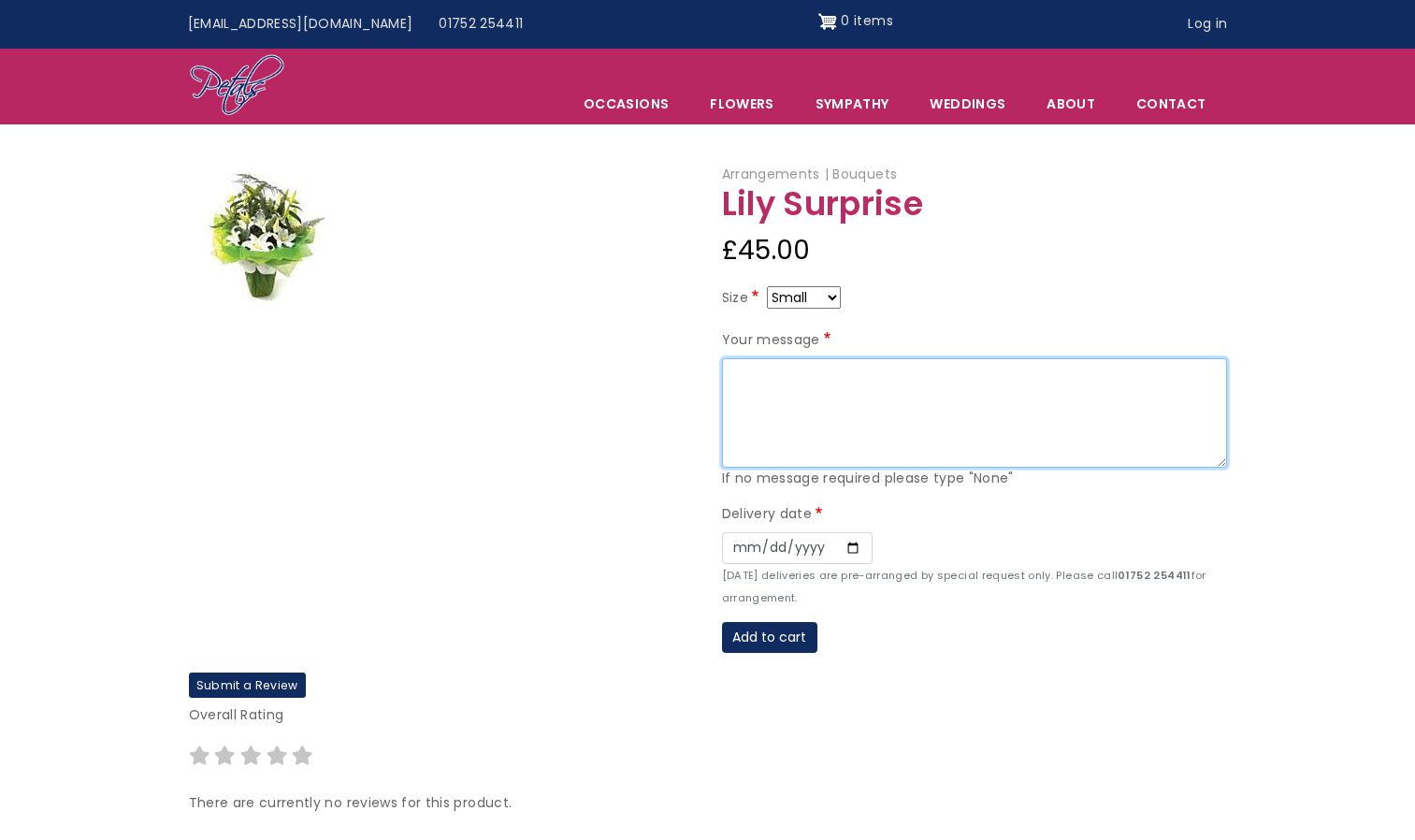
click at [804, 393] on textarea "Your message" at bounding box center [974, 413] width 505 height 110
paste textarea "Kayleigh Thank you for everything. You’ve truly been the most influential perso…"
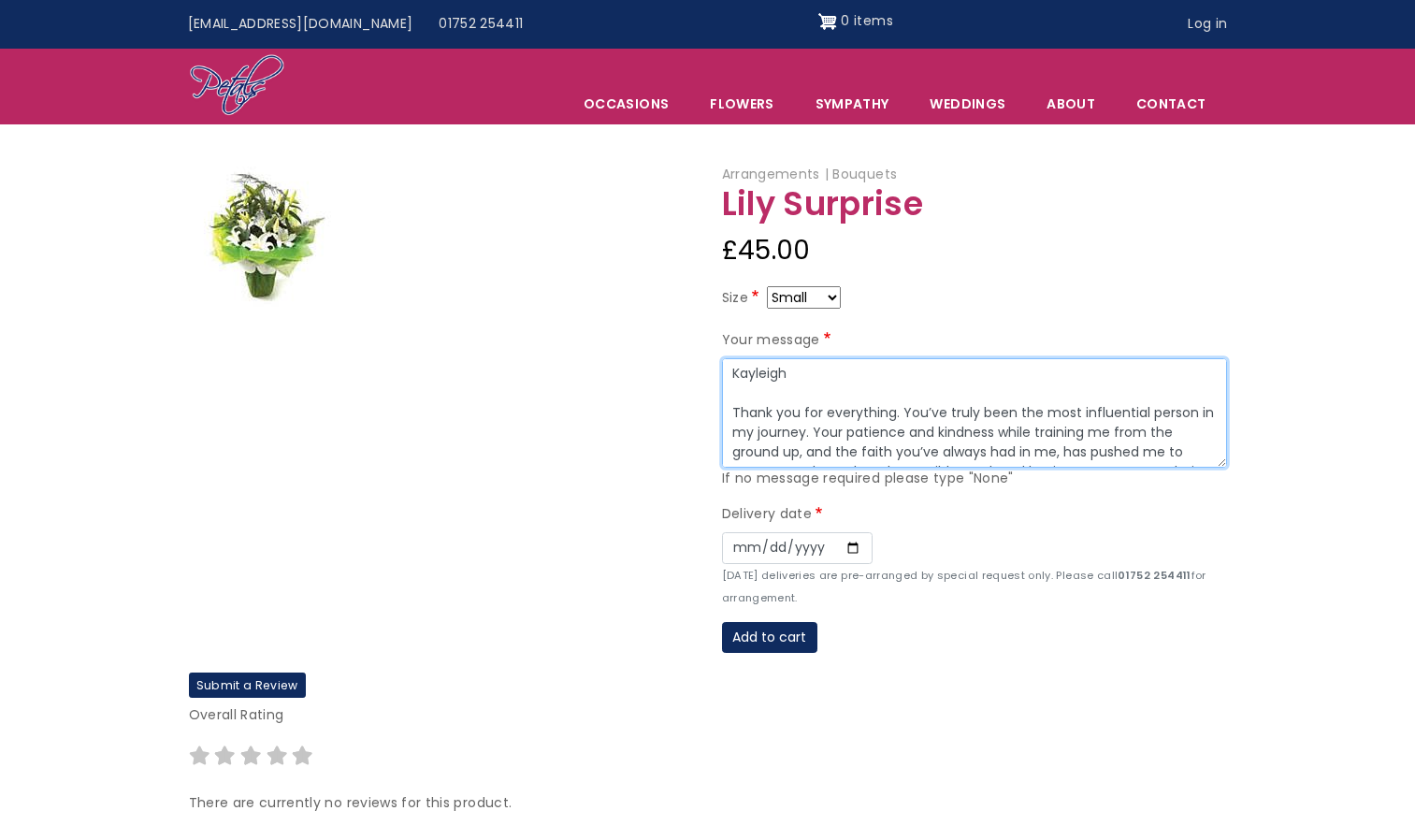
scroll to position [132, 0]
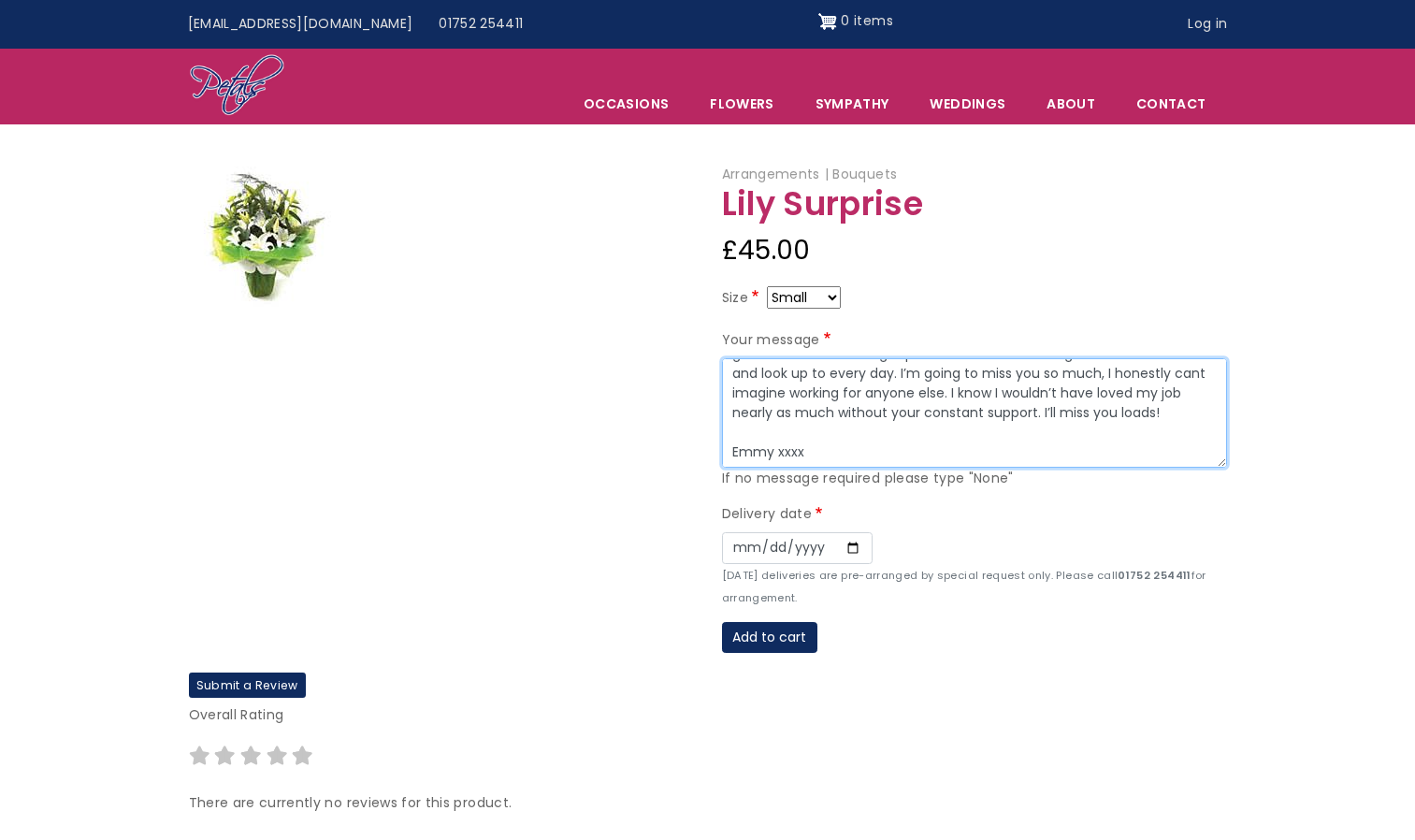
type textarea "Kayleigh Thank you for everything. You’ve truly been the most influential perso…"
click at [832, 307] on select "Small Medium Large" at bounding box center [804, 297] width 74 height 23
select select "9"
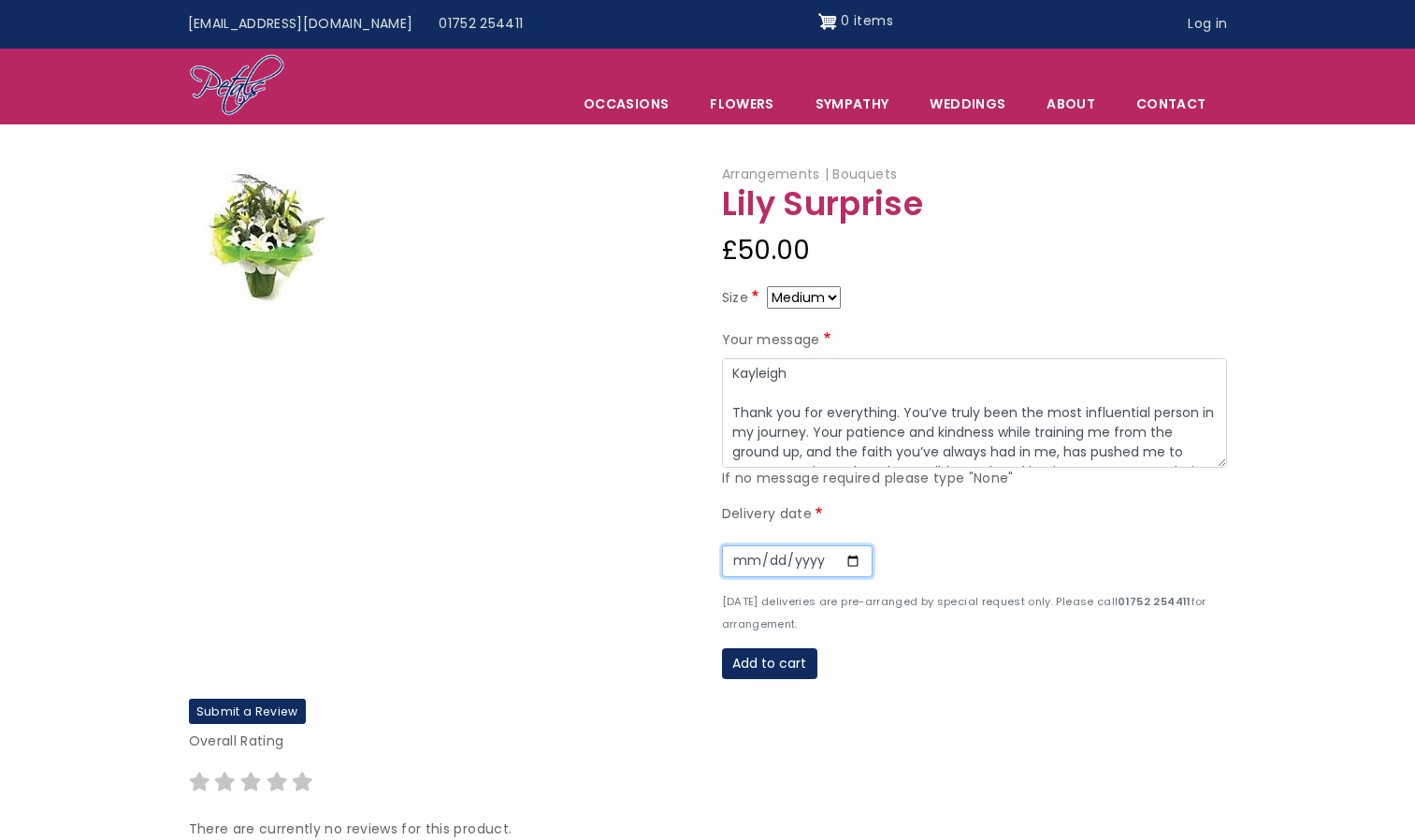
click at [851, 565] on input "Date" at bounding box center [797, 561] width 150 height 31
type input "2025-10-27"
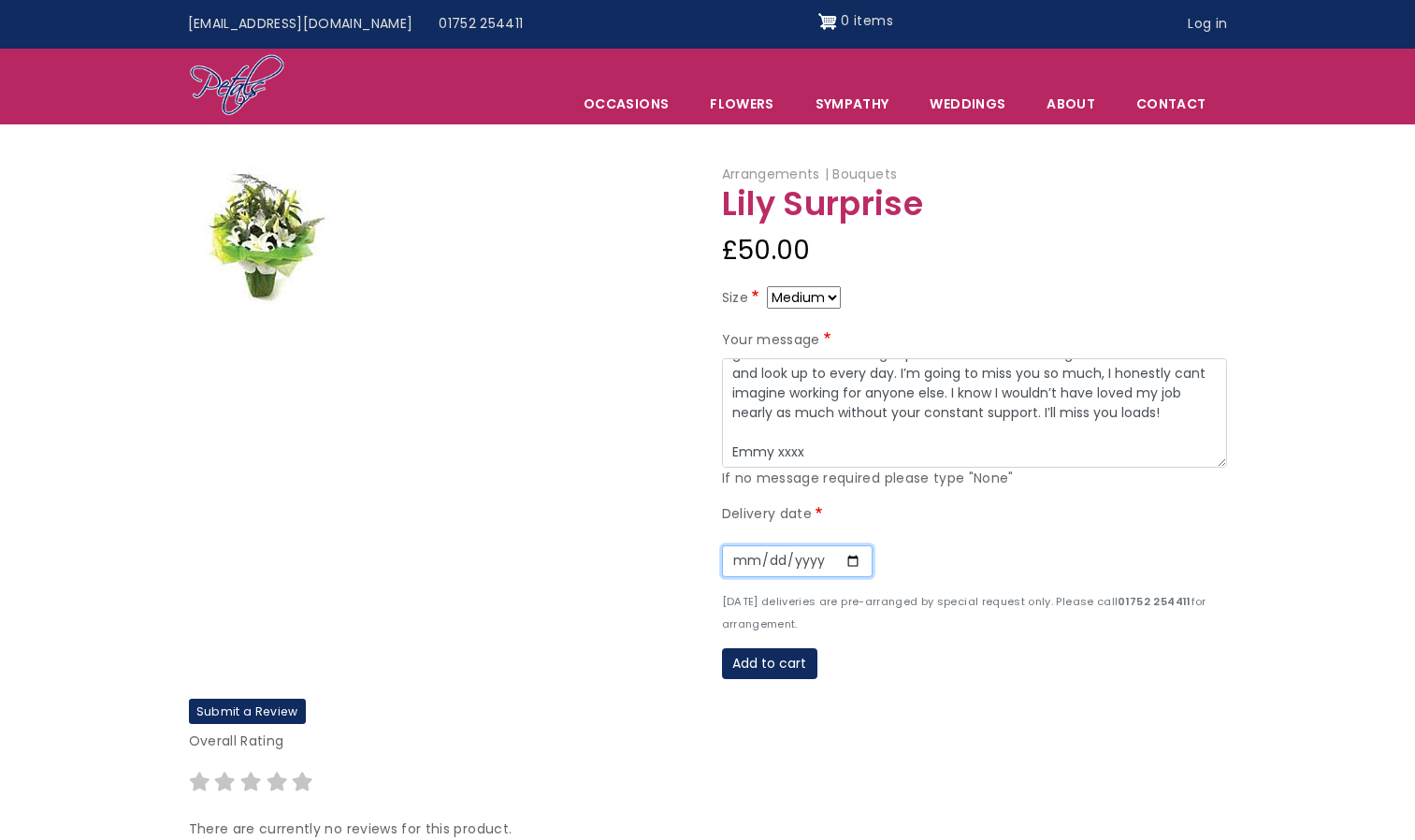
scroll to position [137, 0]
click at [767, 666] on button "Add to cart" at bounding box center [769, 663] width 95 height 31
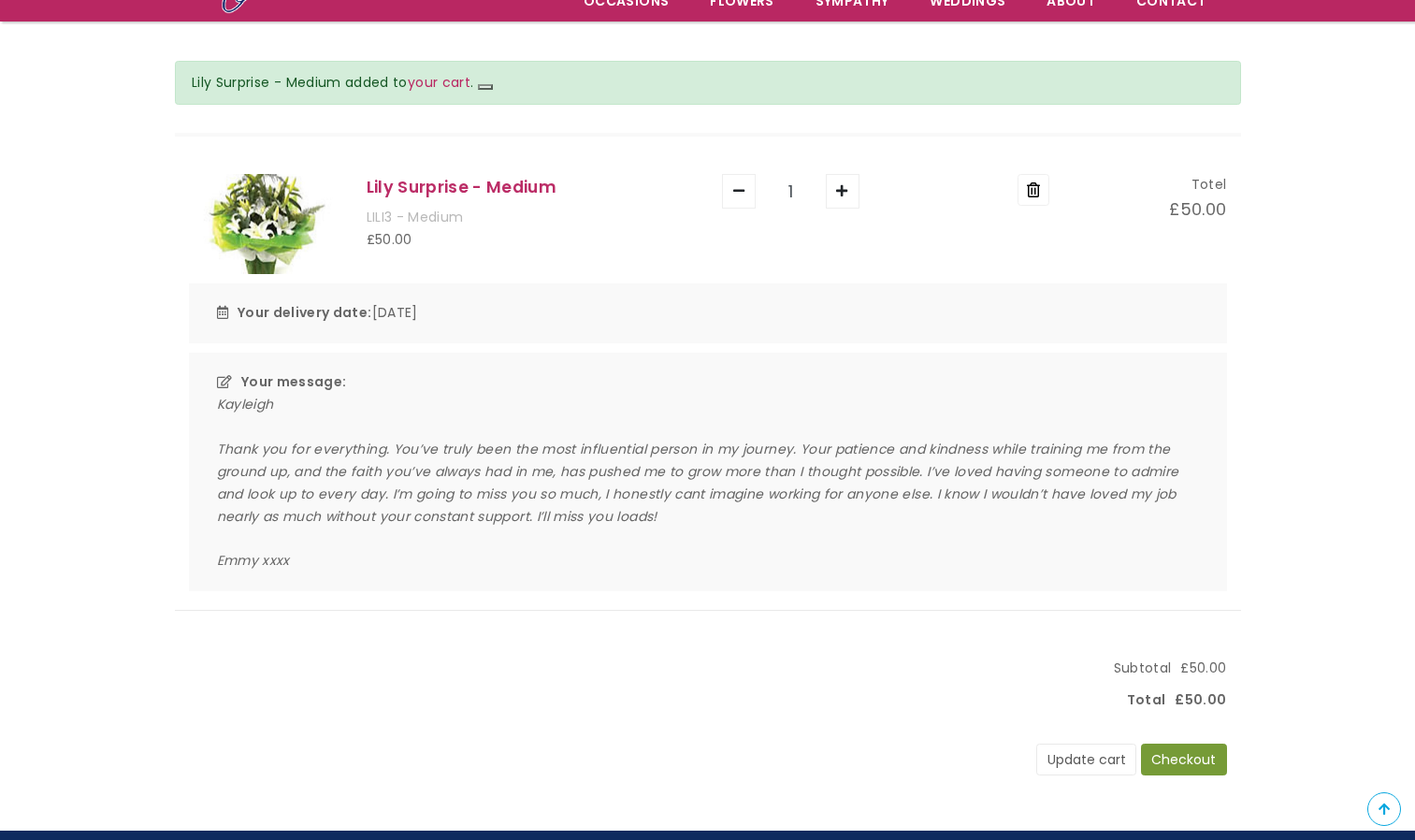
scroll to position [281, 0]
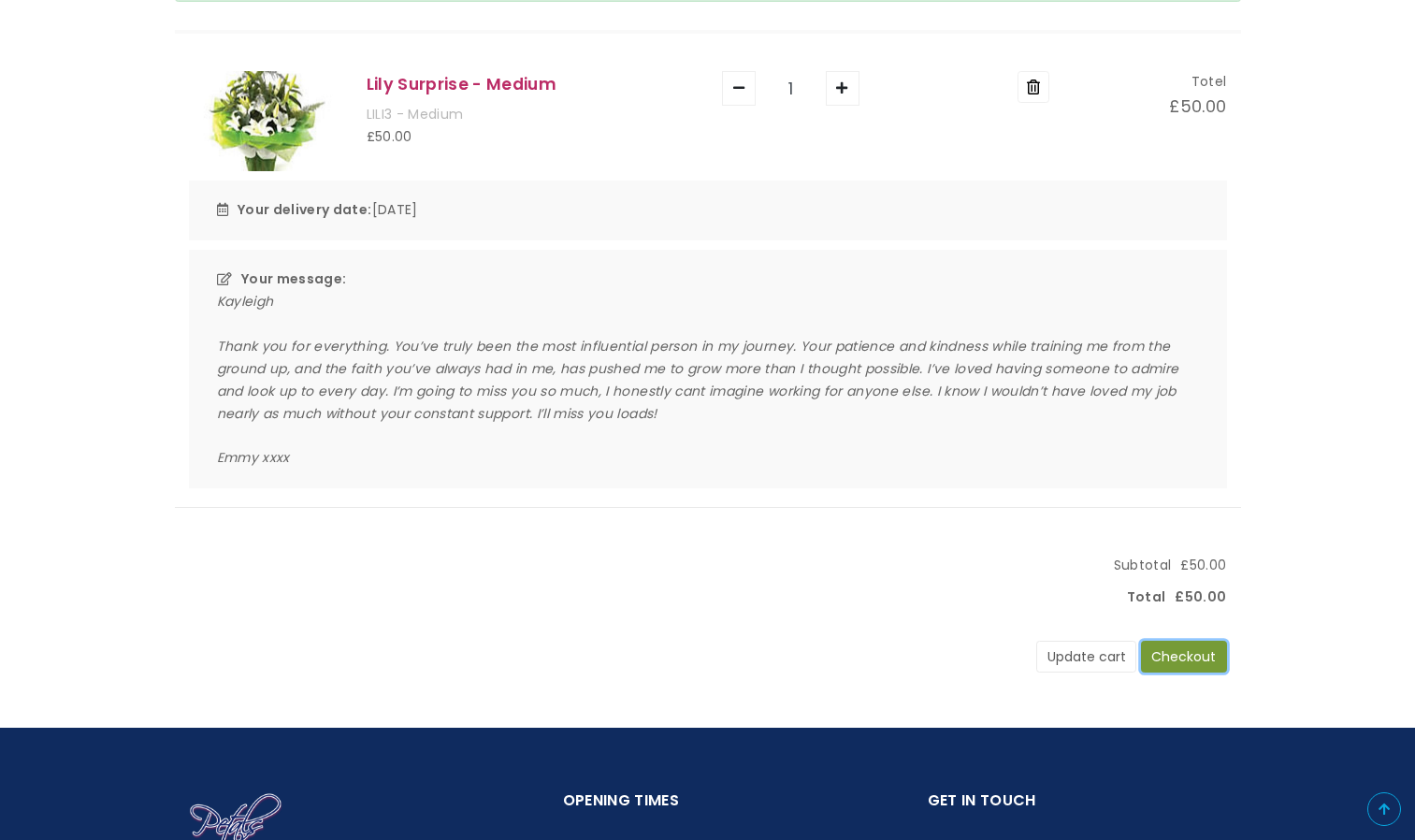
click at [1183, 656] on button "Checkout" at bounding box center [1184, 656] width 86 height 31
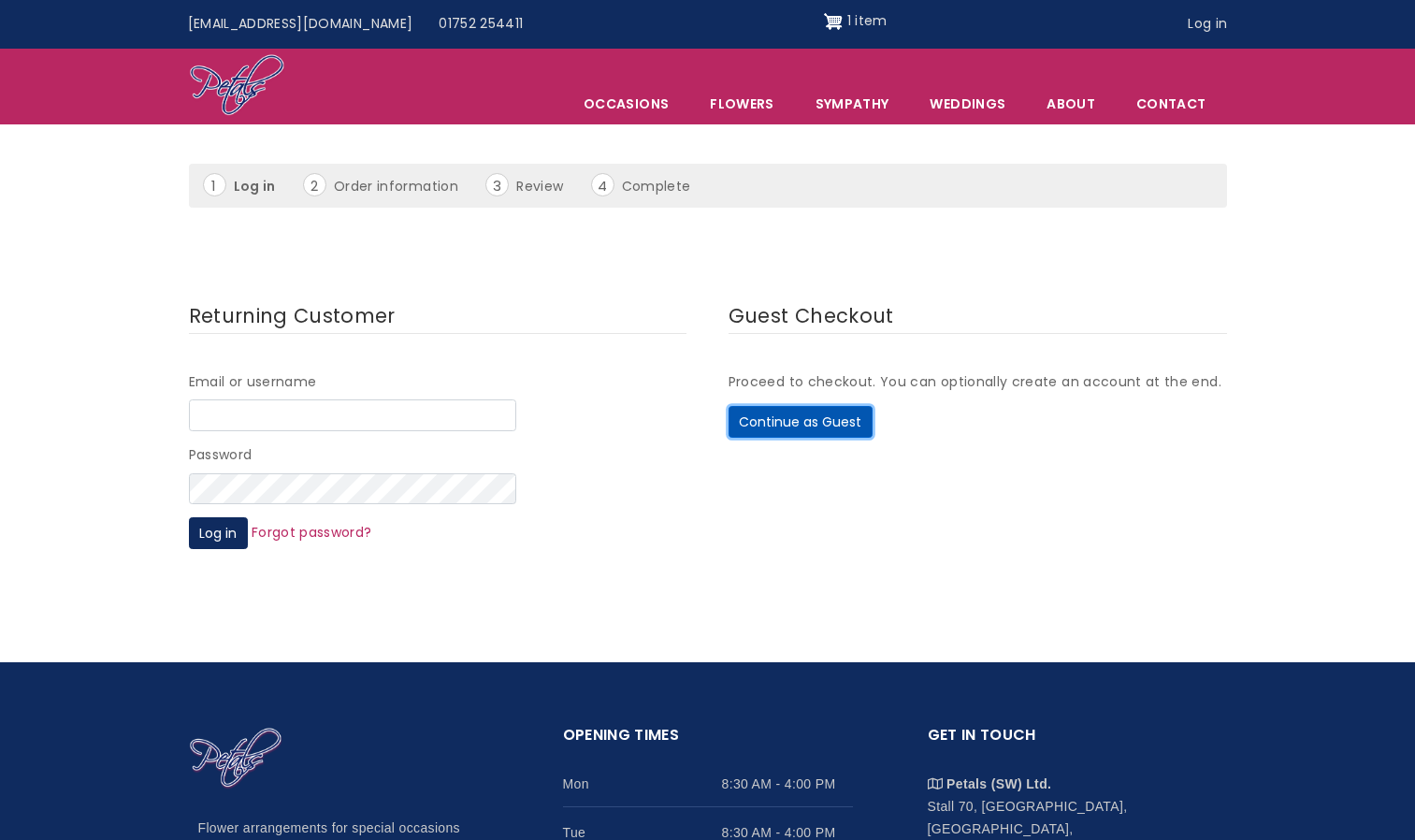
click at [792, 409] on button "Continue as Guest" at bounding box center [800, 422] width 144 height 31
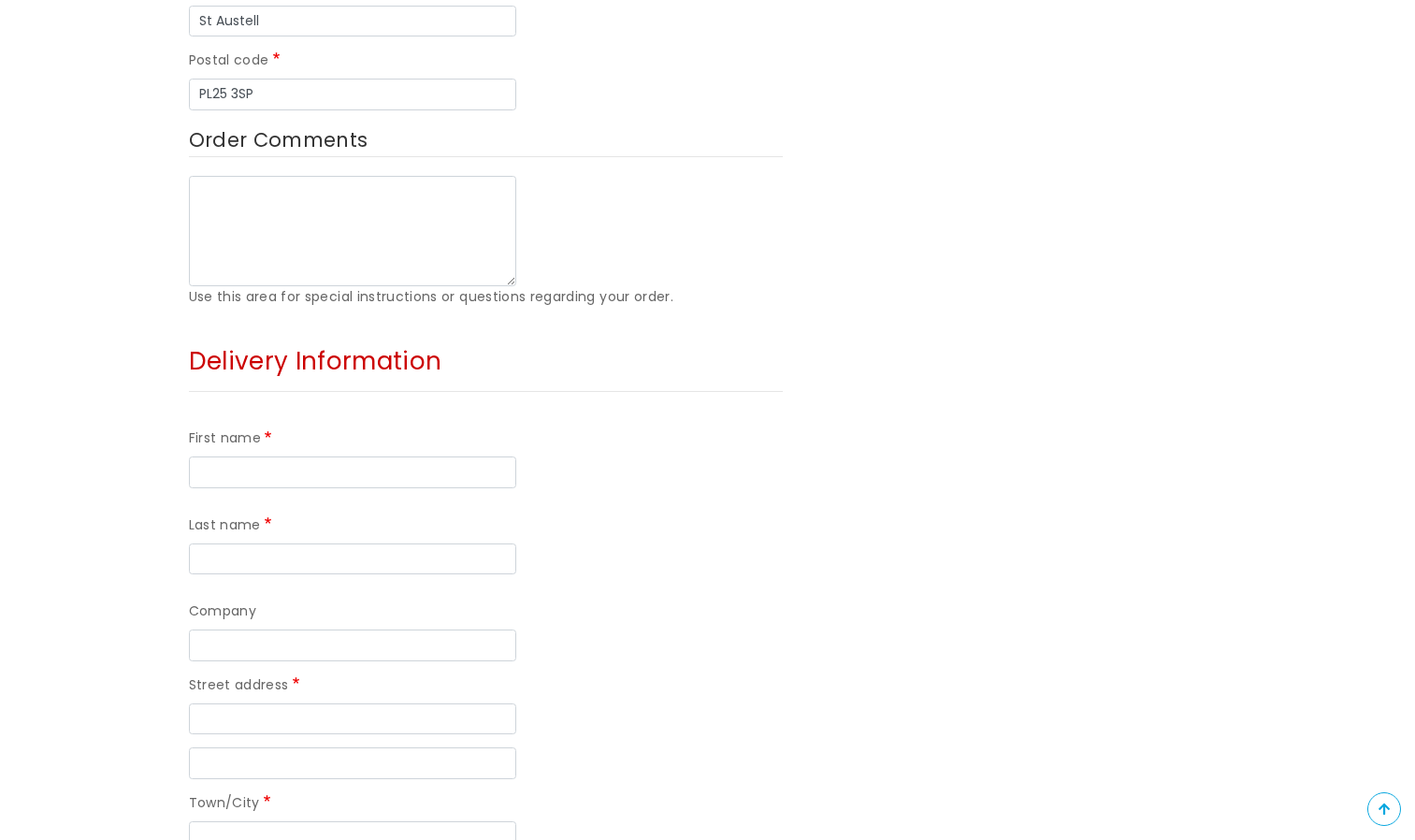
scroll to position [935, 0]
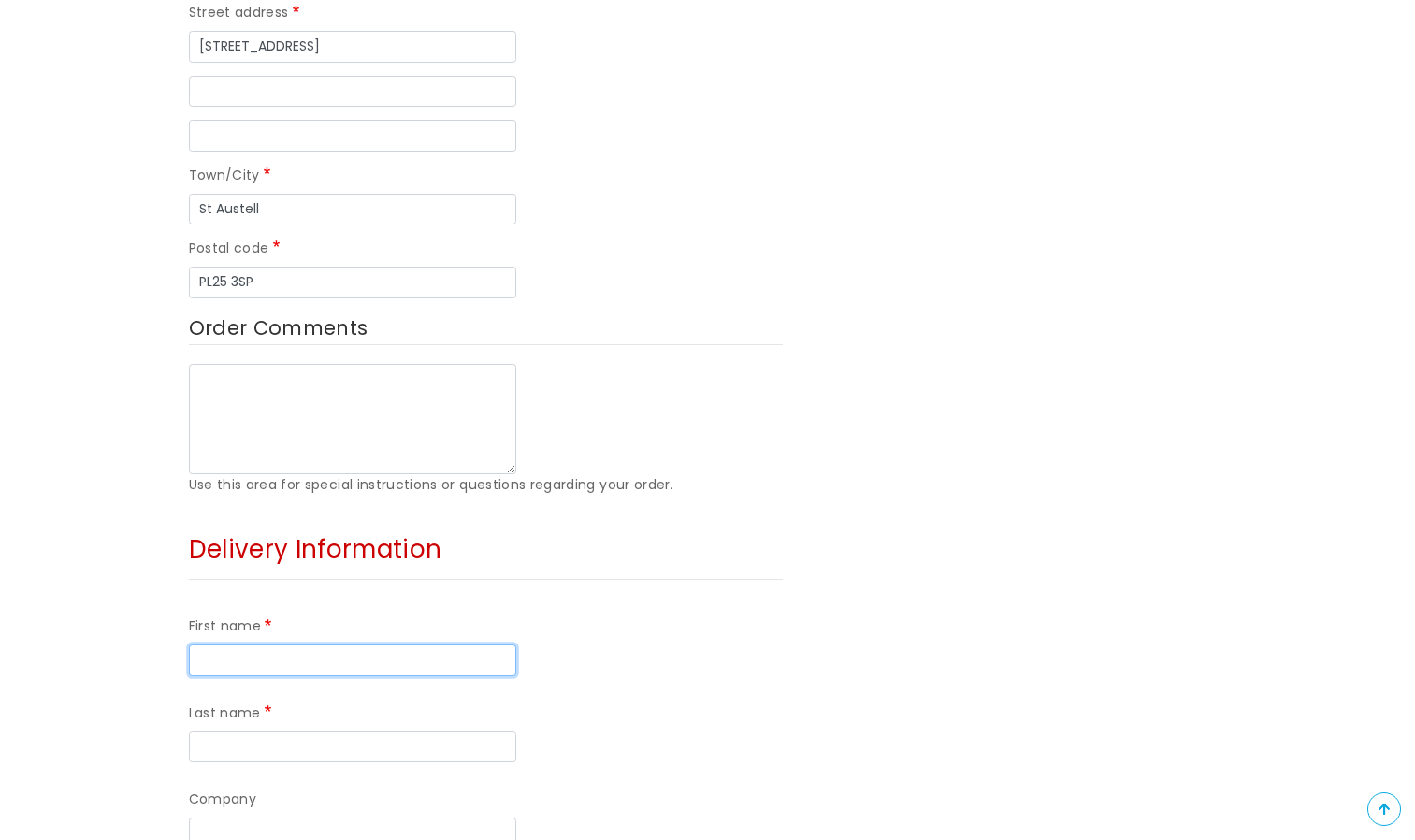
click at [319, 645] on input "First name" at bounding box center [353, 660] width 328 height 31
type input "Kayleigh"
click at [465, 731] on input "Last name" at bounding box center [353, 747] width 328 height 31
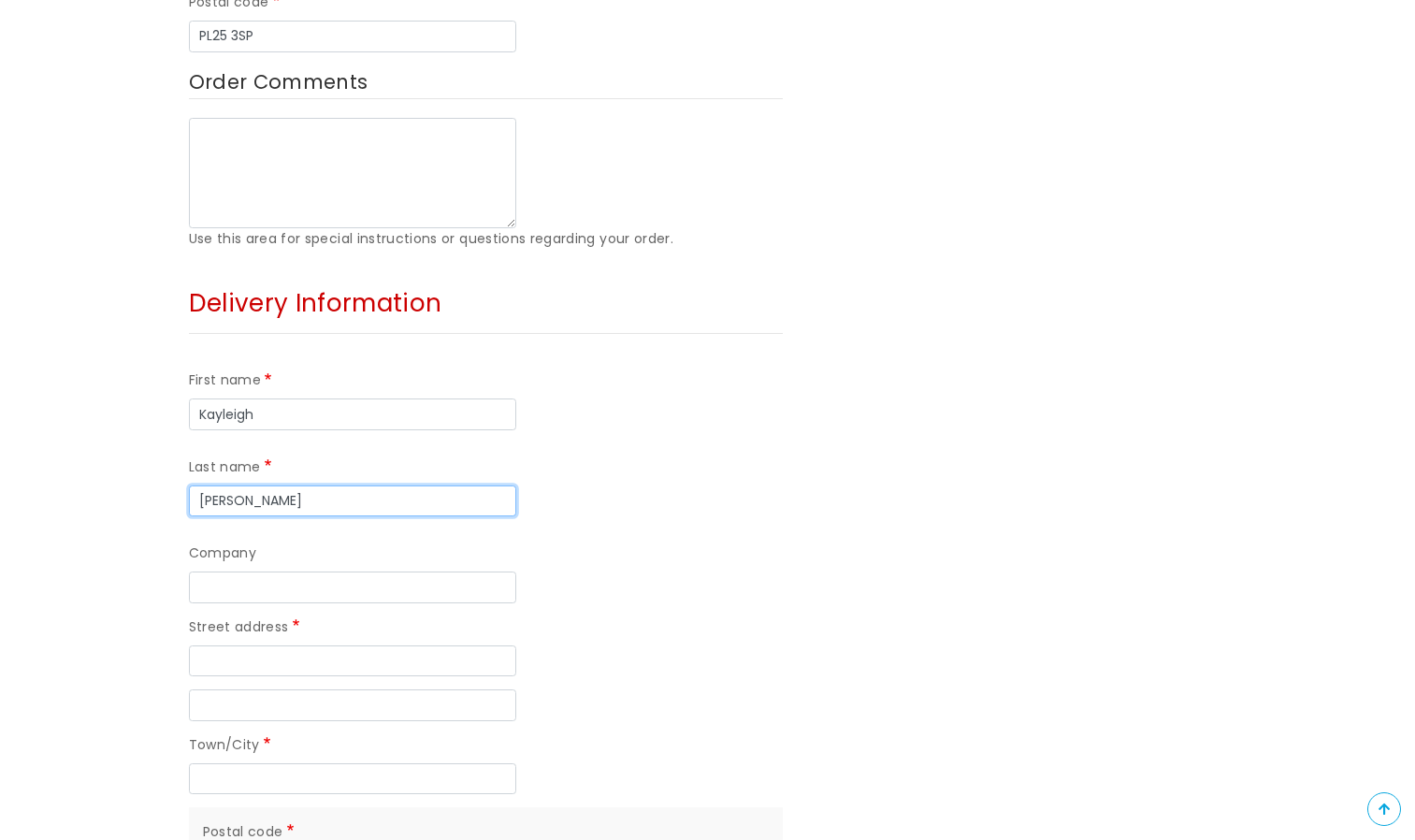
scroll to position [1216, 0]
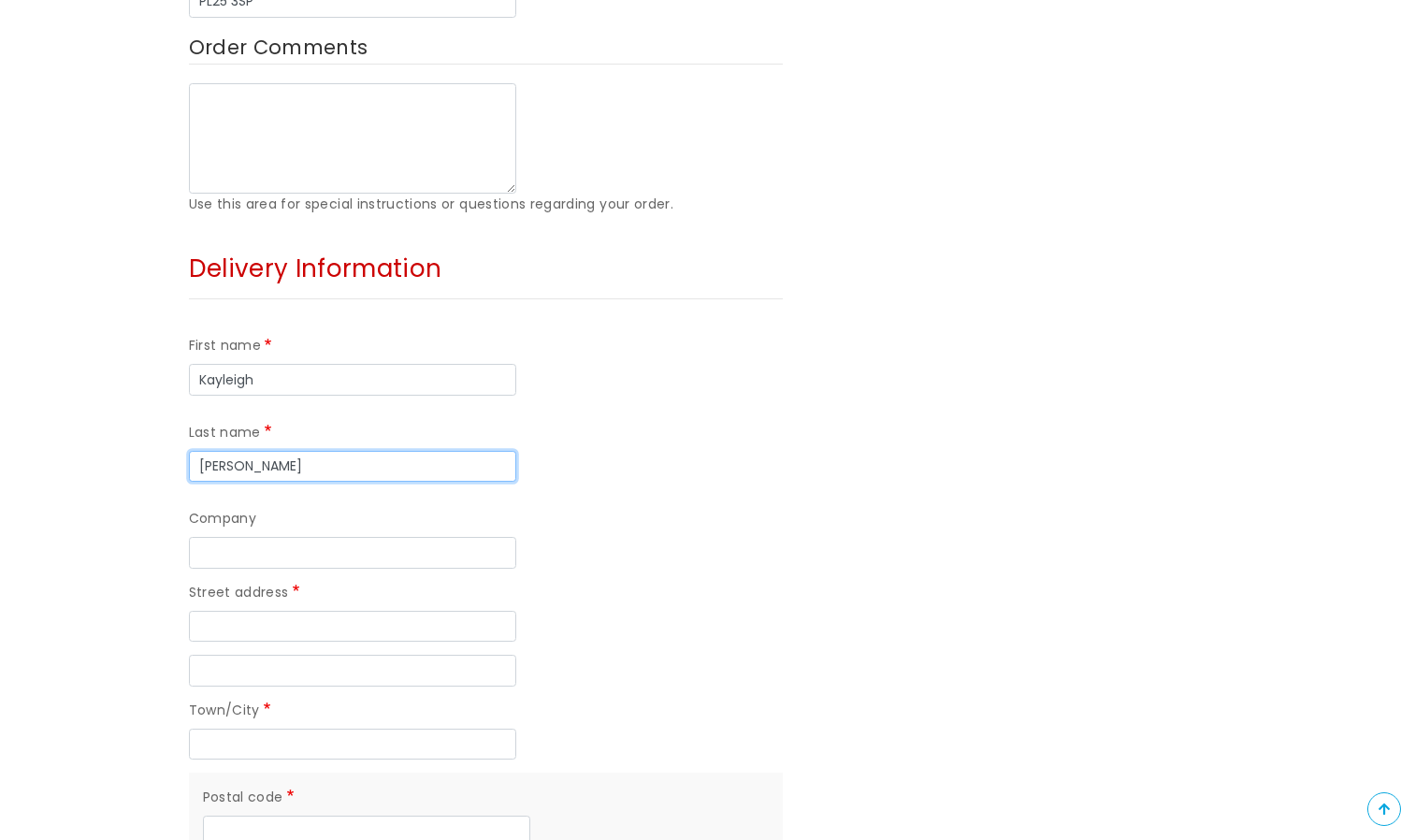
type input "Whitman"
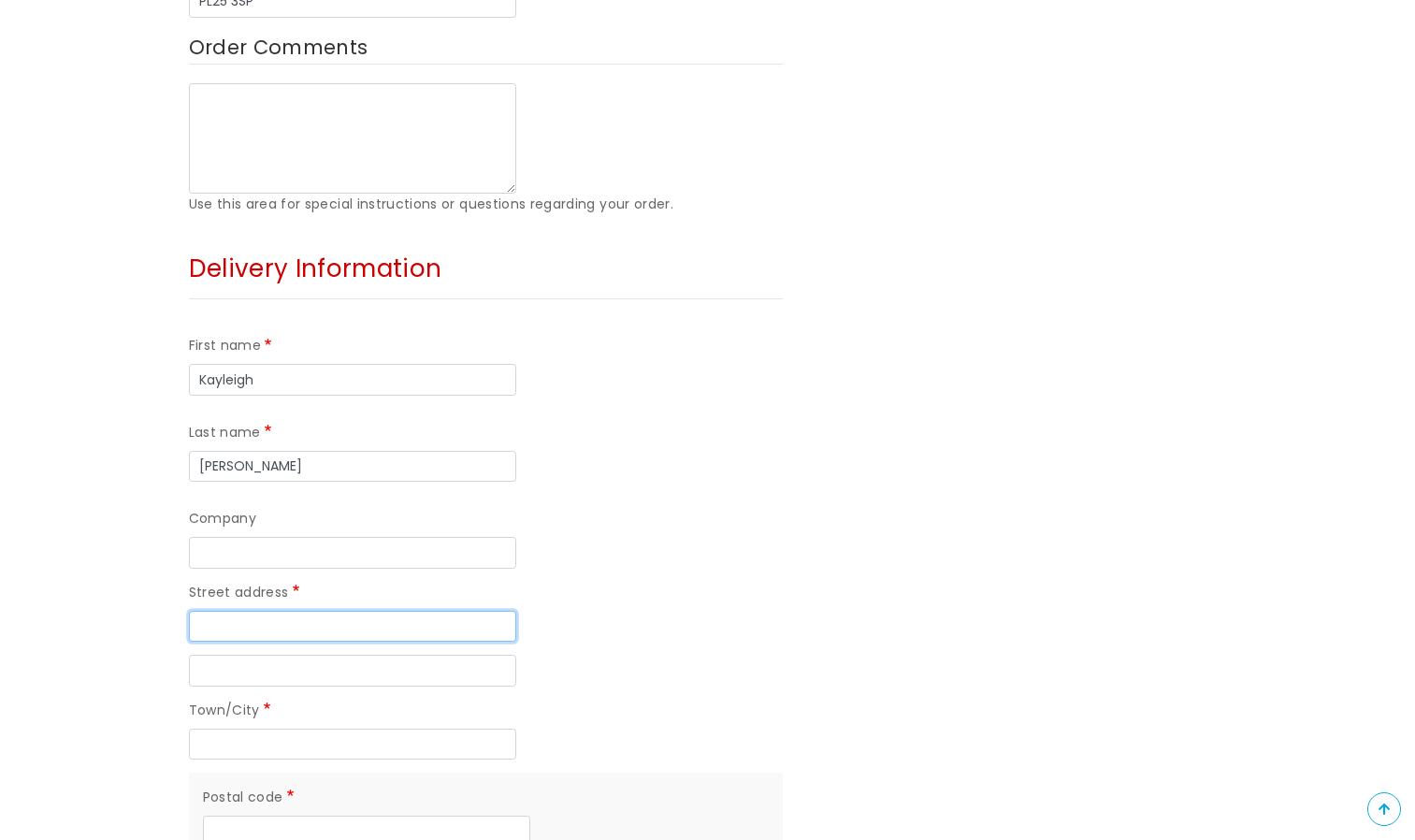
click at [466, 610] on input "Street address" at bounding box center [353, 626] width 328 height 31
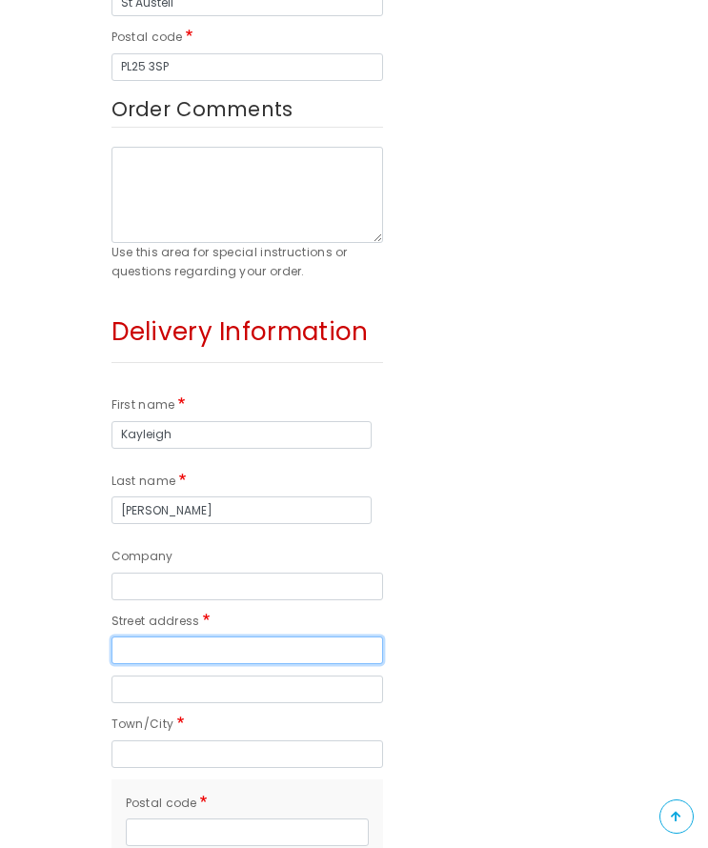
scroll to position [1242, 0]
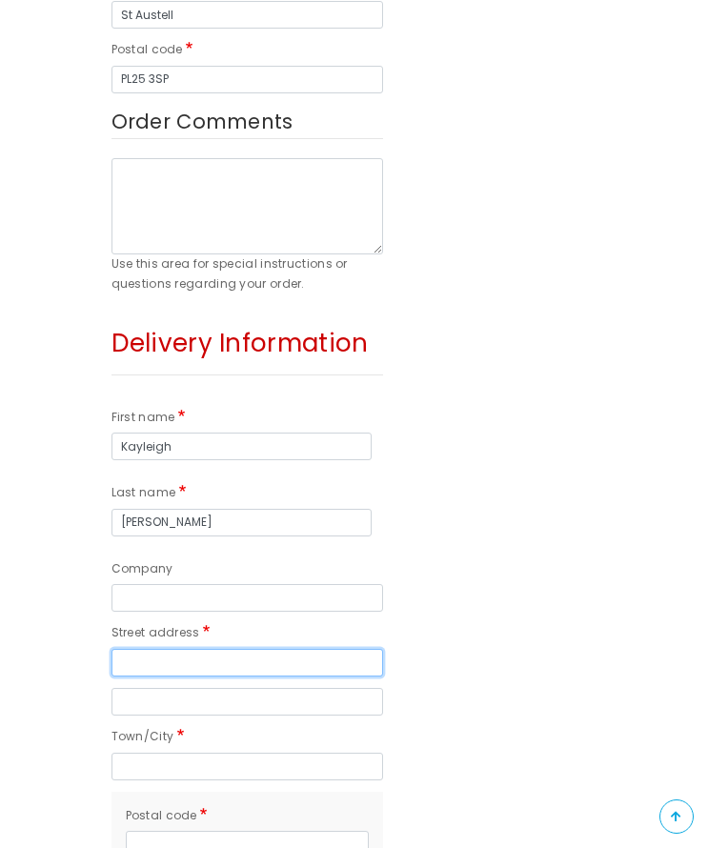
click at [173, 656] on input "Street address" at bounding box center [248, 663] width 272 height 28
paste input "[STREET_ADDRESS][PERSON_NAME]"
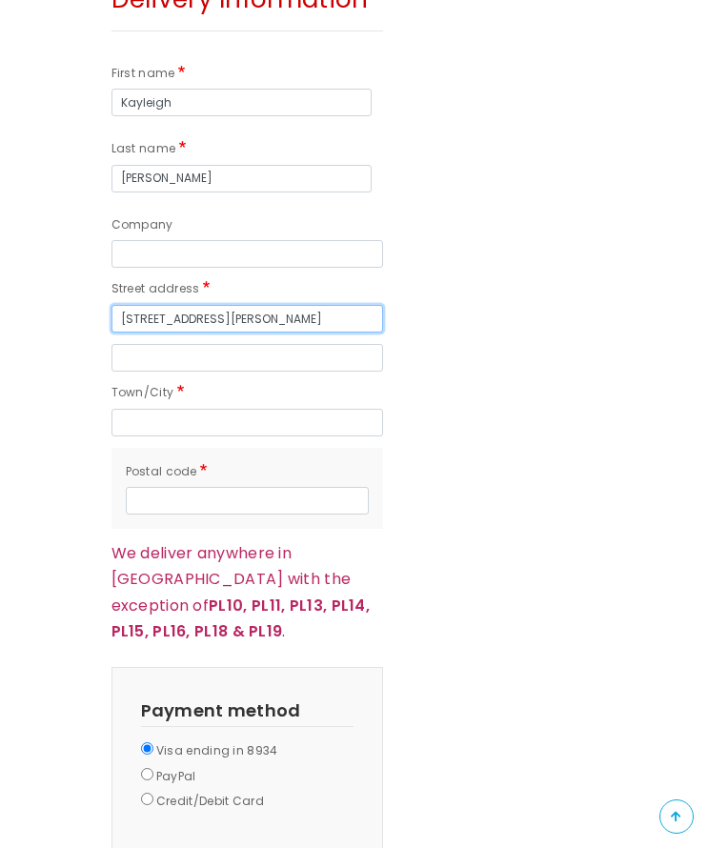
scroll to position [1623, 0]
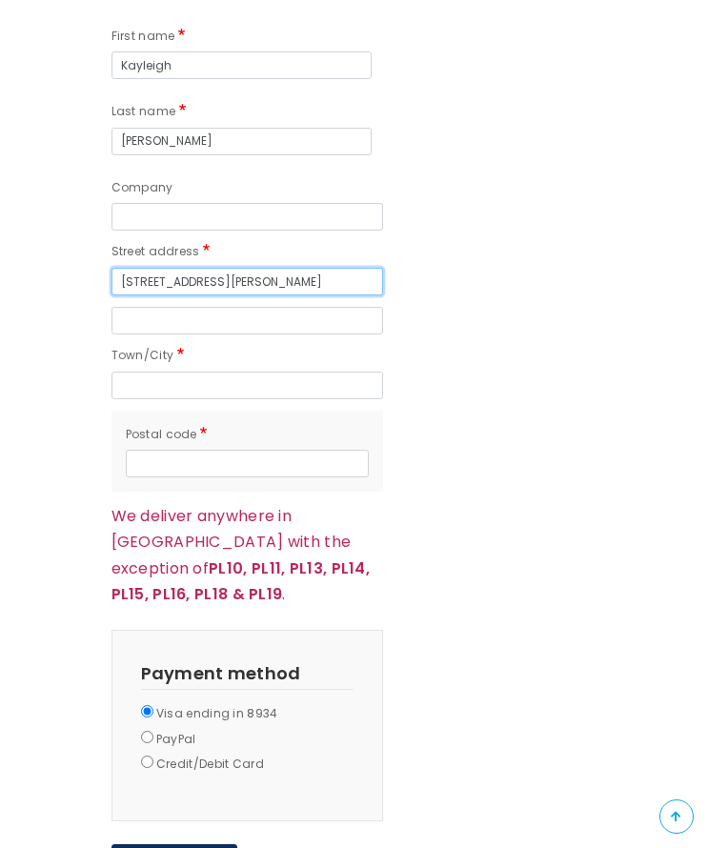
type input "[STREET_ADDRESS][PERSON_NAME]"
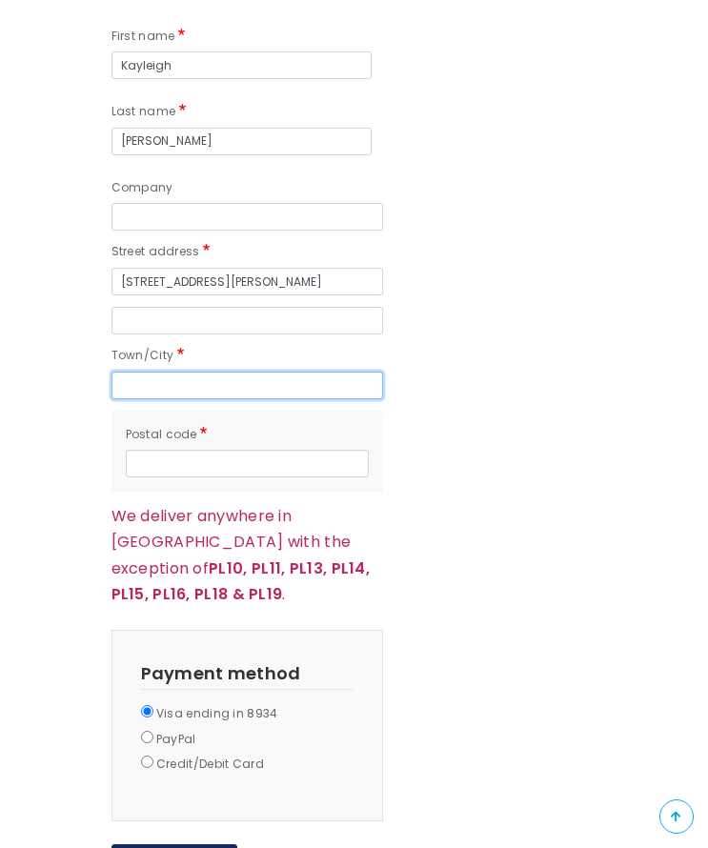
click at [194, 388] on input "Town/City" at bounding box center [248, 386] width 272 height 28
type input "[GEOGRAPHIC_DATA]"
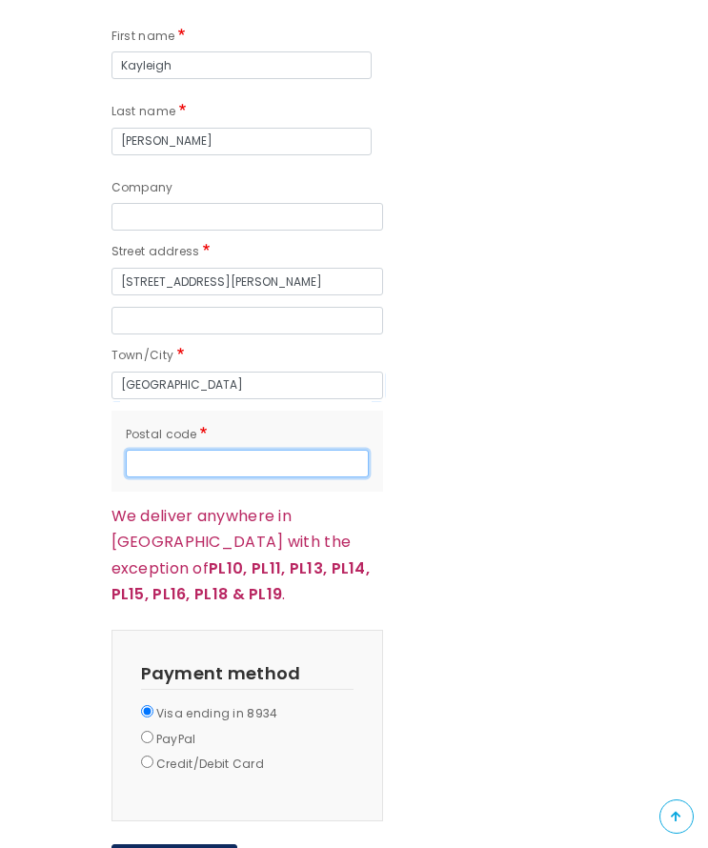
click at [192, 462] on input "Postal code" at bounding box center [247, 464] width 243 height 28
paste input "PL3 5HZ"
click at [138, 470] on input "PL3 5HZ" at bounding box center [247, 464] width 243 height 28
click at [135, 467] on input "PL3 5HZ" at bounding box center [247, 464] width 243 height 28
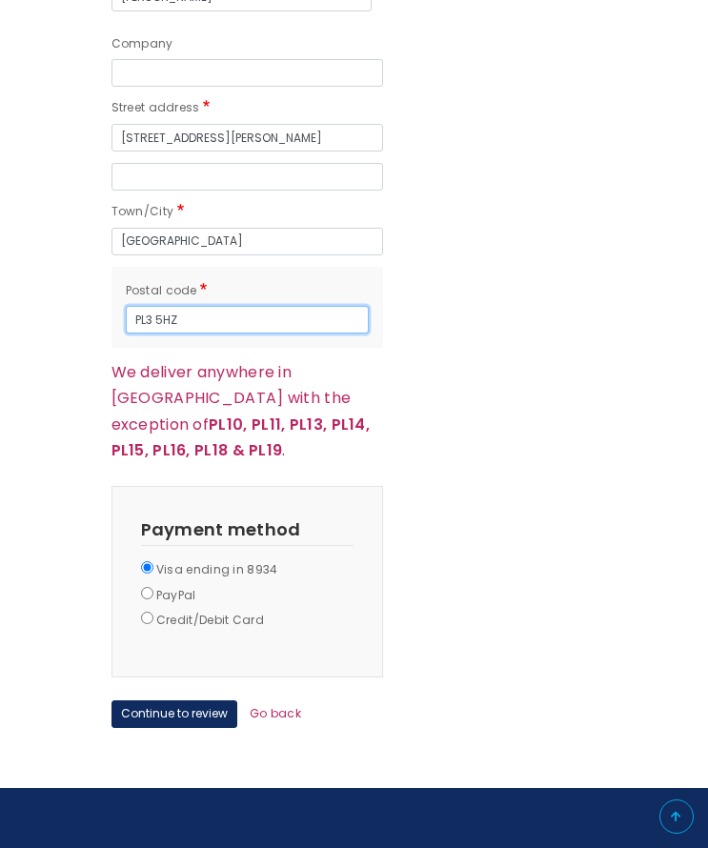
scroll to position [1909, 0]
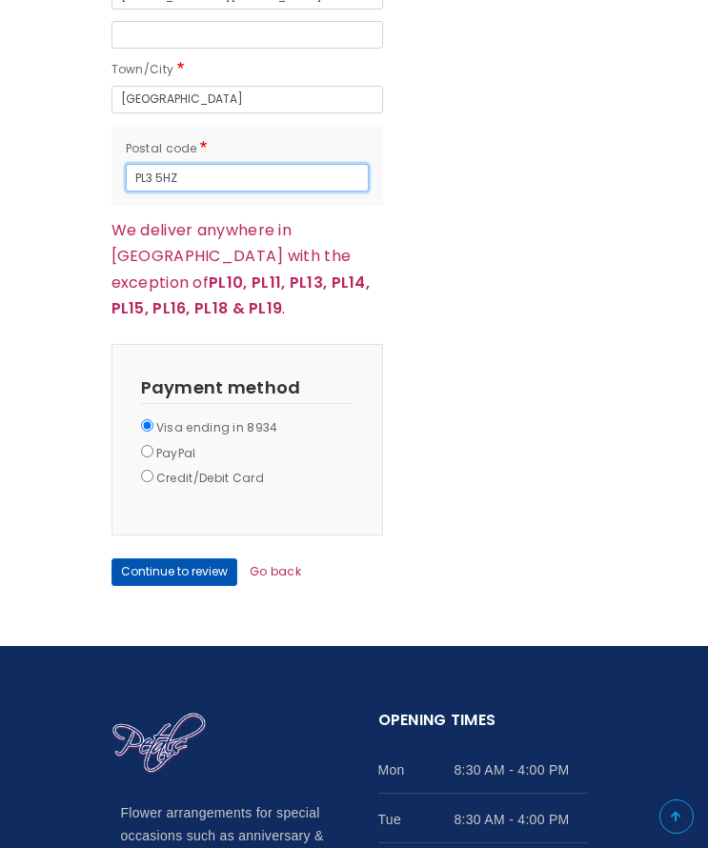
type input "PL3 5HZ"
click at [200, 559] on button "Continue to review" at bounding box center [175, 573] width 126 height 28
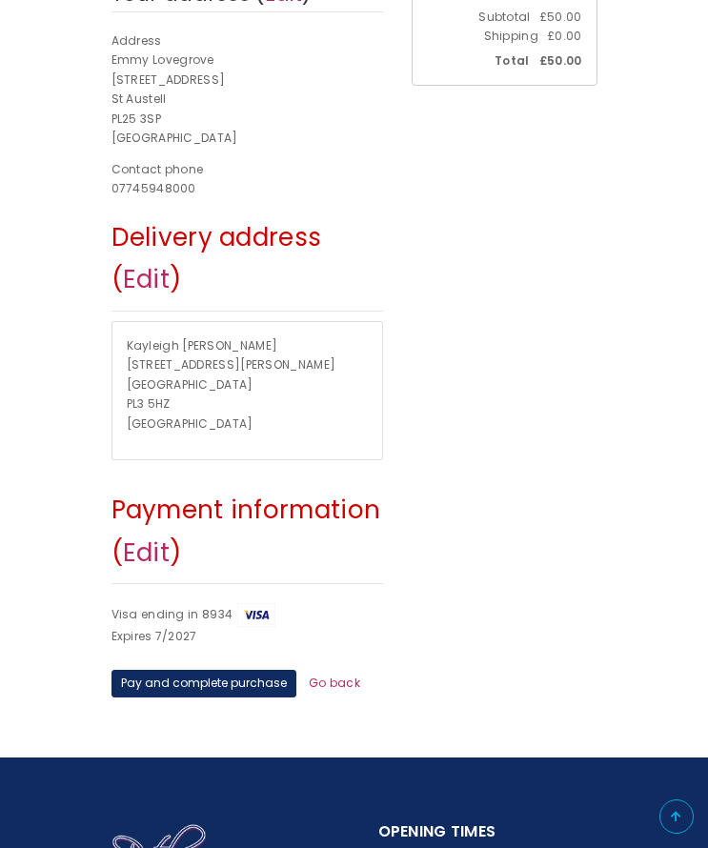
scroll to position [667, 0]
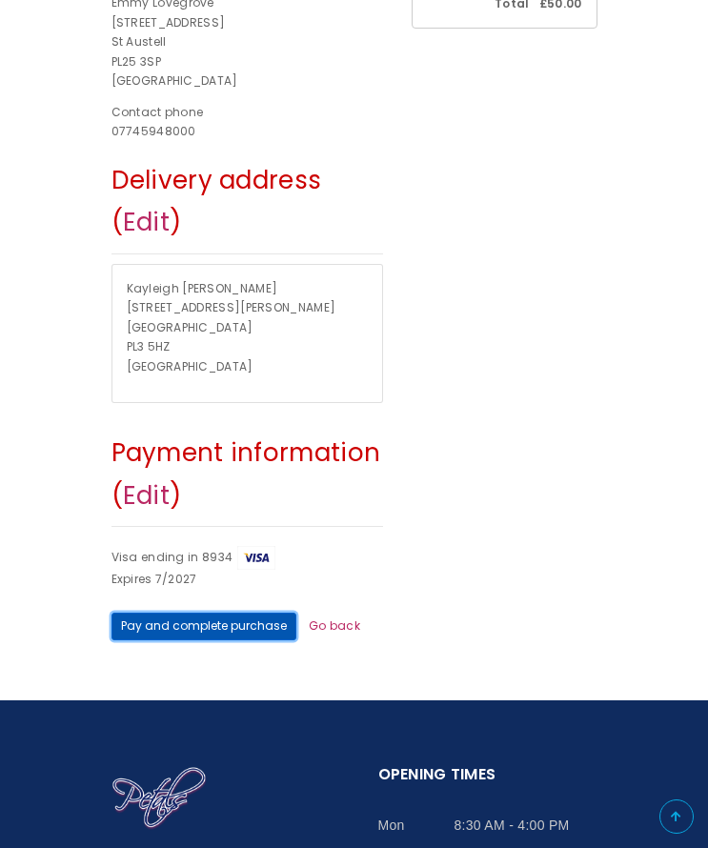
click at [239, 629] on button "Pay and complete purchase" at bounding box center [204, 627] width 185 height 28
